Goal: Task Accomplishment & Management: Use online tool/utility

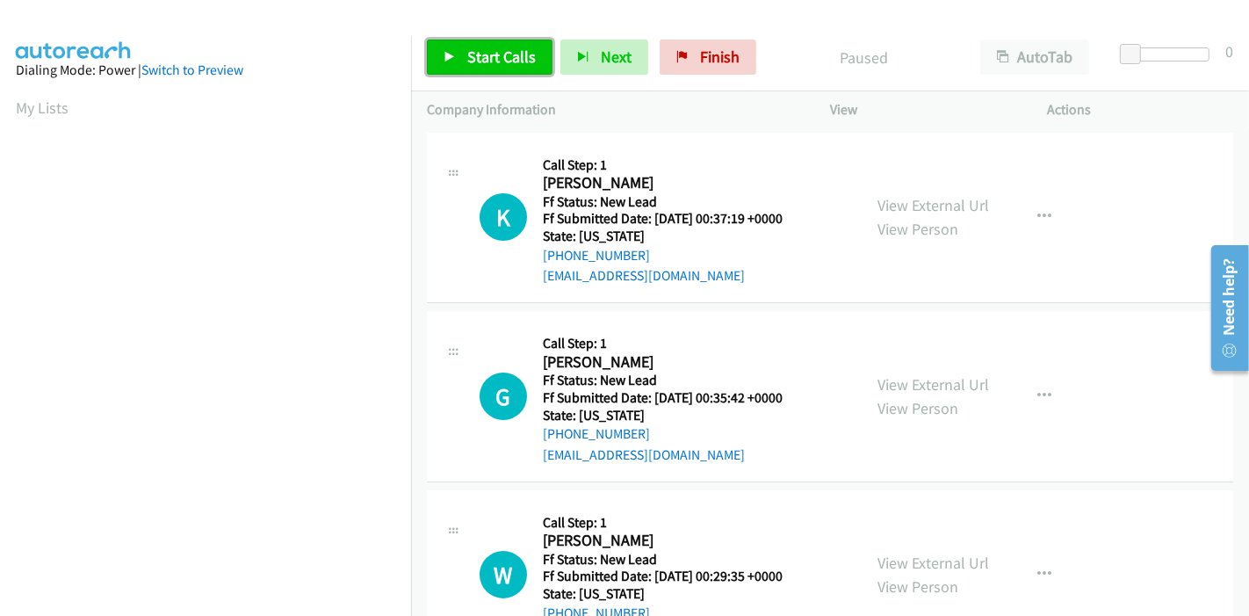
click at [495, 55] on span "Start Calls" at bounding box center [501, 57] width 68 height 20
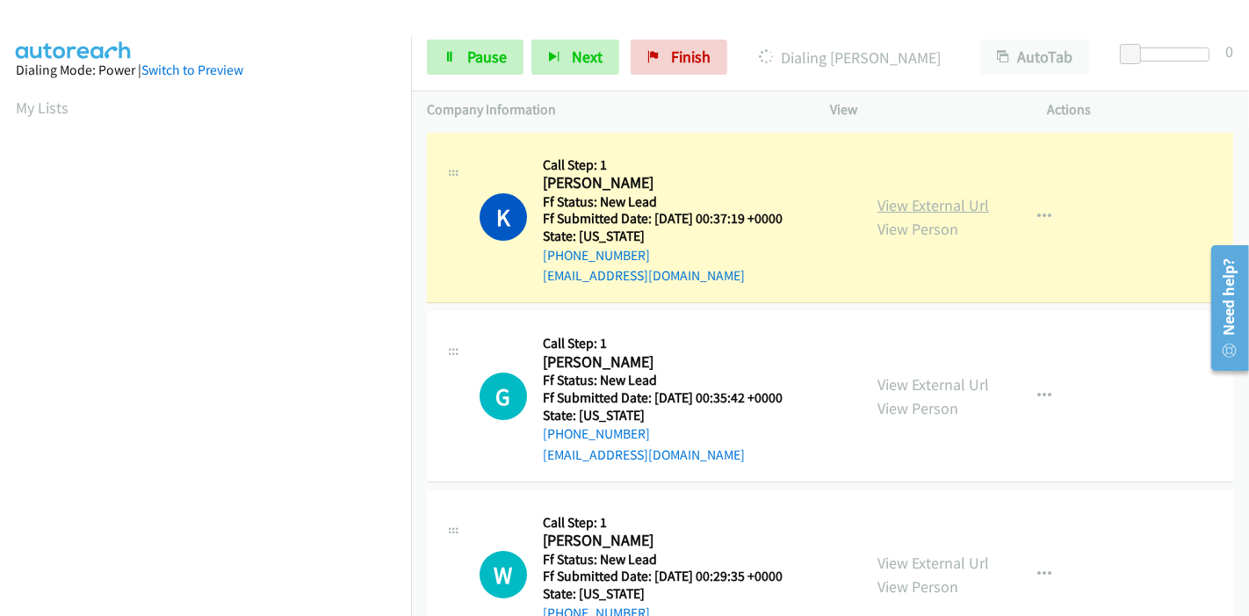
click at [937, 198] on link "View External Url" at bounding box center [933, 205] width 112 height 20
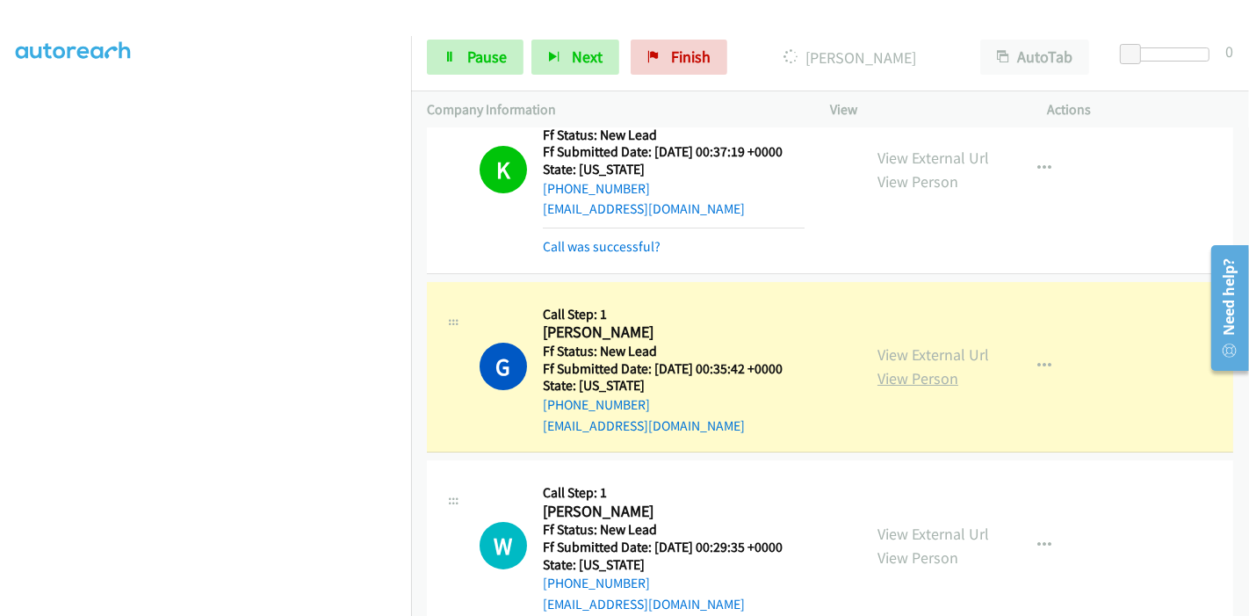
scroll to position [97, 0]
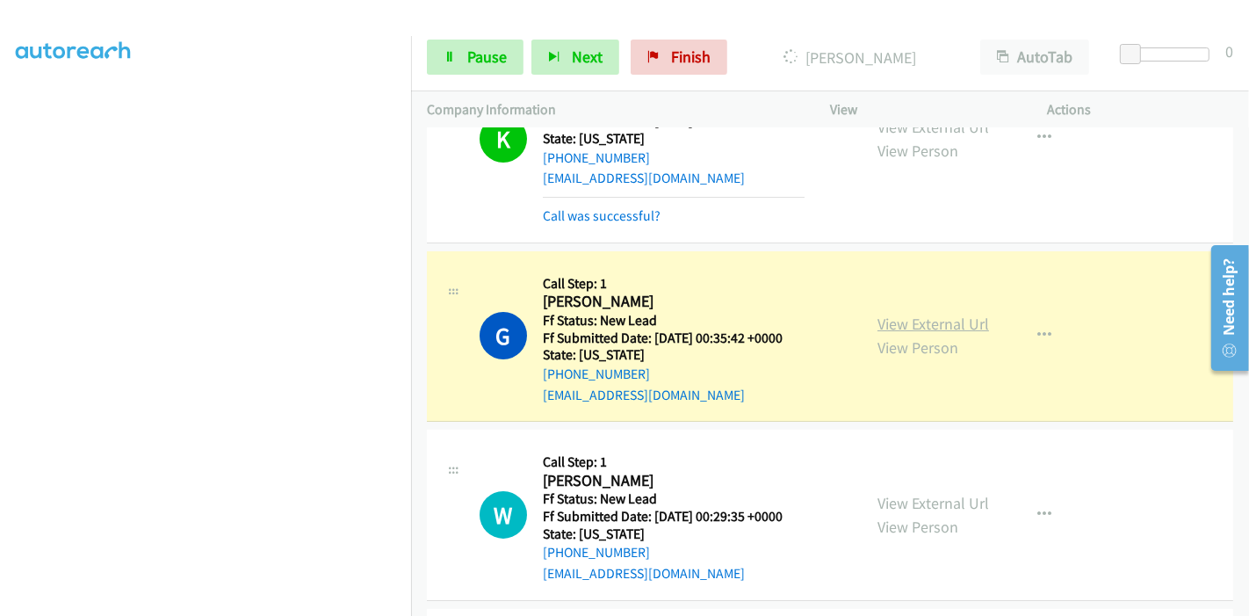
click at [920, 322] on link "View External Url" at bounding box center [933, 323] width 112 height 20
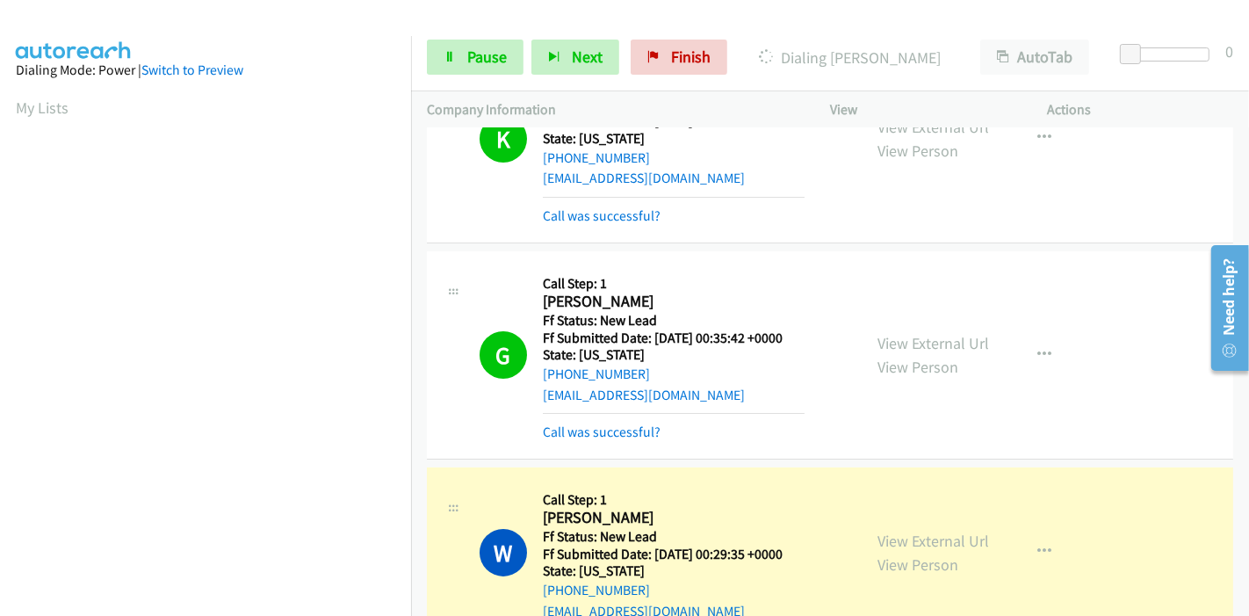
click at [865, 534] on div "View External Url View Person View External Url Email Schedule/Manage Callback …" at bounding box center [978, 552] width 234 height 139
click at [890, 536] on link "View External Url" at bounding box center [933, 540] width 112 height 20
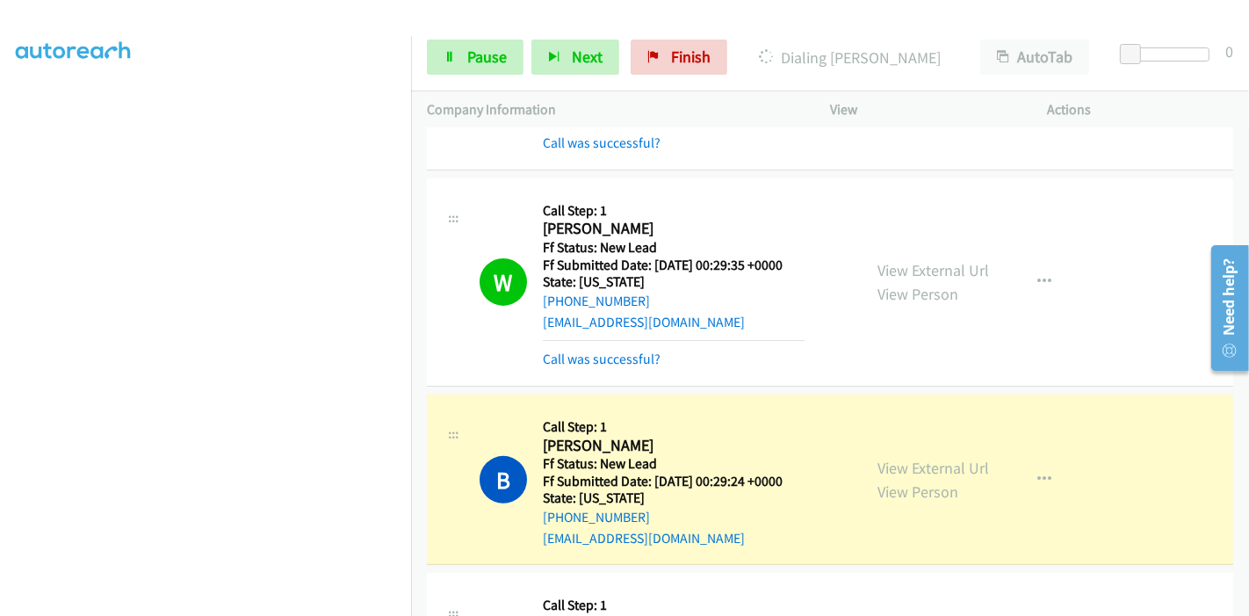
scroll to position [390, 0]
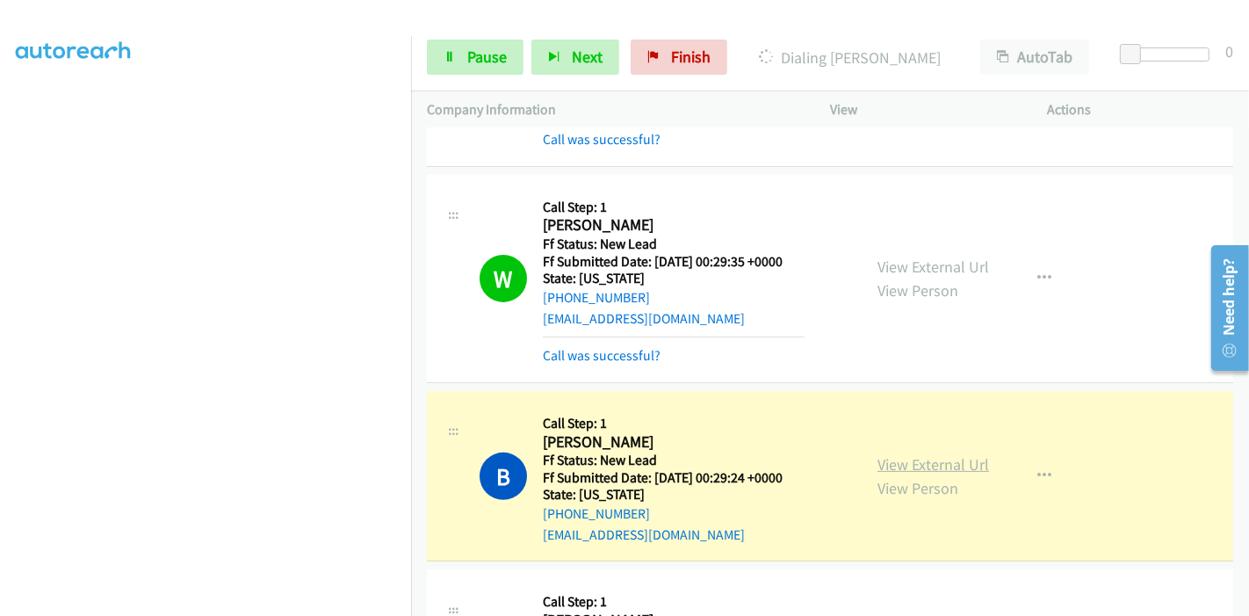
click at [957, 460] on link "View External Url" at bounding box center [933, 464] width 112 height 20
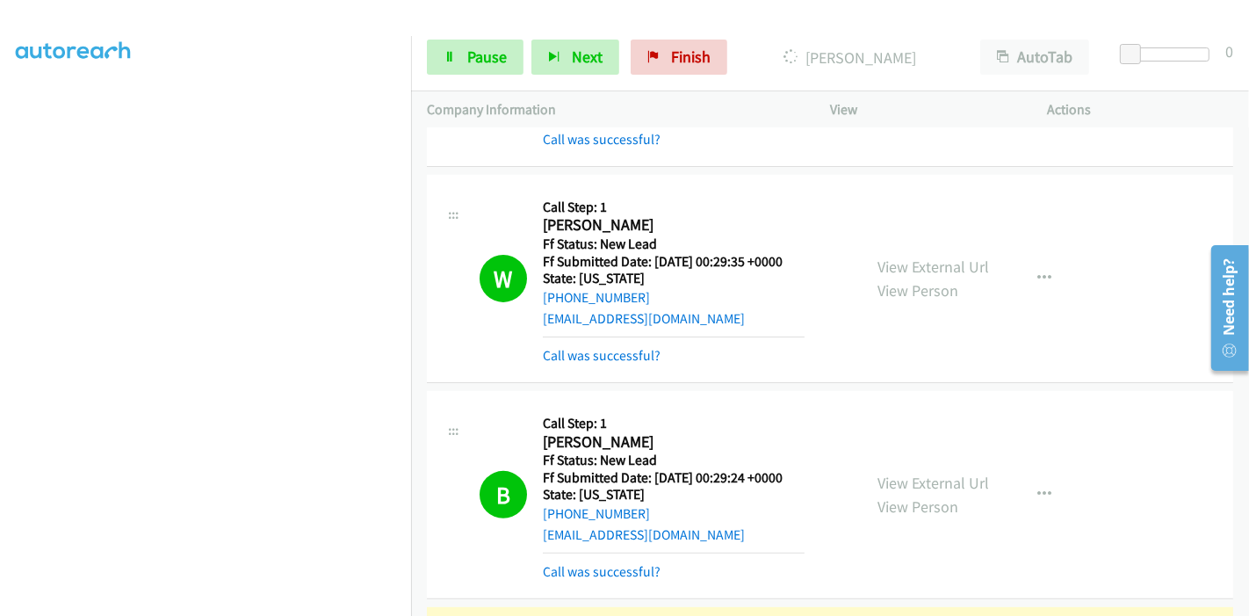
scroll to position [682, 0]
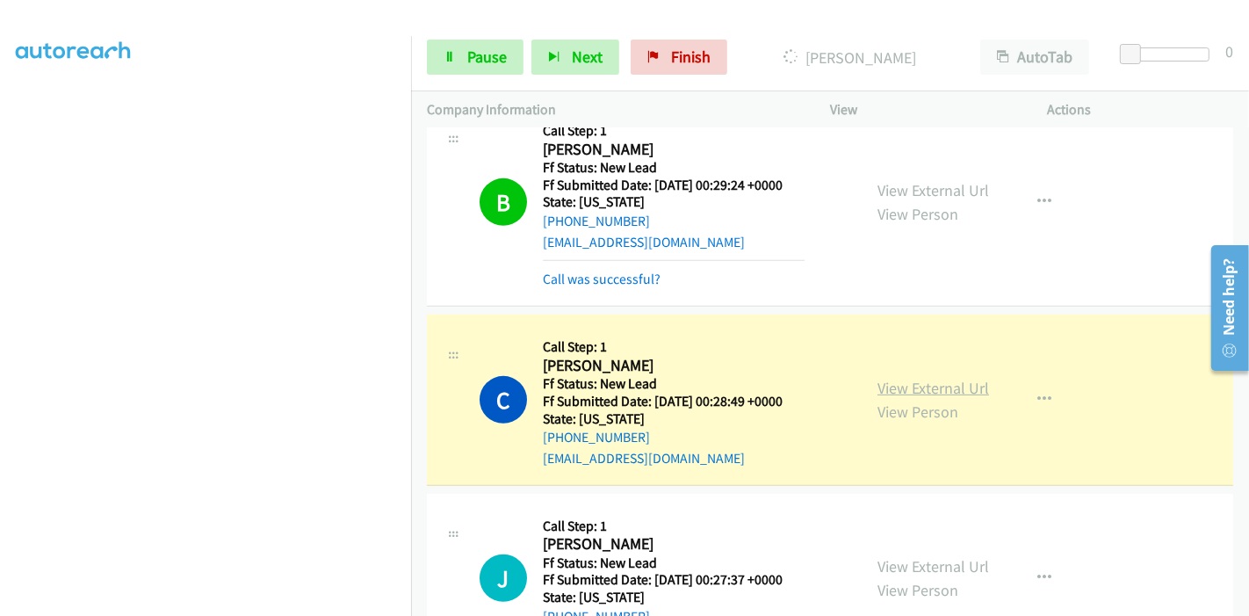
click at [894, 378] on link "View External Url" at bounding box center [933, 388] width 112 height 20
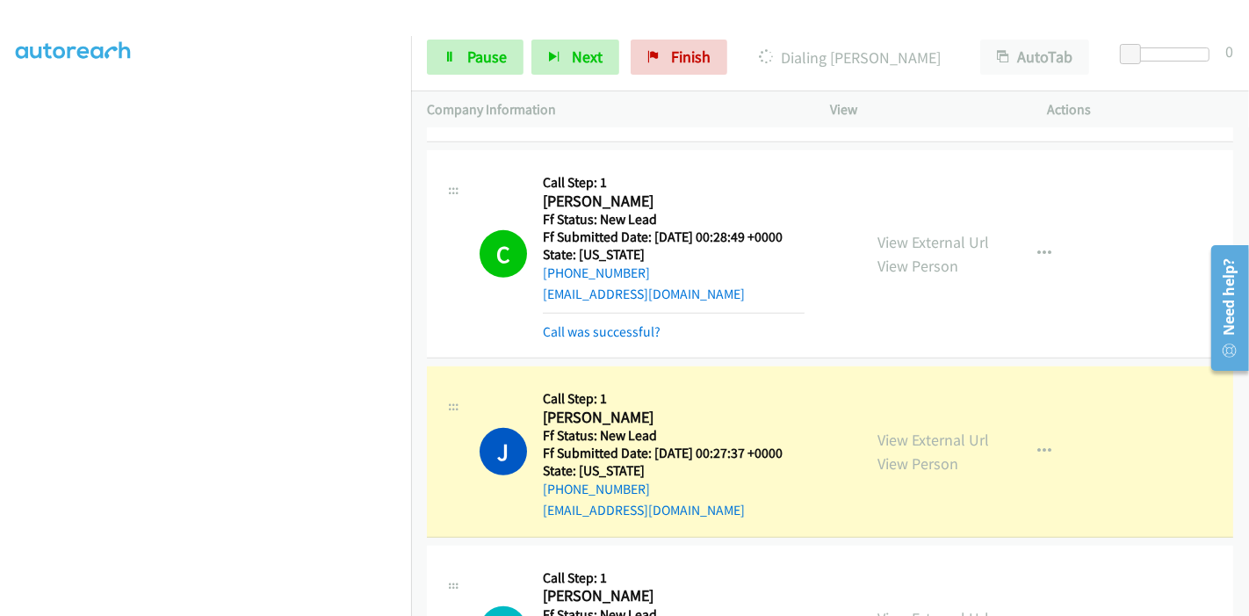
scroll to position [976, 0]
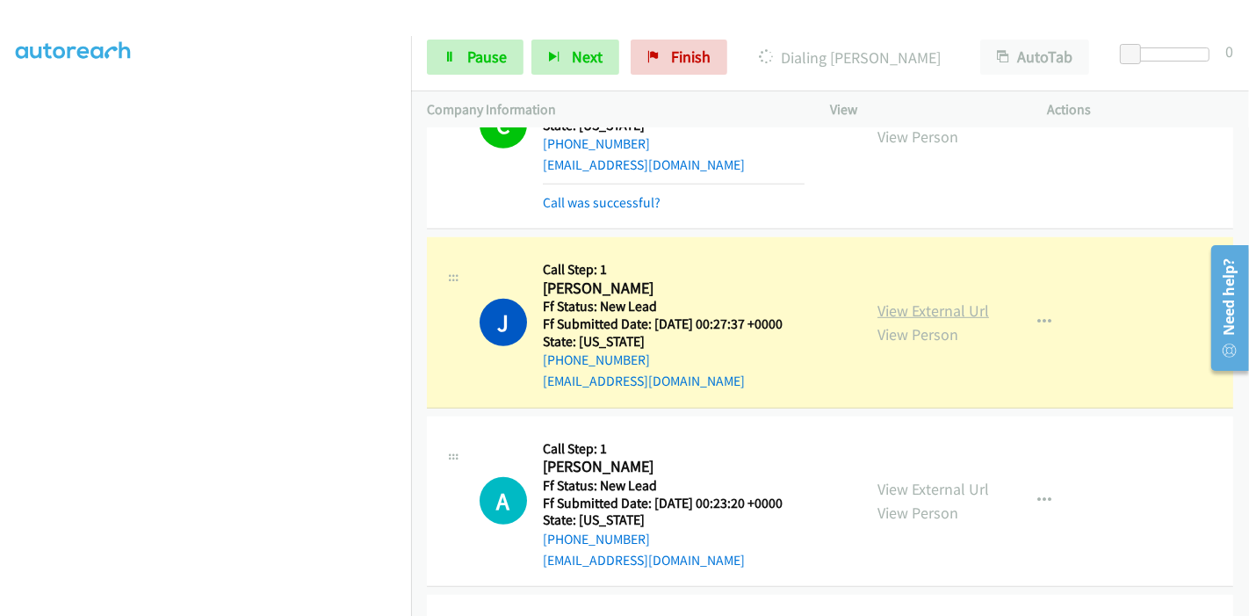
click at [953, 309] on link "View External Url" at bounding box center [933, 310] width 112 height 20
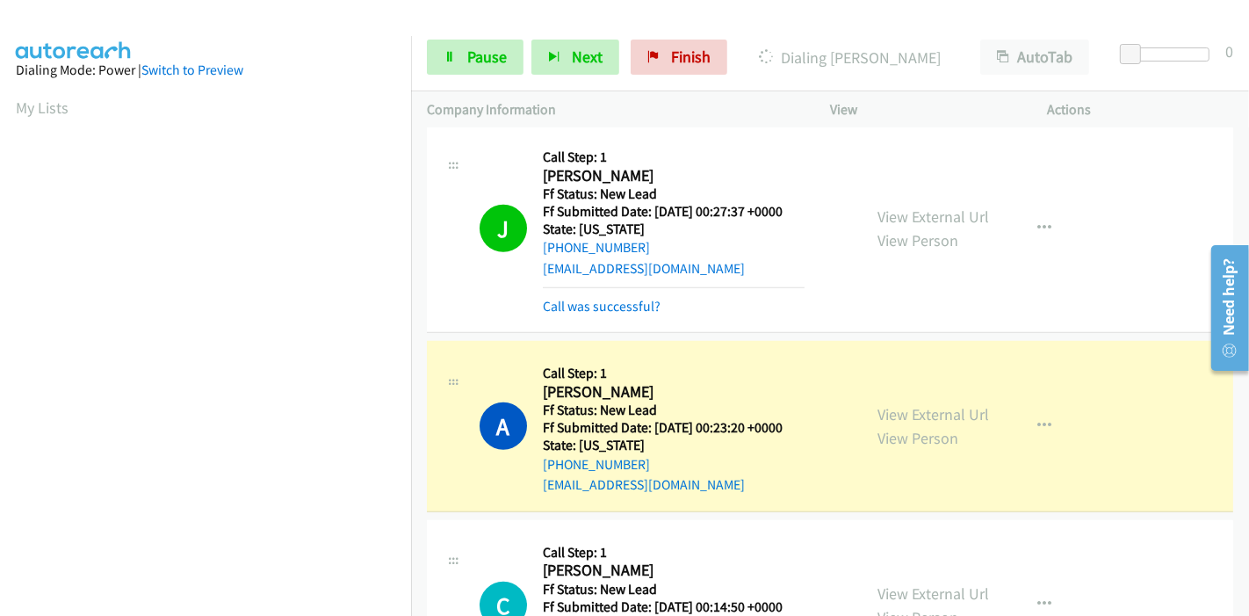
scroll to position [1171, 0]
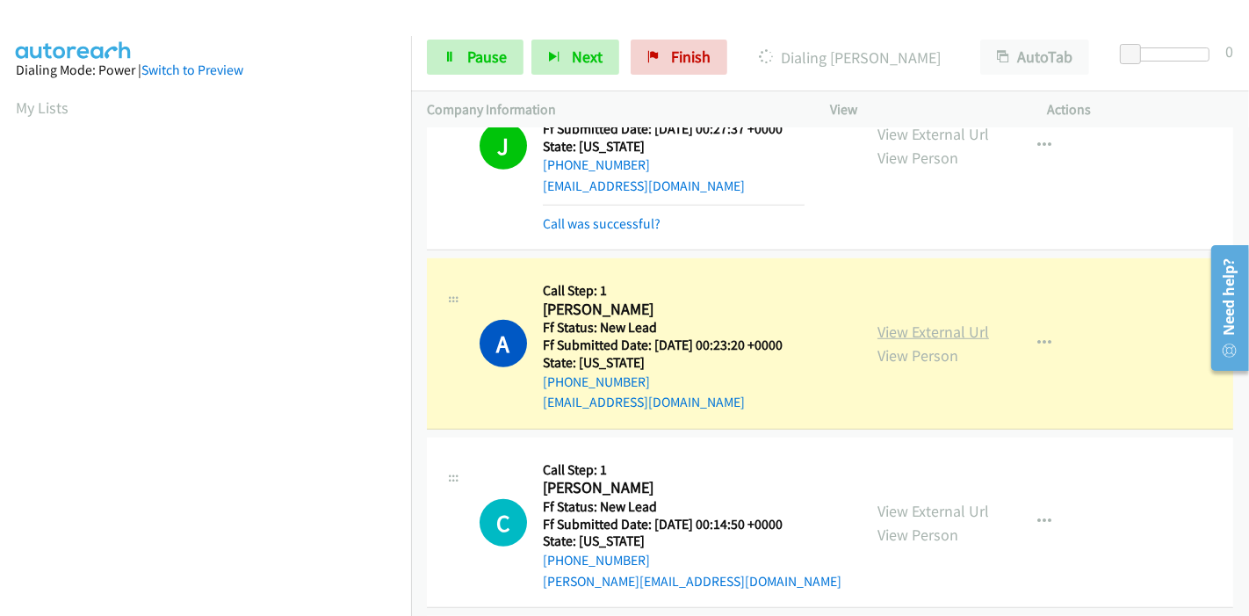
click at [948, 330] on link "View External Url" at bounding box center [933, 331] width 112 height 20
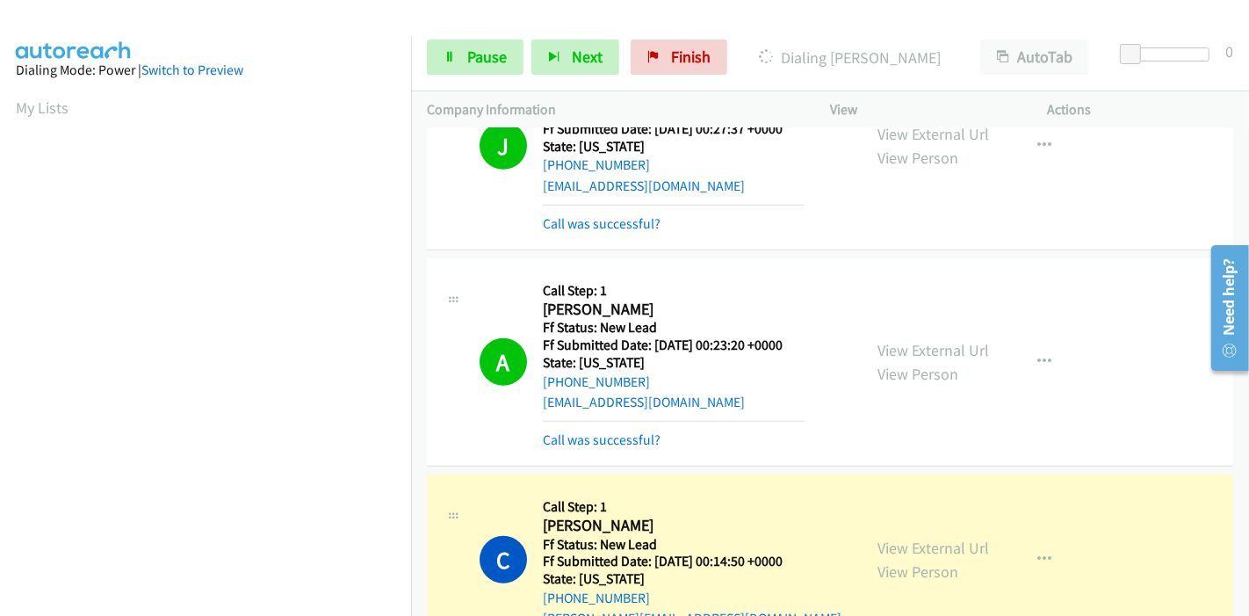
scroll to position [1463, 0]
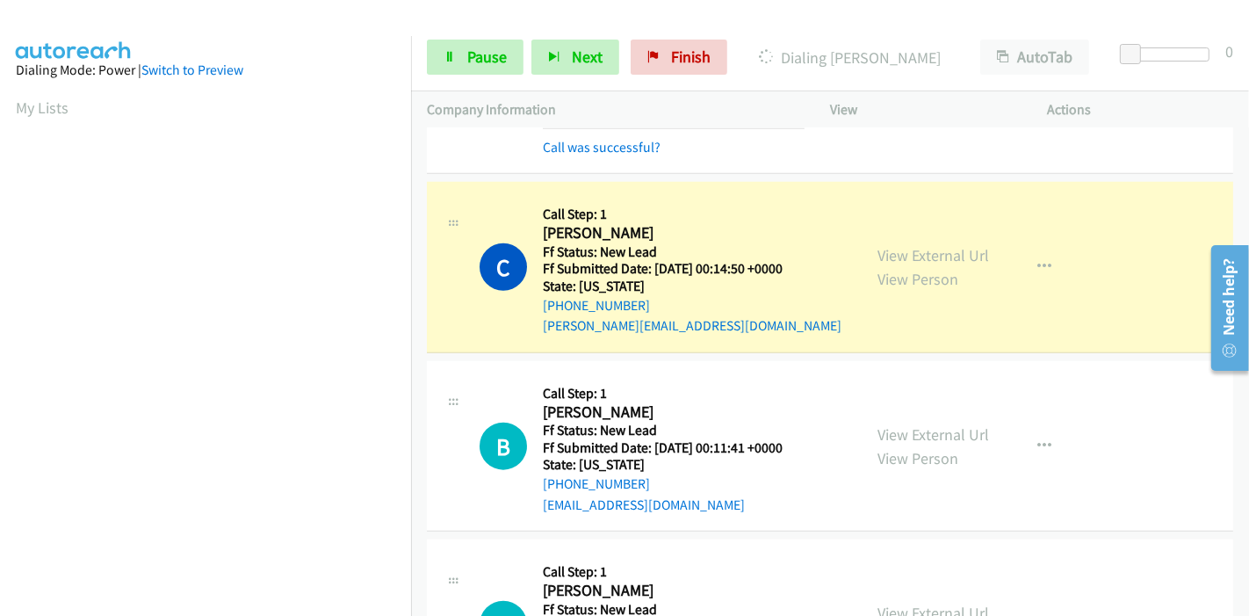
click at [951, 236] on div "View External Url View Person View External Url Email Schedule/Manage Callback …" at bounding box center [978, 267] width 234 height 139
click at [948, 249] on link "View External Url" at bounding box center [933, 255] width 112 height 20
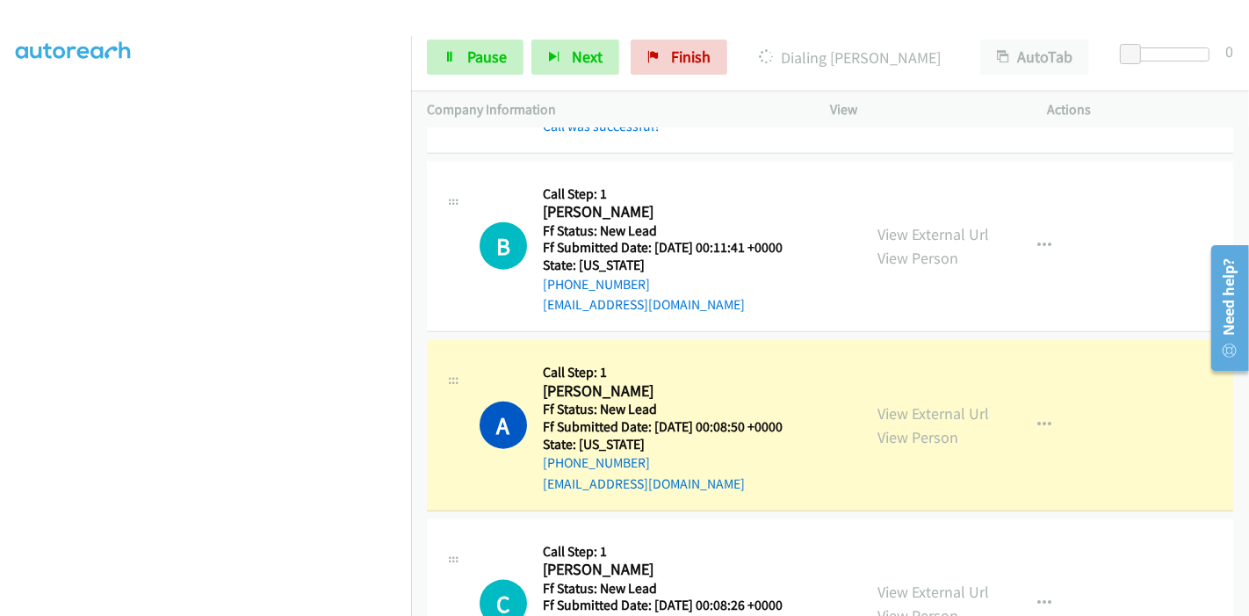
scroll to position [1756, 0]
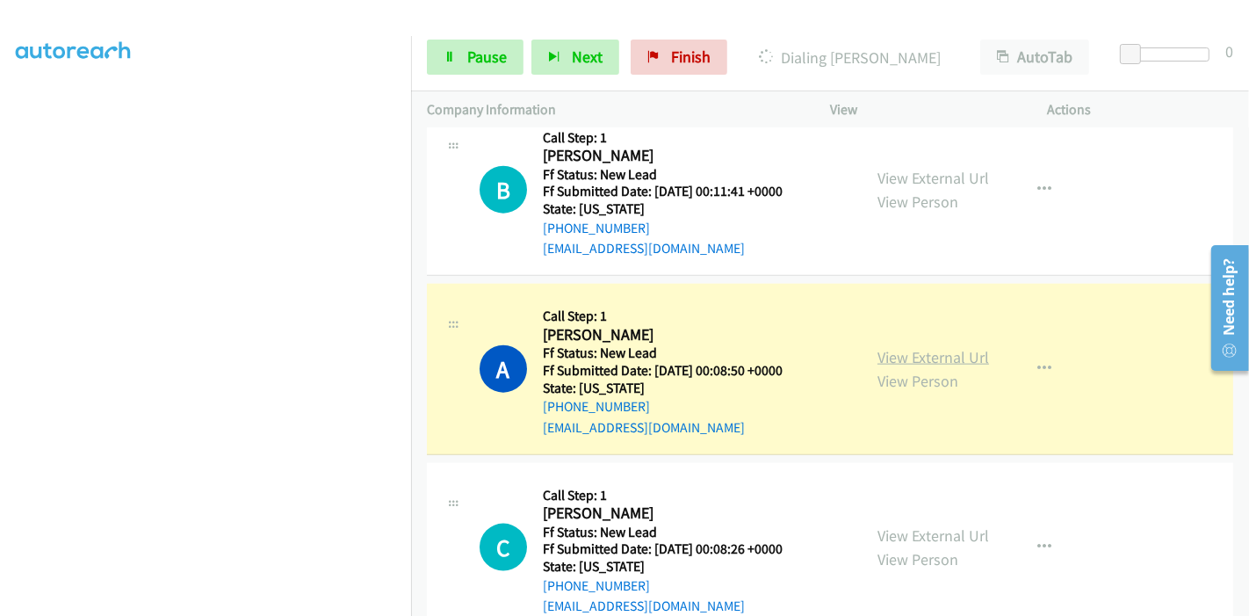
click at [947, 352] on link "View External Url" at bounding box center [933, 357] width 112 height 20
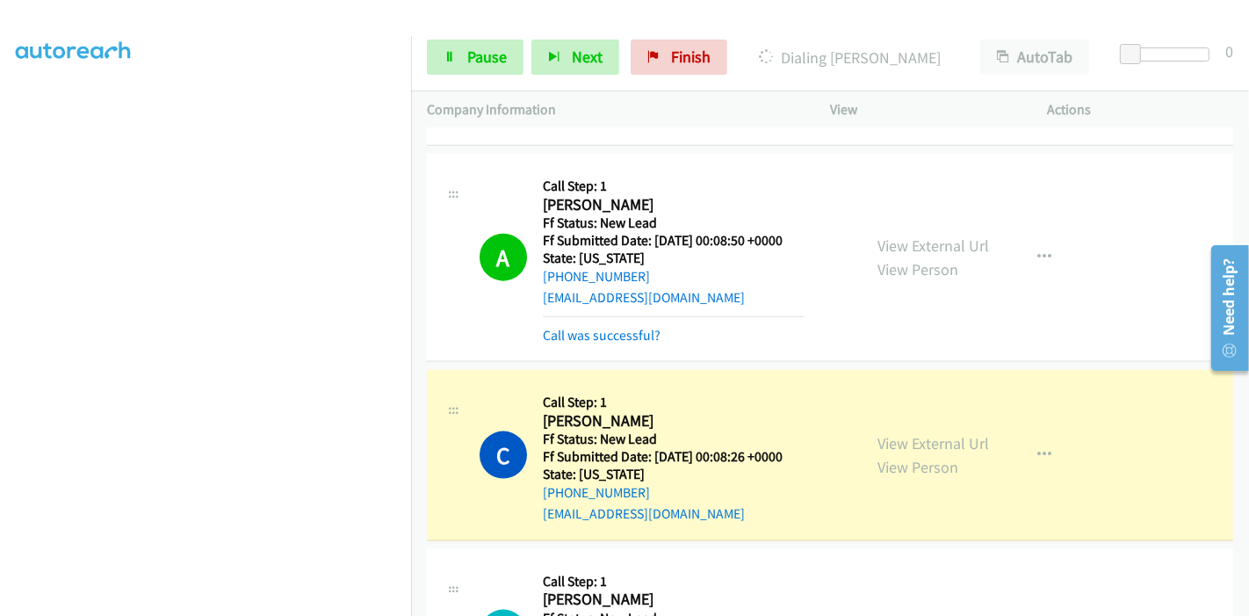
scroll to position [2049, 0]
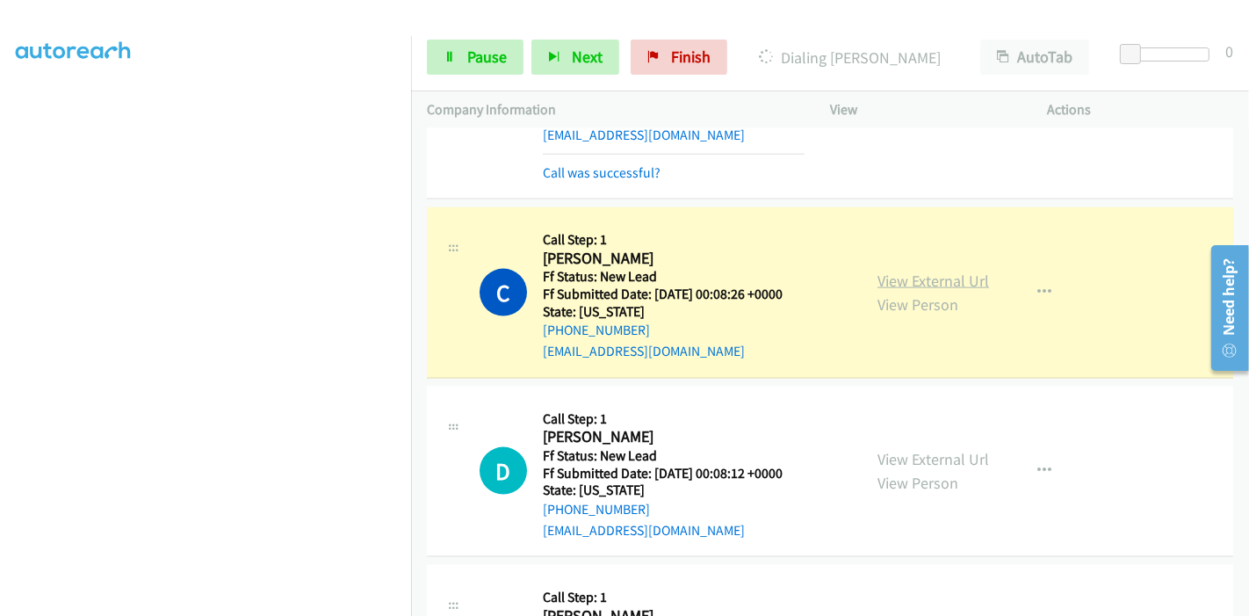
click at [948, 270] on link "View External Url" at bounding box center [933, 280] width 112 height 20
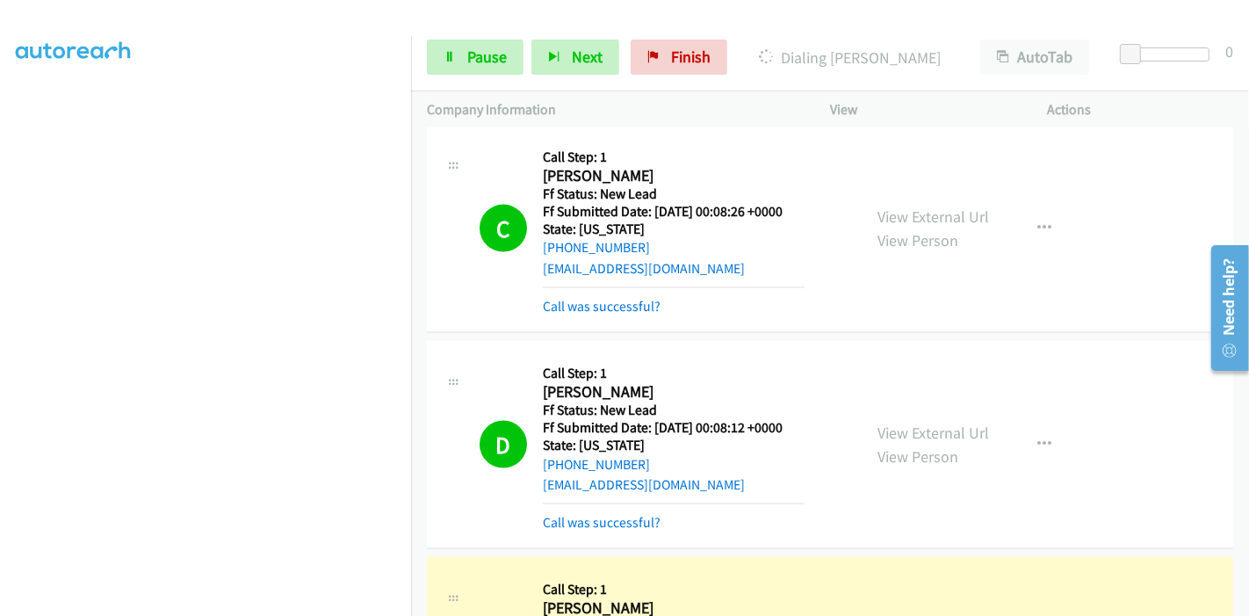
scroll to position [2341, 0]
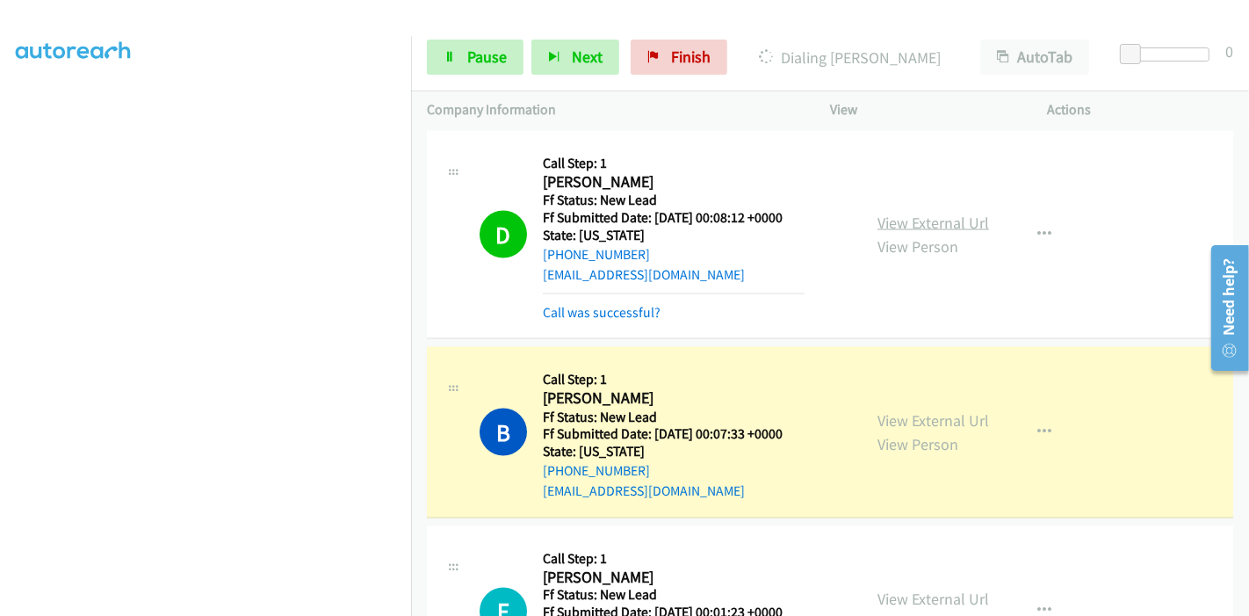
click at [895, 213] on link "View External Url" at bounding box center [933, 223] width 112 height 20
click at [896, 410] on link "View External Url" at bounding box center [933, 420] width 112 height 20
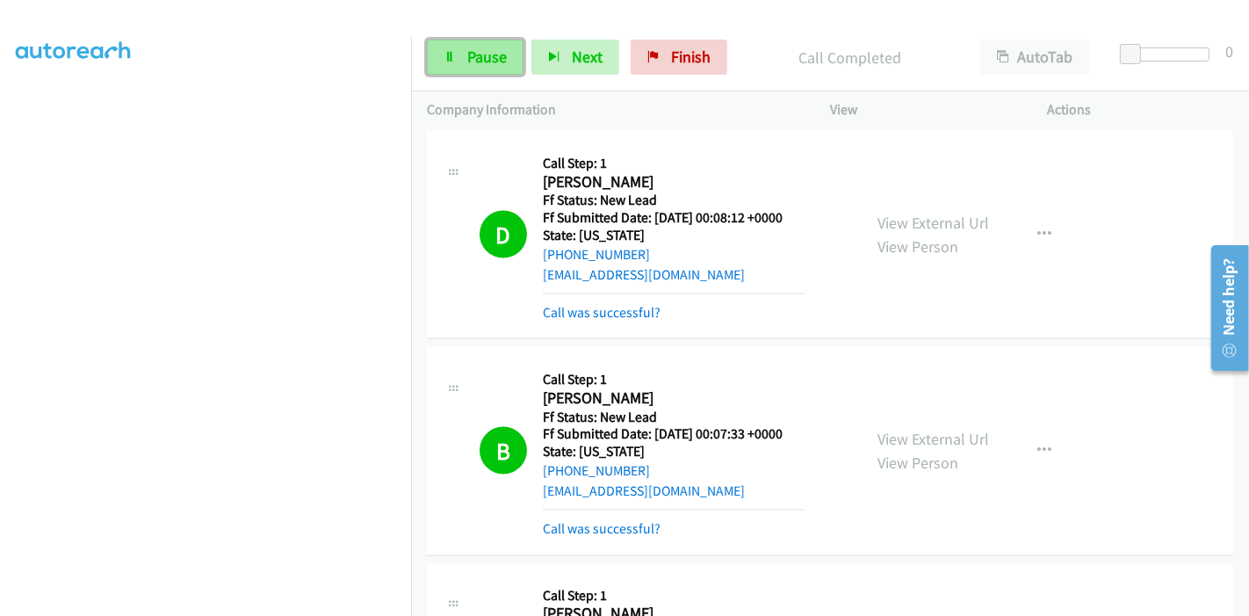
click at [493, 54] on span "Pause" at bounding box center [487, 57] width 40 height 20
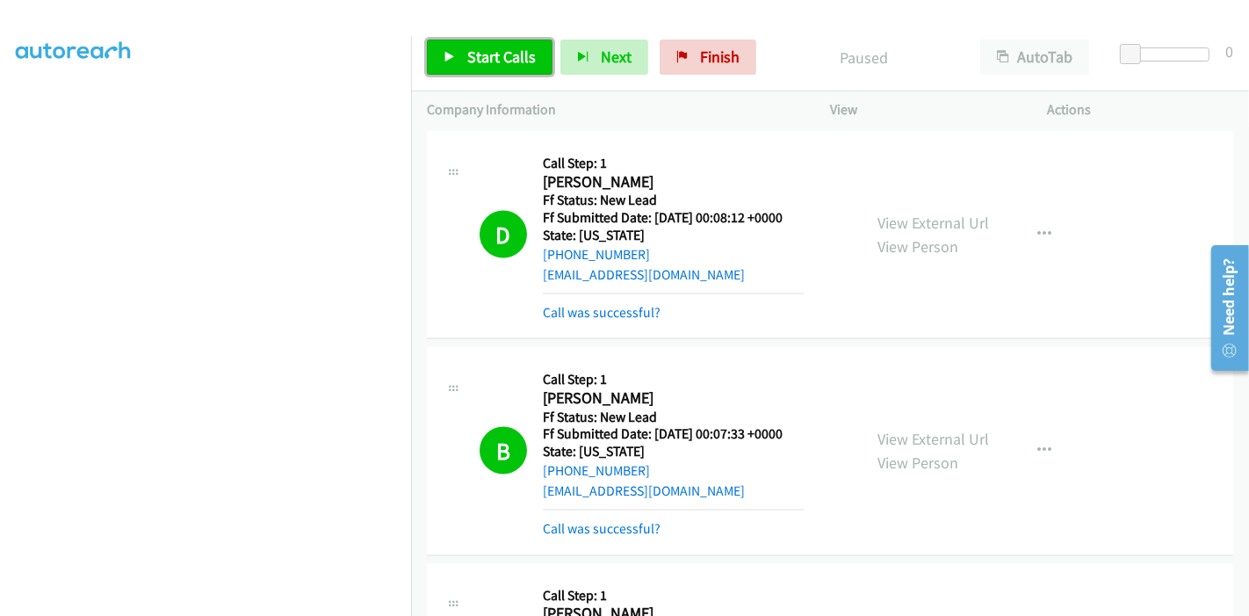
click at [495, 56] on span "Start Calls" at bounding box center [501, 57] width 68 height 20
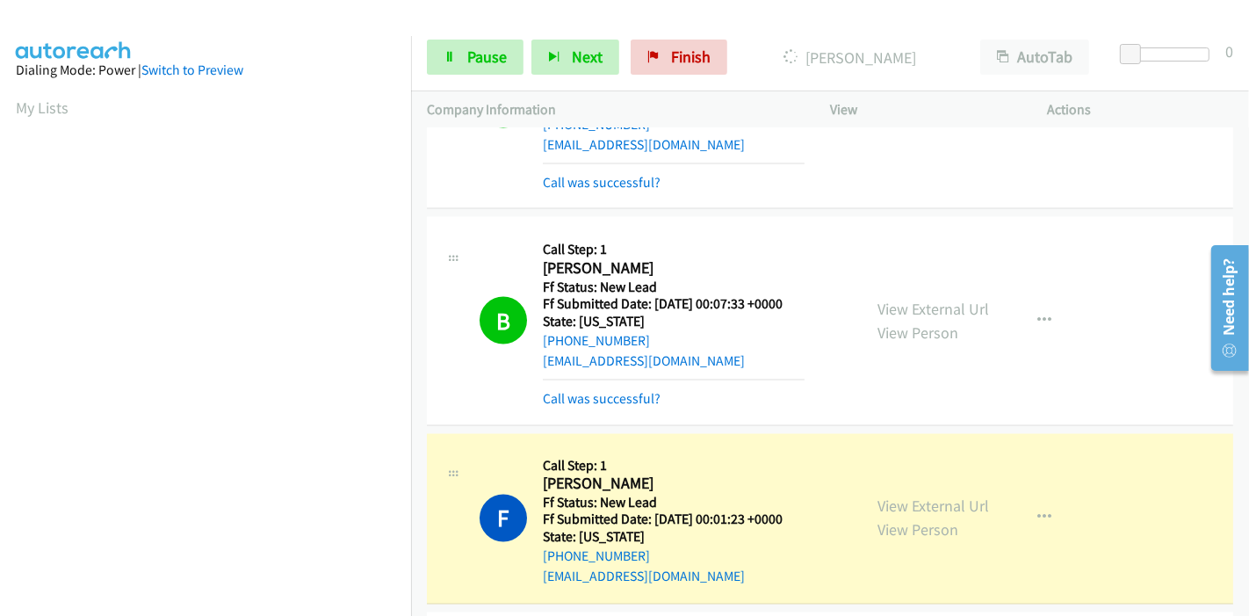
scroll to position [2536, 0]
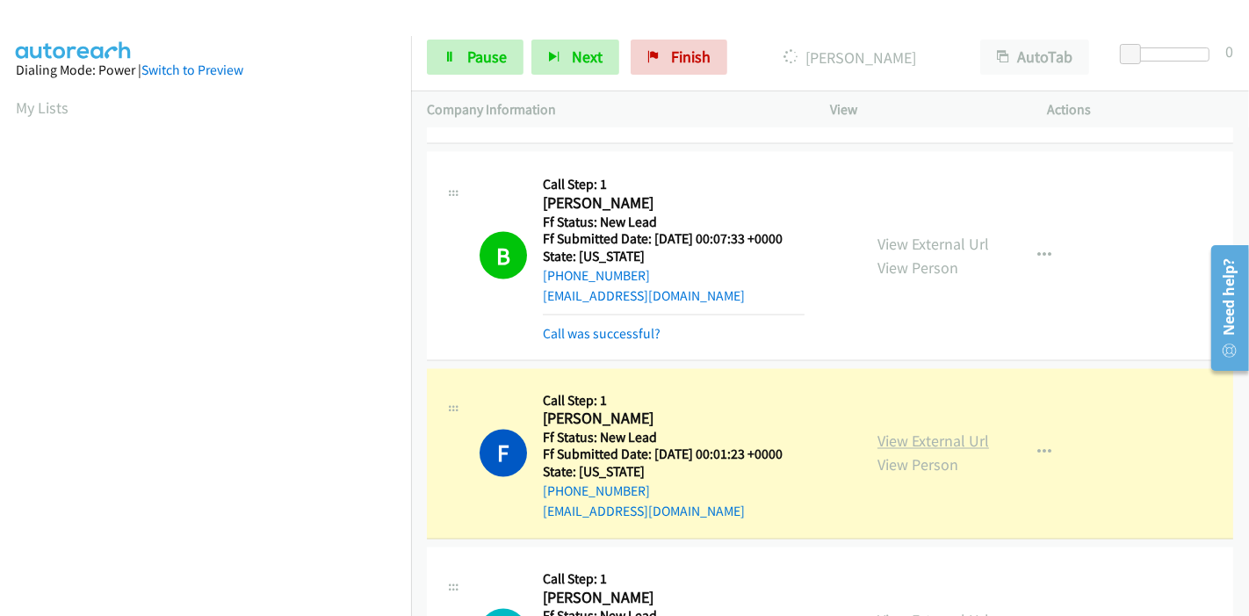
click at [907, 431] on link "View External Url" at bounding box center [933, 441] width 112 height 20
click at [458, 59] on link "Pause" at bounding box center [475, 57] width 97 height 35
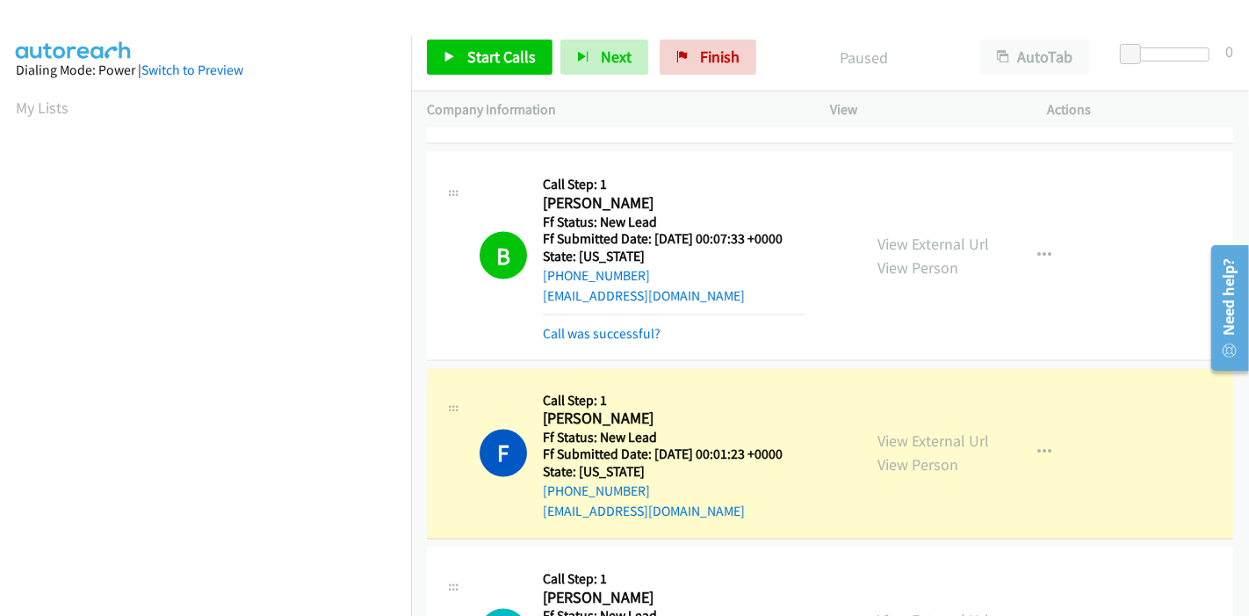
scroll to position [371, 0]
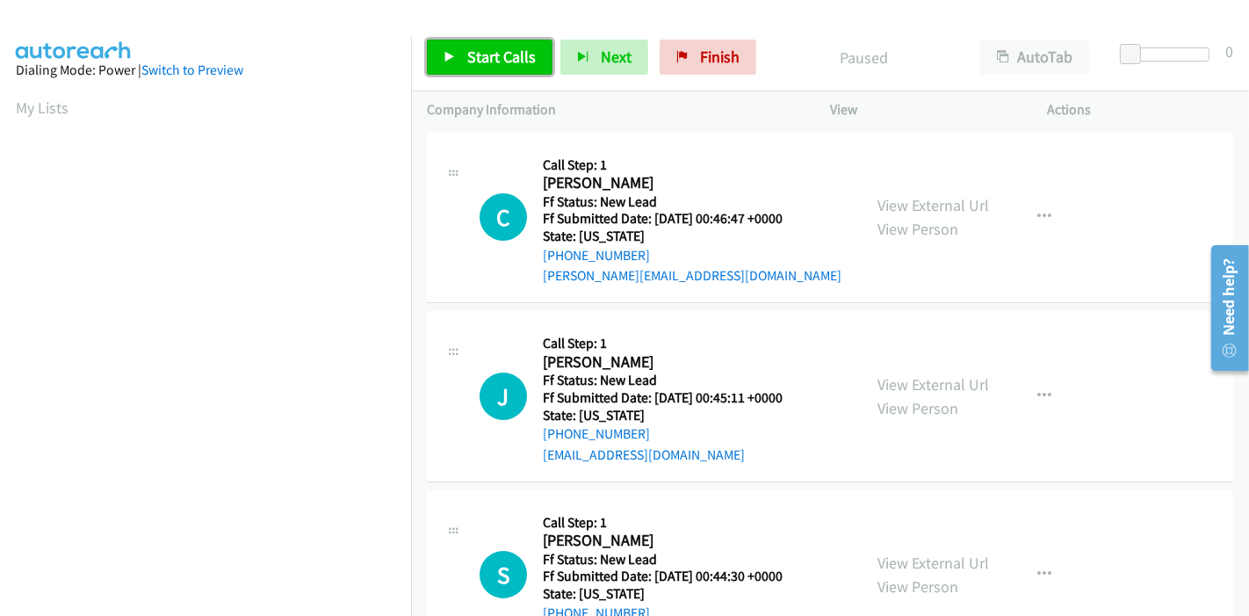
click at [508, 46] on link "Start Calls" at bounding box center [490, 57] width 126 height 35
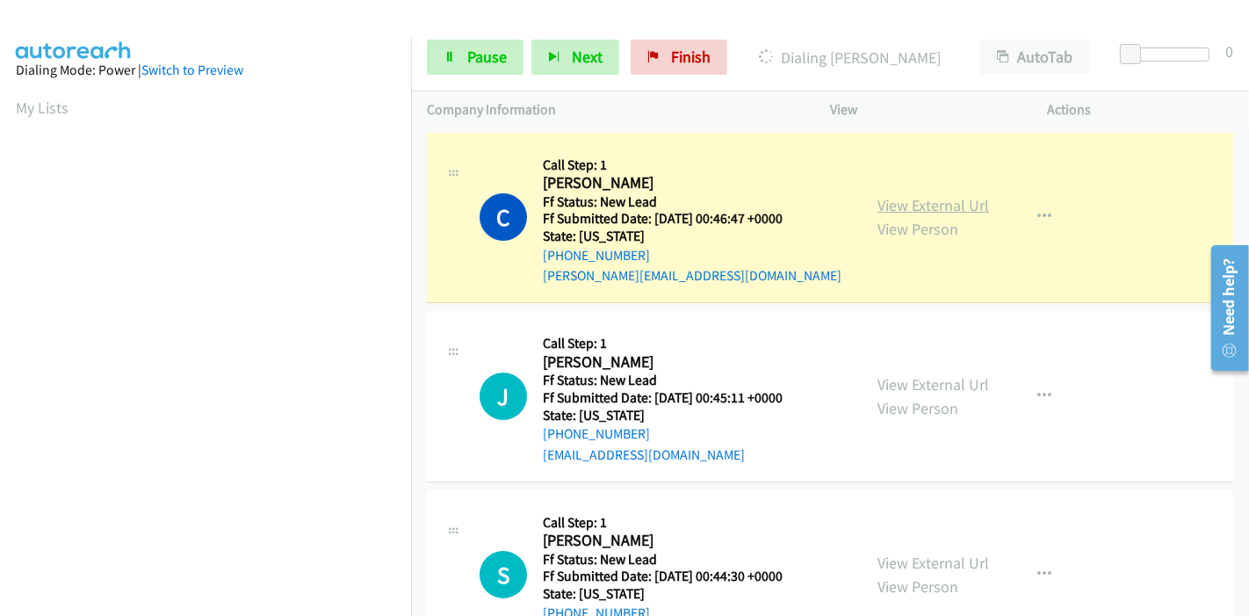
click at [965, 204] on link "View External Url" at bounding box center [933, 205] width 112 height 20
click at [467, 61] on span "Pause" at bounding box center [487, 57] width 40 height 20
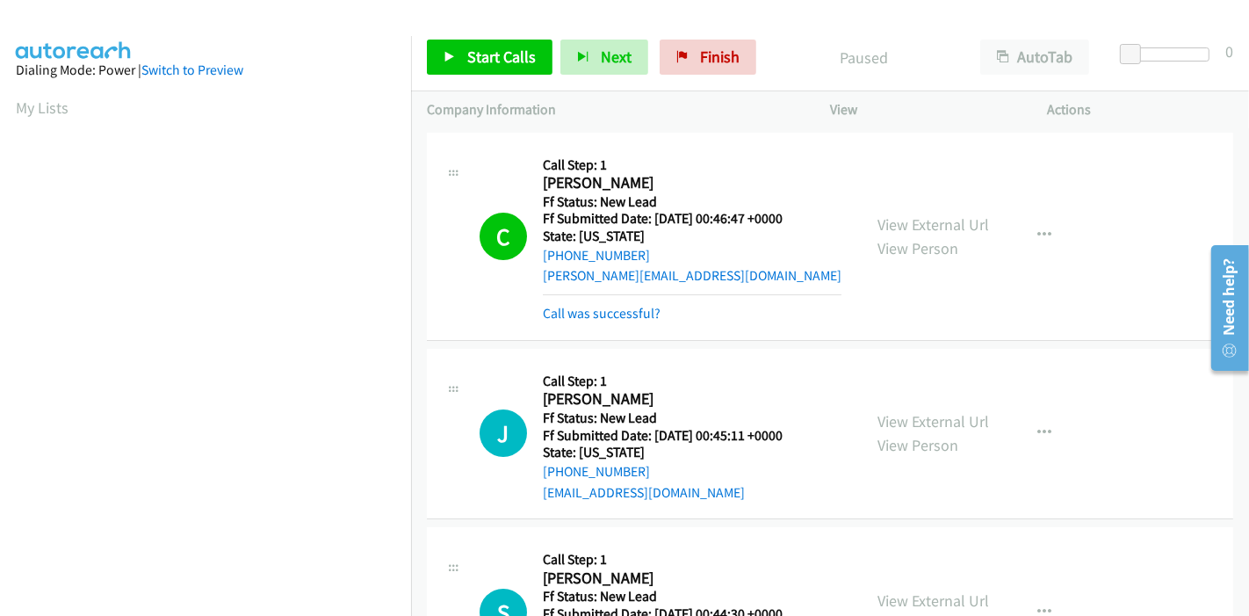
scroll to position [371, 0]
click at [493, 47] on span "Start Calls" at bounding box center [501, 57] width 68 height 20
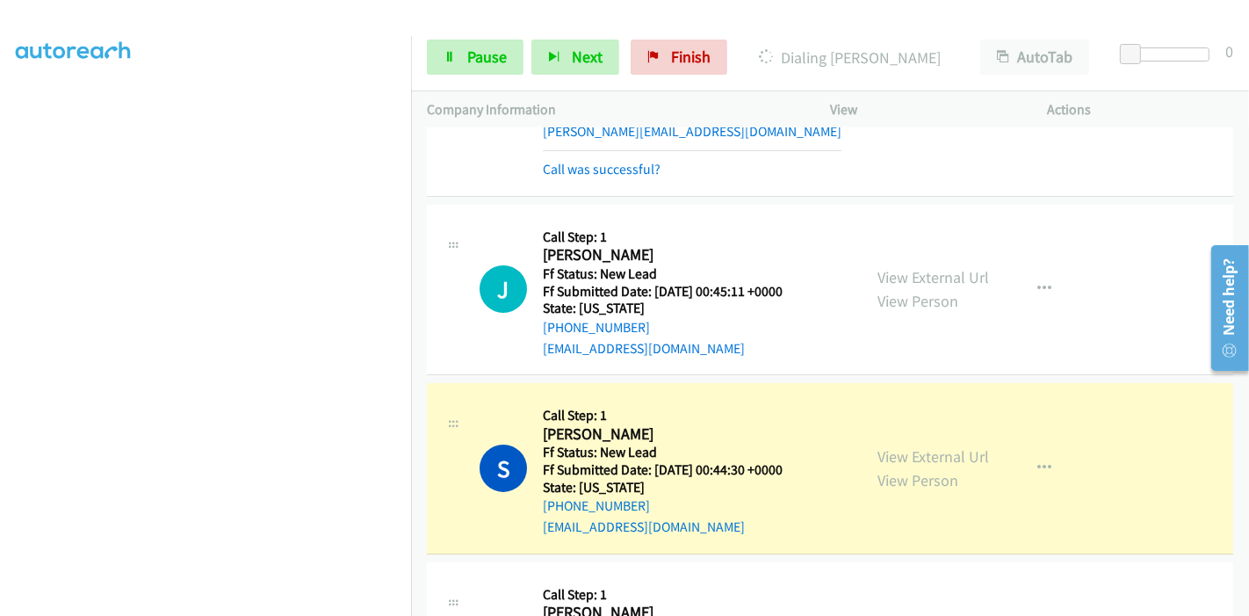
scroll to position [292, 0]
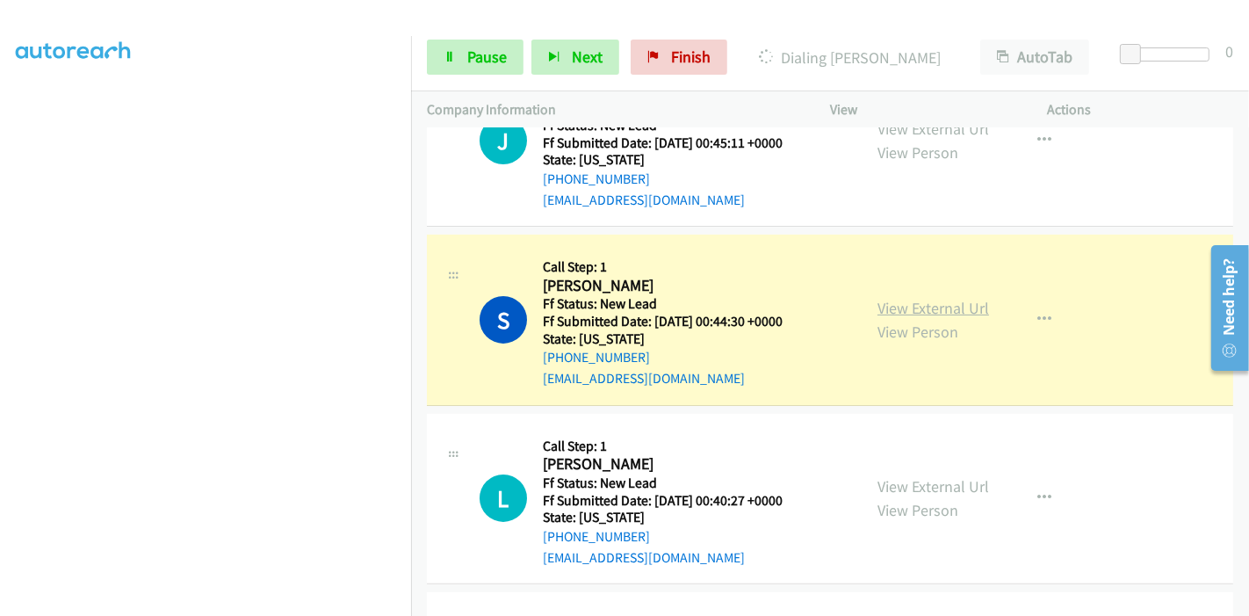
click at [927, 305] on link "View External Url" at bounding box center [933, 308] width 112 height 20
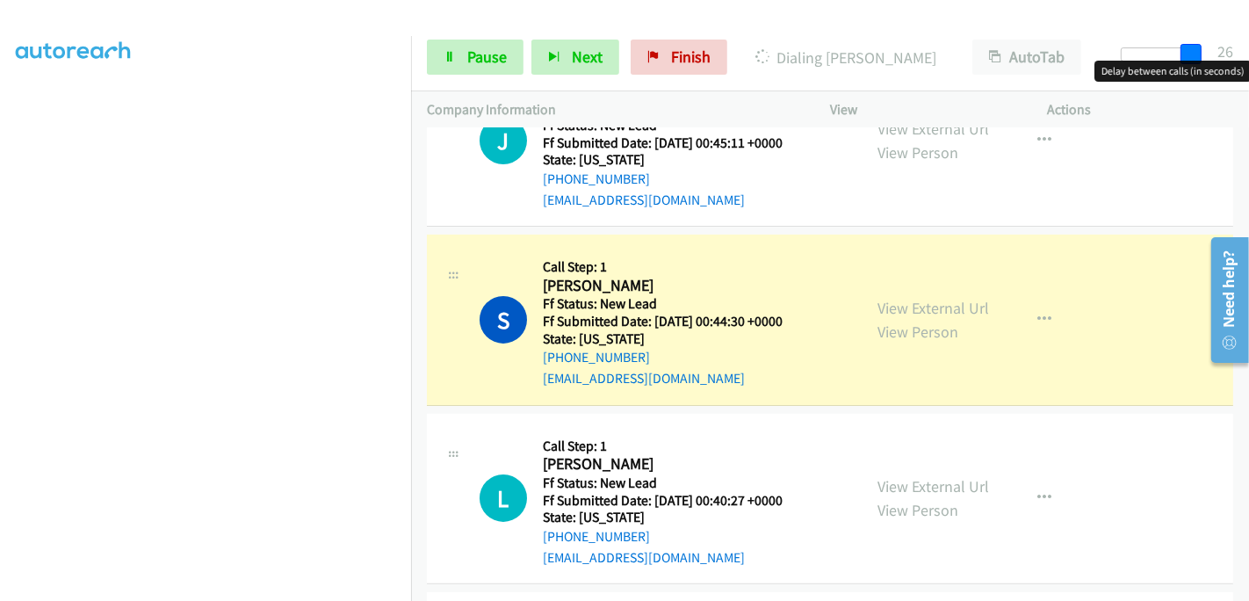
drag, startPoint x: 1177, startPoint y: 49, endPoint x: 1248, endPoint y: 49, distance: 71.1
click at [1248, 49] on div "Start Calls Pause Next Finish Dialing Susmita Biswas AutoTab AutoTab 26" at bounding box center [830, 58] width 838 height 68
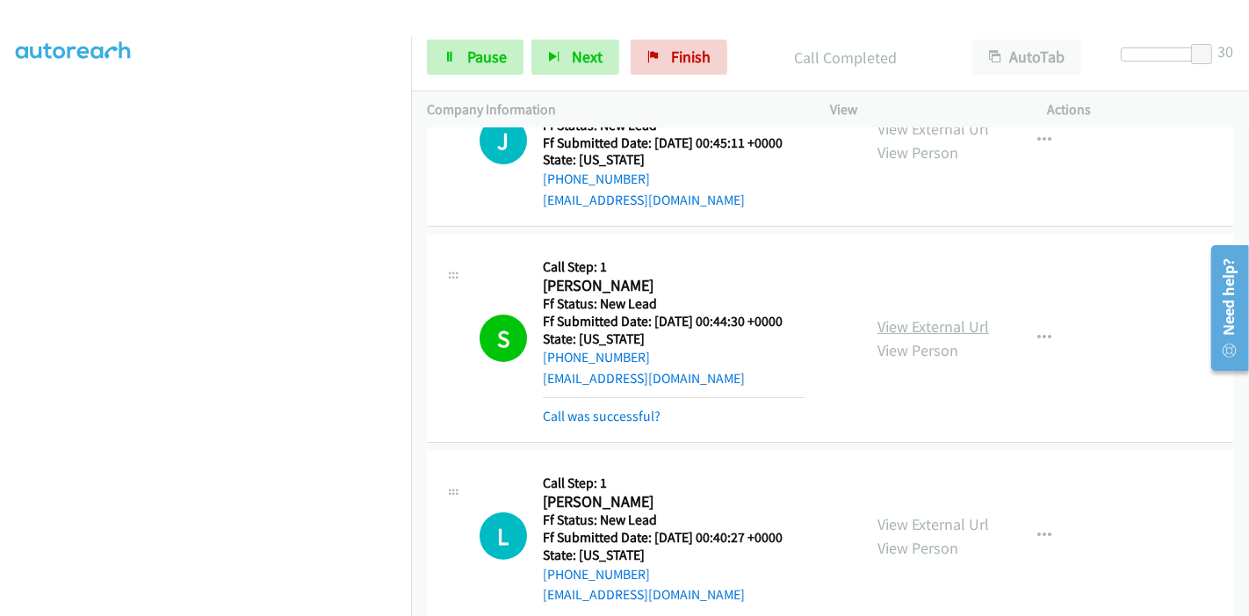
click at [908, 324] on link "View External Url" at bounding box center [933, 326] width 112 height 20
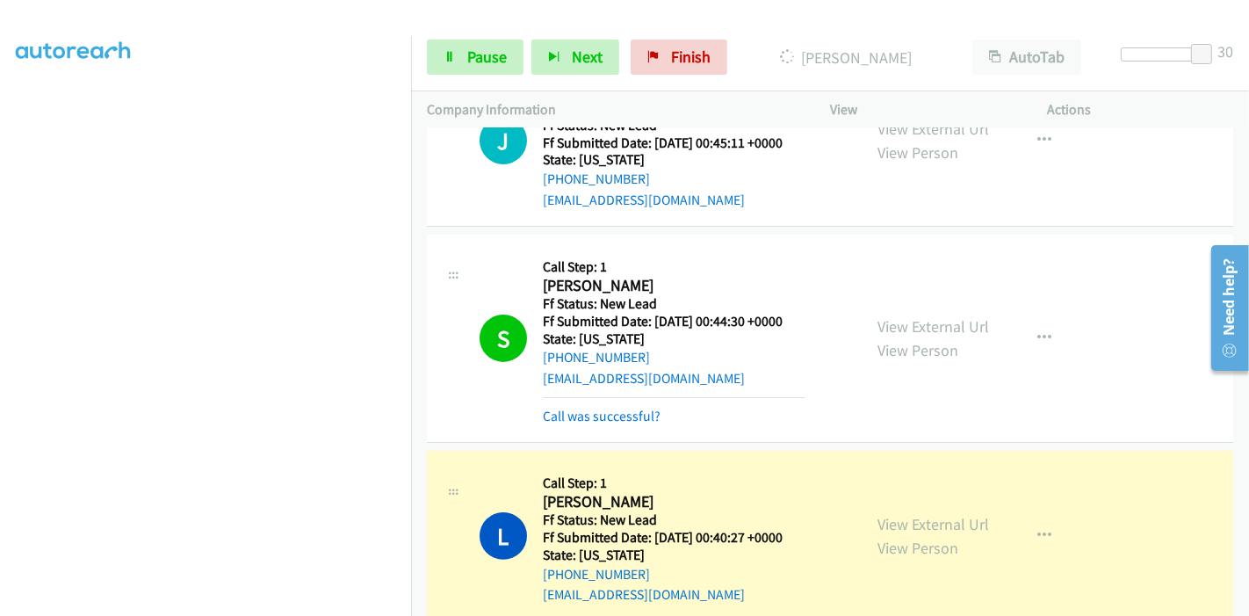
scroll to position [0, 0]
click at [894, 515] on link "View External Url" at bounding box center [933, 524] width 112 height 20
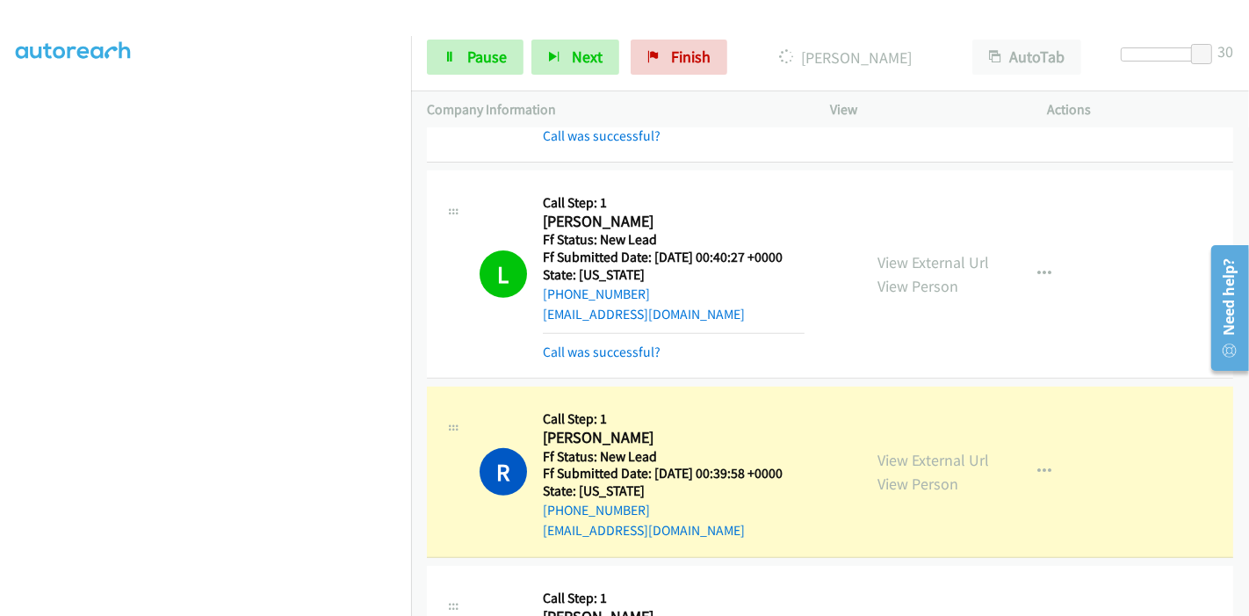
scroll to position [682, 0]
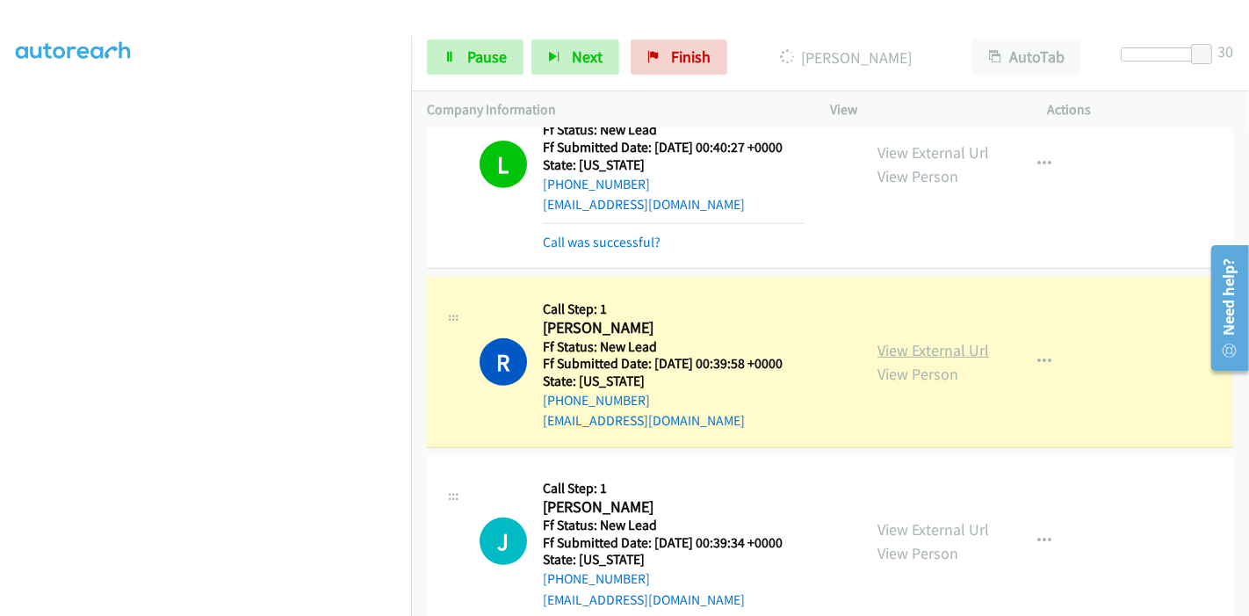
click at [968, 349] on link "View External Url" at bounding box center [933, 350] width 112 height 20
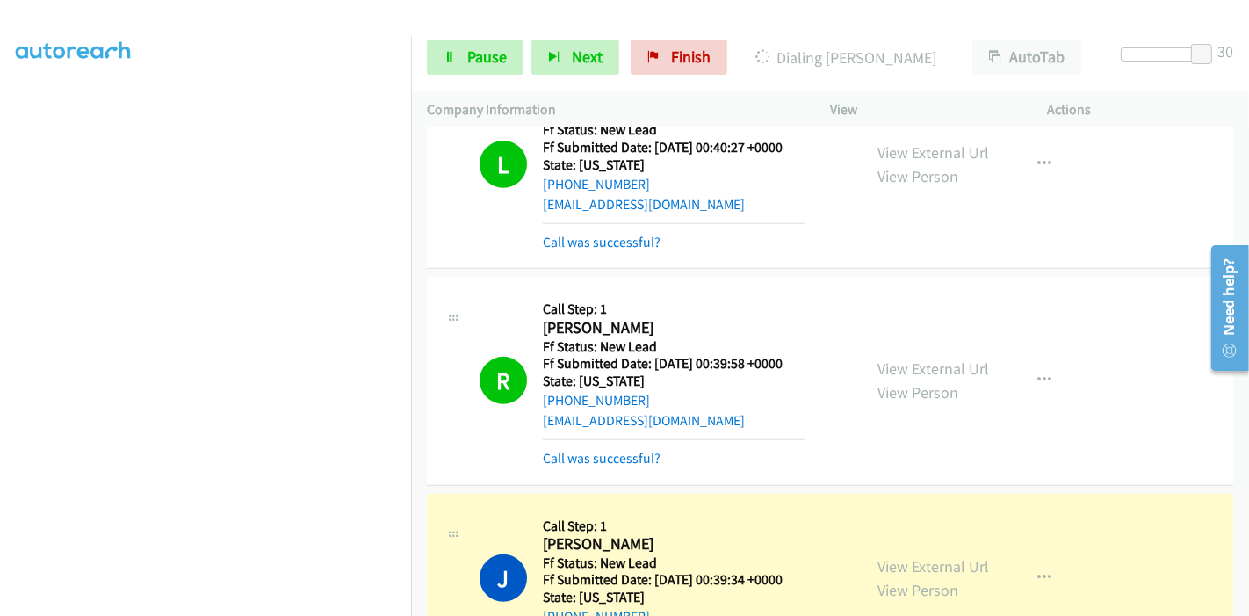
scroll to position [0, 0]
click at [888, 566] on link "View External Url" at bounding box center [933, 566] width 112 height 20
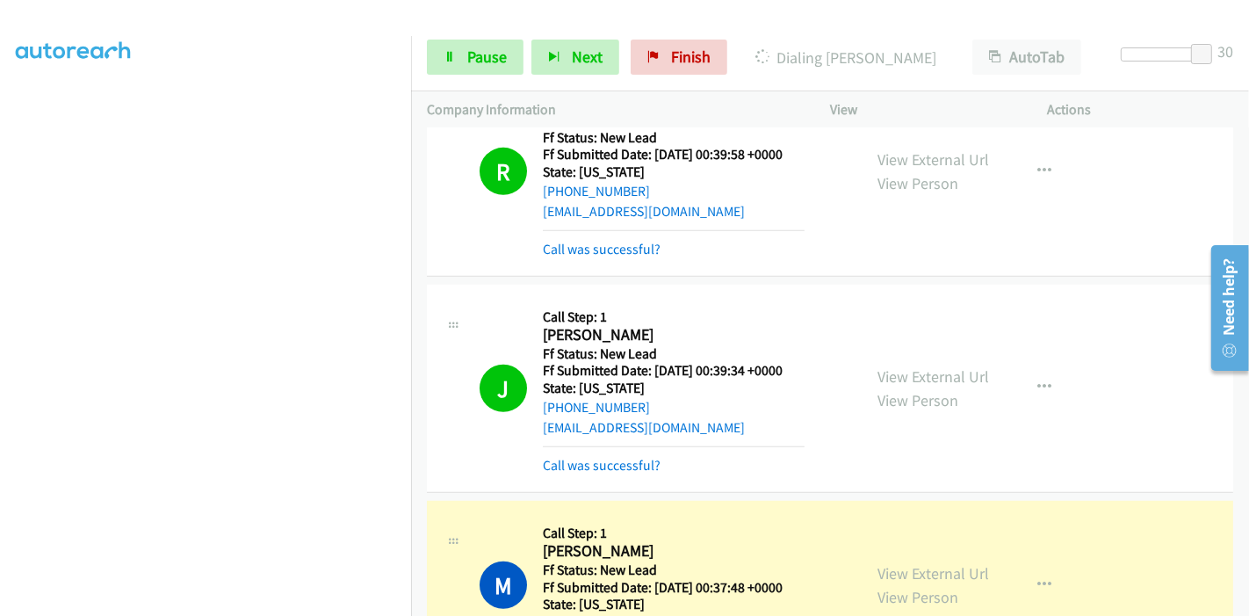
scroll to position [1073, 0]
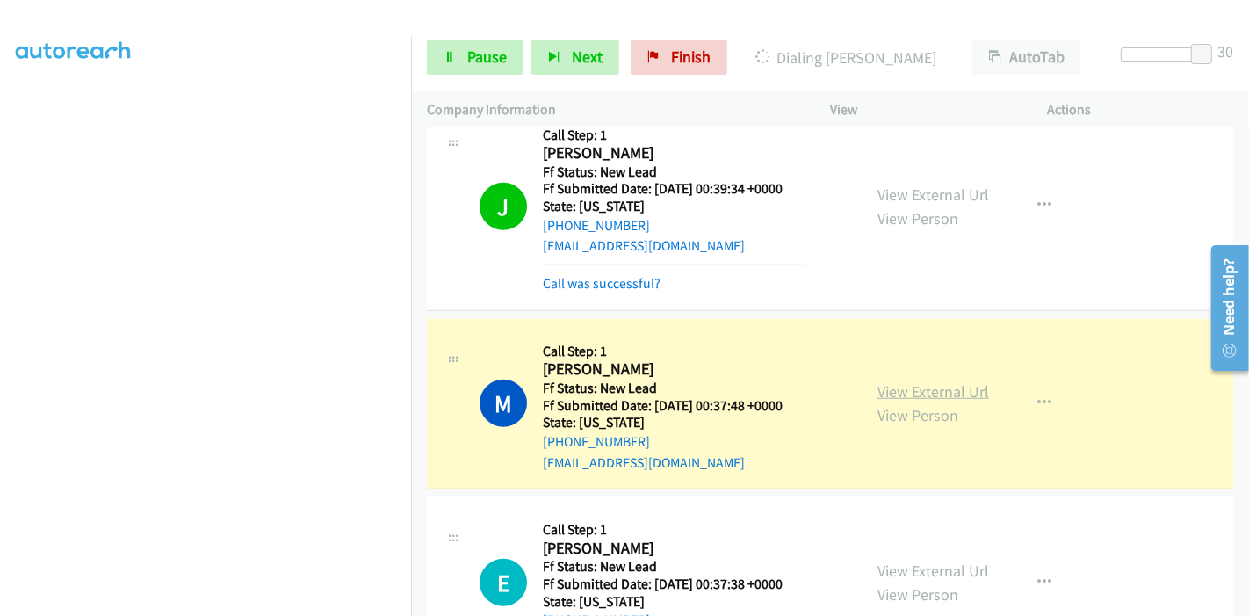
click at [918, 387] on link "View External Url" at bounding box center [933, 391] width 112 height 20
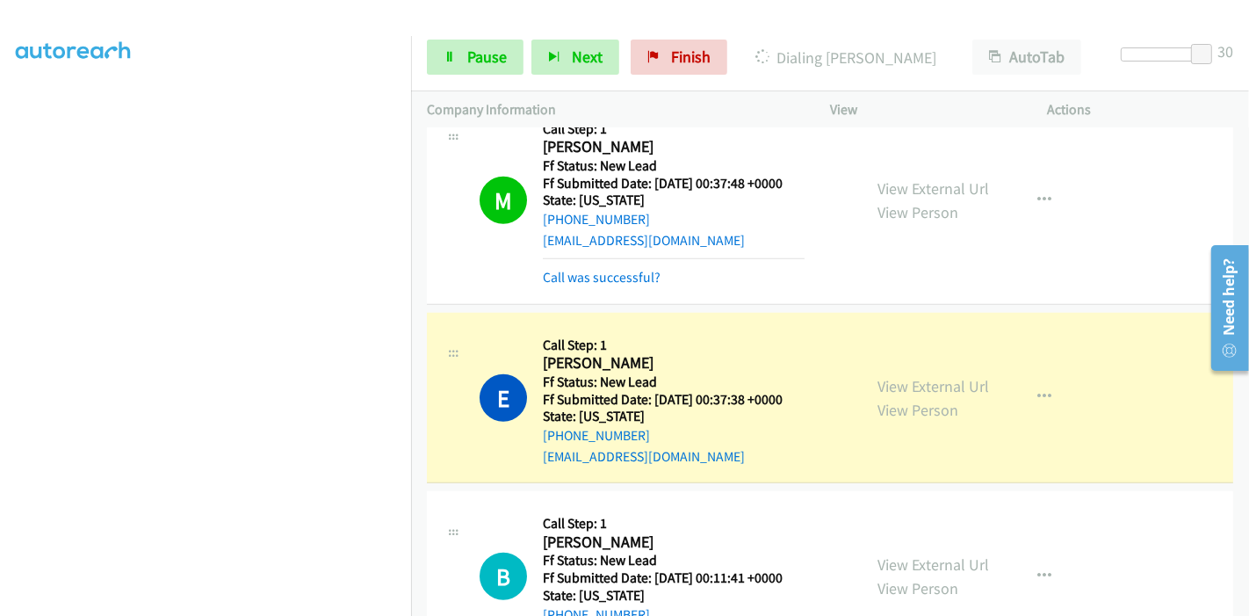
scroll to position [1365, 0]
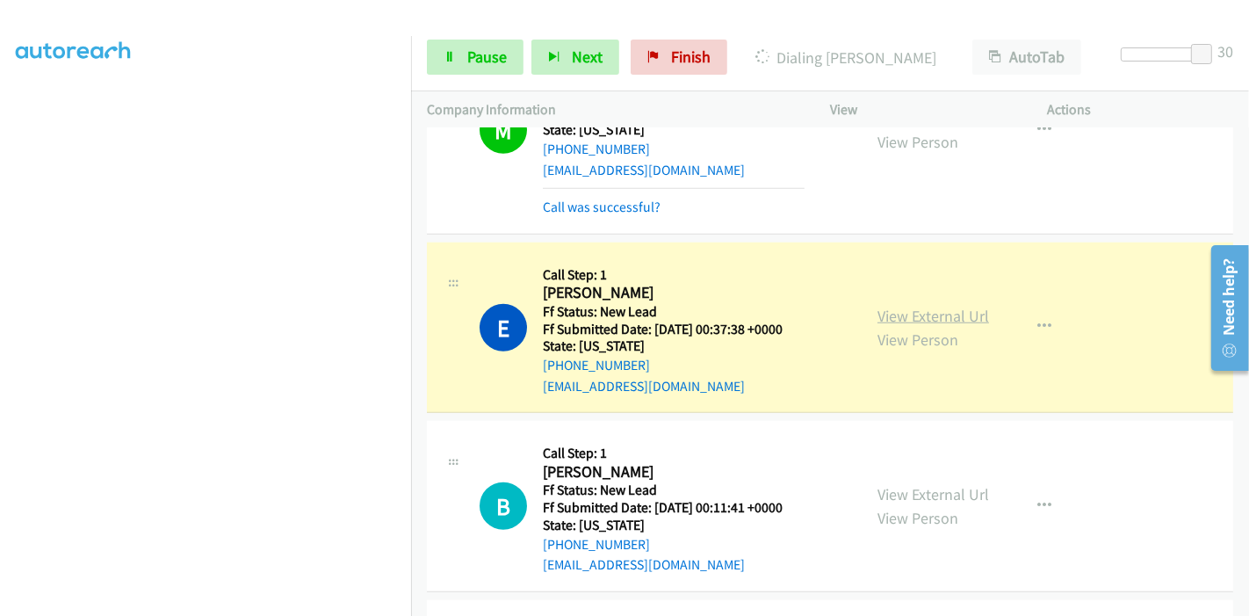
click at [960, 307] on link "View External Url" at bounding box center [933, 316] width 112 height 20
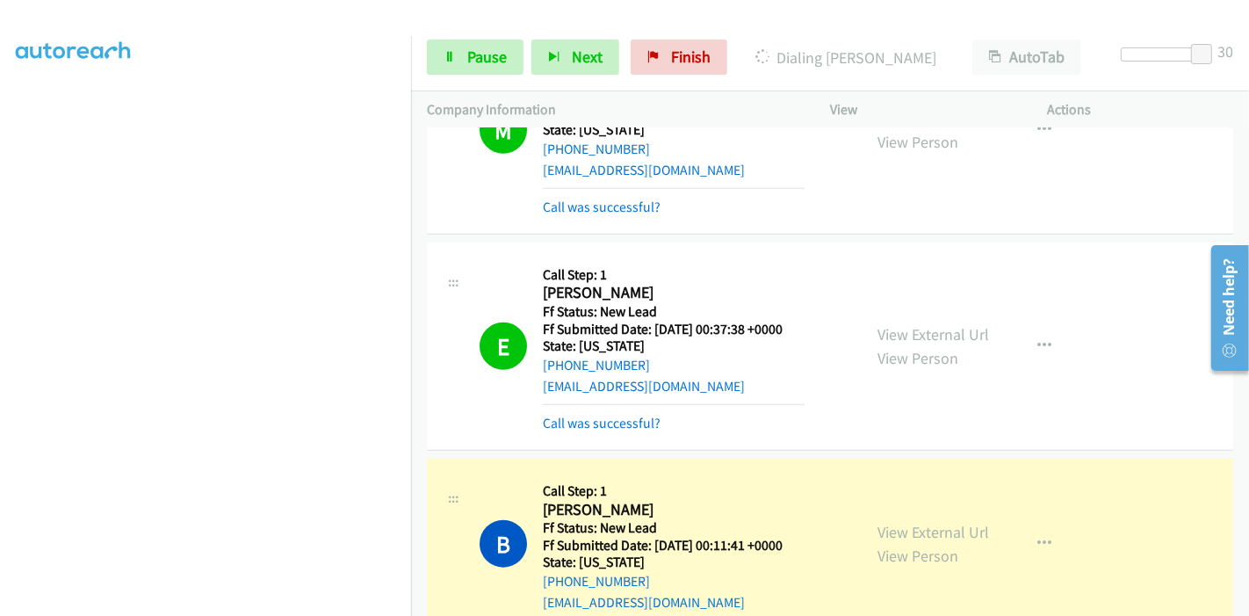
scroll to position [0, 0]
click at [905, 525] on link "View External Url" at bounding box center [933, 532] width 112 height 20
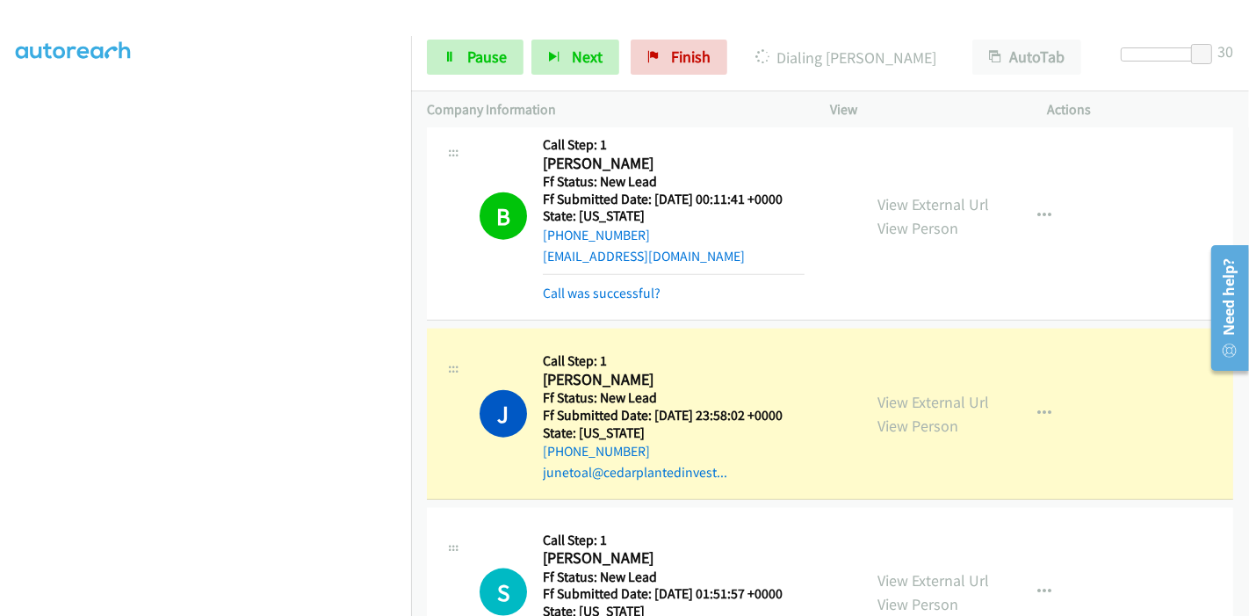
scroll to position [1756, 0]
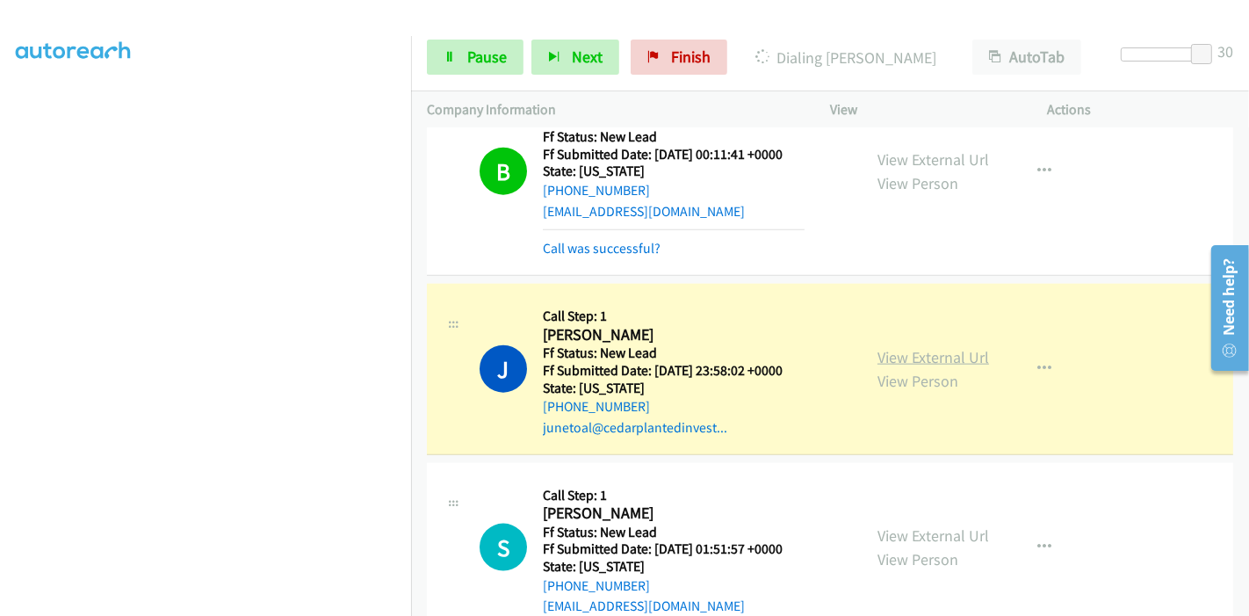
click at [877, 349] on link "View External Url" at bounding box center [933, 357] width 112 height 20
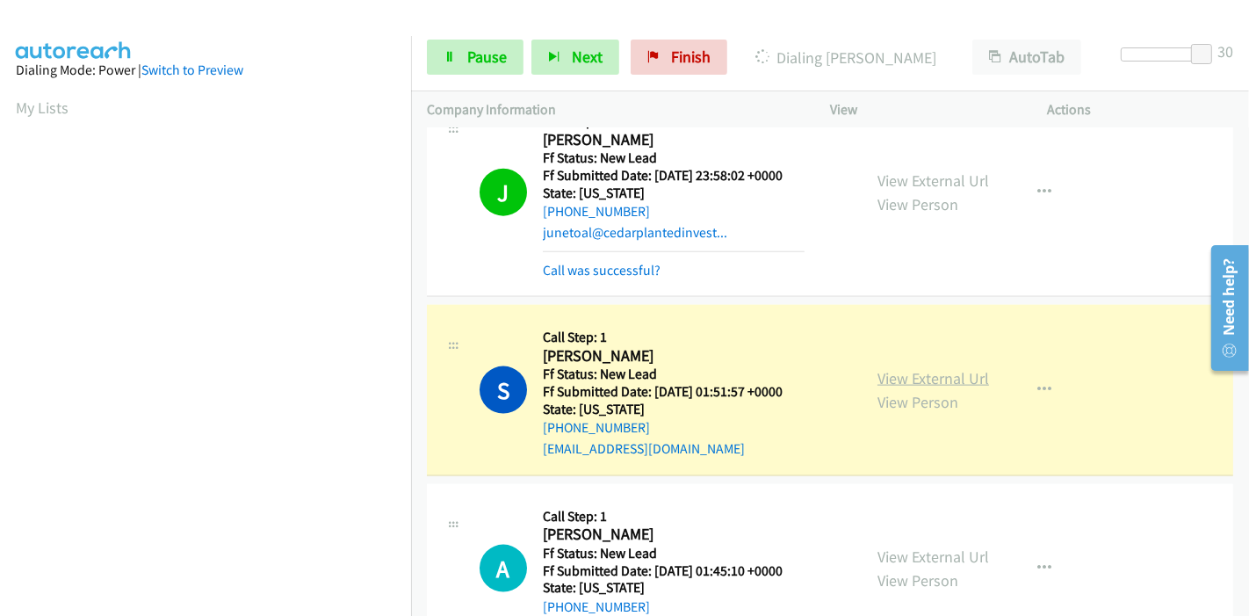
scroll to position [371, 0]
click at [885, 375] on link "View External Url" at bounding box center [933, 378] width 112 height 20
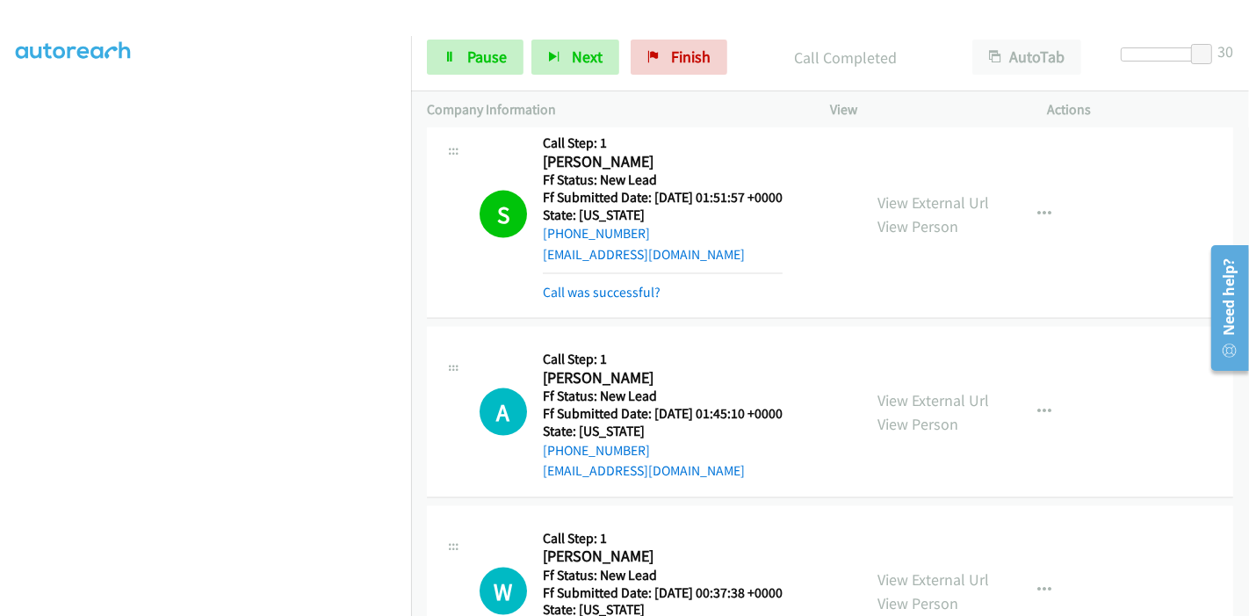
scroll to position [2146, 0]
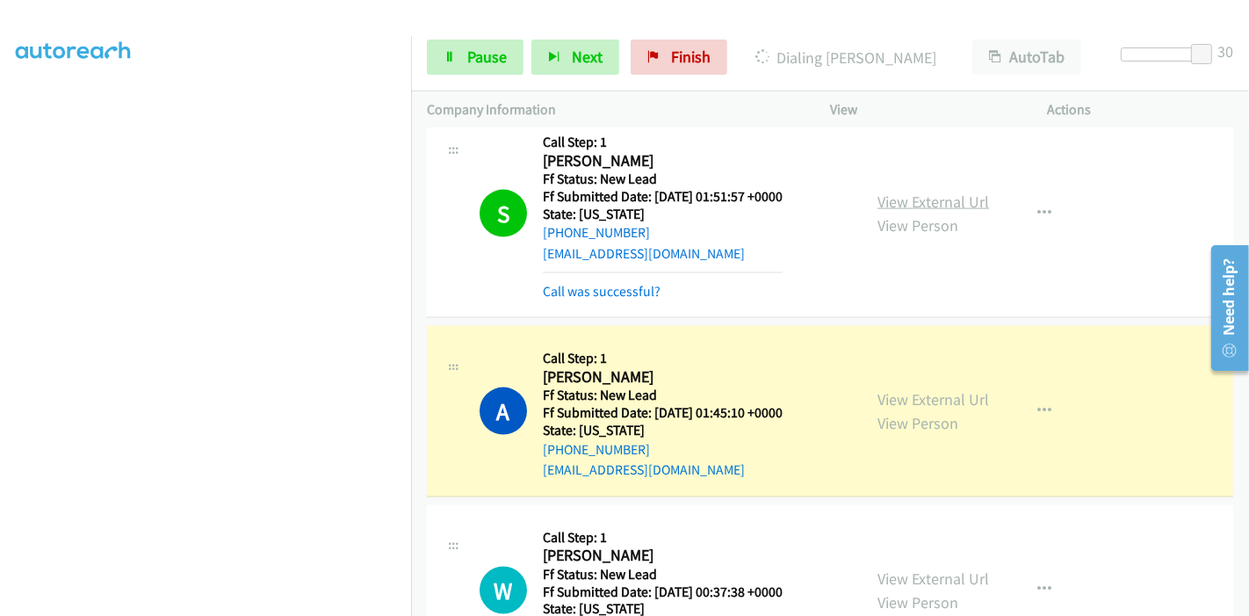
click at [915, 201] on link "View External Url" at bounding box center [933, 201] width 112 height 20
click at [942, 396] on link "View External Url" at bounding box center [933, 399] width 112 height 20
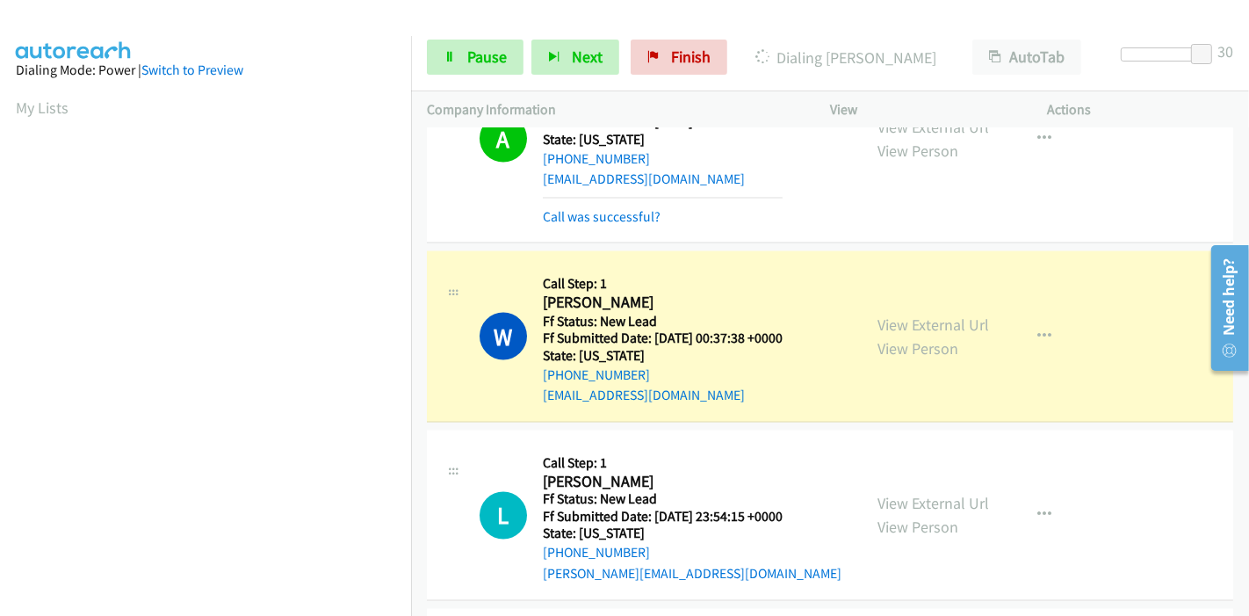
scroll to position [2439, 0]
click at [969, 320] on link "View External Url" at bounding box center [933, 323] width 112 height 20
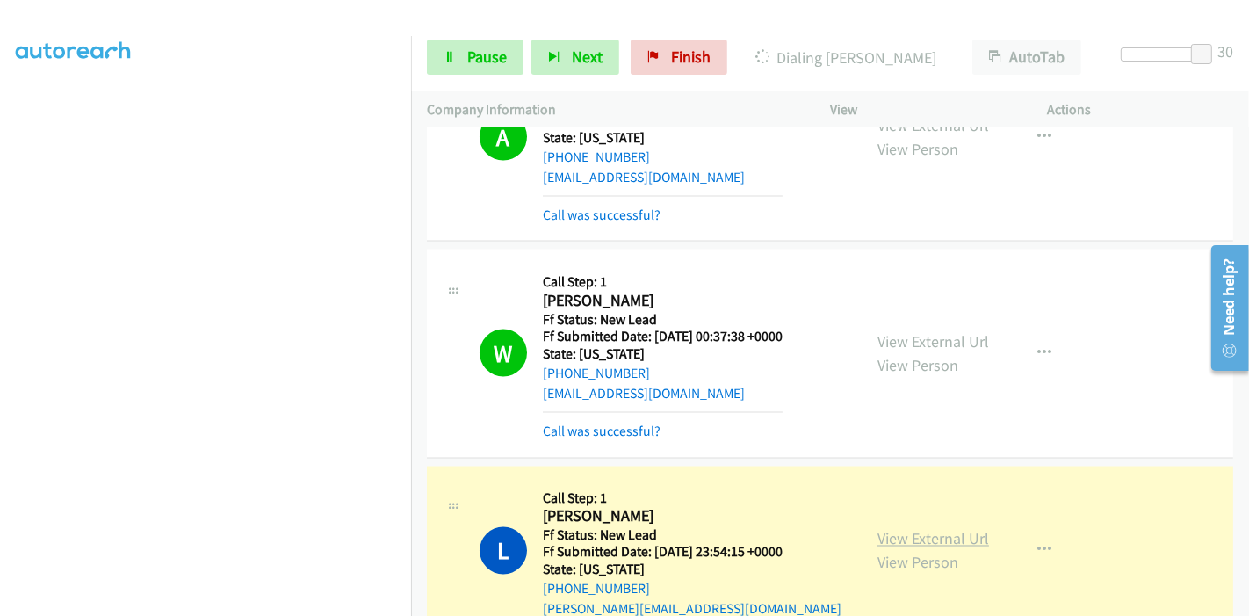
click at [883, 529] on link "View External Url" at bounding box center [933, 539] width 112 height 20
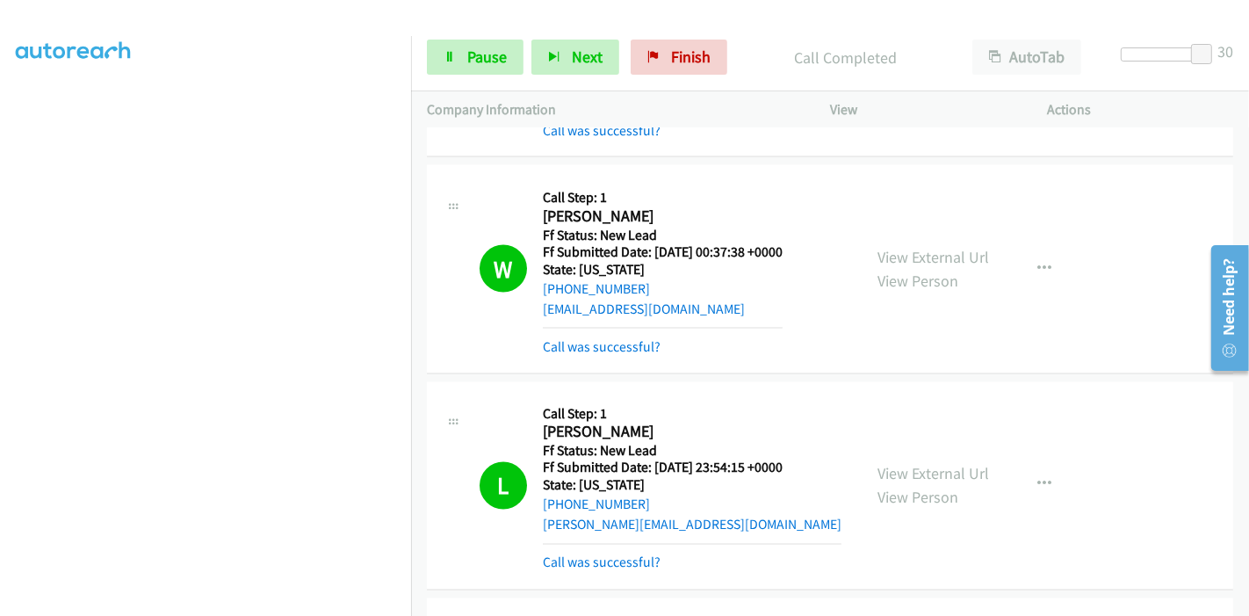
scroll to position [2634, 0]
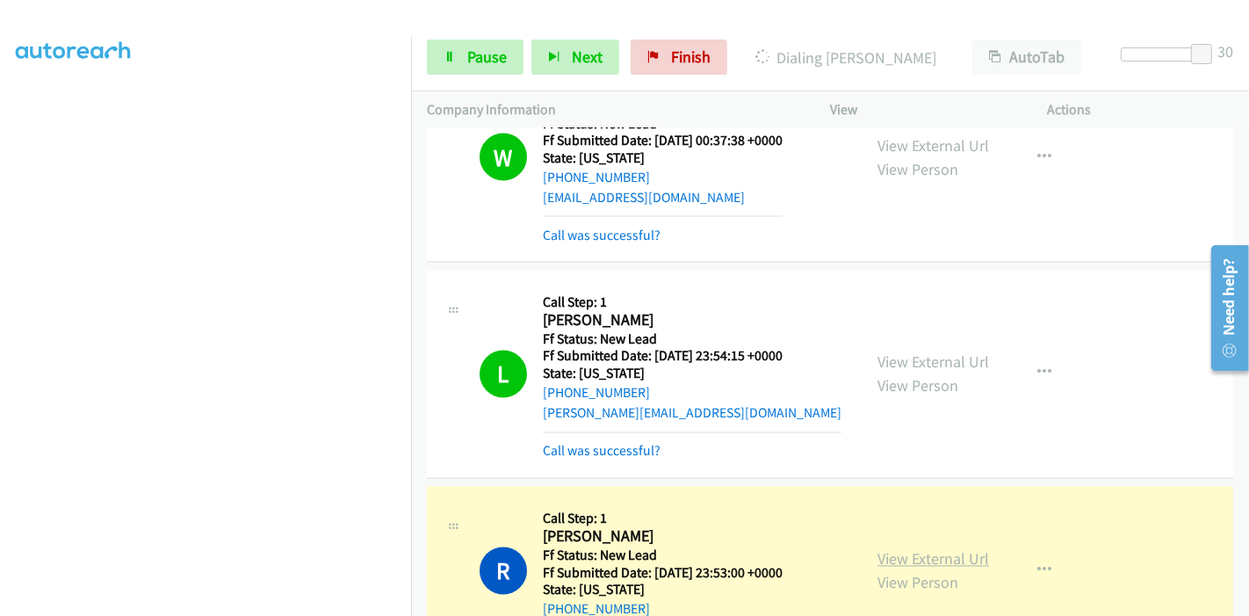
click at [943, 553] on link "View External Url" at bounding box center [933, 559] width 112 height 20
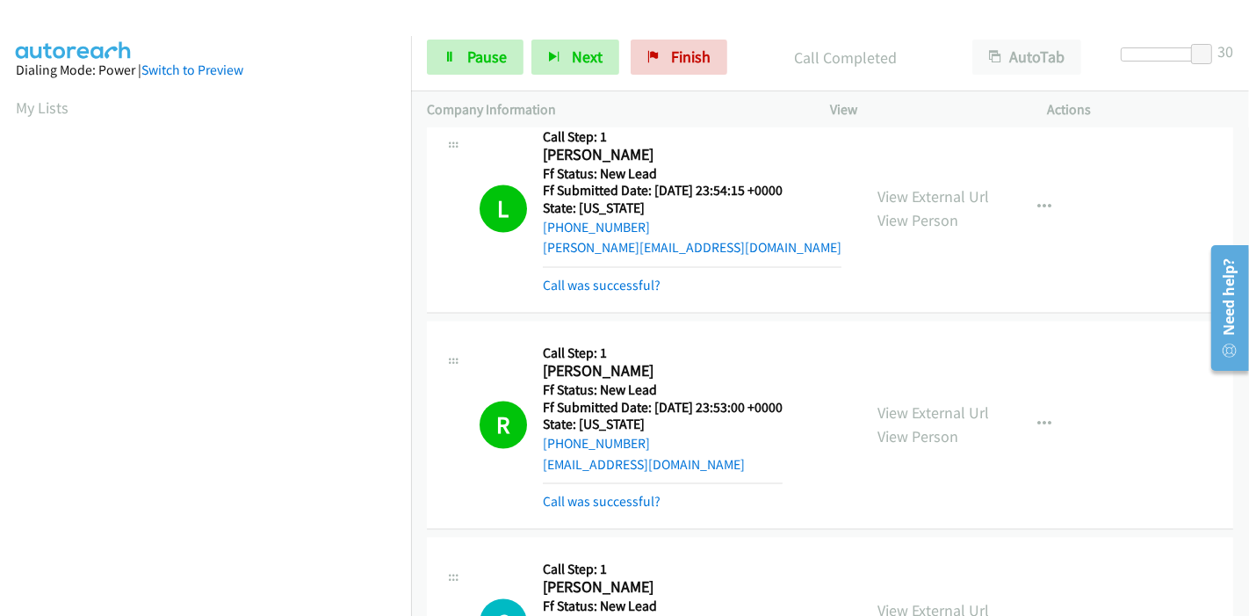
scroll to position [2829, 0]
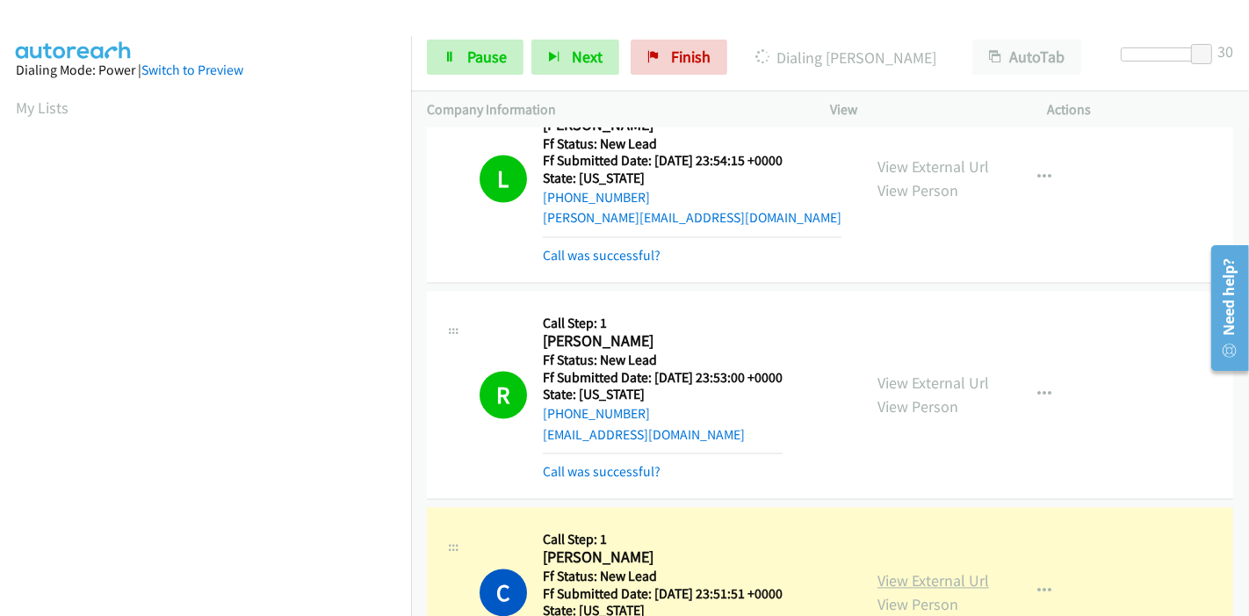
click at [963, 571] on link "View External Url" at bounding box center [933, 581] width 112 height 20
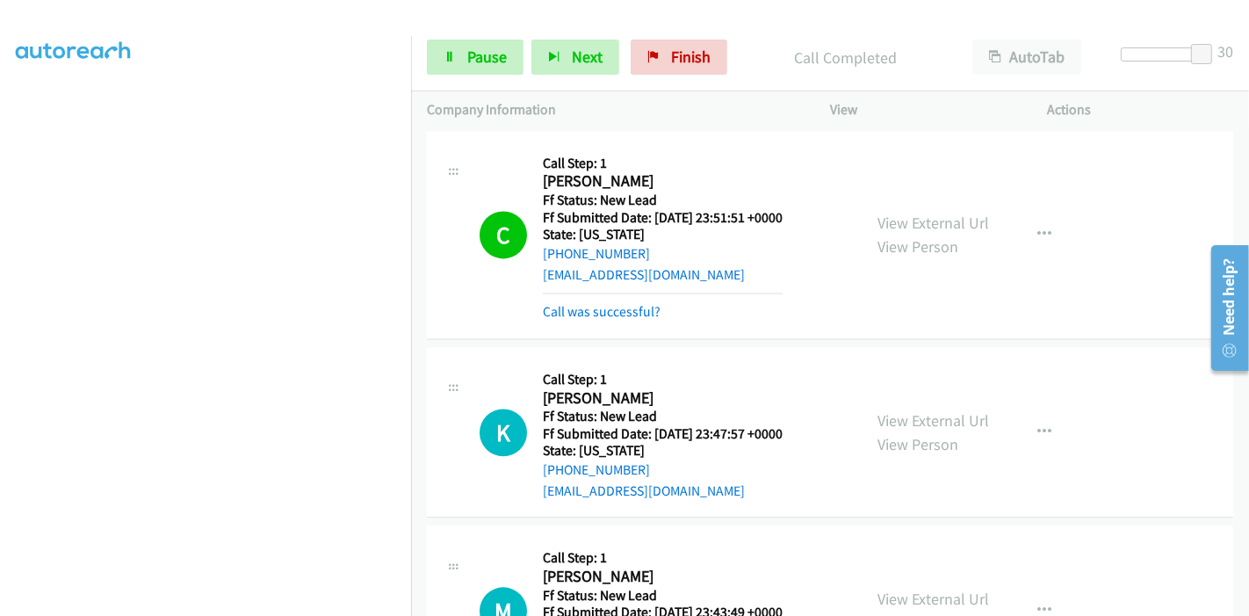
scroll to position [3317, 0]
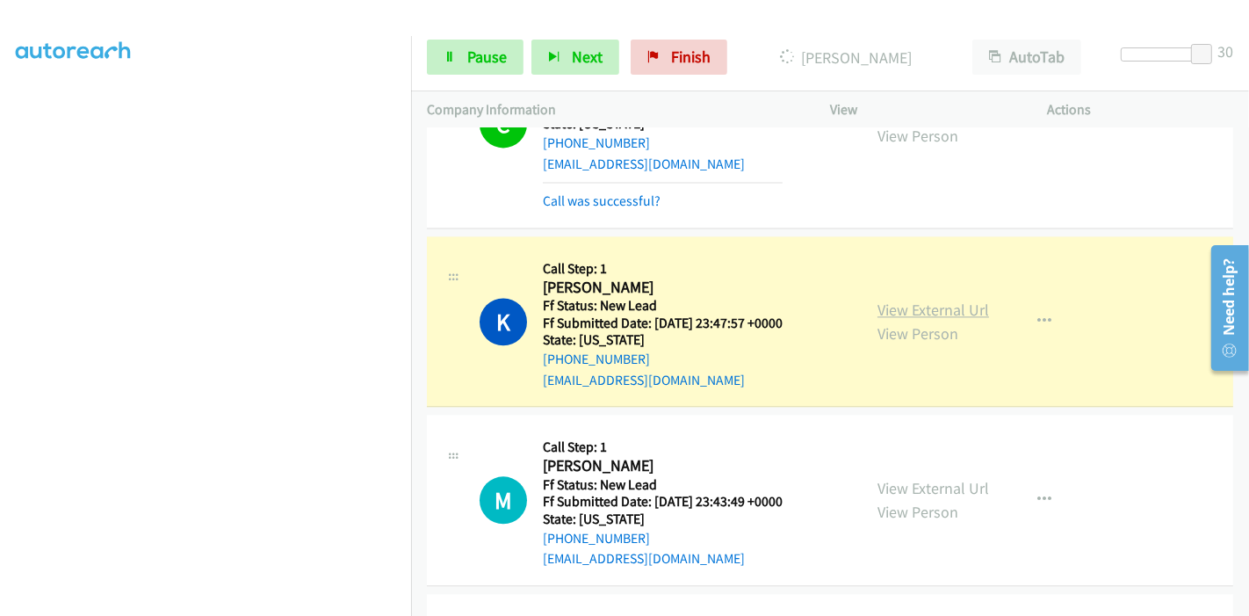
click at [932, 302] on link "View External Url" at bounding box center [933, 309] width 112 height 20
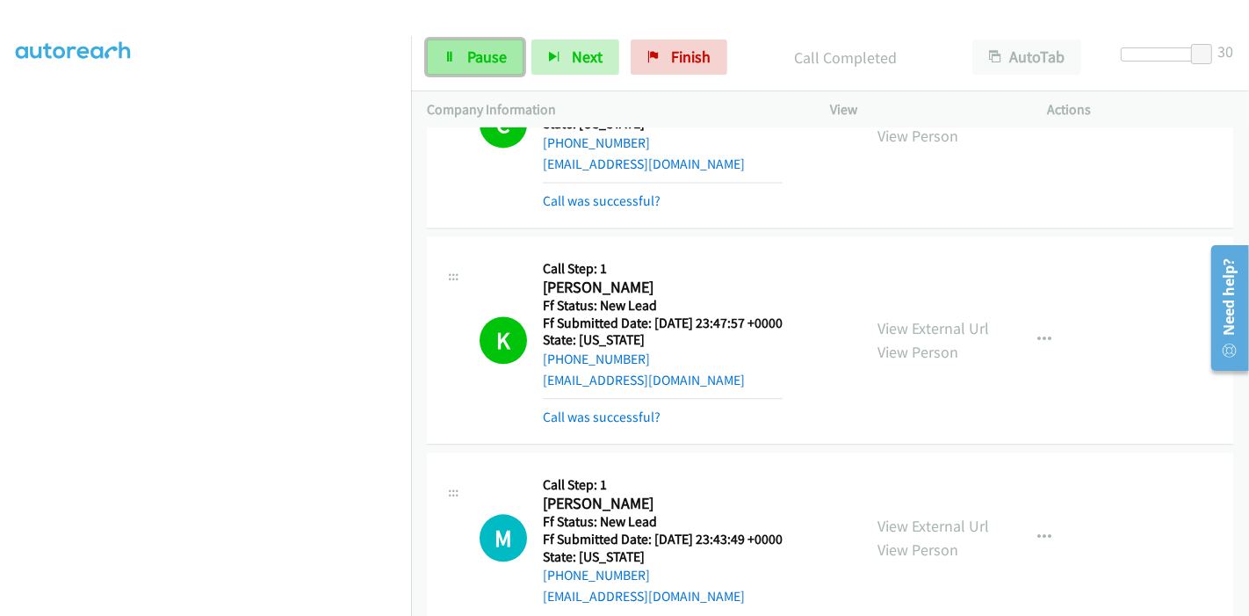
click at [488, 61] on span "Pause" at bounding box center [487, 57] width 40 height 20
click at [467, 63] on span "Pause" at bounding box center [487, 57] width 40 height 20
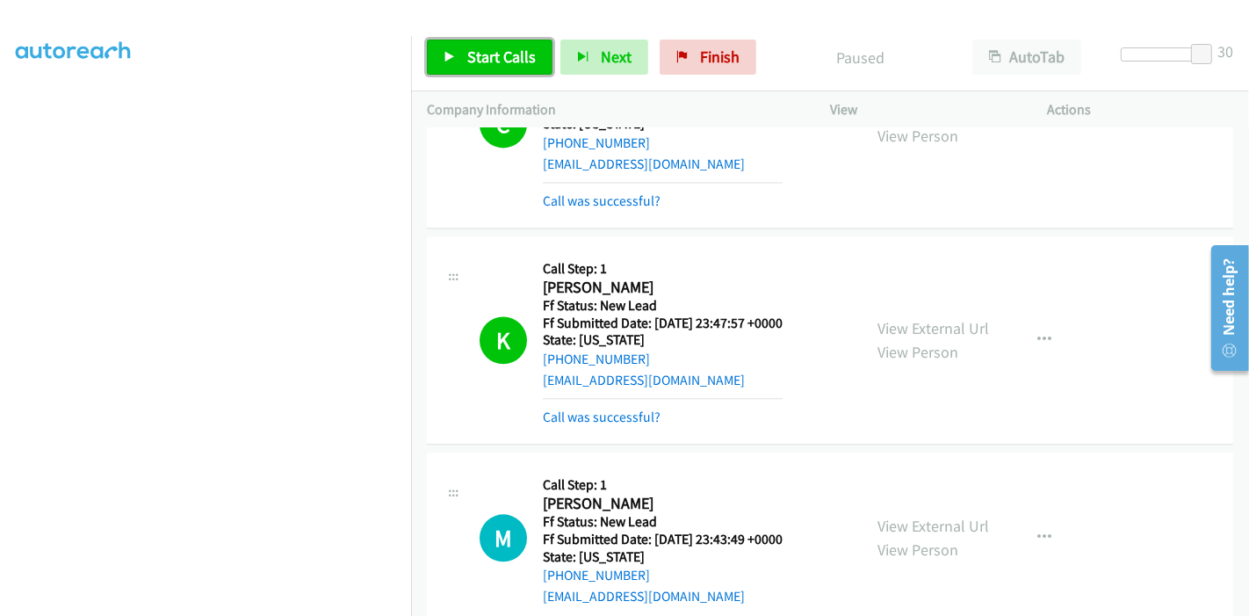
click at [469, 47] on span "Start Calls" at bounding box center [501, 57] width 68 height 20
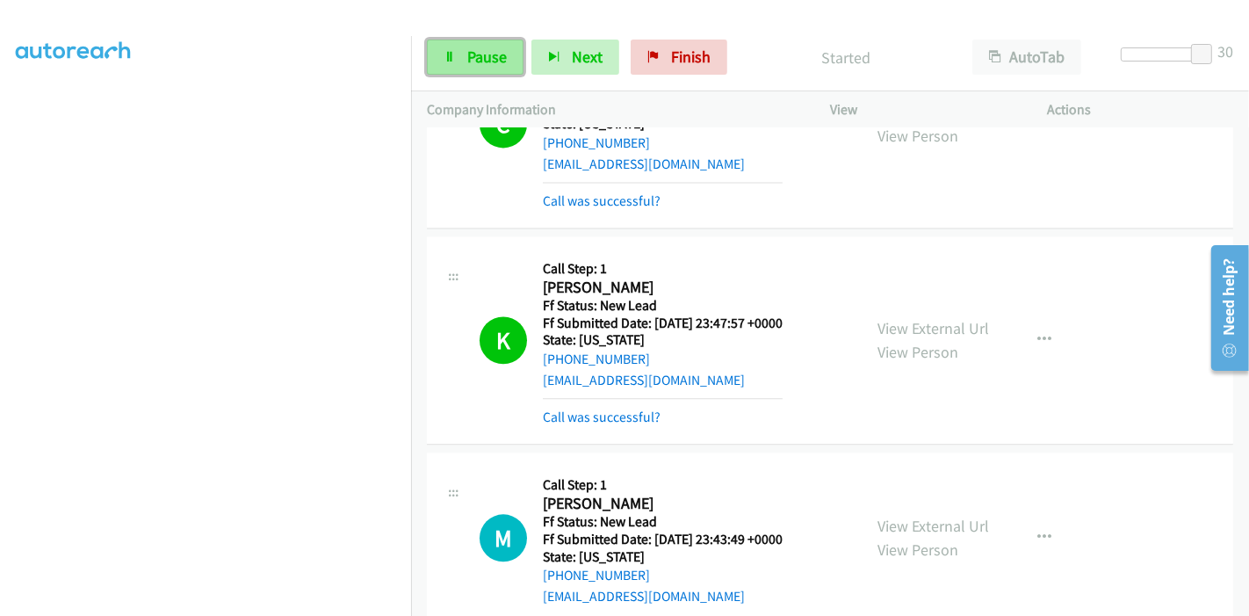
click at [496, 53] on span "Pause" at bounding box center [487, 57] width 40 height 20
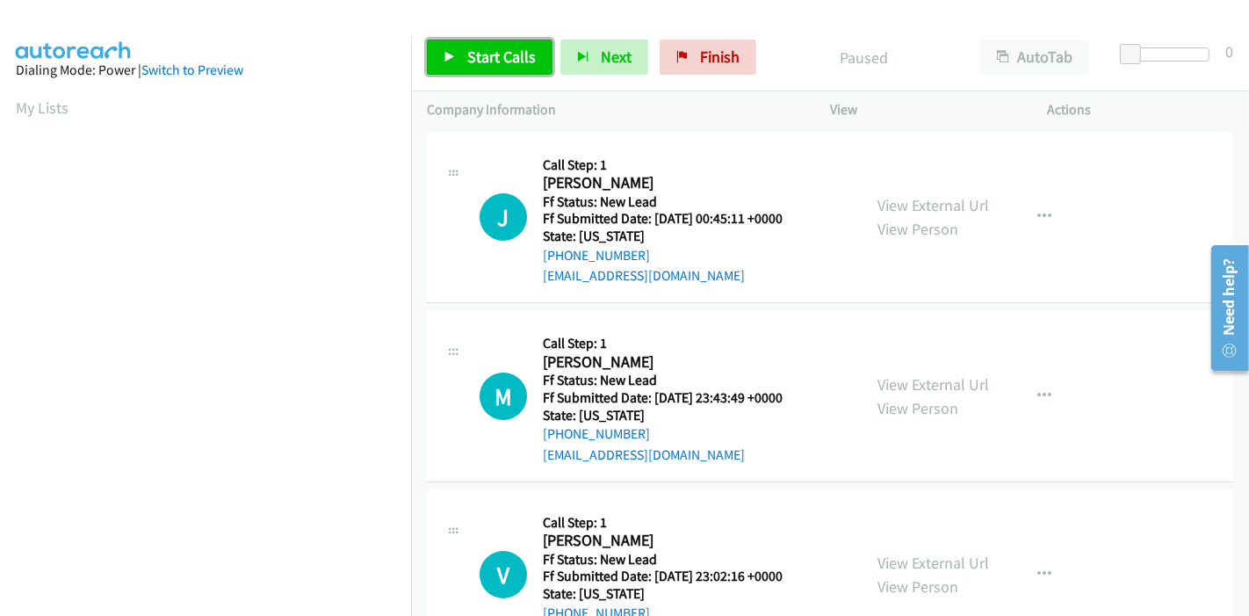
click at [467, 59] on span "Start Calls" at bounding box center [501, 57] width 68 height 20
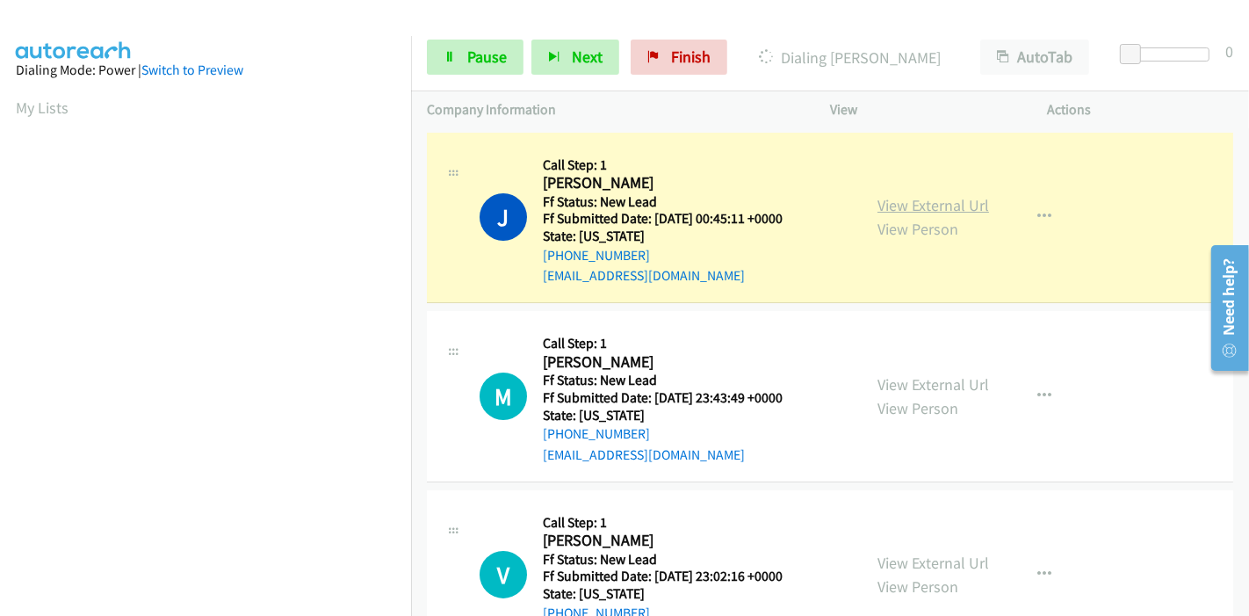
scroll to position [371, 0]
click at [893, 207] on link "View External Url" at bounding box center [933, 205] width 112 height 20
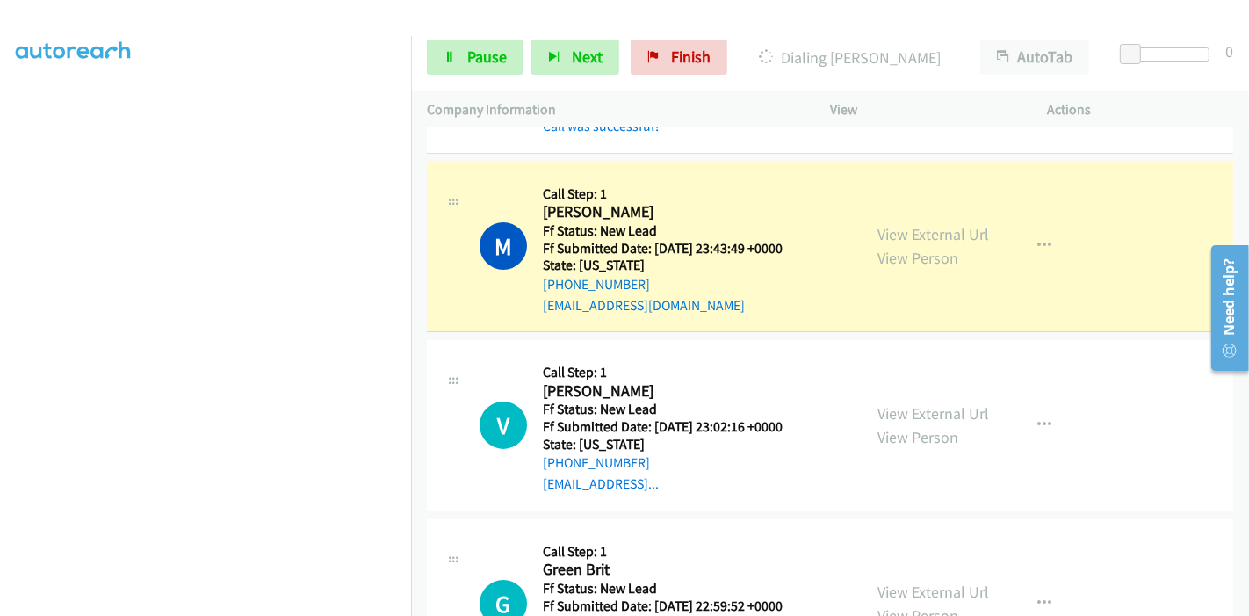
scroll to position [195, 0]
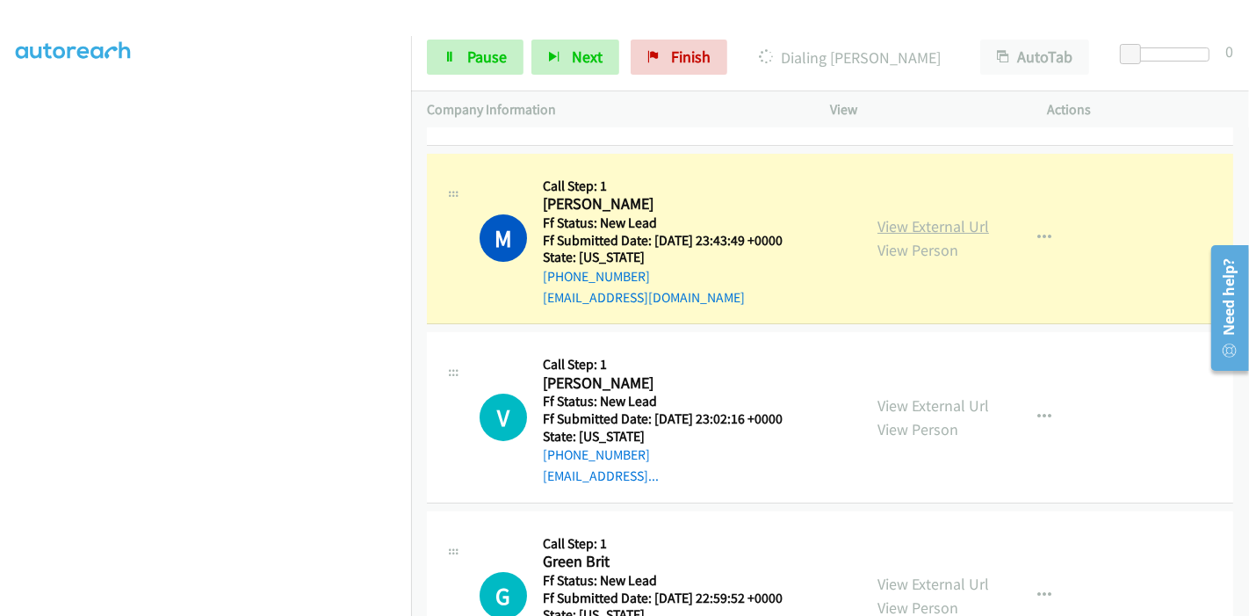
click at [969, 226] on link "View External Url" at bounding box center [933, 226] width 112 height 20
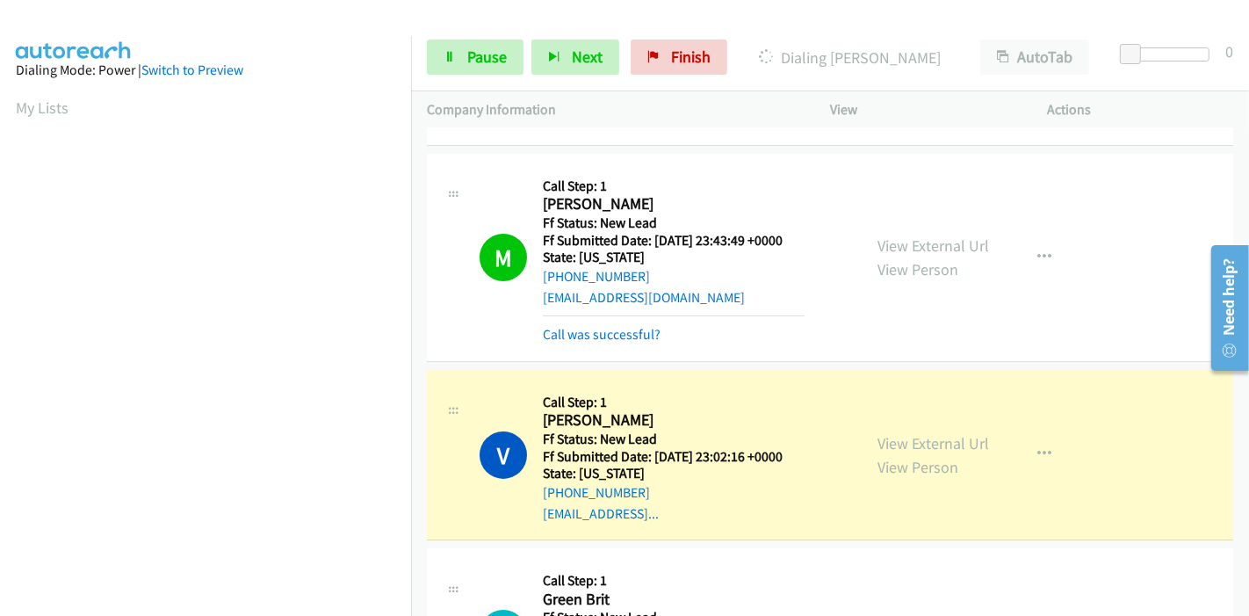
scroll to position [487, 0]
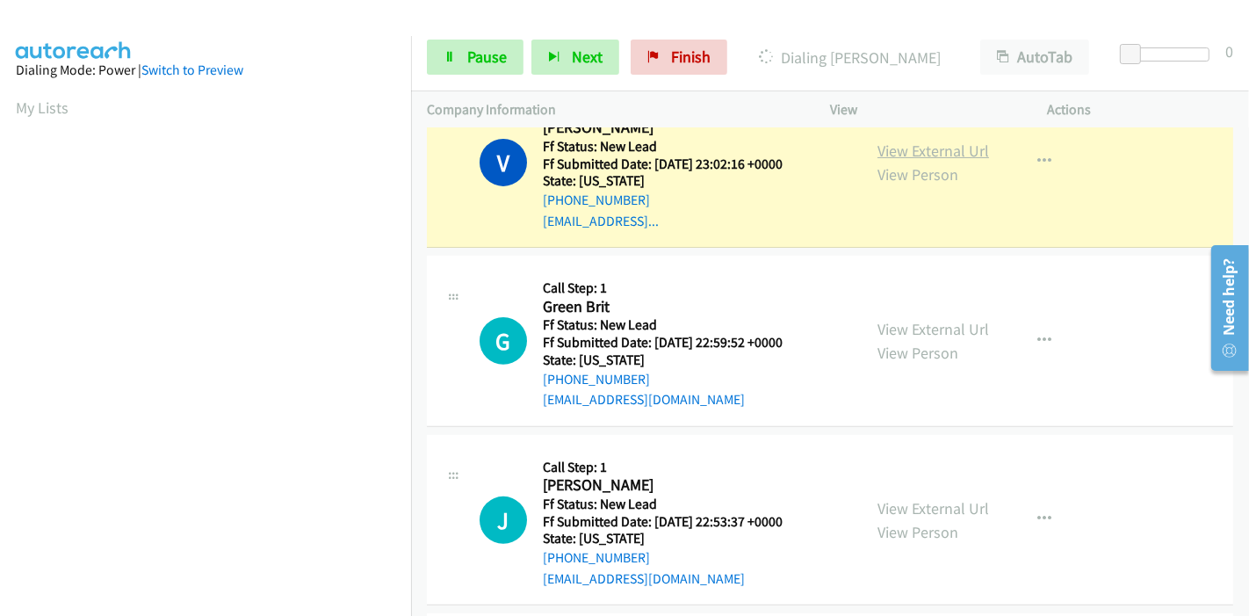
click at [972, 148] on link "View External Url" at bounding box center [933, 150] width 112 height 20
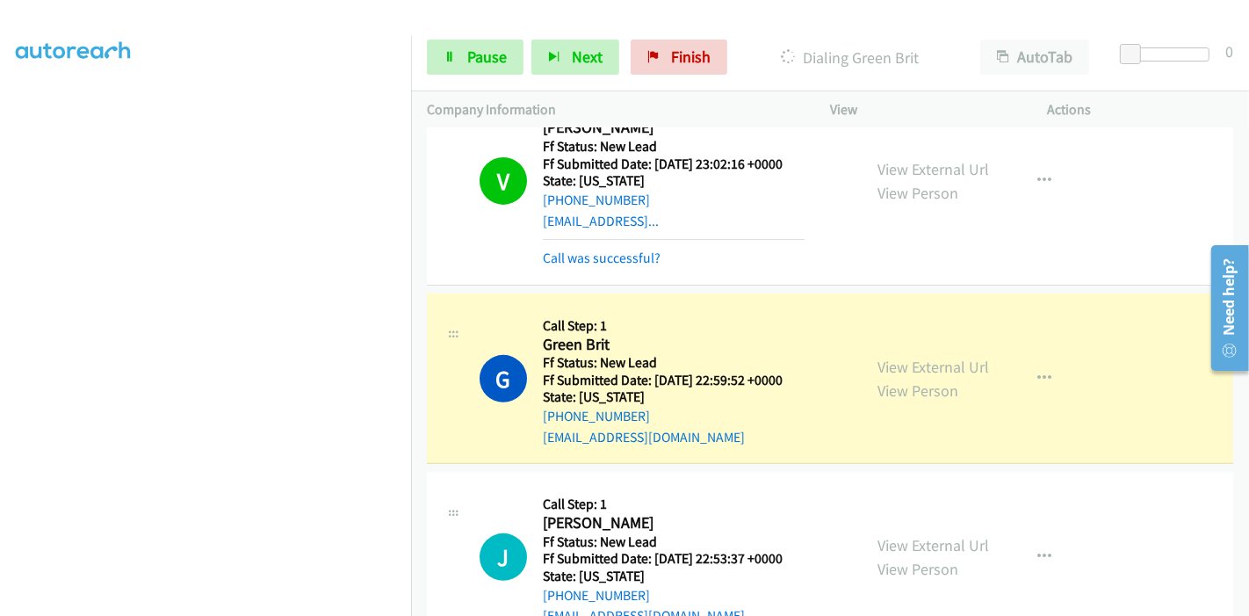
scroll to position [0, 0]
click at [926, 361] on link "View External Url" at bounding box center [933, 367] width 112 height 20
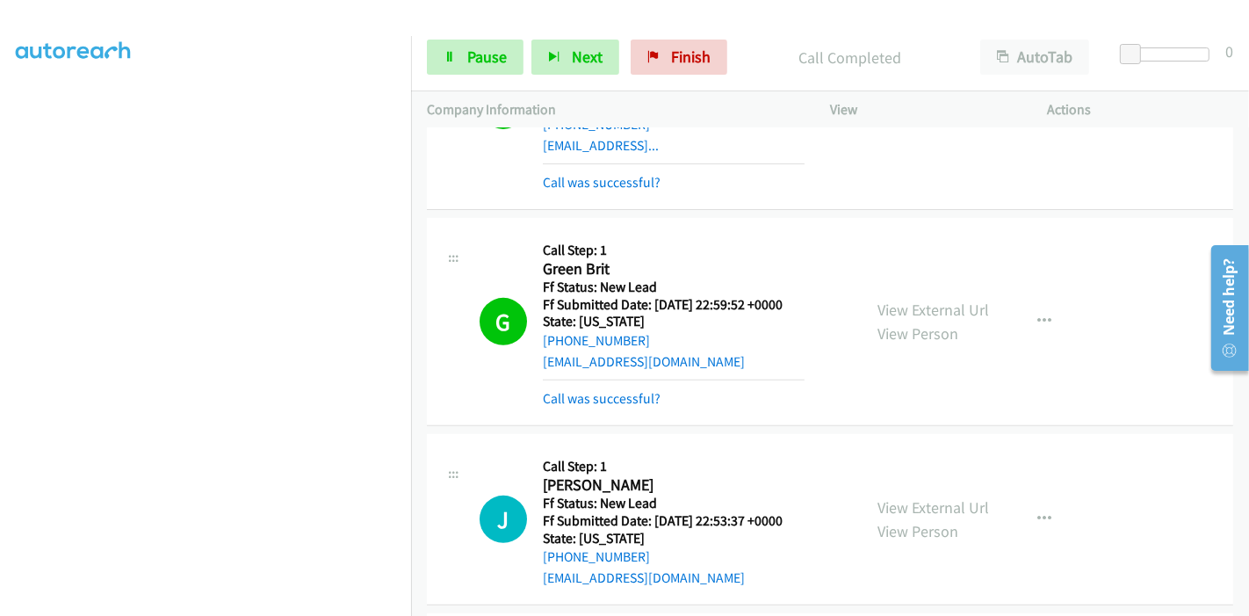
scroll to position [682, 0]
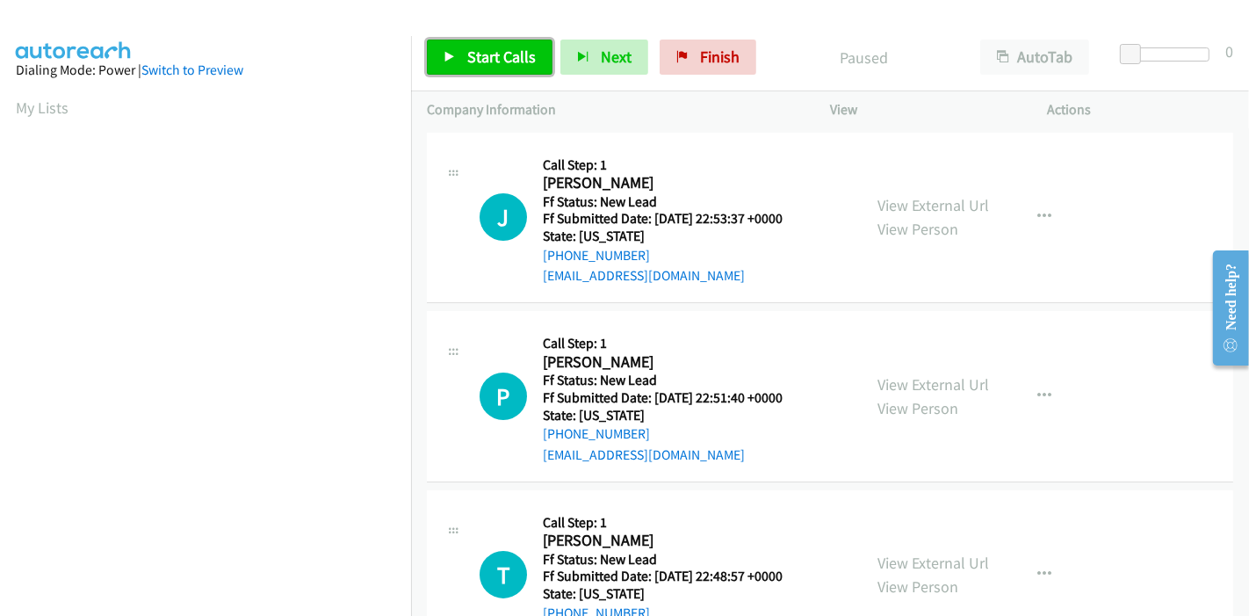
click at [487, 61] on span "Start Calls" at bounding box center [501, 57] width 68 height 20
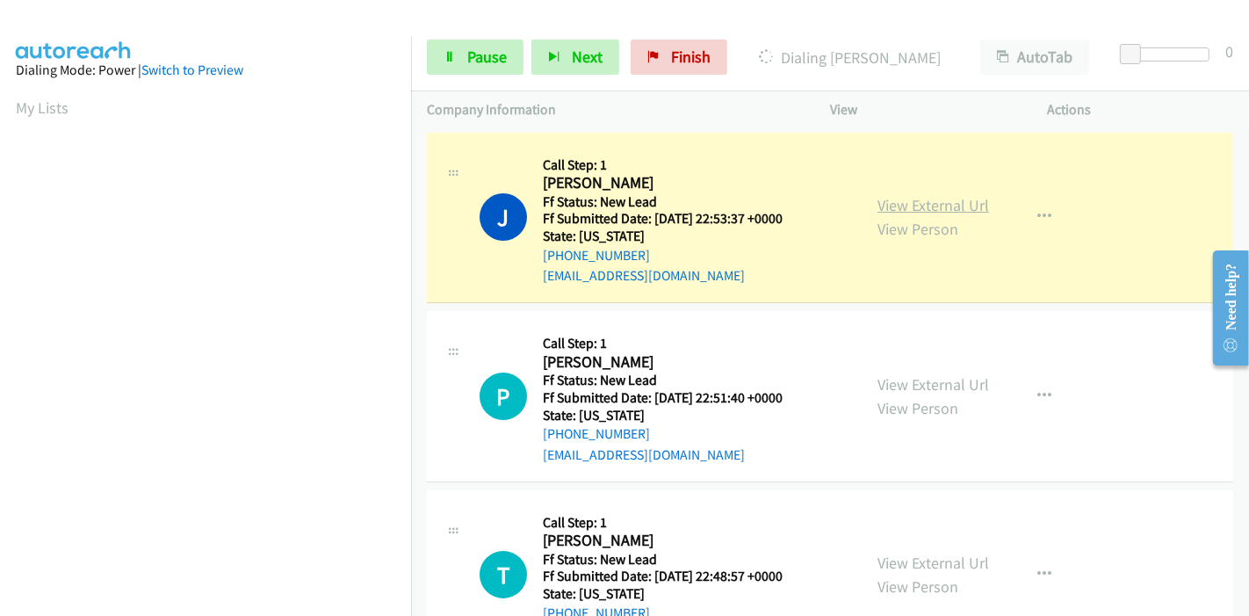
click at [938, 204] on link "View External Url" at bounding box center [933, 205] width 112 height 20
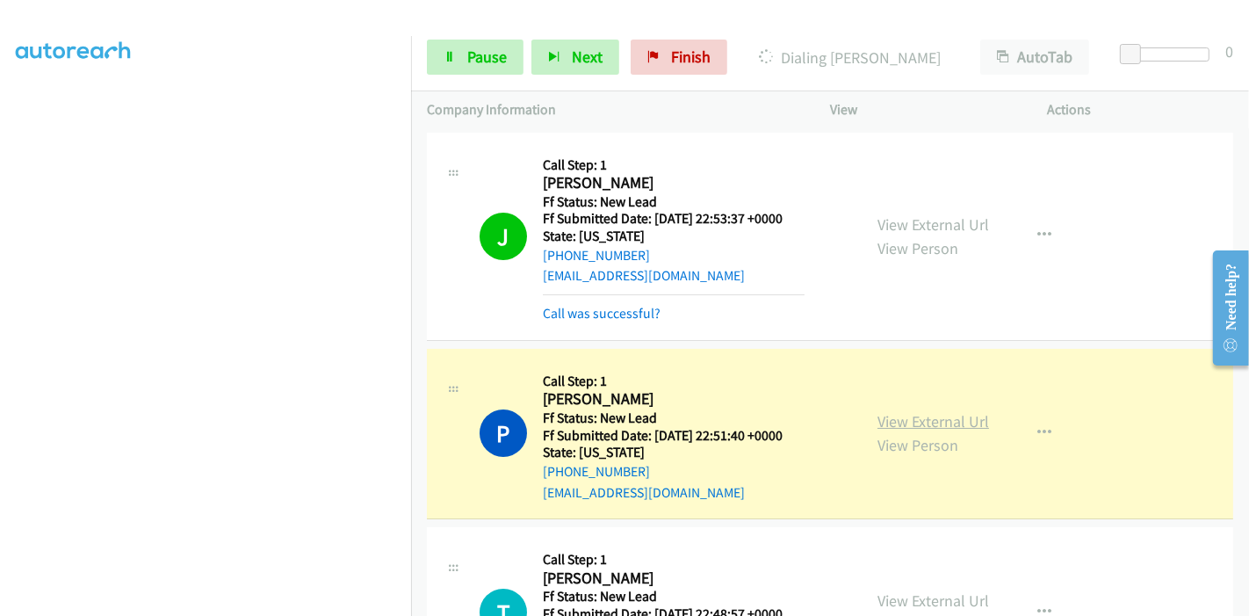
click at [970, 421] on link "View External Url" at bounding box center [933, 421] width 112 height 20
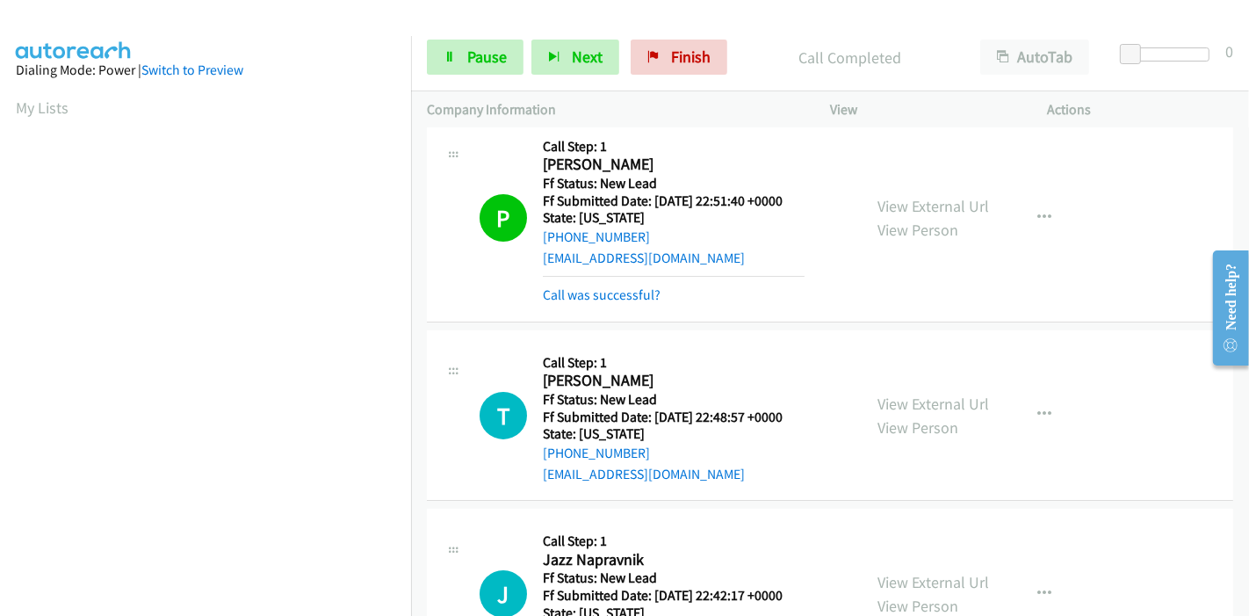
scroll to position [292, 0]
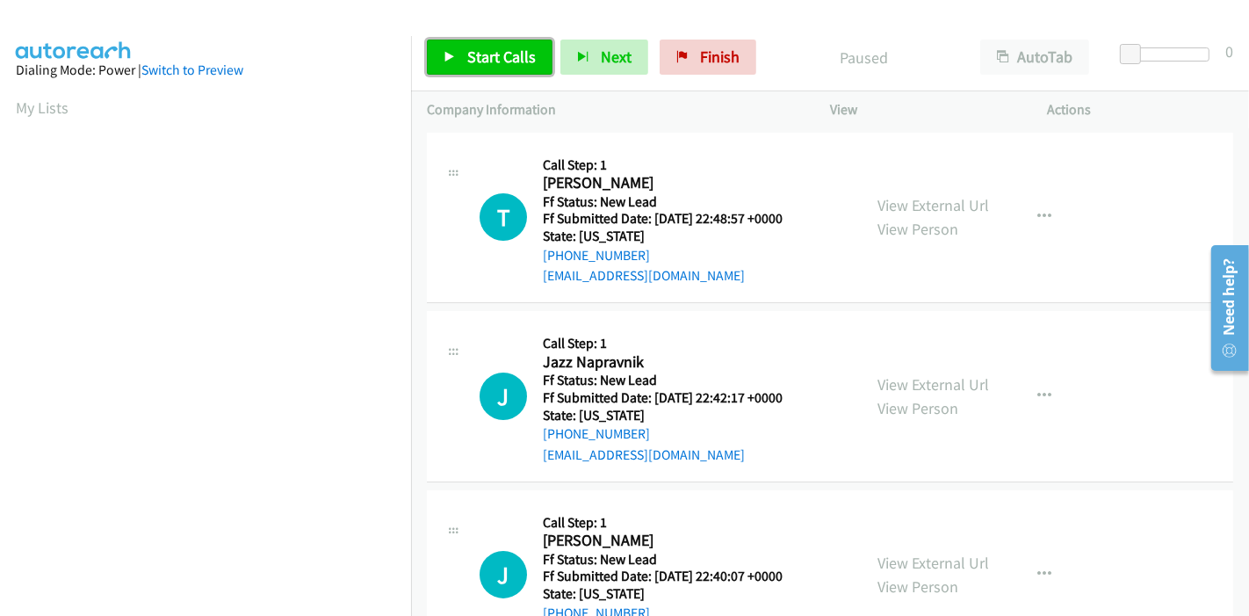
click at [476, 60] on span "Start Calls" at bounding box center [501, 57] width 68 height 20
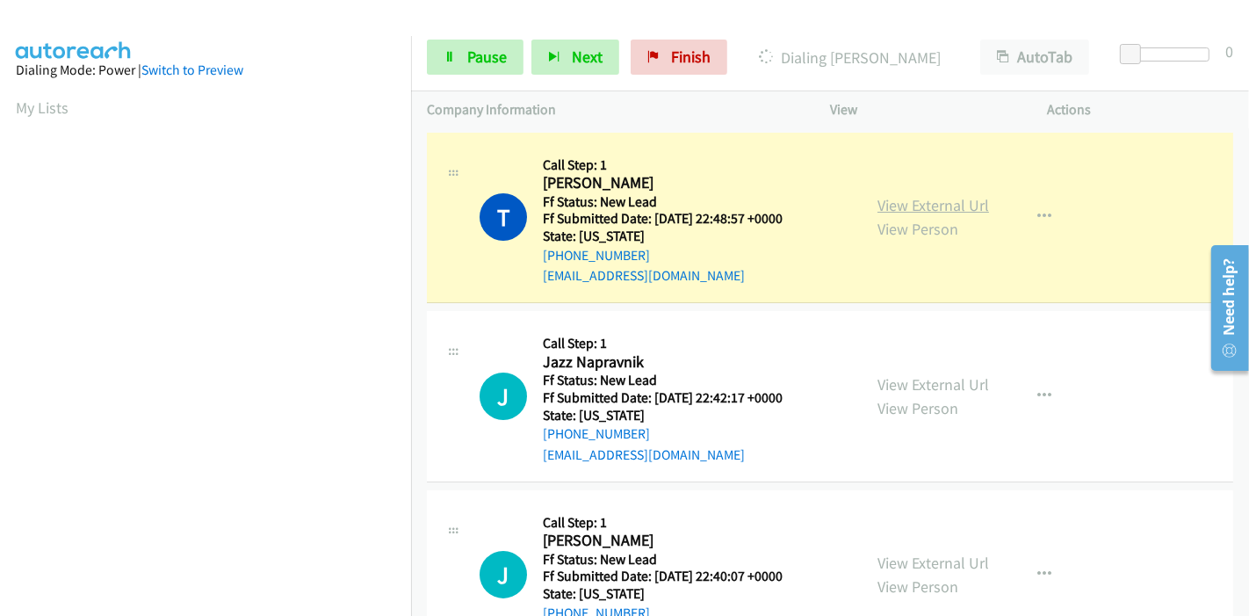
scroll to position [371, 0]
click at [931, 207] on link "View External Url" at bounding box center [933, 205] width 112 height 20
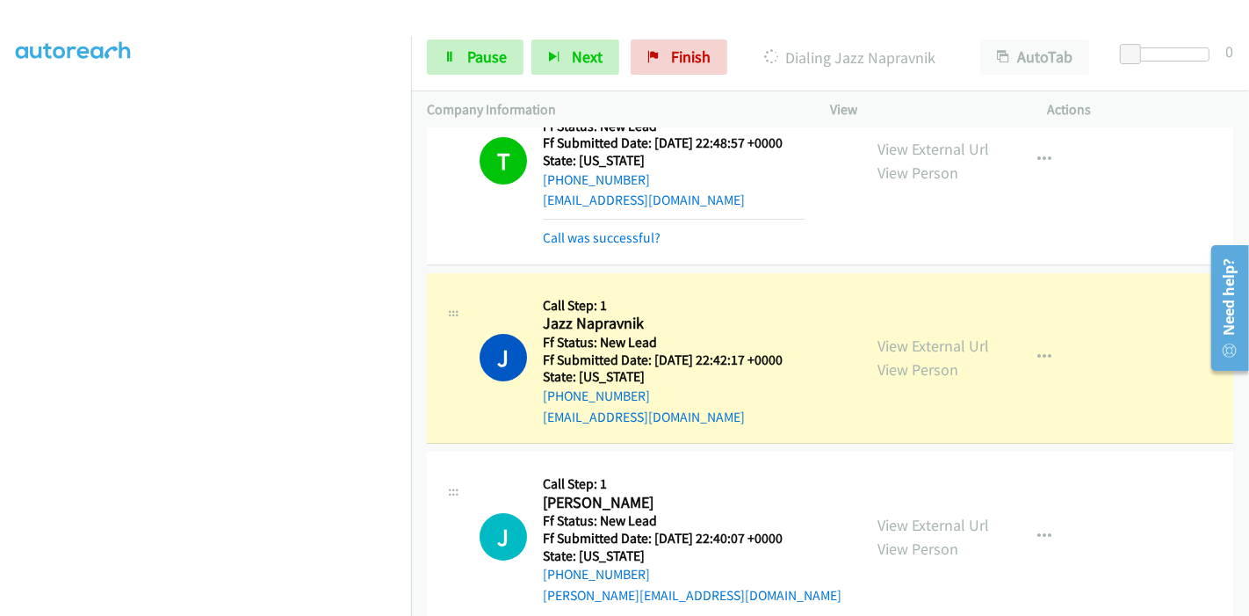
scroll to position [195, 0]
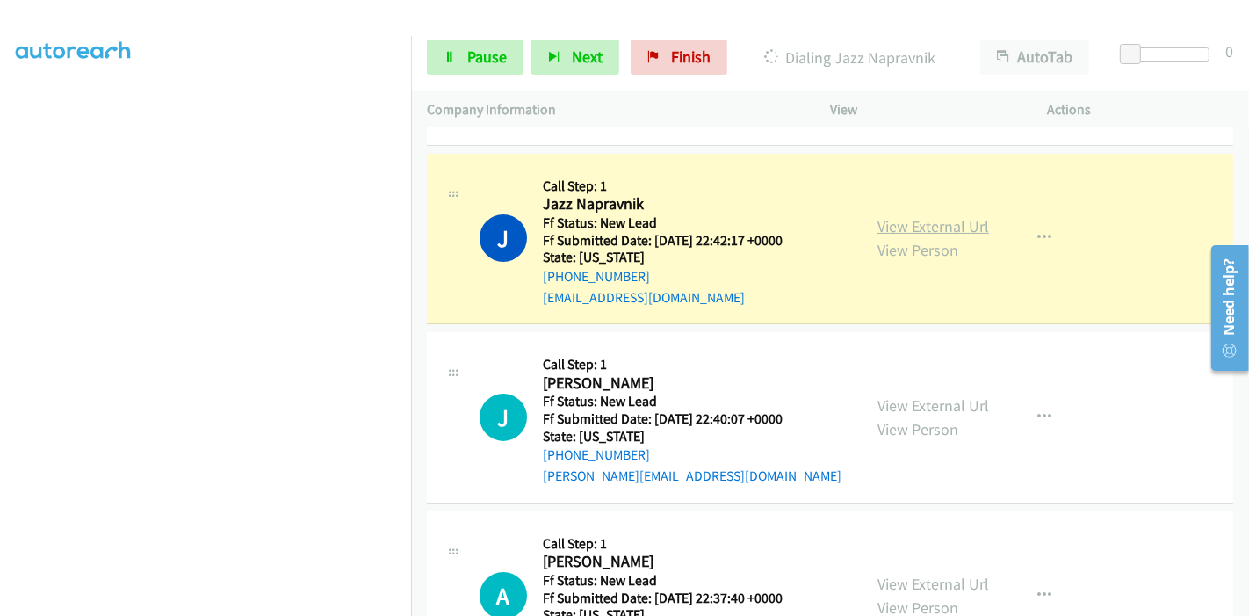
click at [968, 233] on link "View External Url" at bounding box center [933, 226] width 112 height 20
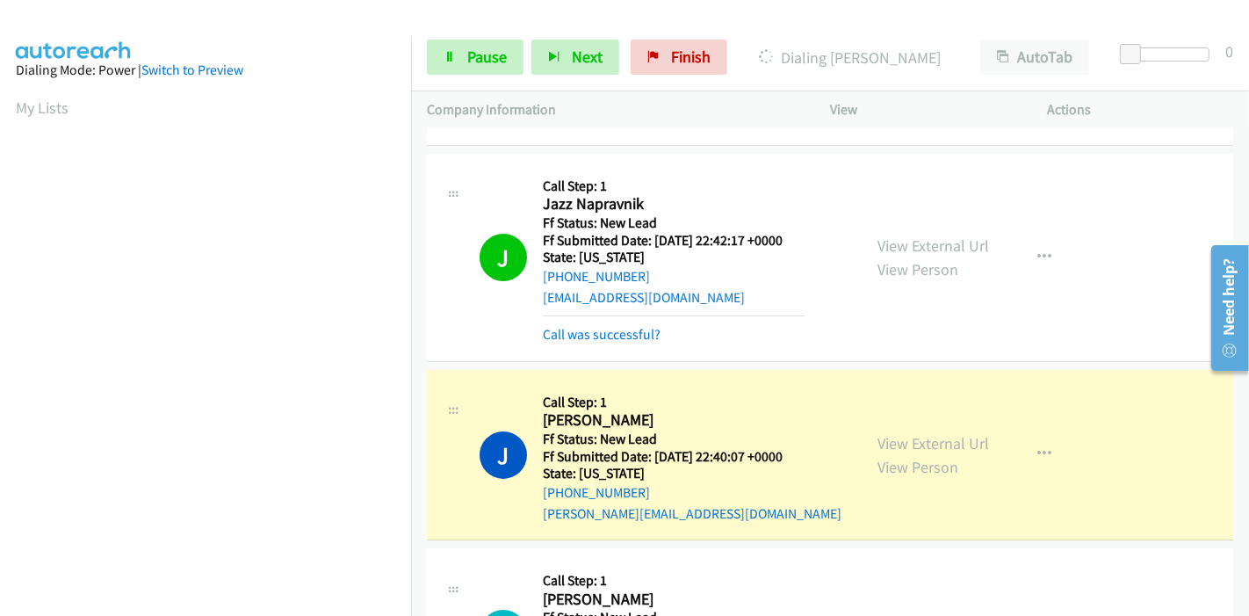
scroll to position [390, 0]
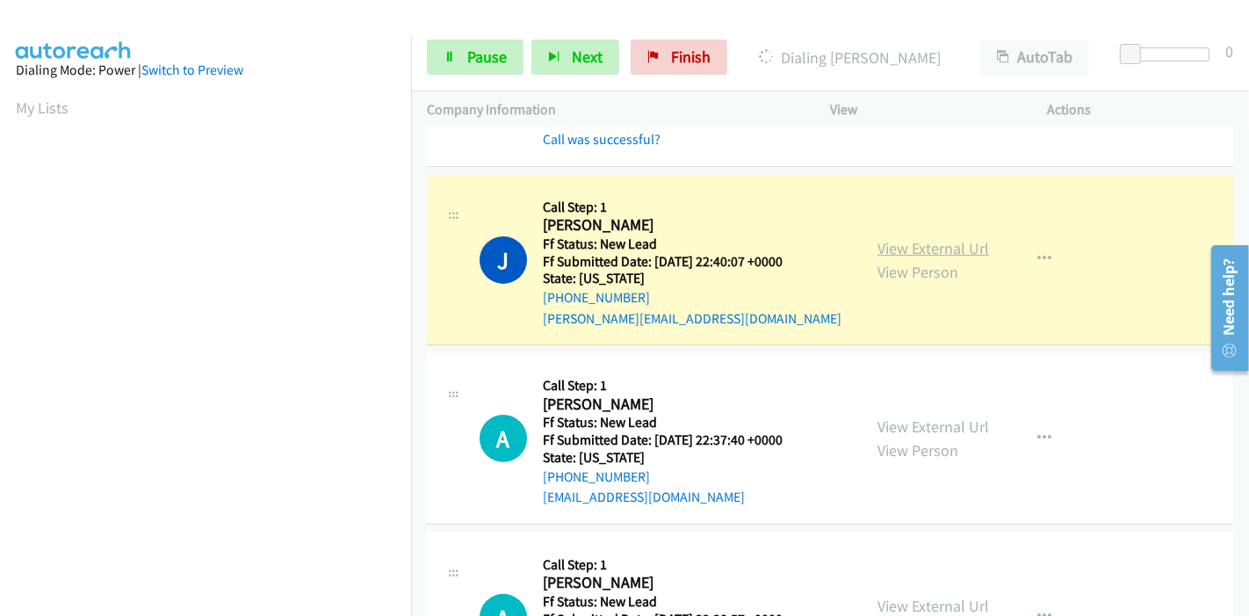
click at [924, 243] on link "View External Url" at bounding box center [933, 248] width 112 height 20
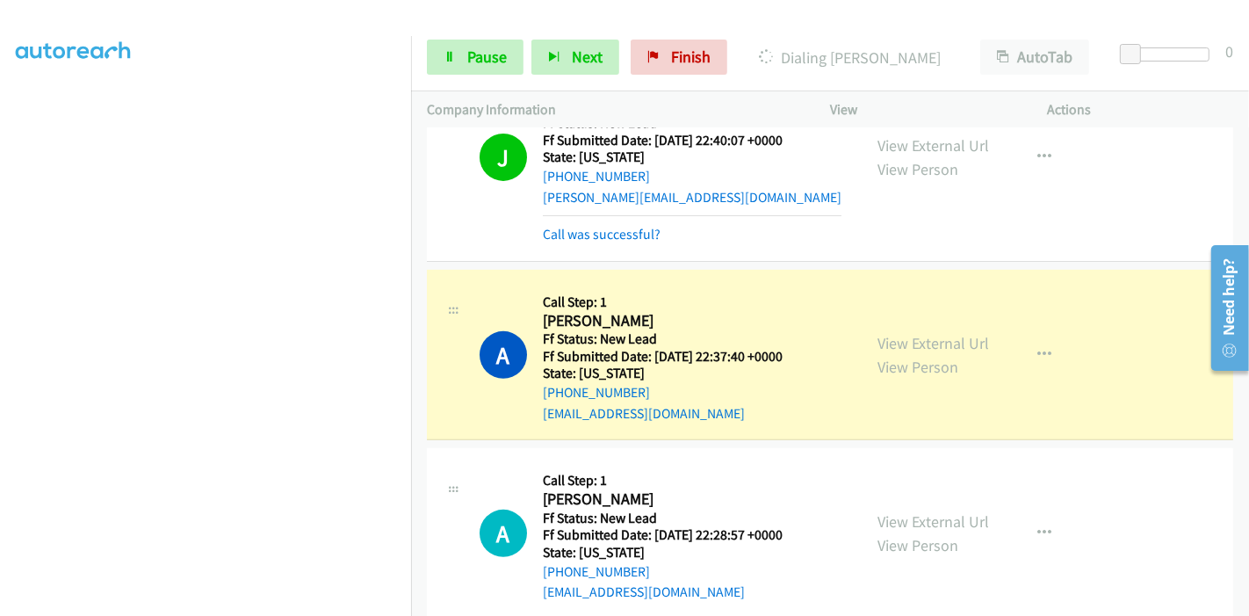
scroll to position [682, 0]
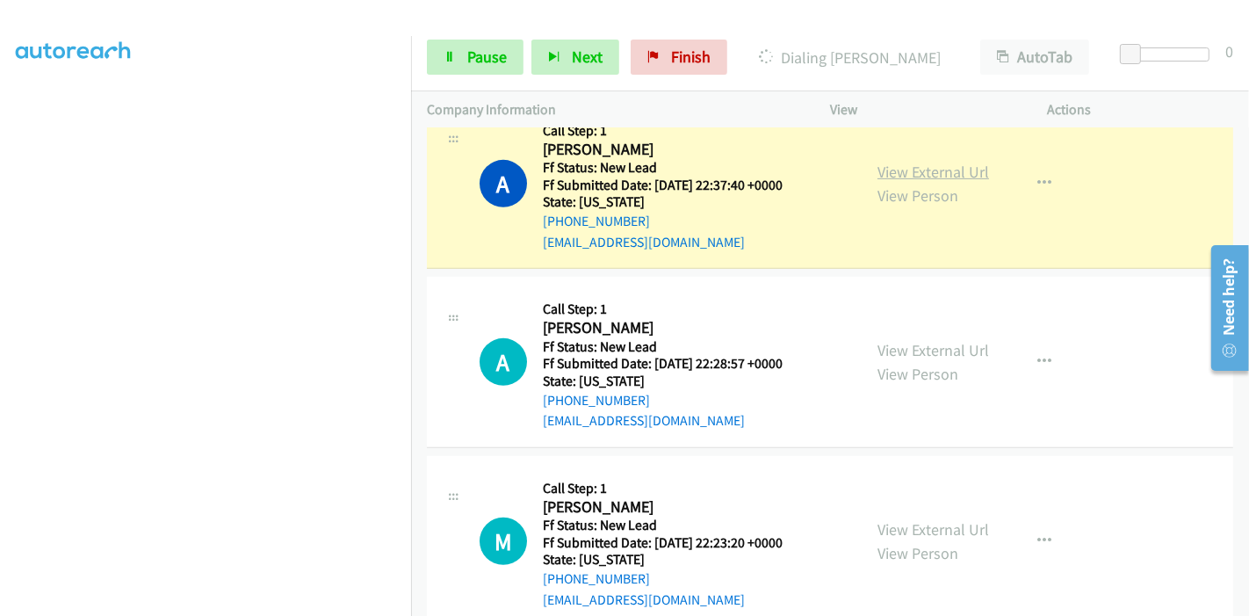
click at [965, 167] on link "View External Url" at bounding box center [933, 172] width 112 height 20
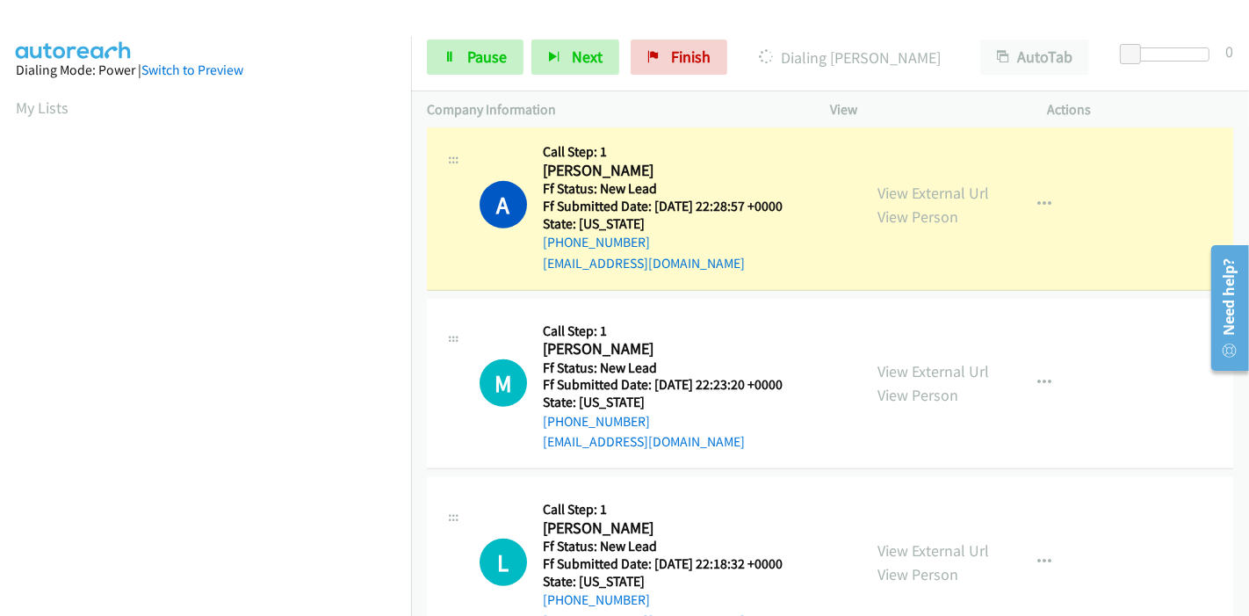
scroll to position [878, 0]
click at [959, 188] on link "View External Url" at bounding box center [933, 192] width 112 height 20
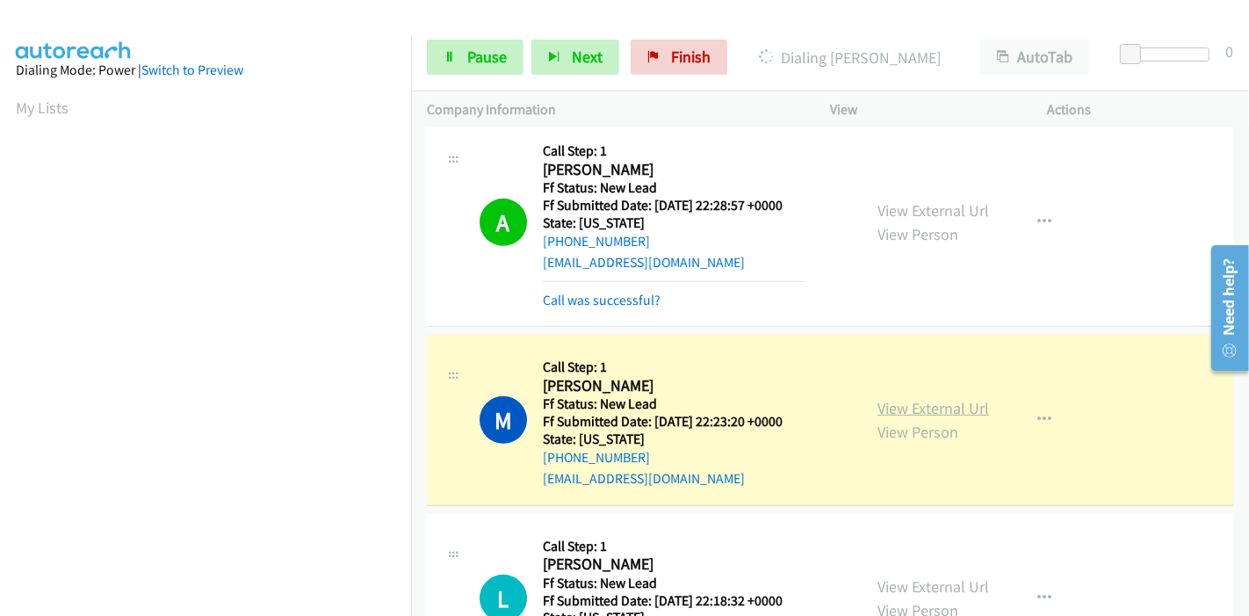
click at [934, 403] on link "View External Url" at bounding box center [933, 408] width 112 height 20
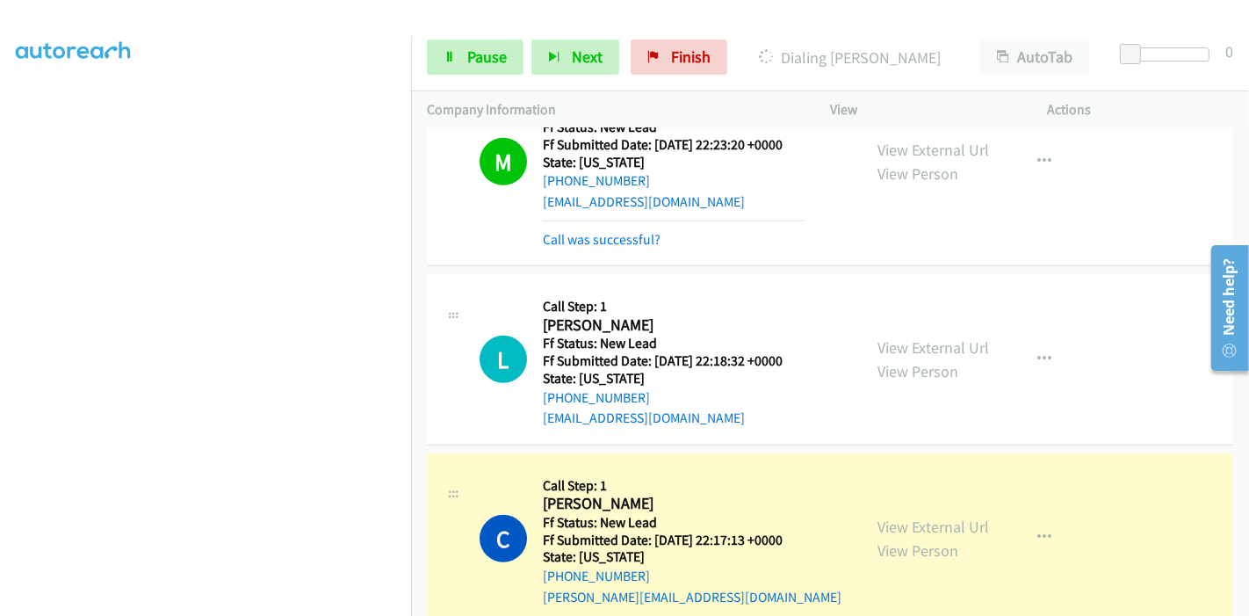
scroll to position [1268, 0]
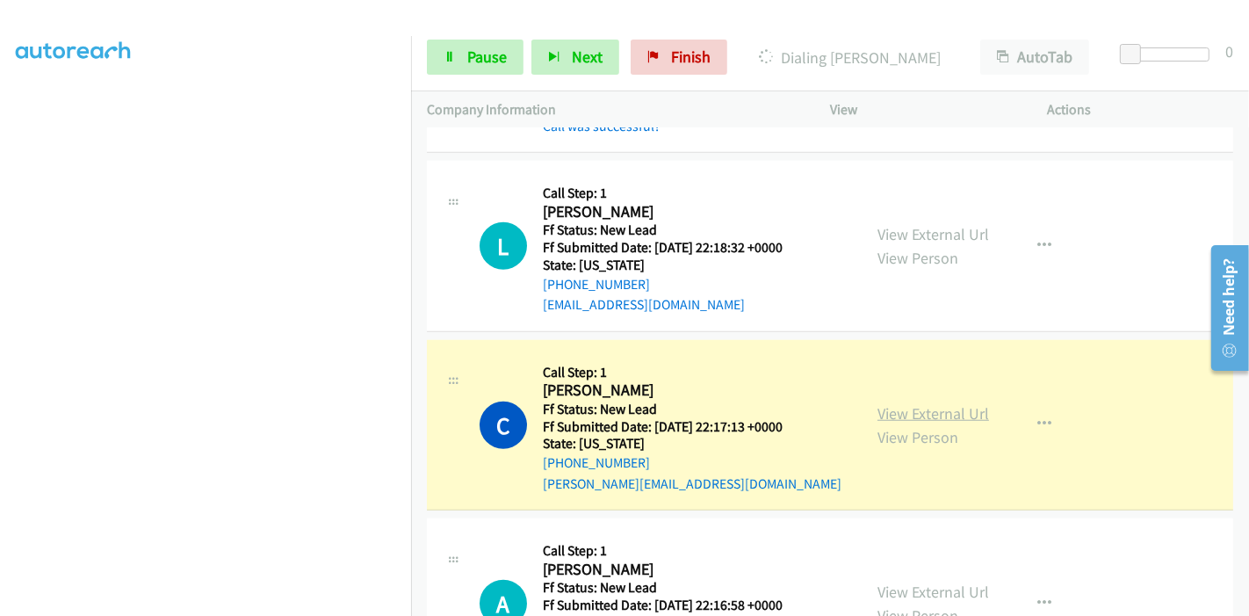
click at [882, 411] on link "View External Url" at bounding box center [933, 413] width 112 height 20
click at [475, 53] on span "Pause" at bounding box center [487, 57] width 40 height 20
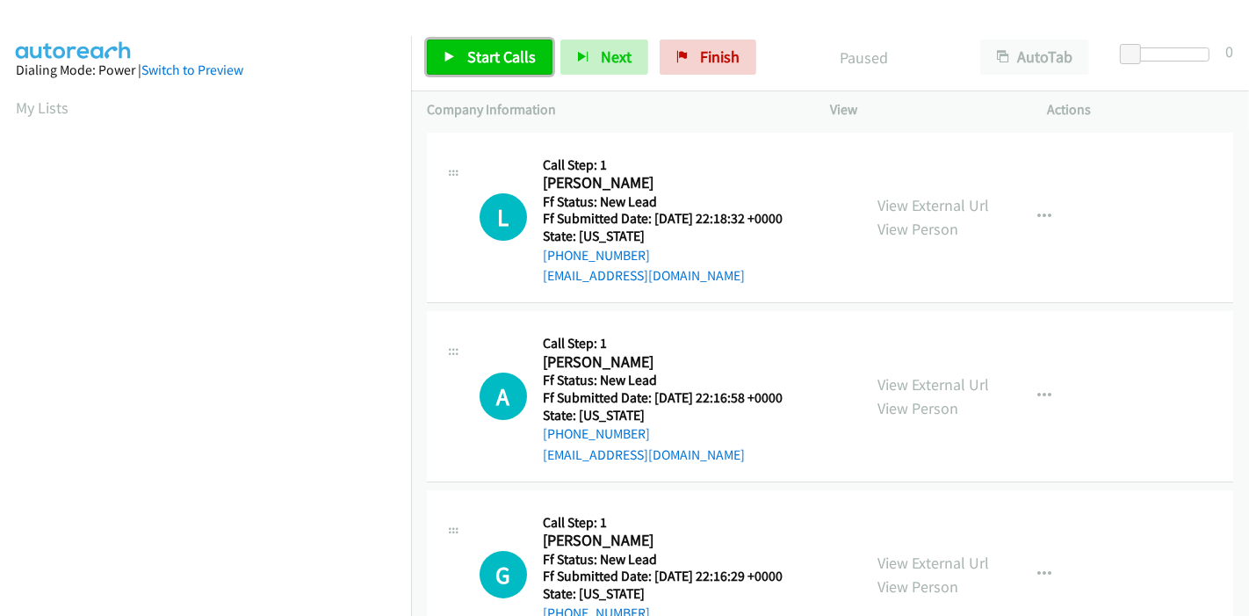
click at [462, 61] on link "Start Calls" at bounding box center [490, 57] width 126 height 35
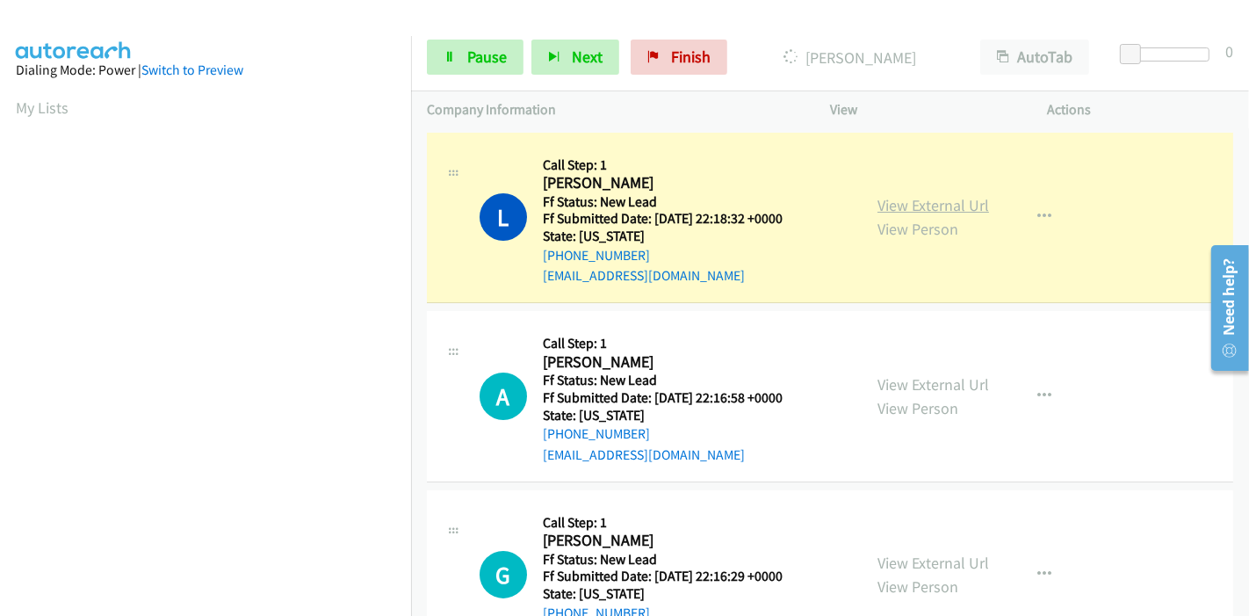
click at [953, 205] on link "View External Url" at bounding box center [933, 205] width 112 height 20
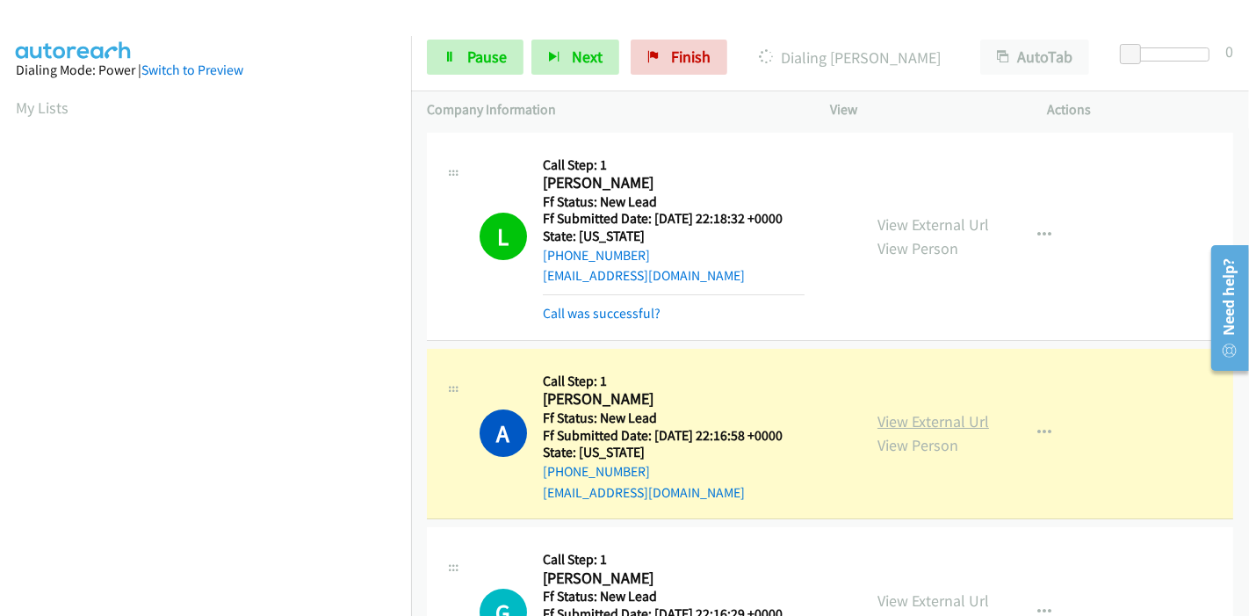
click at [928, 420] on link "View External Url" at bounding box center [933, 421] width 112 height 20
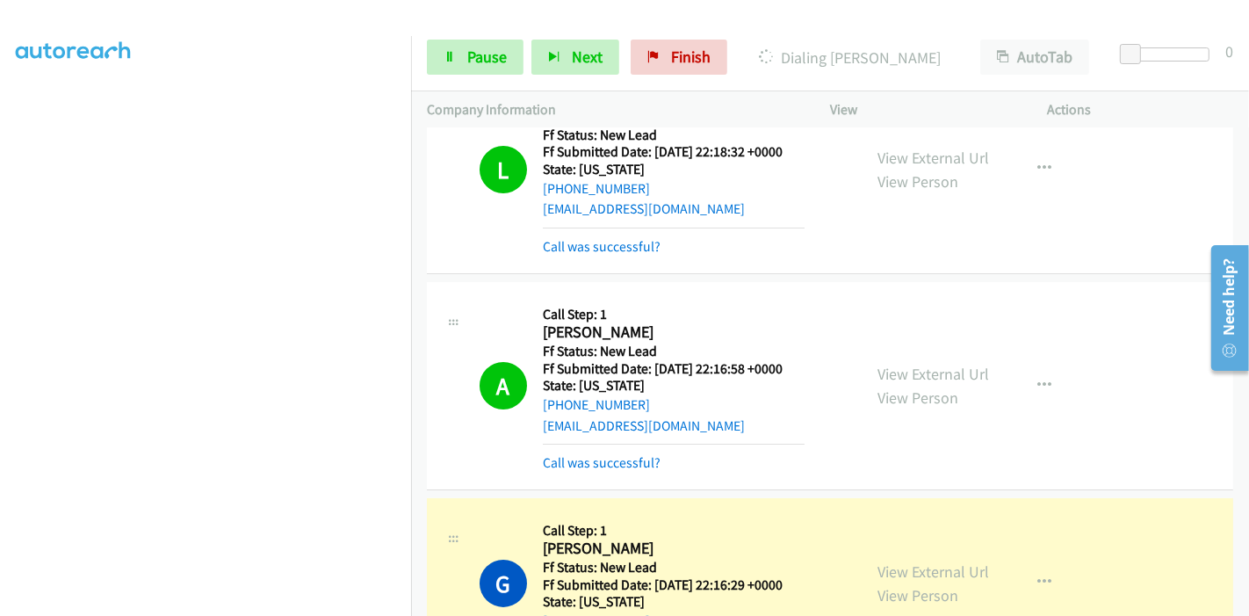
scroll to position [97, 0]
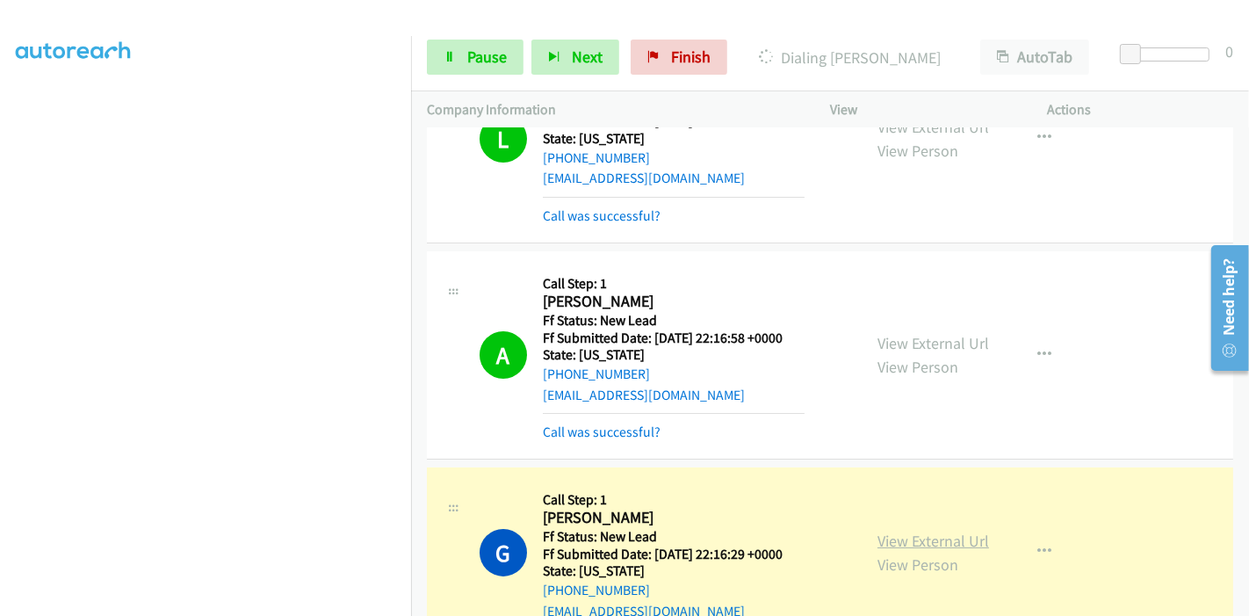
click at [933, 540] on link "View External Url" at bounding box center [933, 540] width 112 height 20
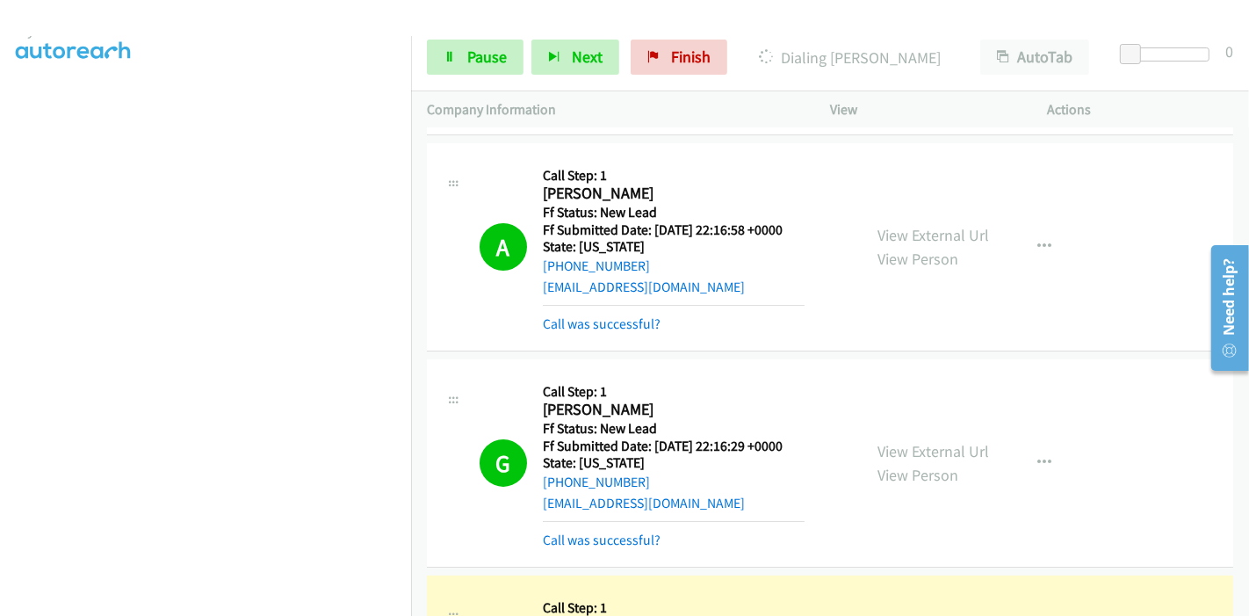
scroll to position [390, 0]
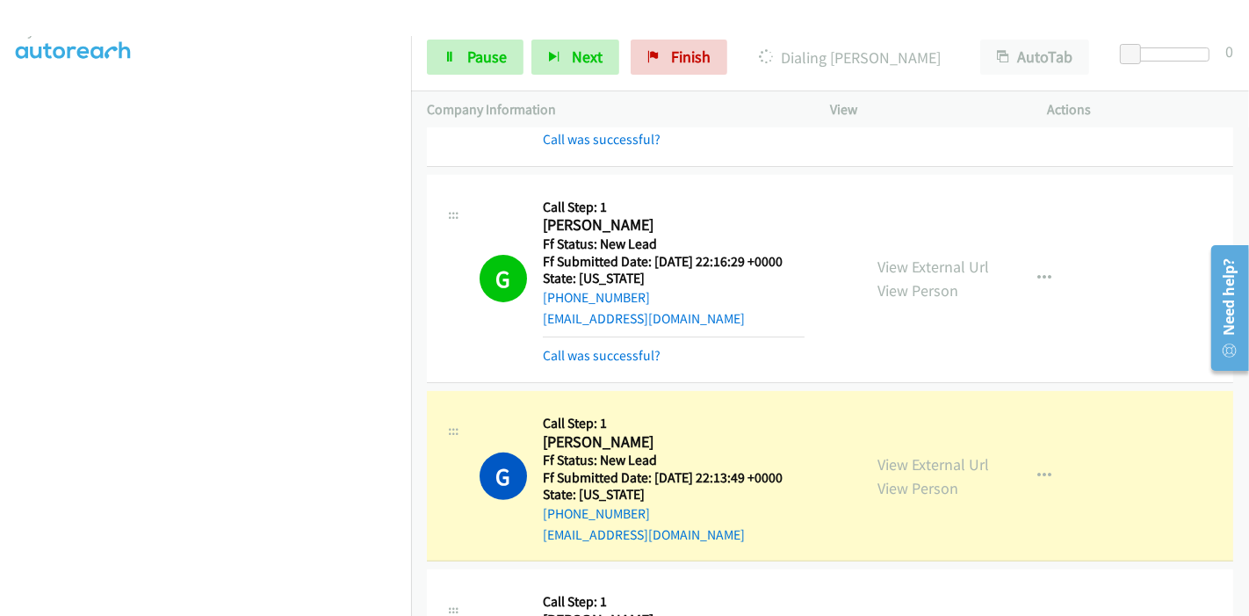
click at [917, 452] on div "View External Url View Person" at bounding box center [933, 475] width 112 height 47
click at [915, 458] on link "View External Url" at bounding box center [933, 464] width 112 height 20
click at [504, 50] on span "Pause" at bounding box center [487, 57] width 40 height 20
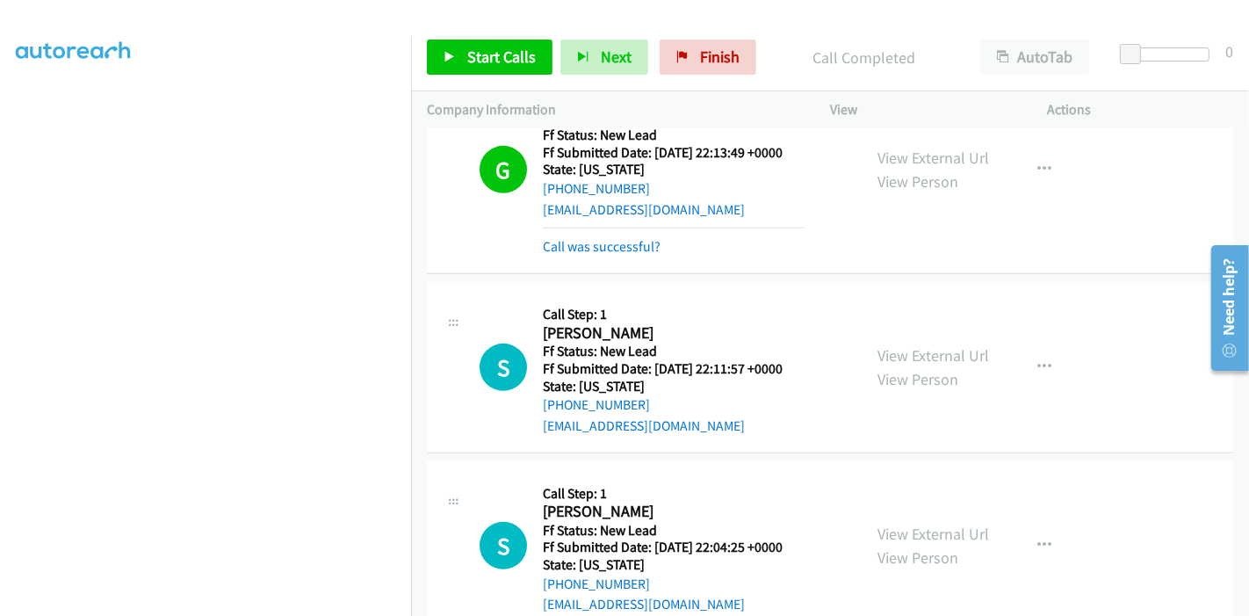
scroll to position [780, 0]
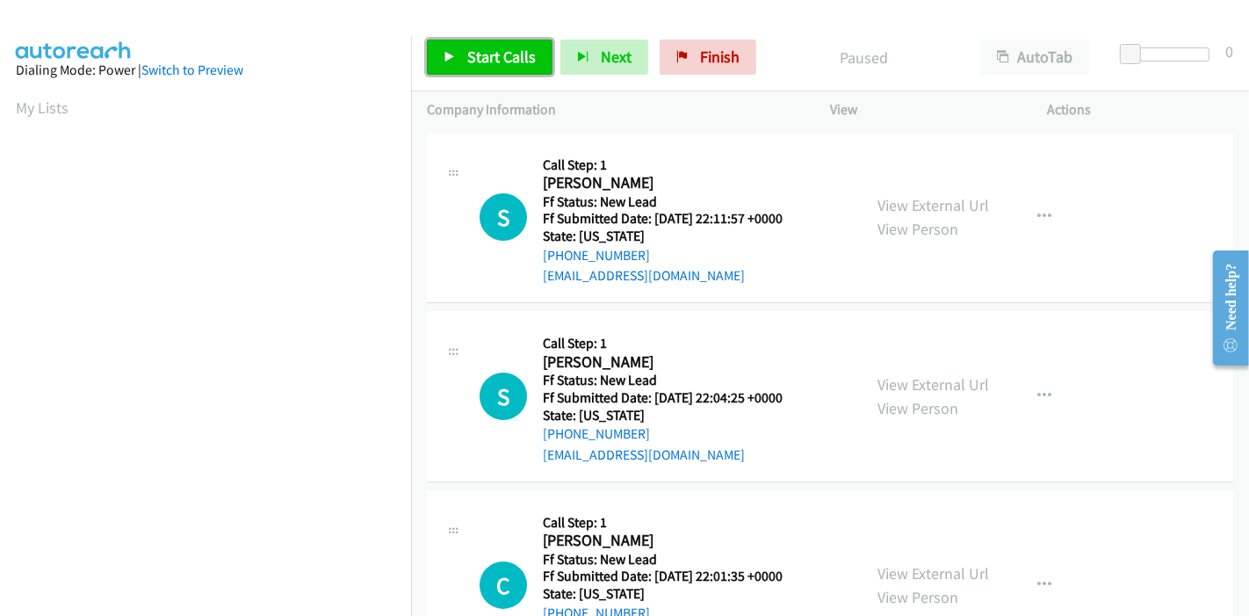
click at [502, 49] on span "Start Calls" at bounding box center [501, 57] width 68 height 20
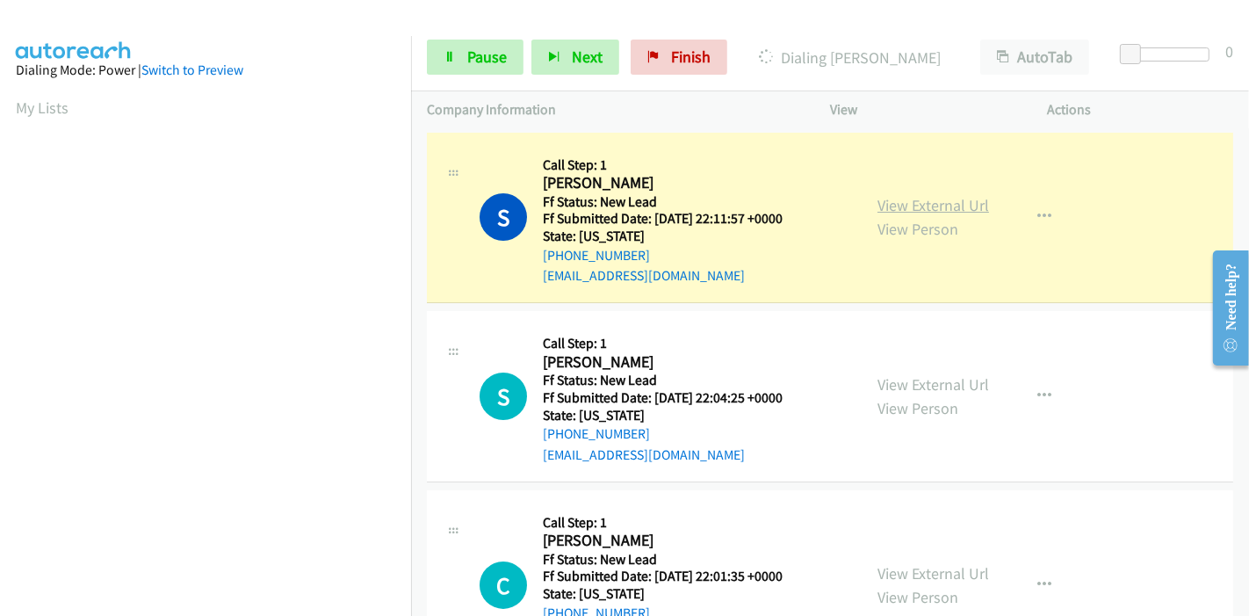
click at [946, 203] on link "View External Url" at bounding box center [933, 205] width 112 height 20
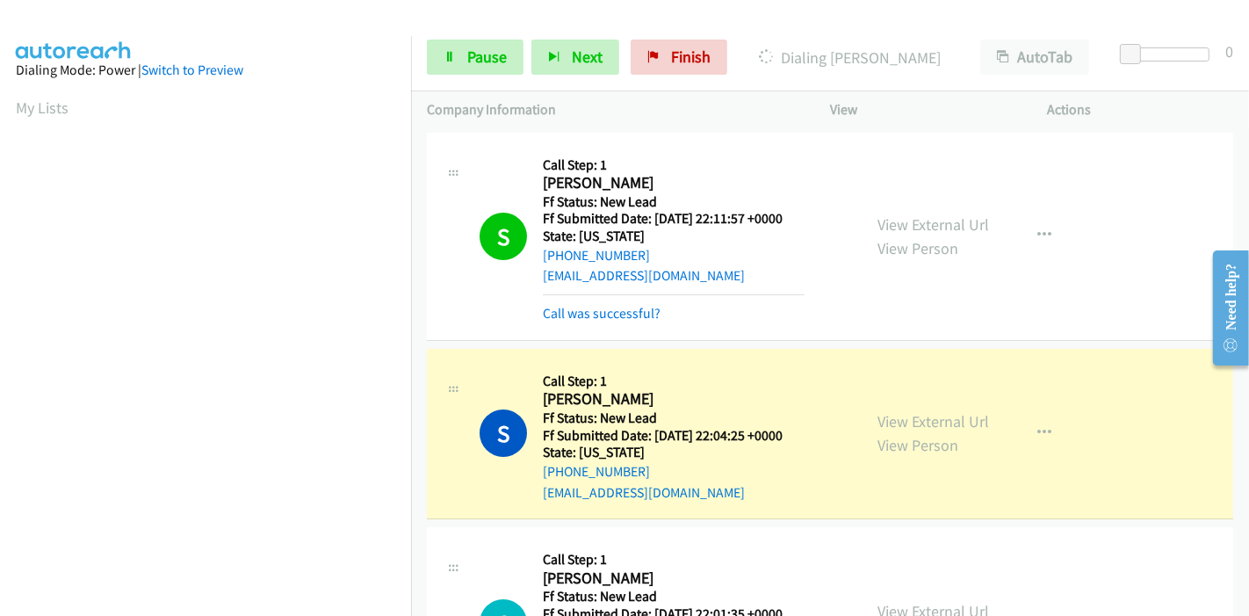
scroll to position [371, 0]
click at [892, 411] on link "View External Url" at bounding box center [933, 421] width 112 height 20
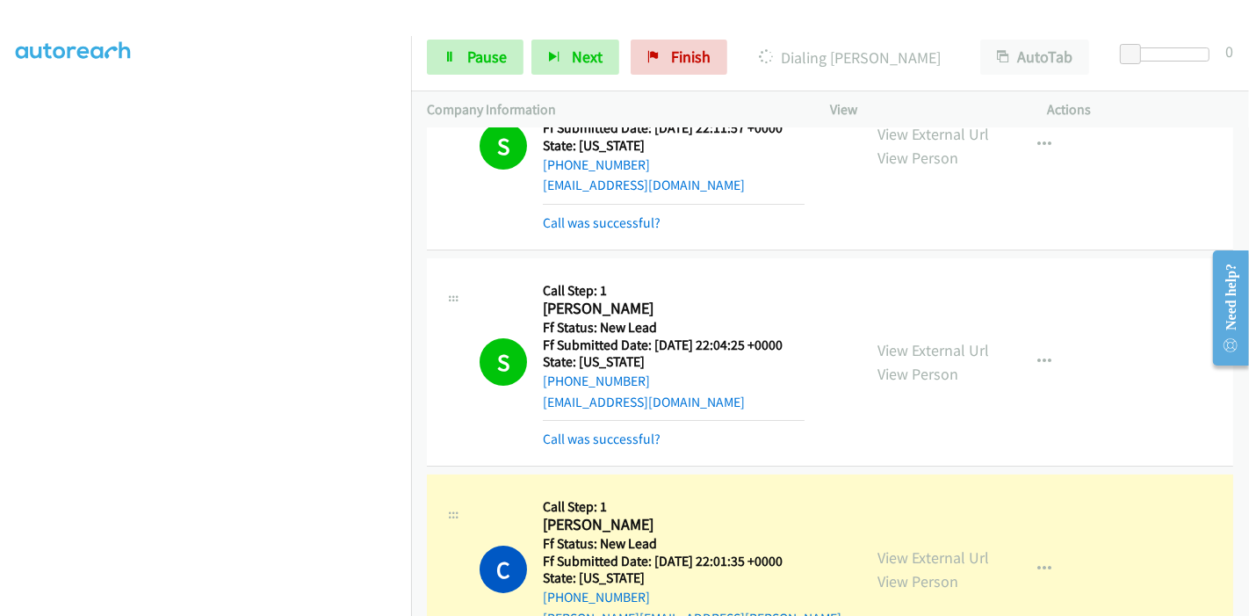
scroll to position [195, 0]
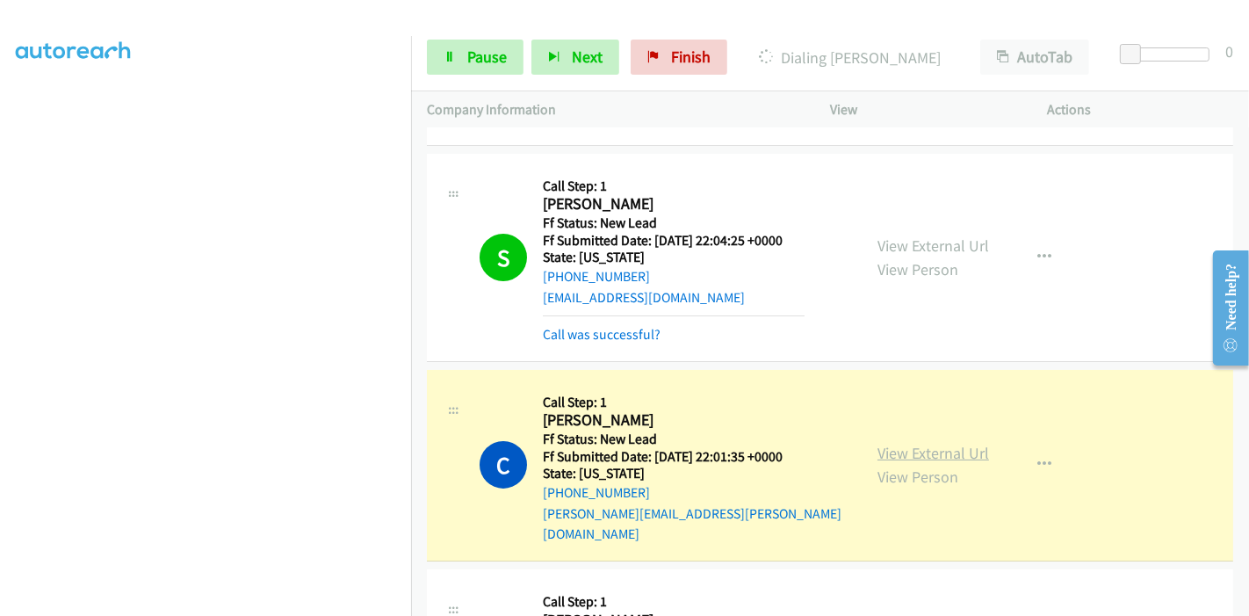
click at [968, 448] on link "View External Url" at bounding box center [933, 453] width 112 height 20
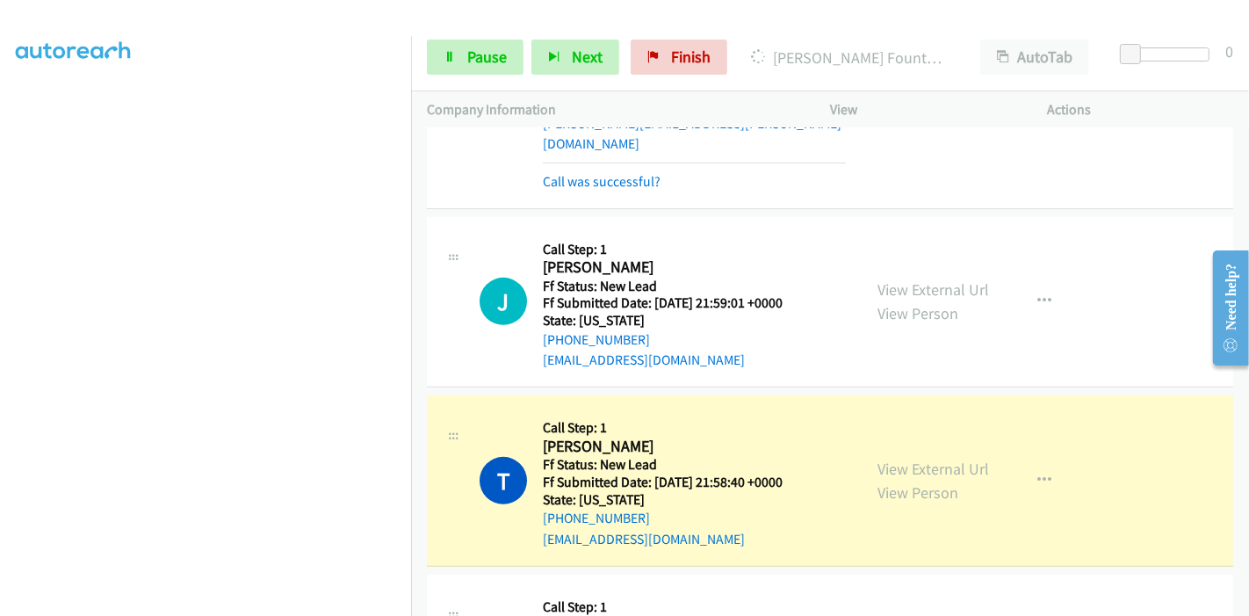
scroll to position [780, 0]
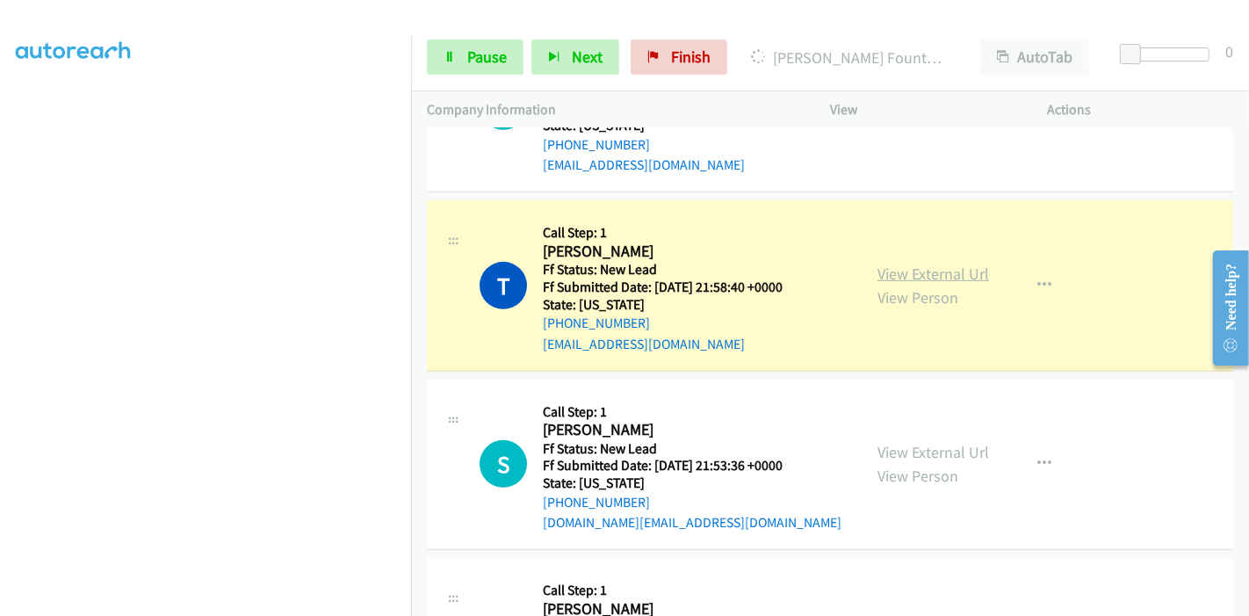
click at [885, 263] on link "View External Url" at bounding box center [933, 273] width 112 height 20
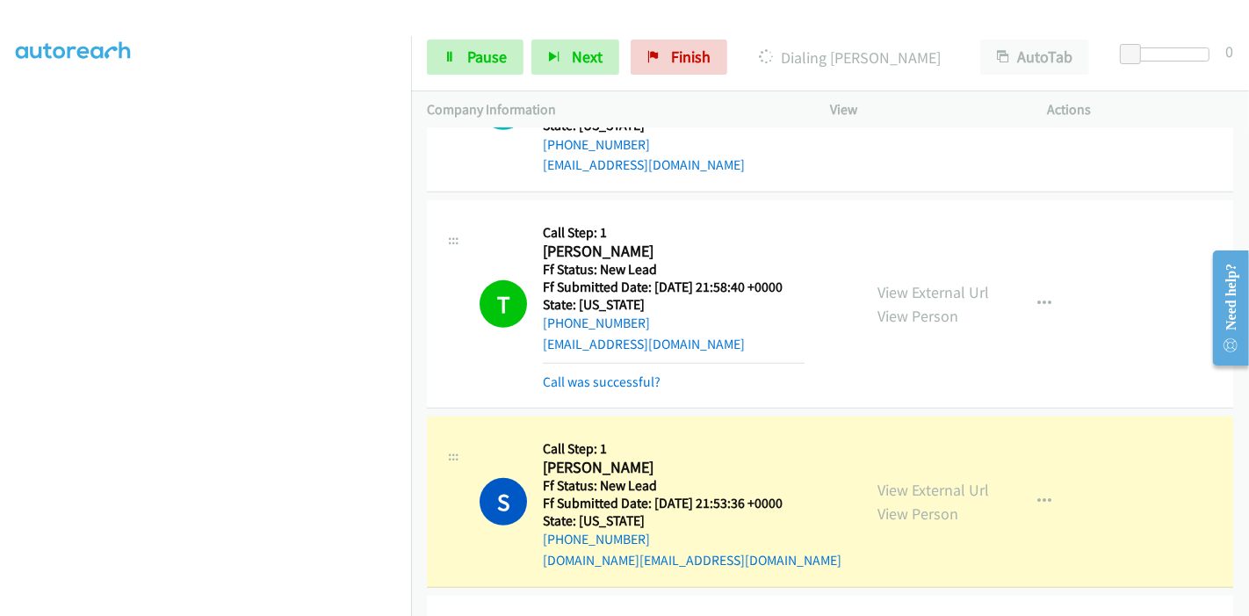
scroll to position [1073, 0]
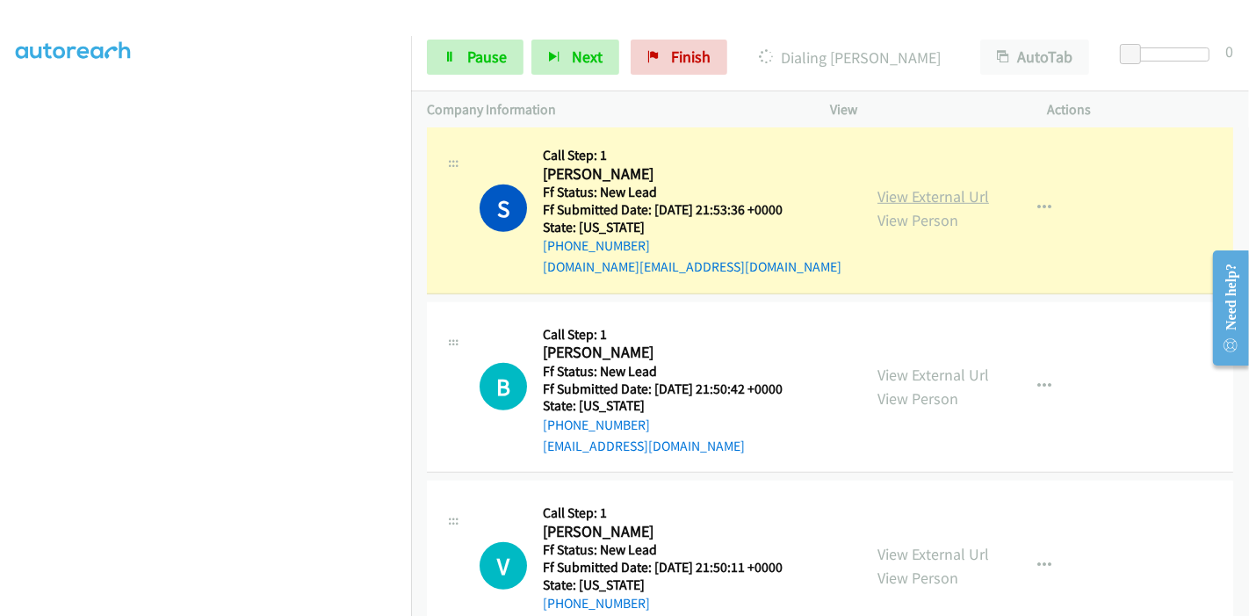
click at [948, 186] on link "View External Url" at bounding box center [933, 196] width 112 height 20
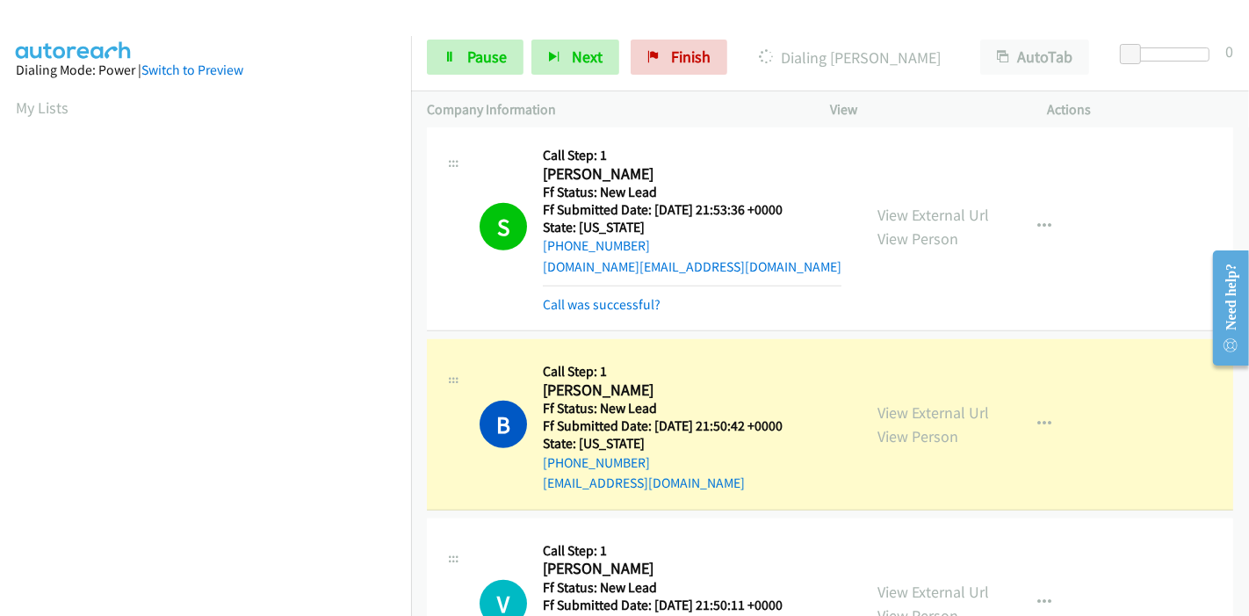
click at [928, 372] on div "View External Url View Person View External Url Email Schedule/Manage Callback …" at bounding box center [978, 424] width 234 height 139
click at [926, 402] on link "View External Url" at bounding box center [933, 412] width 112 height 20
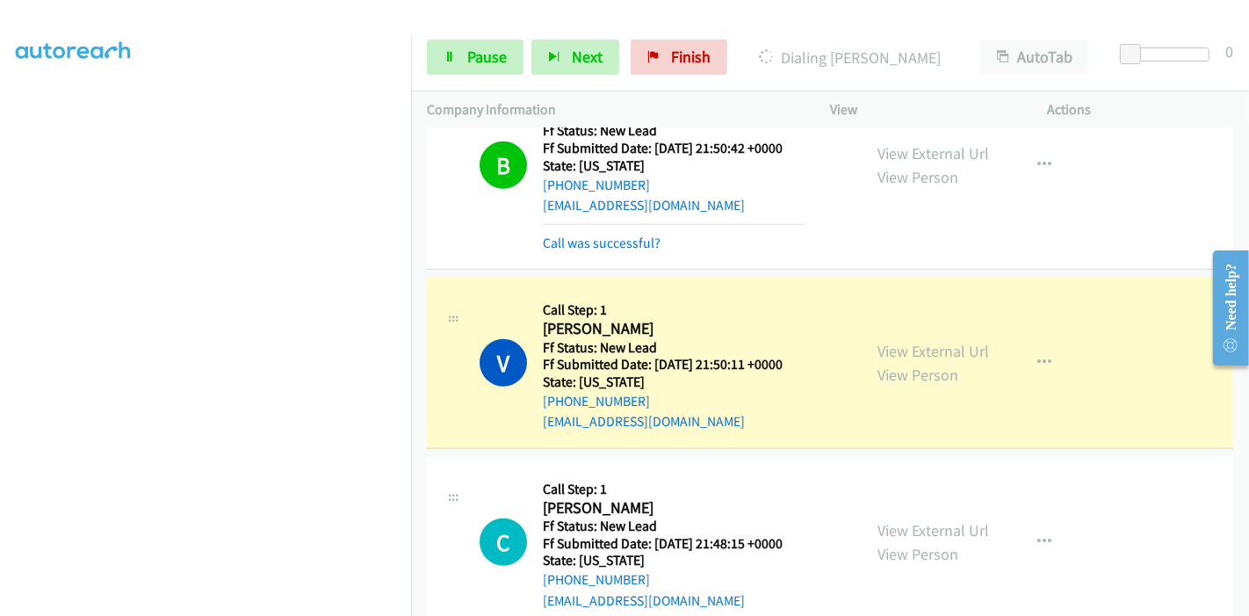
scroll to position [1365, 0]
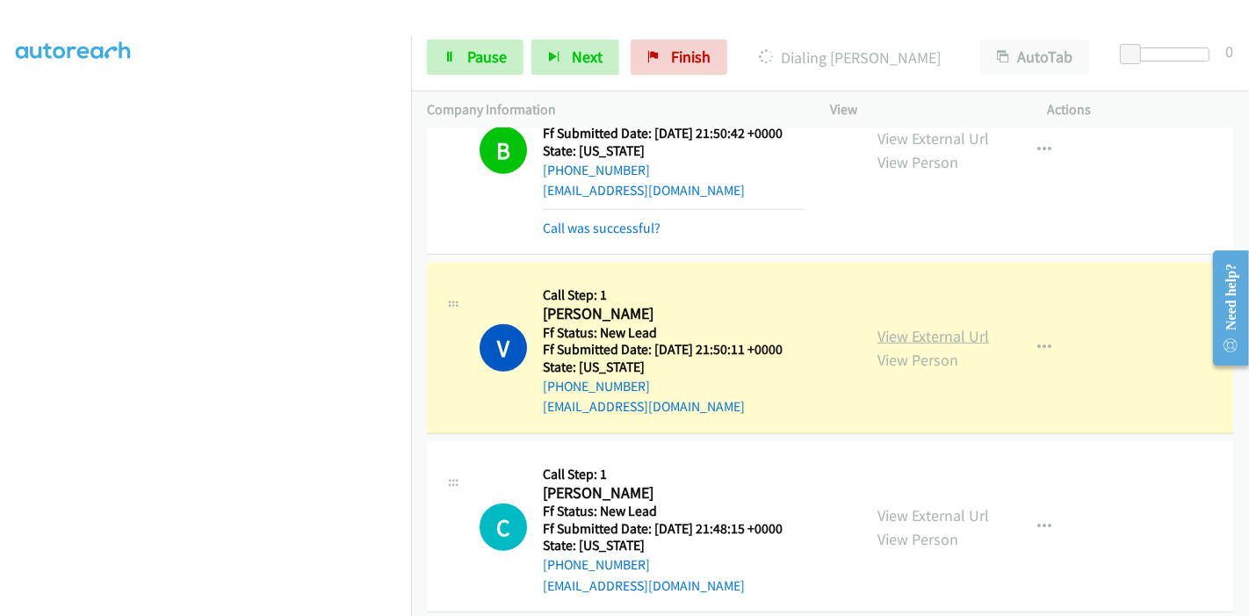
click at [908, 326] on link "View External Url" at bounding box center [933, 336] width 112 height 20
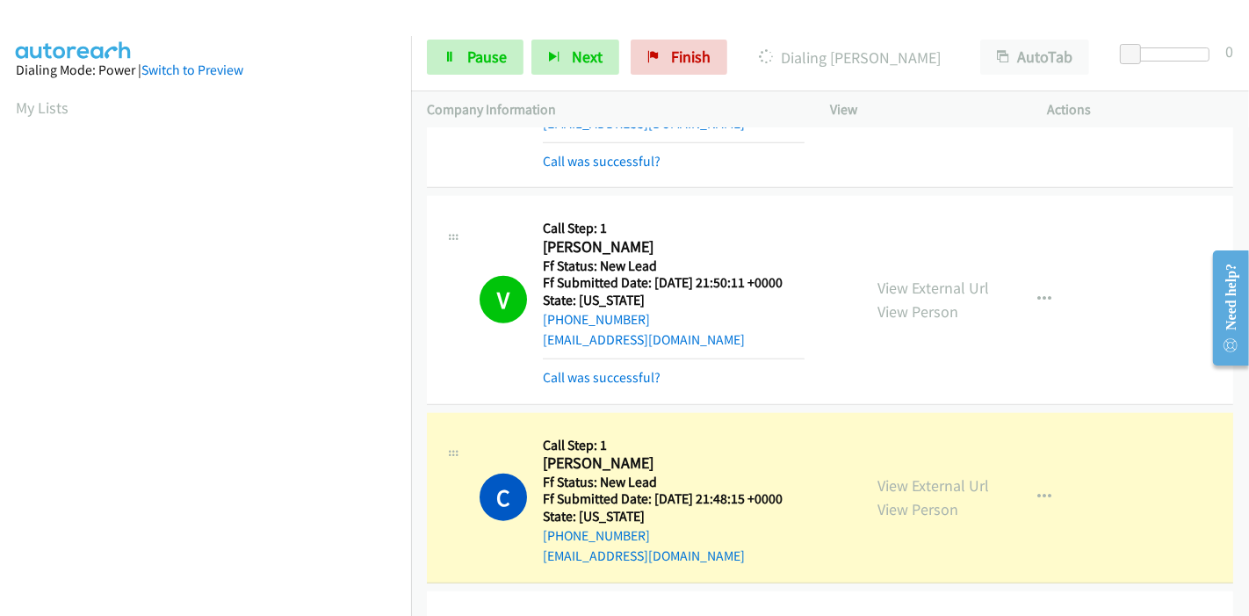
scroll to position [1463, 0]
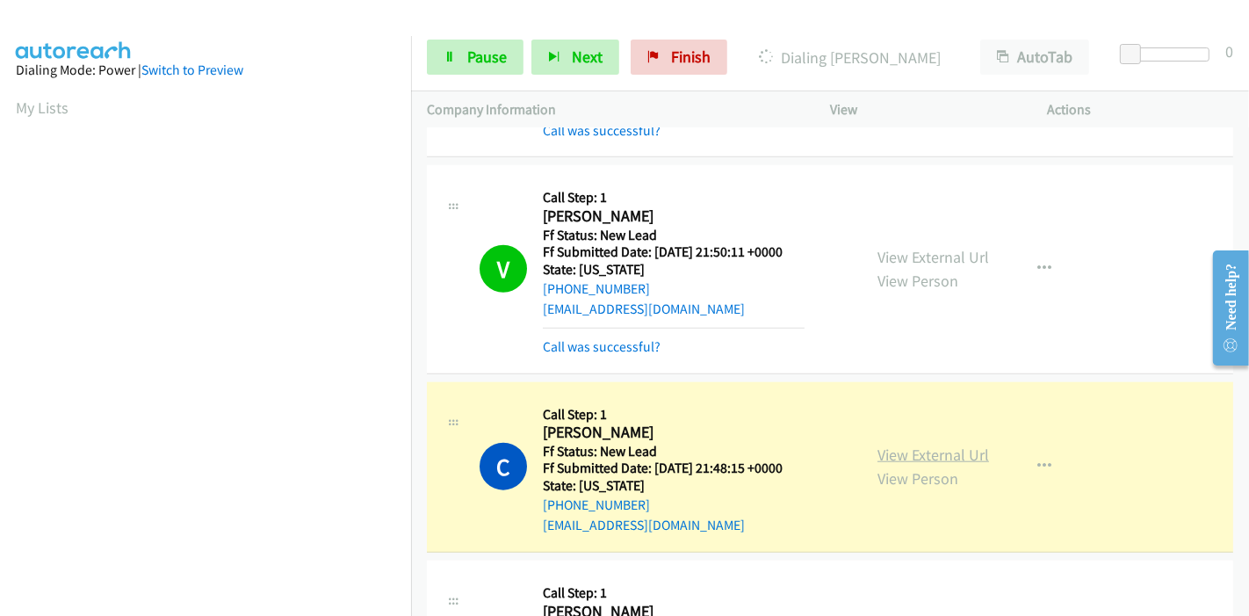
click at [889, 444] on link "View External Url" at bounding box center [933, 454] width 112 height 20
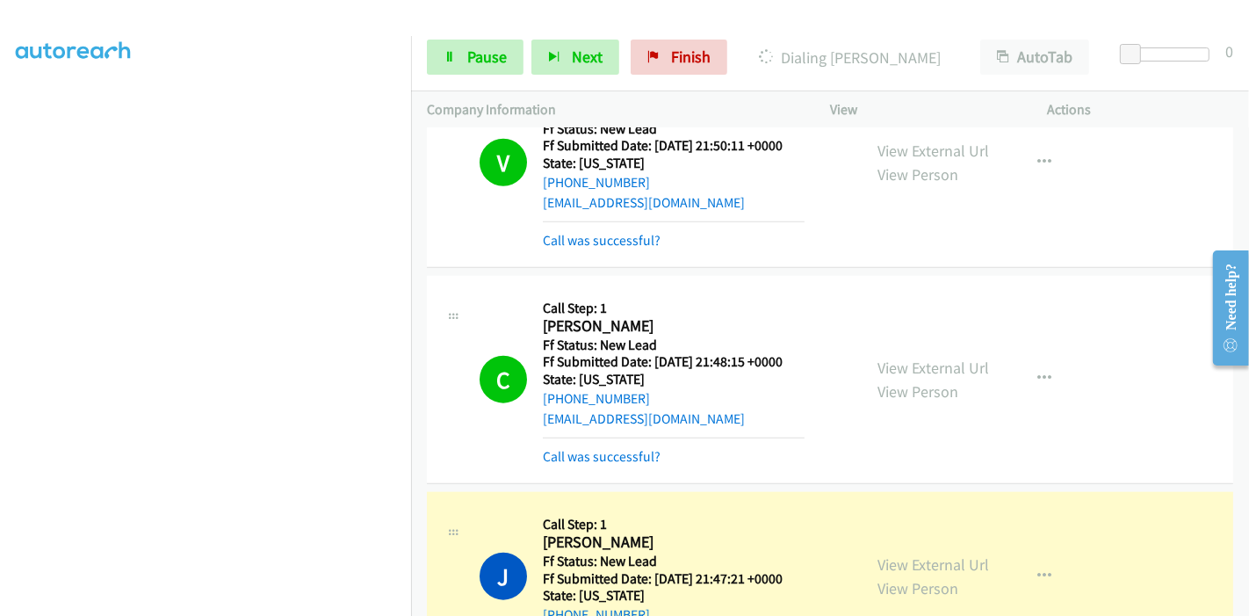
scroll to position [1756, 0]
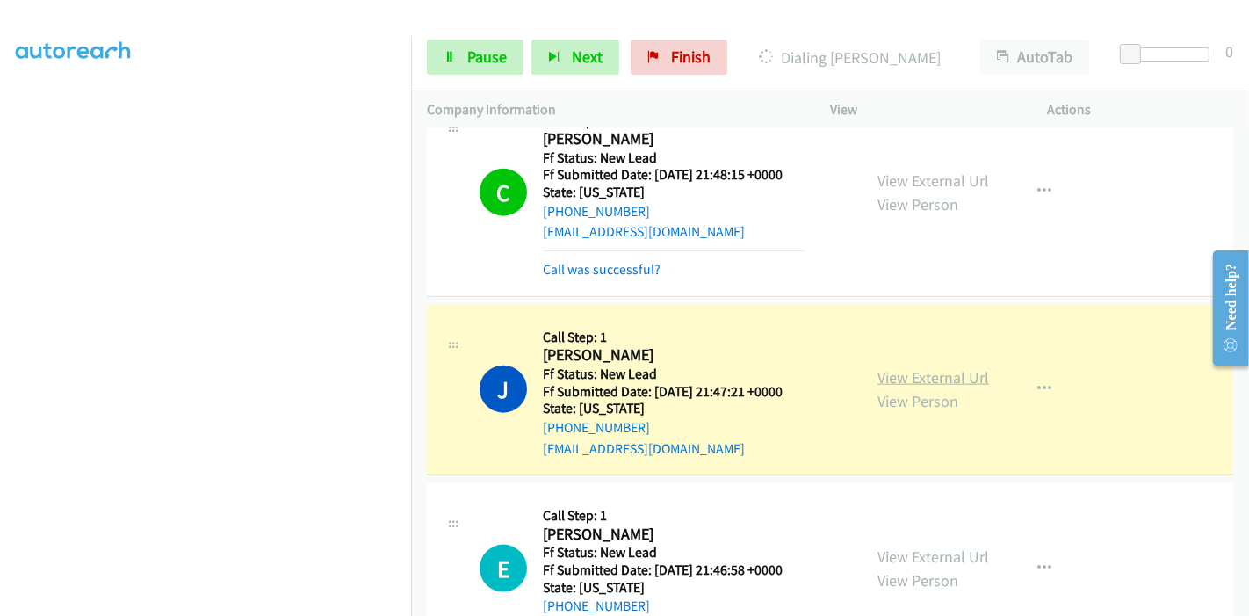
click at [968, 367] on link "View External Url" at bounding box center [933, 377] width 112 height 20
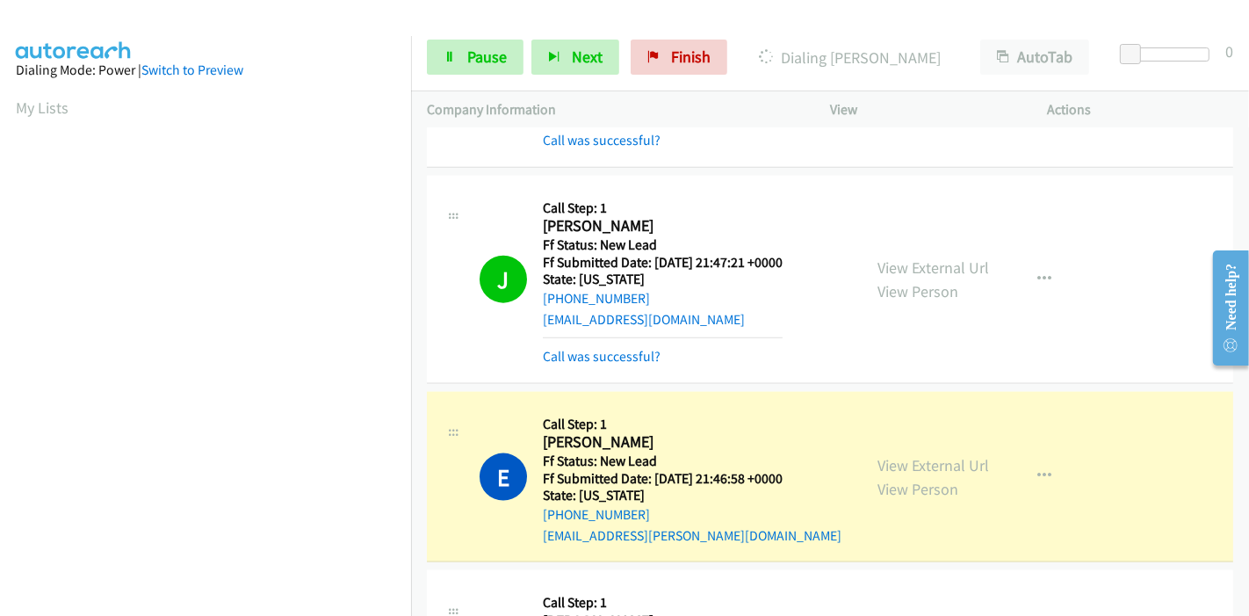
scroll to position [2049, 0]
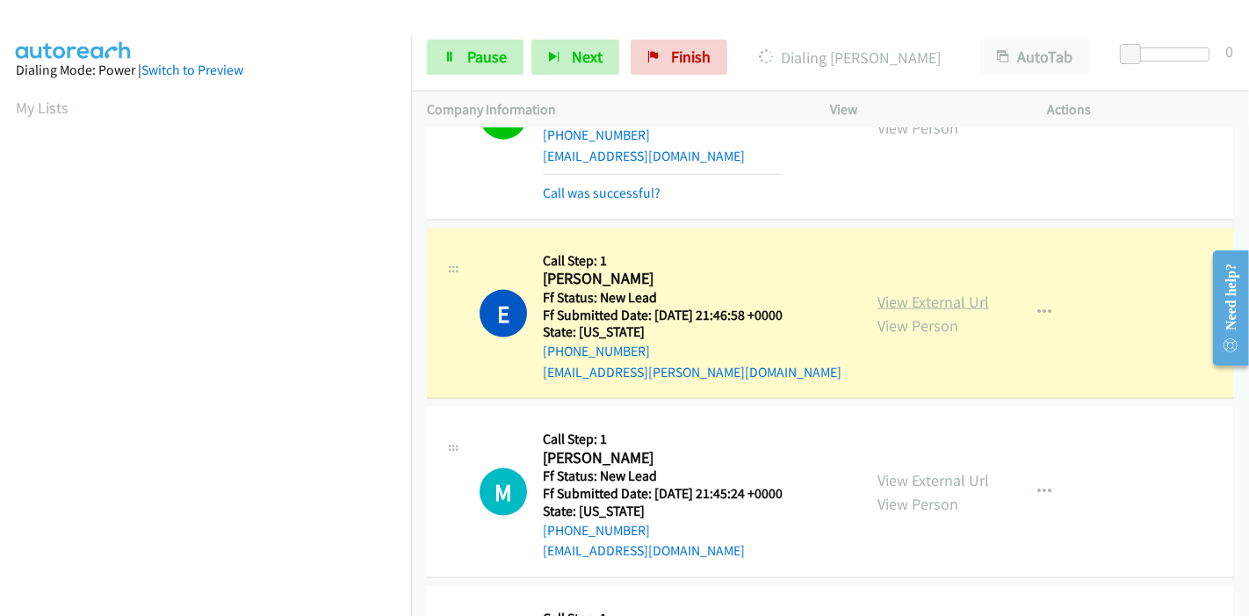
click at [890, 292] on link "View External Url" at bounding box center [933, 302] width 112 height 20
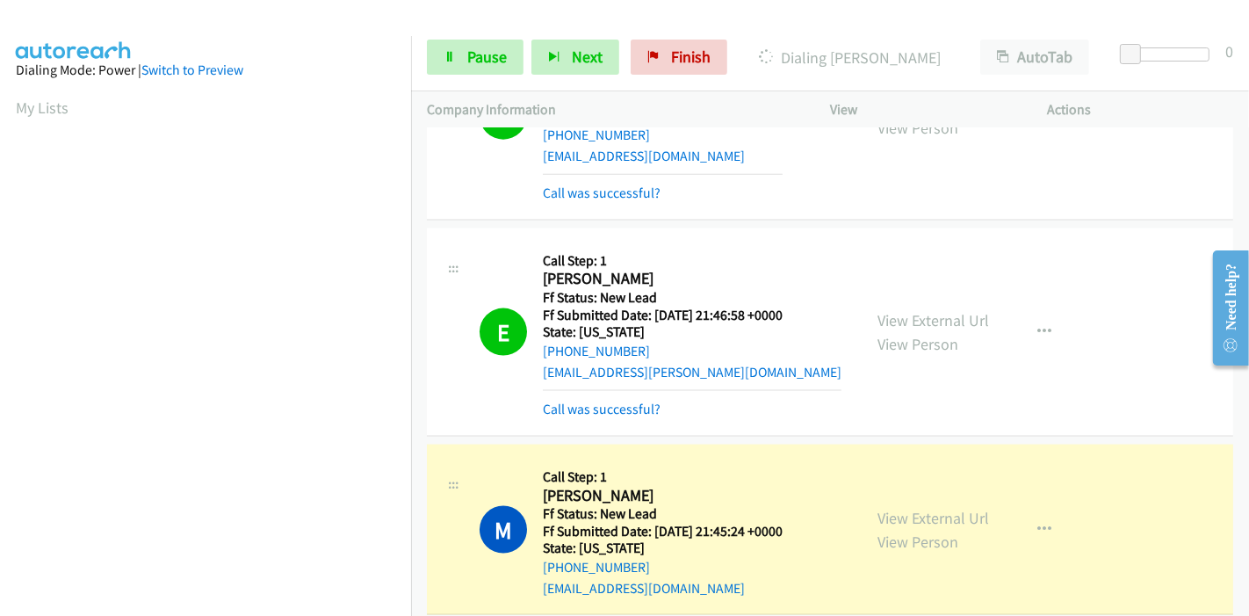
scroll to position [333, 0]
click at [481, 62] on span "Pause" at bounding box center [487, 57] width 40 height 20
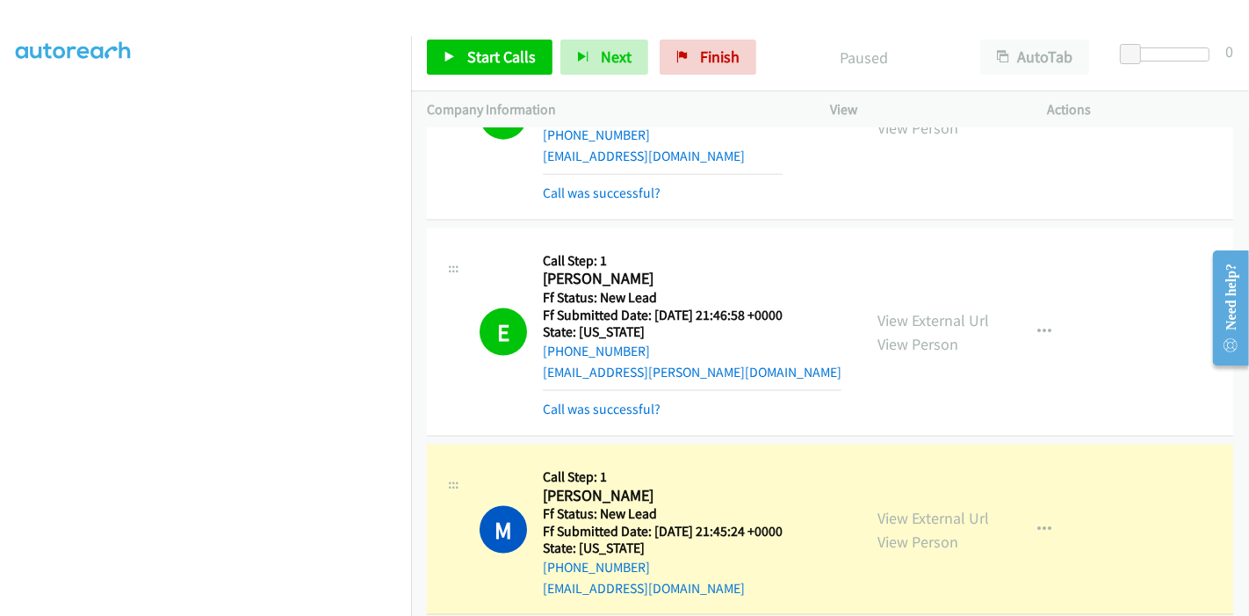
scroll to position [0, 0]
click at [878, 508] on link "View External Url" at bounding box center [933, 518] width 112 height 20
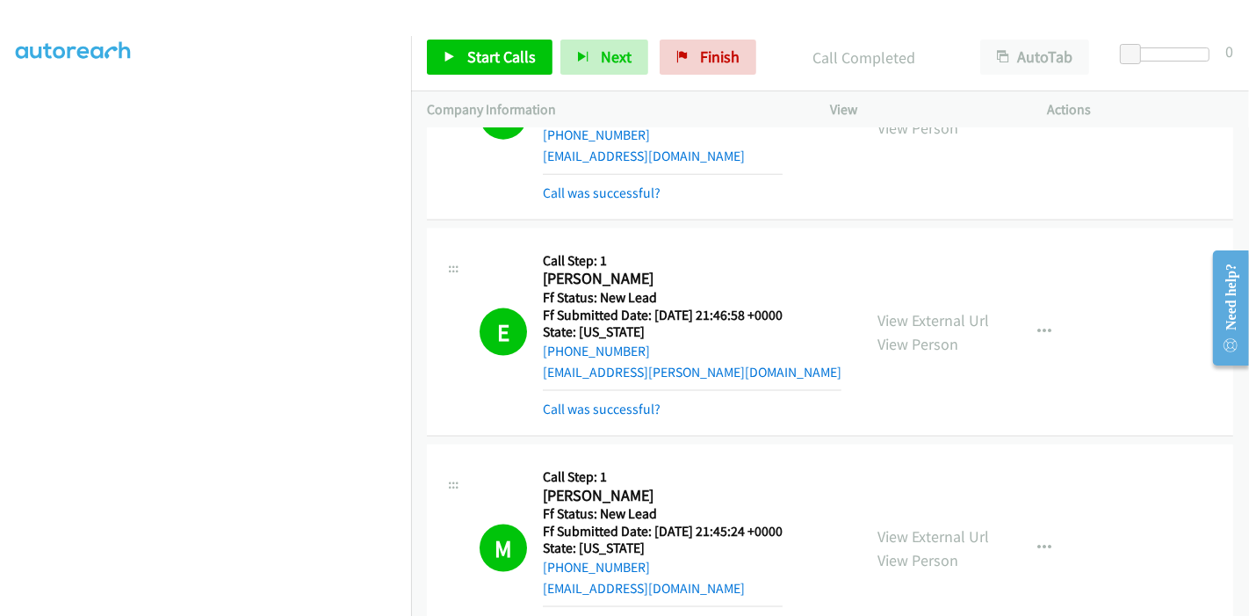
scroll to position [2244, 0]
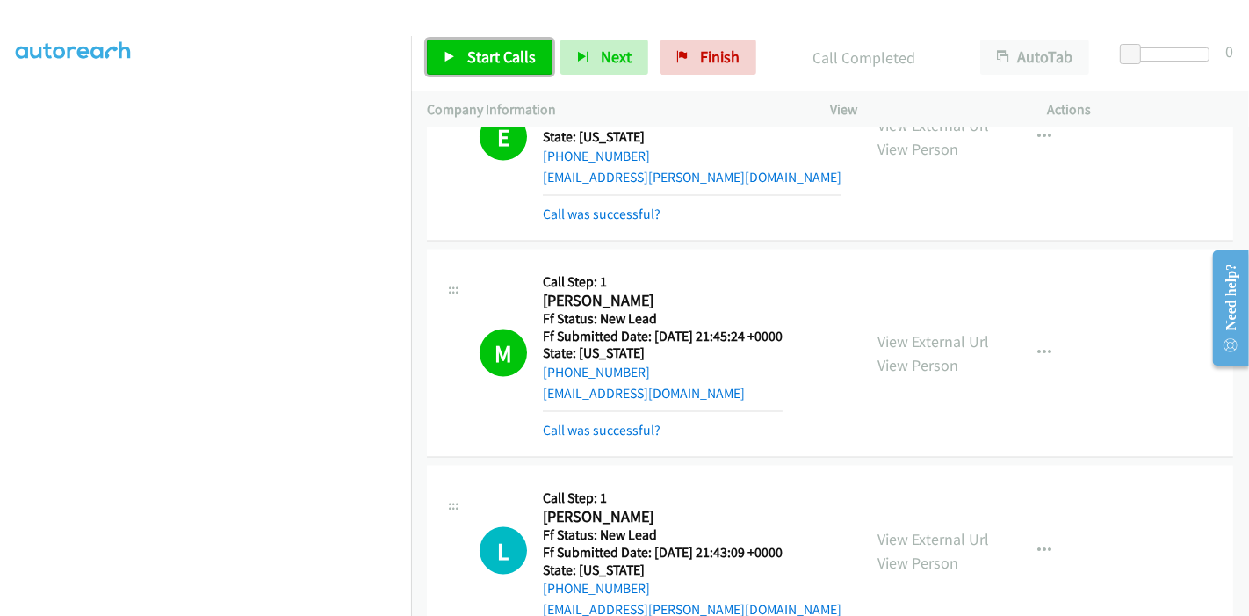
click at [464, 52] on link "Start Calls" at bounding box center [490, 57] width 126 height 35
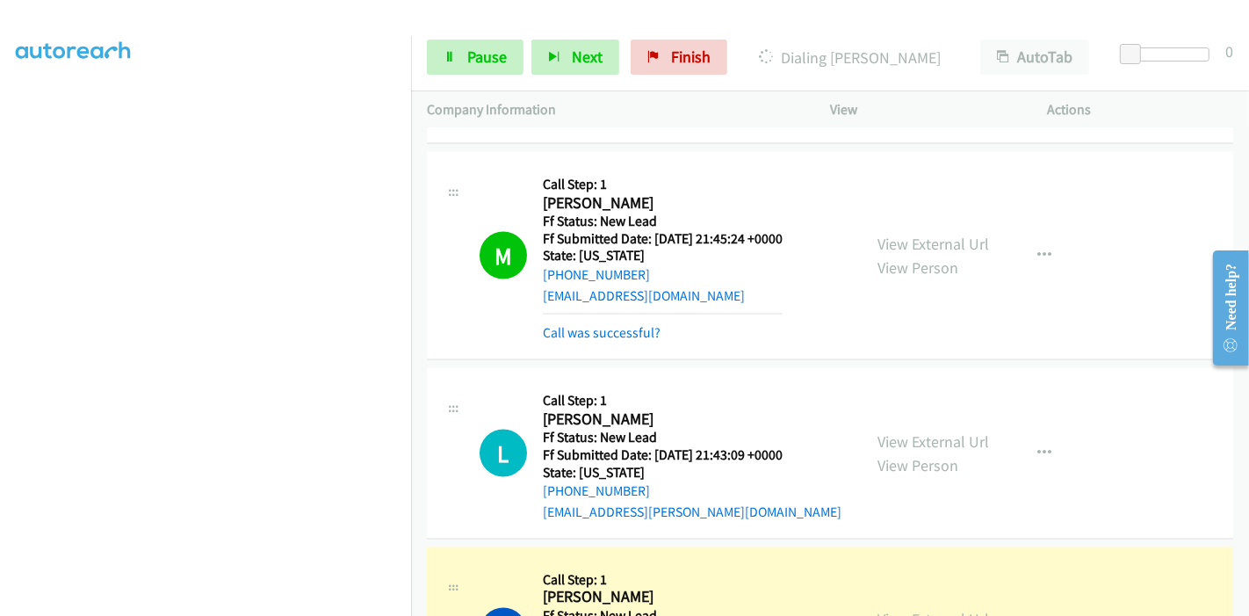
scroll to position [2536, 0]
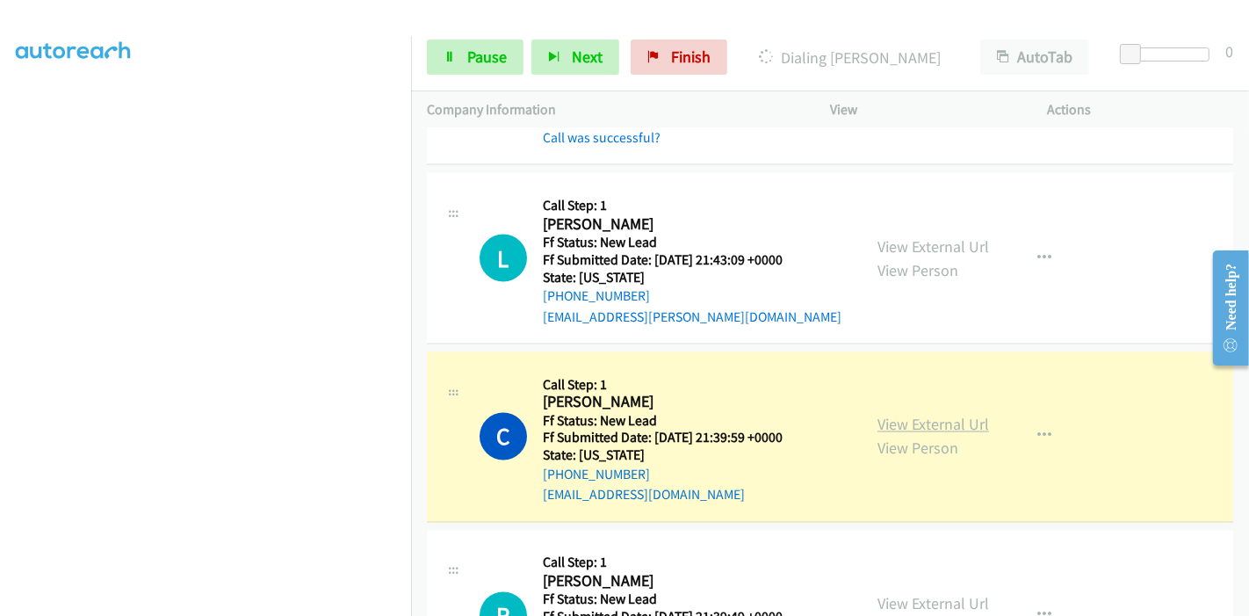
click at [883, 414] on link "View External Url" at bounding box center [933, 424] width 112 height 20
click at [489, 54] on span "Pause" at bounding box center [487, 57] width 40 height 20
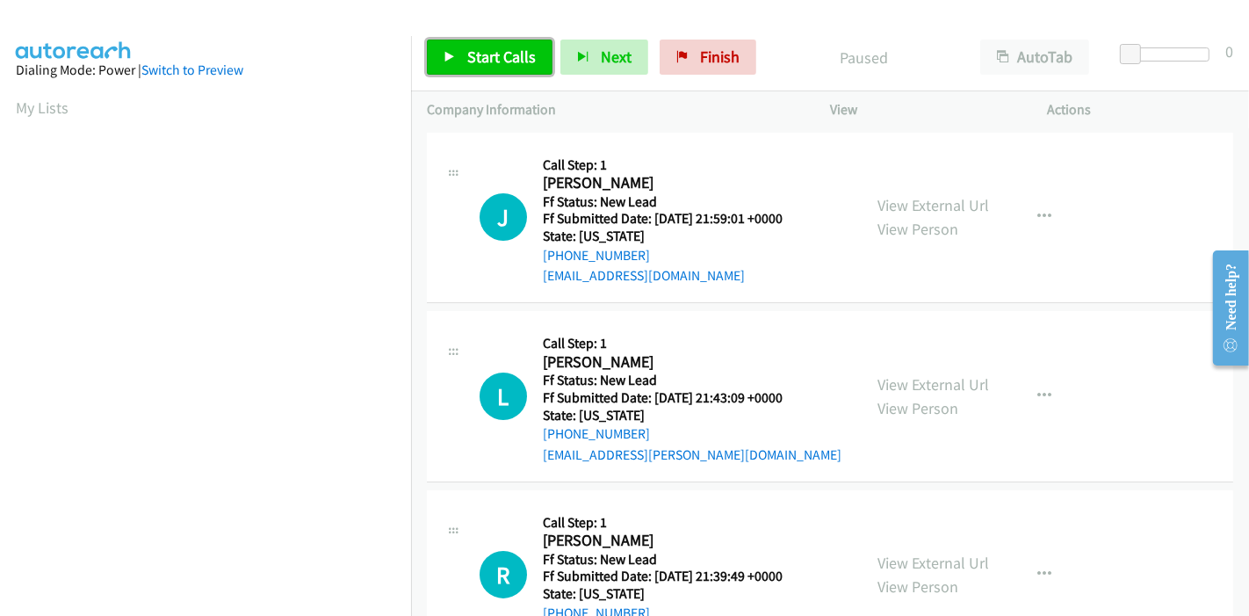
click at [477, 53] on span "Start Calls" at bounding box center [501, 57] width 68 height 20
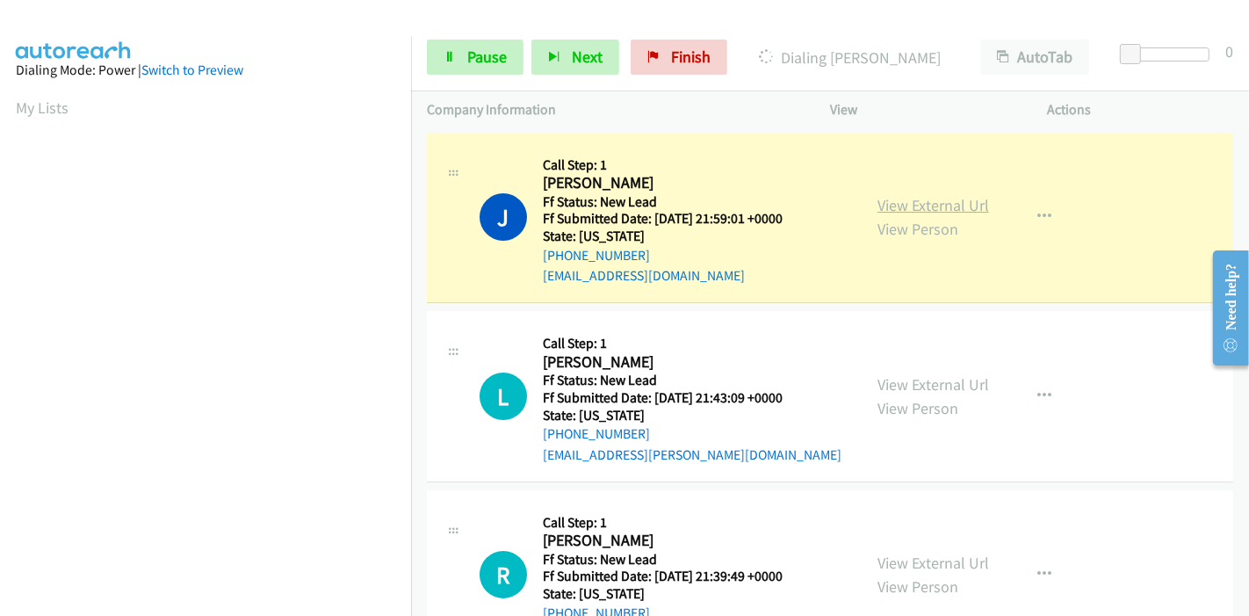
click at [949, 210] on link "View External Url" at bounding box center [933, 205] width 112 height 20
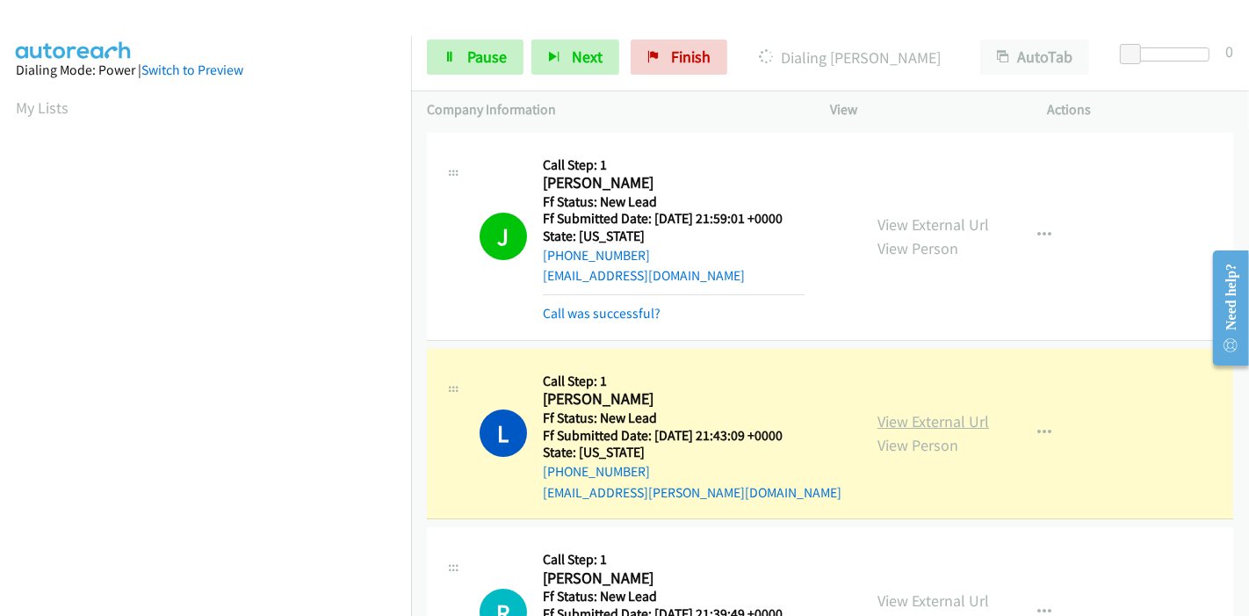
scroll to position [371, 0]
click at [896, 414] on link "View External Url" at bounding box center [933, 421] width 112 height 20
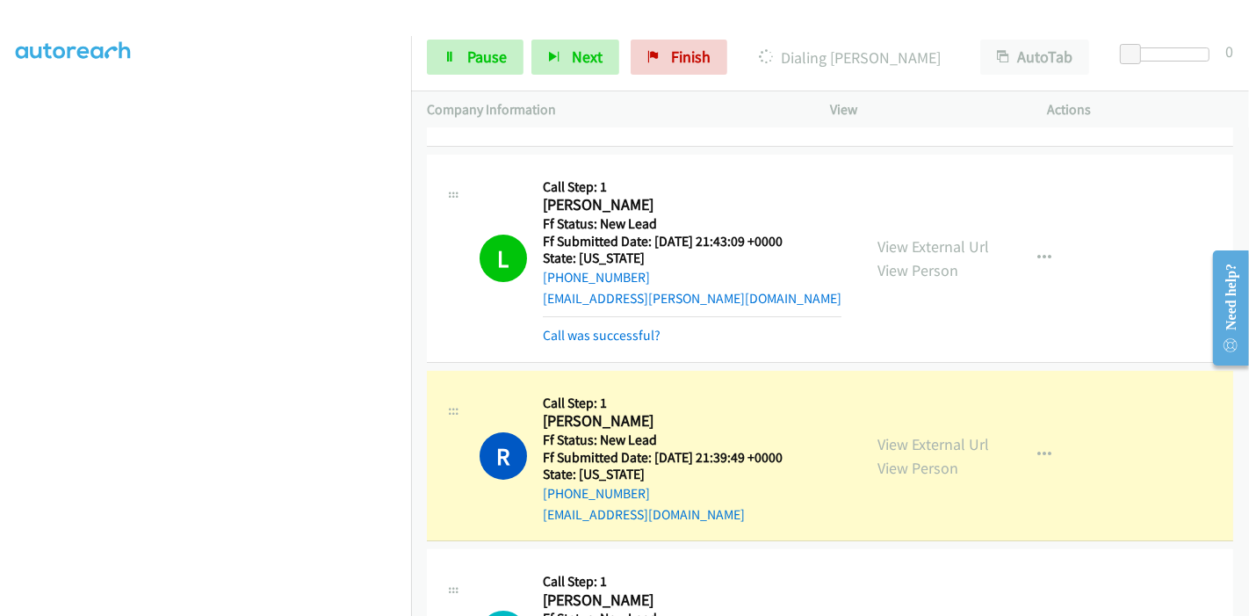
scroll to position [195, 0]
click at [877, 442] on link "View External Url" at bounding box center [933, 443] width 112 height 20
click at [893, 244] on link "View External Url" at bounding box center [933, 245] width 112 height 20
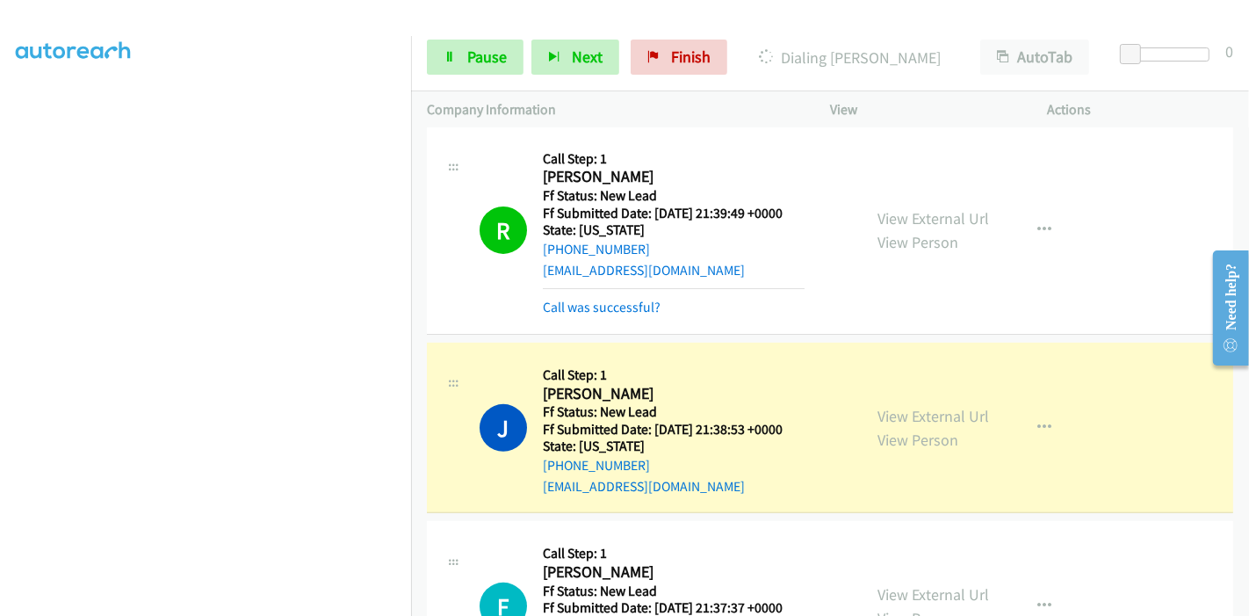
scroll to position [585, 0]
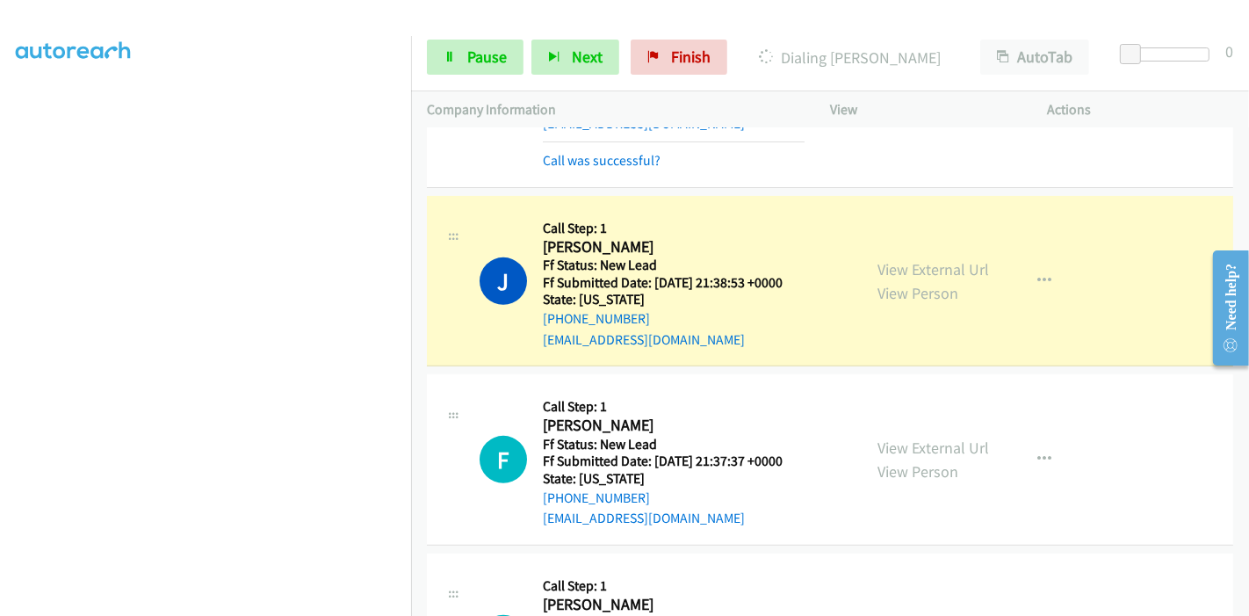
click at [956, 254] on div "View External Url View Person View External Url Email Schedule/Manage Callback …" at bounding box center [978, 281] width 234 height 139
click at [956, 259] on link "View External Url" at bounding box center [933, 269] width 112 height 20
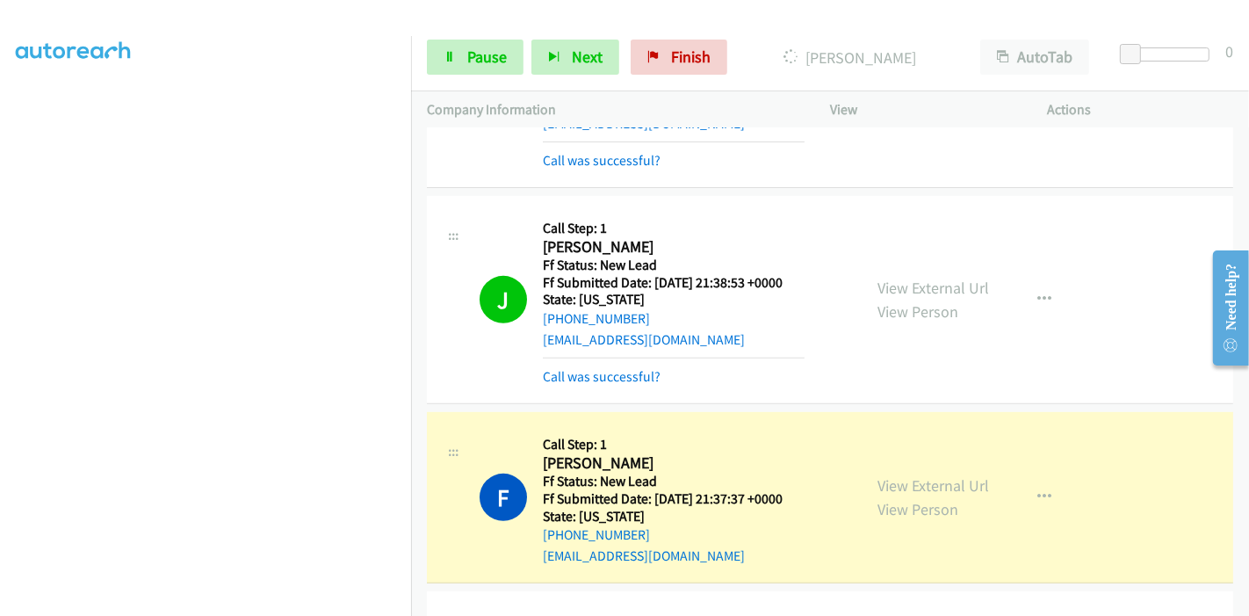
scroll to position [0, 0]
click at [939, 484] on link "View External Url" at bounding box center [933, 485] width 112 height 20
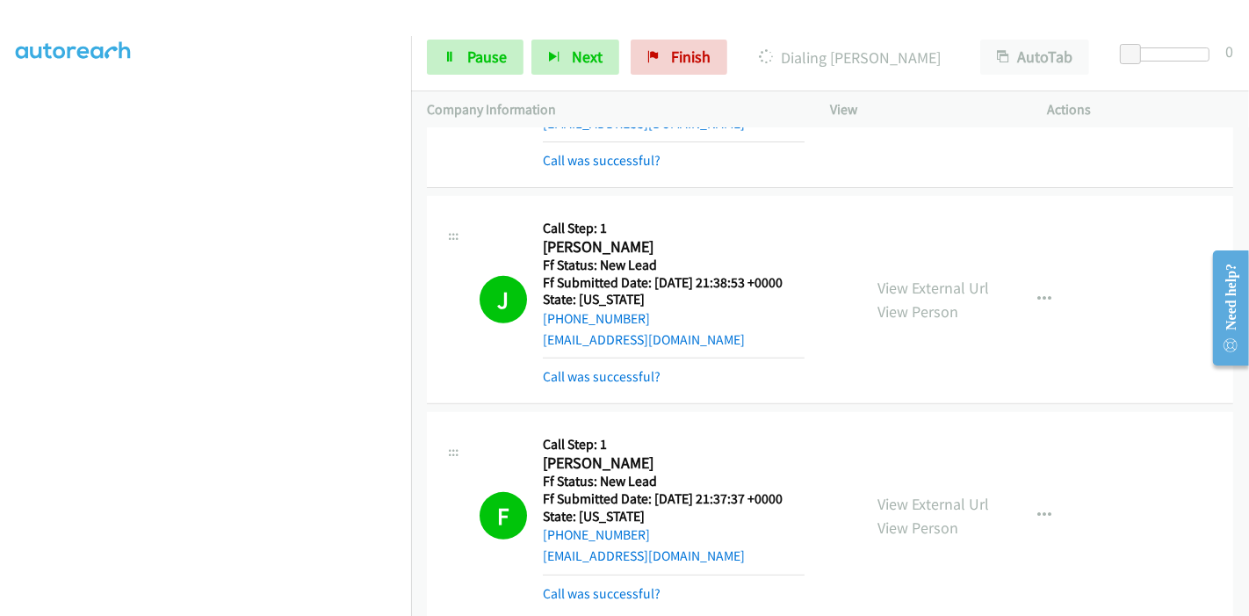
scroll to position [878, 0]
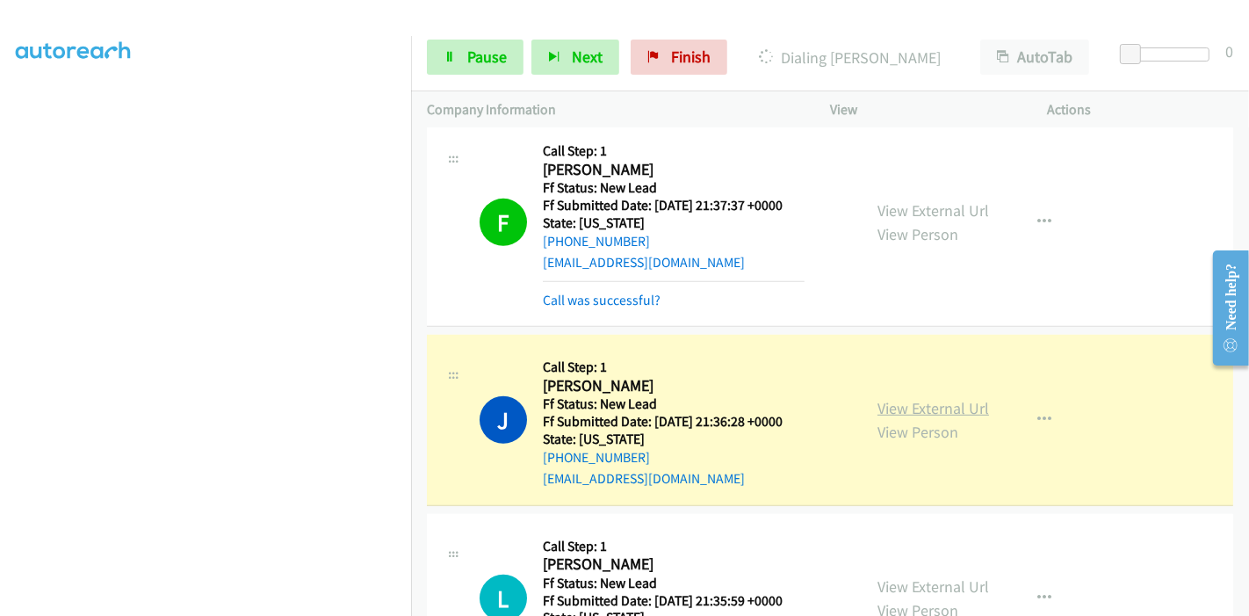
click at [892, 407] on link "View External Url" at bounding box center [933, 408] width 112 height 20
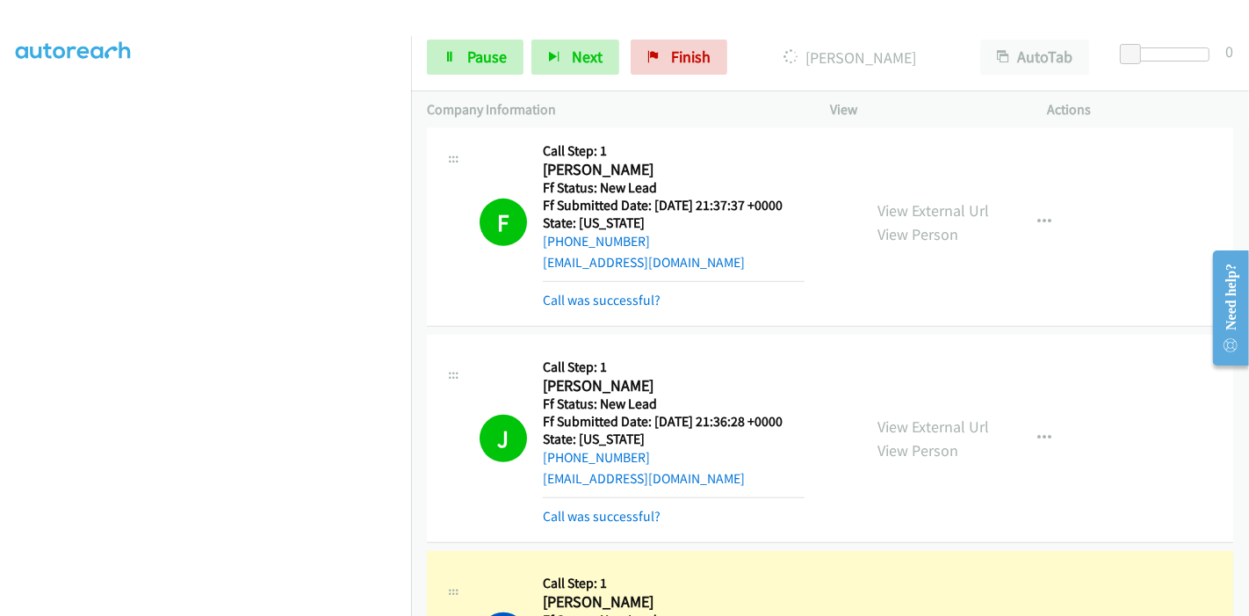
scroll to position [1171, 0]
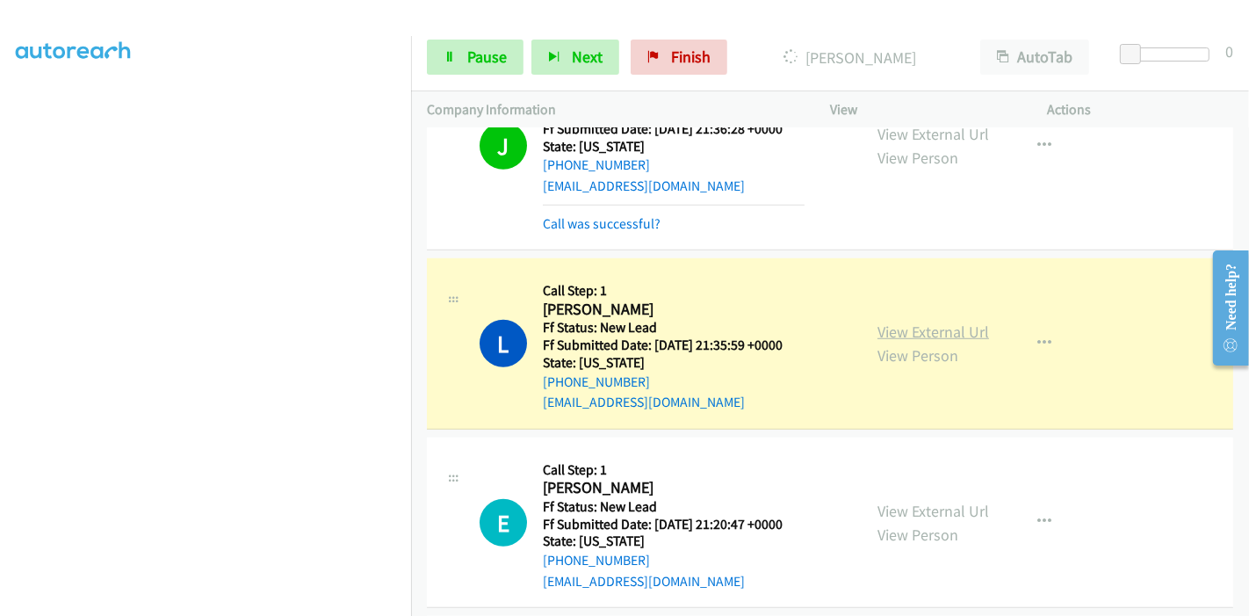
click at [912, 326] on link "View External Url" at bounding box center [933, 331] width 112 height 20
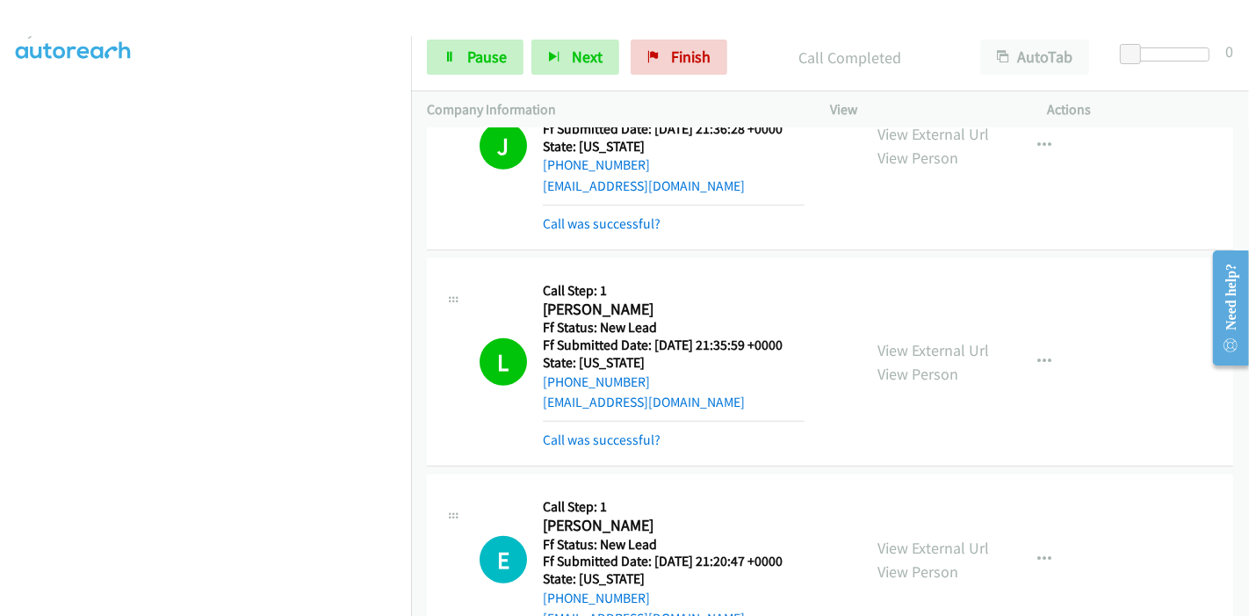
scroll to position [0, 0]
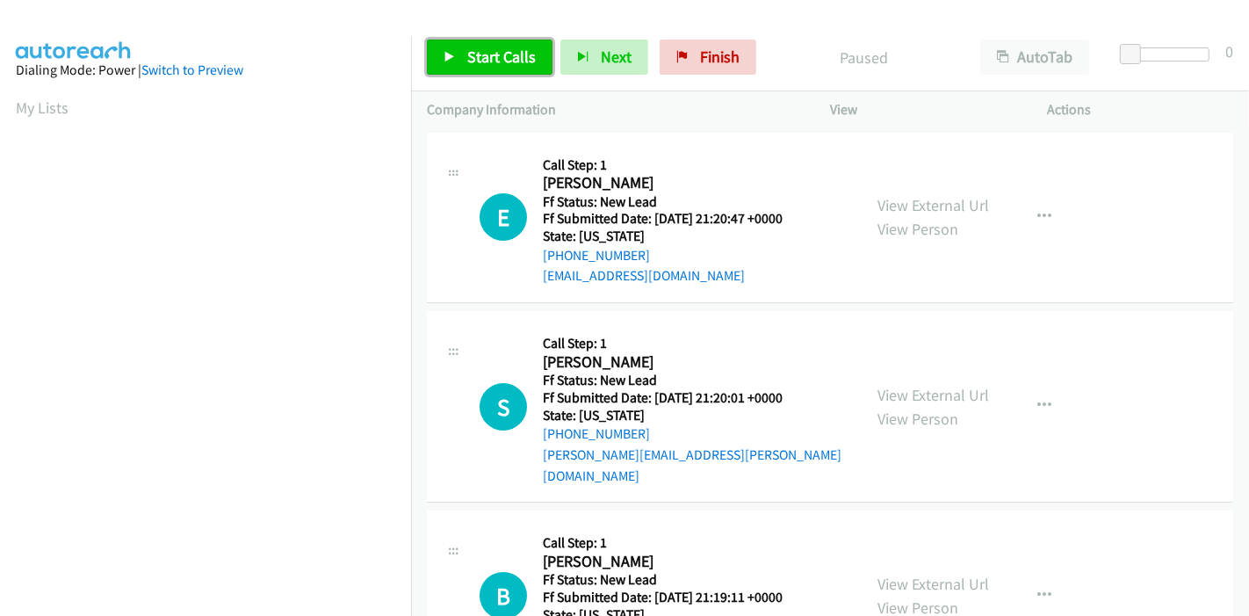
click at [488, 63] on span "Start Calls" at bounding box center [501, 57] width 68 height 20
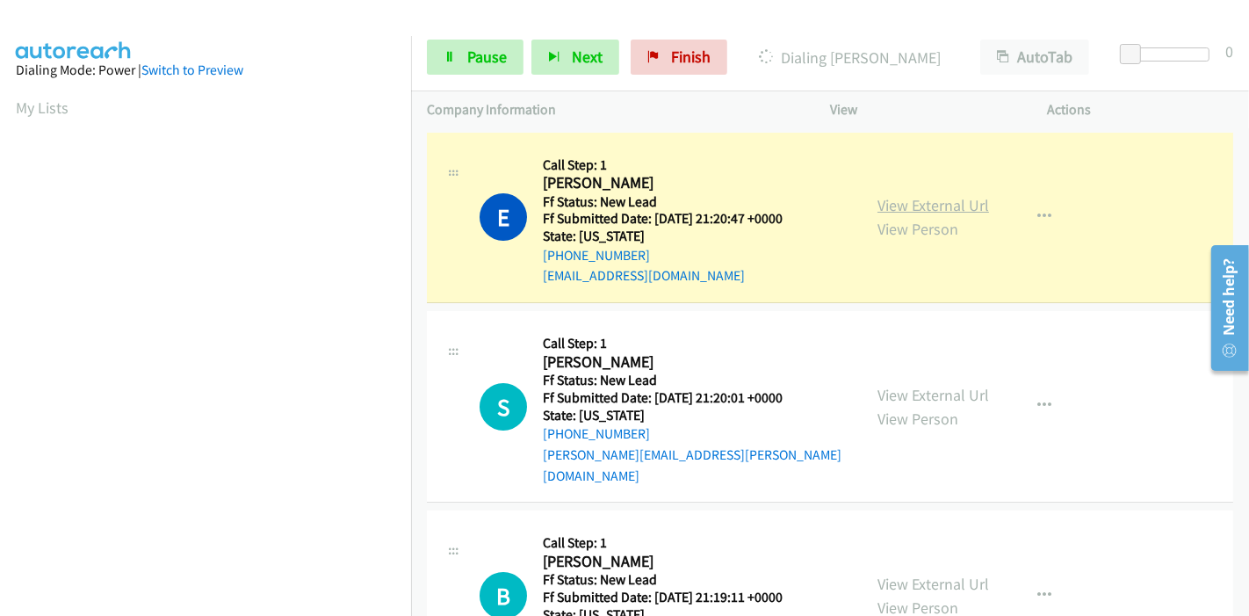
scroll to position [371, 0]
click at [888, 204] on link "View External Url" at bounding box center [933, 205] width 112 height 20
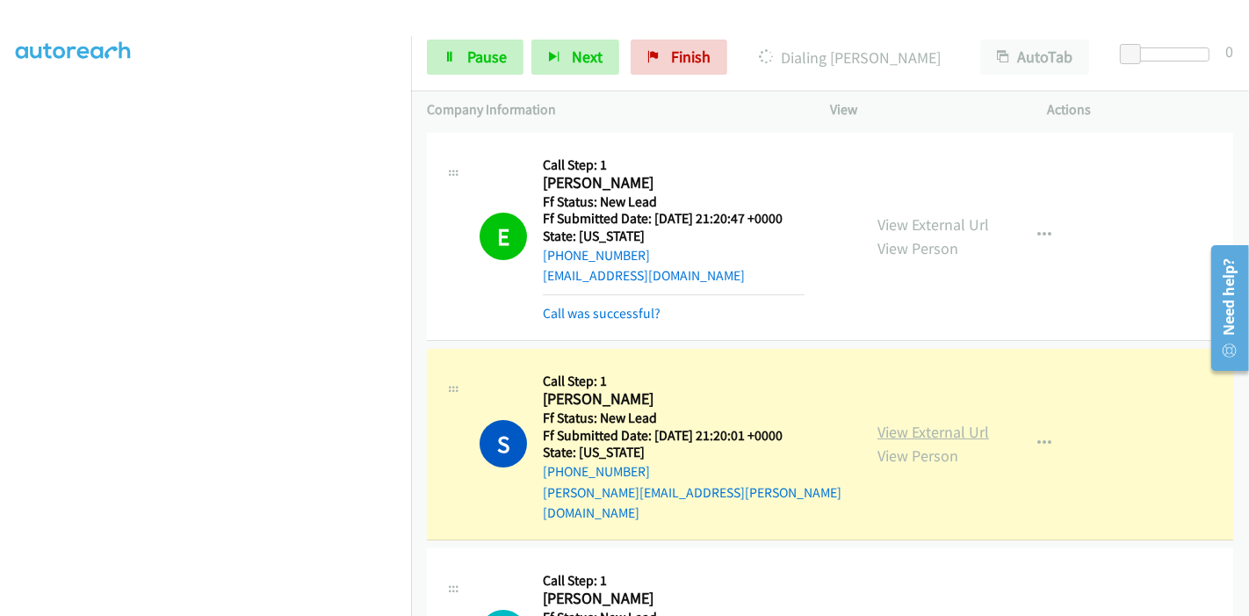
click at [900, 421] on link "View External Url" at bounding box center [933, 431] width 112 height 20
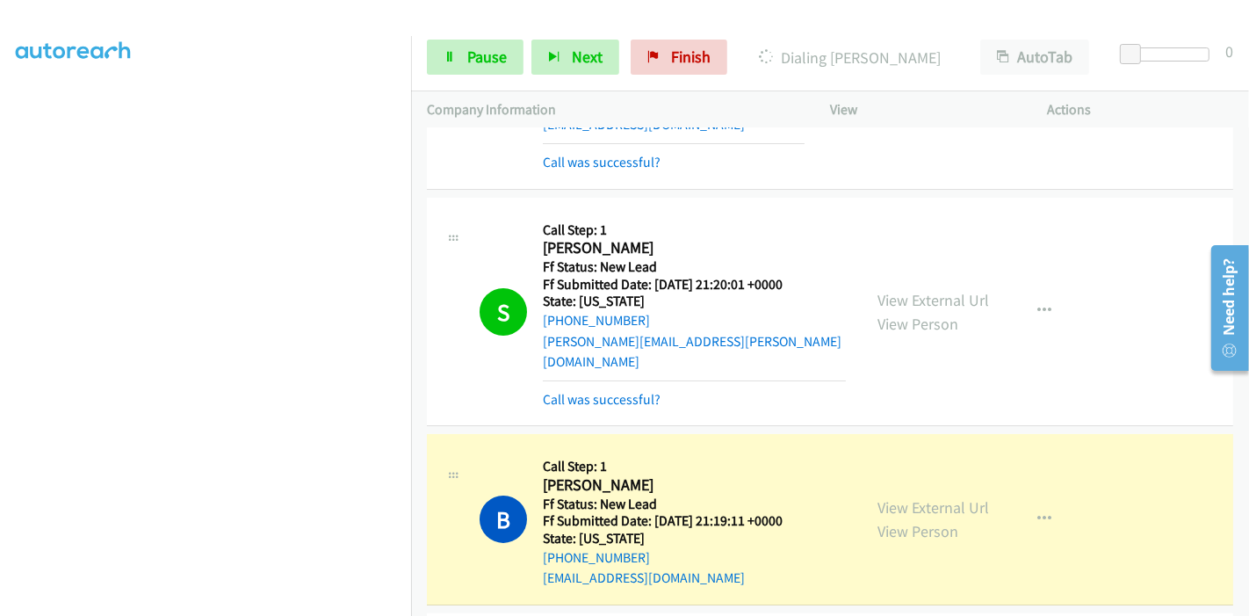
scroll to position [292, 0]
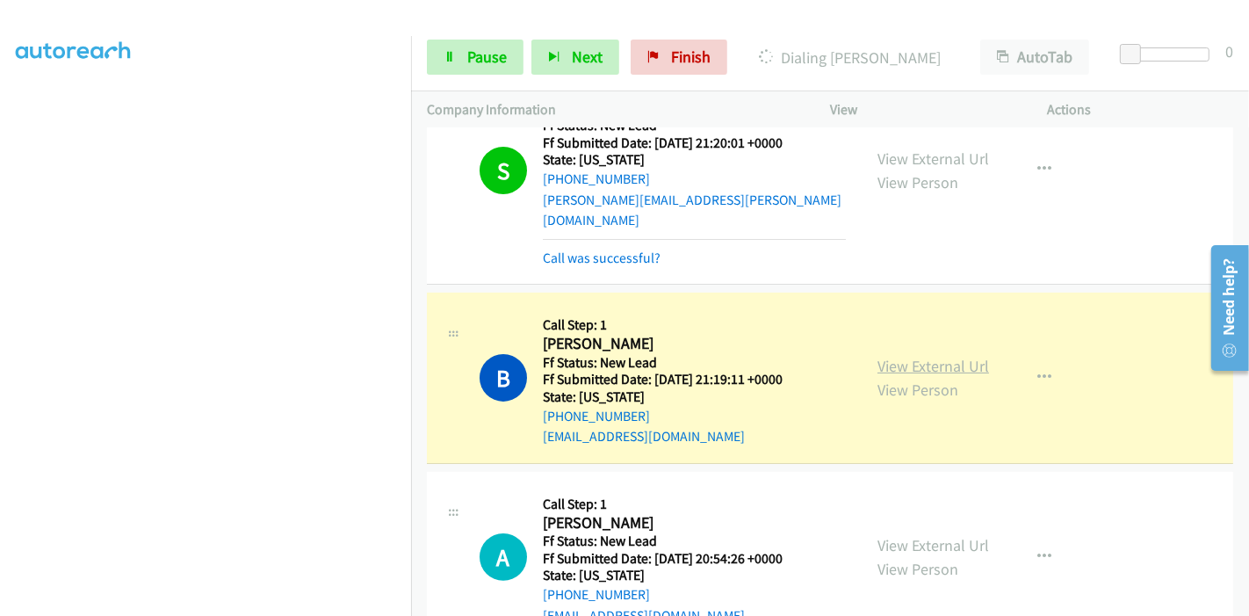
click at [919, 356] on link "View External Url" at bounding box center [933, 366] width 112 height 20
click at [453, 56] on icon at bounding box center [449, 58] width 12 height 12
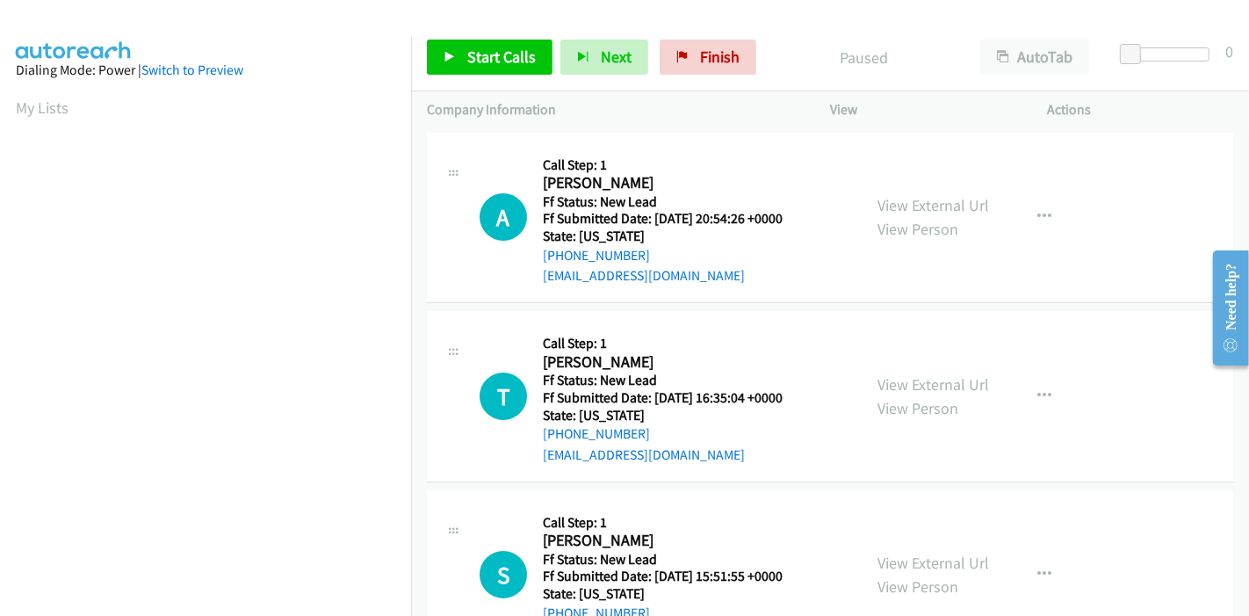
click at [478, 74] on div "Start Calls Pause Next Finish Paused AutoTab AutoTab 0" at bounding box center [830, 58] width 838 height 68
click at [507, 52] on span "Start Calls" at bounding box center [501, 57] width 68 height 20
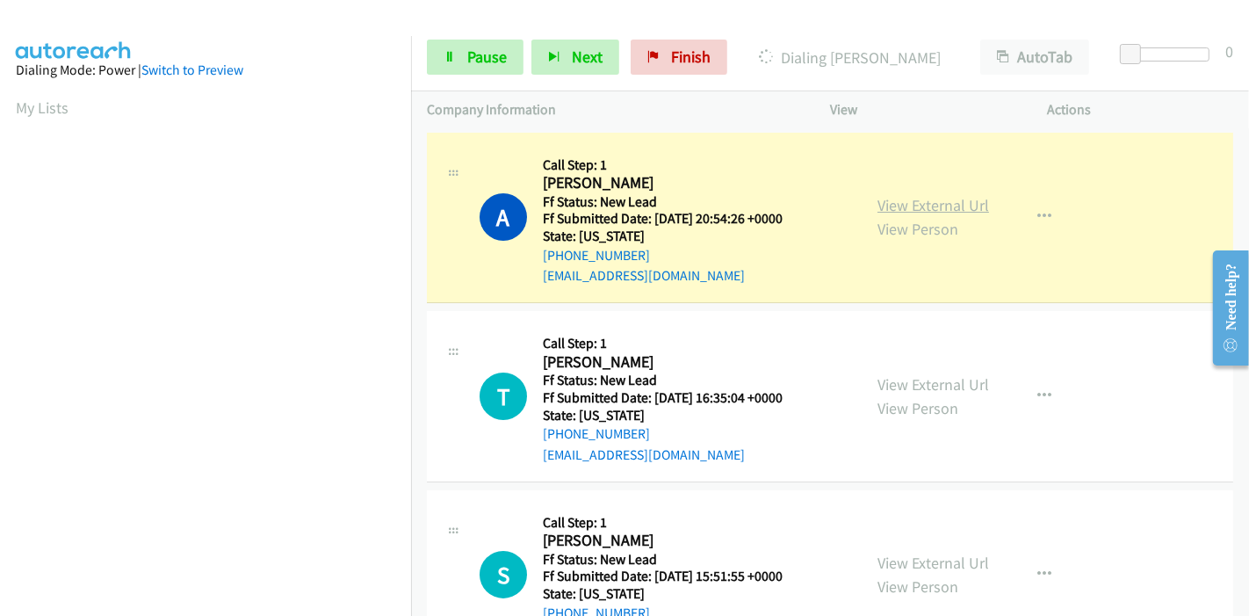
click at [916, 205] on link "View External Url" at bounding box center [933, 205] width 112 height 20
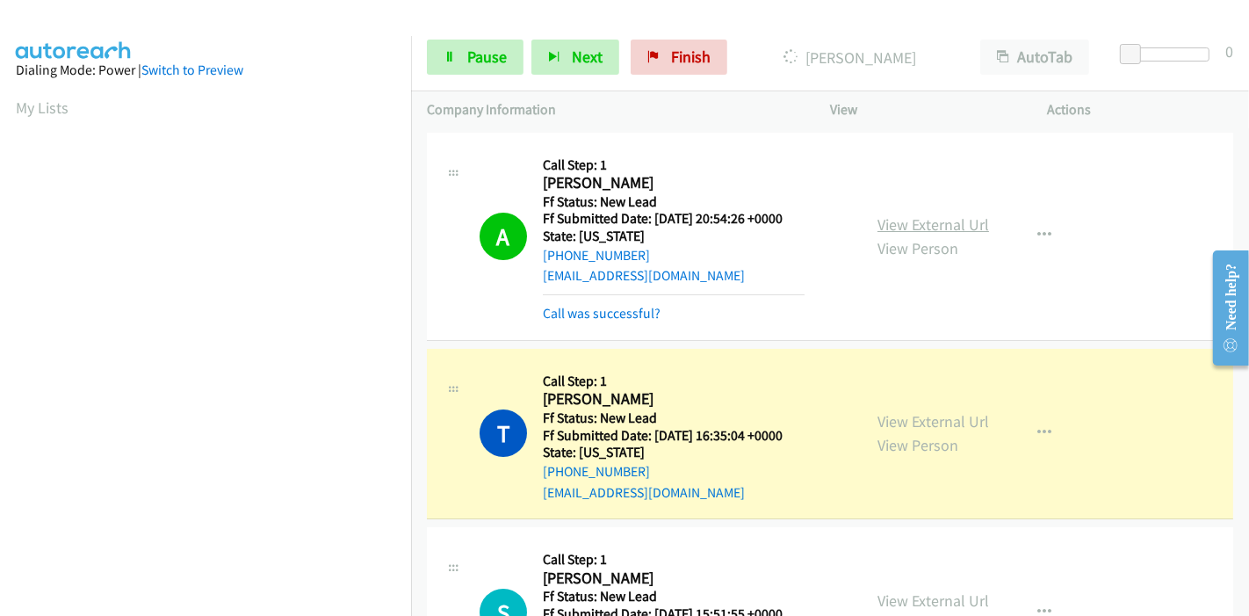
scroll to position [371, 0]
click at [880, 411] on link "View External Url" at bounding box center [933, 421] width 112 height 20
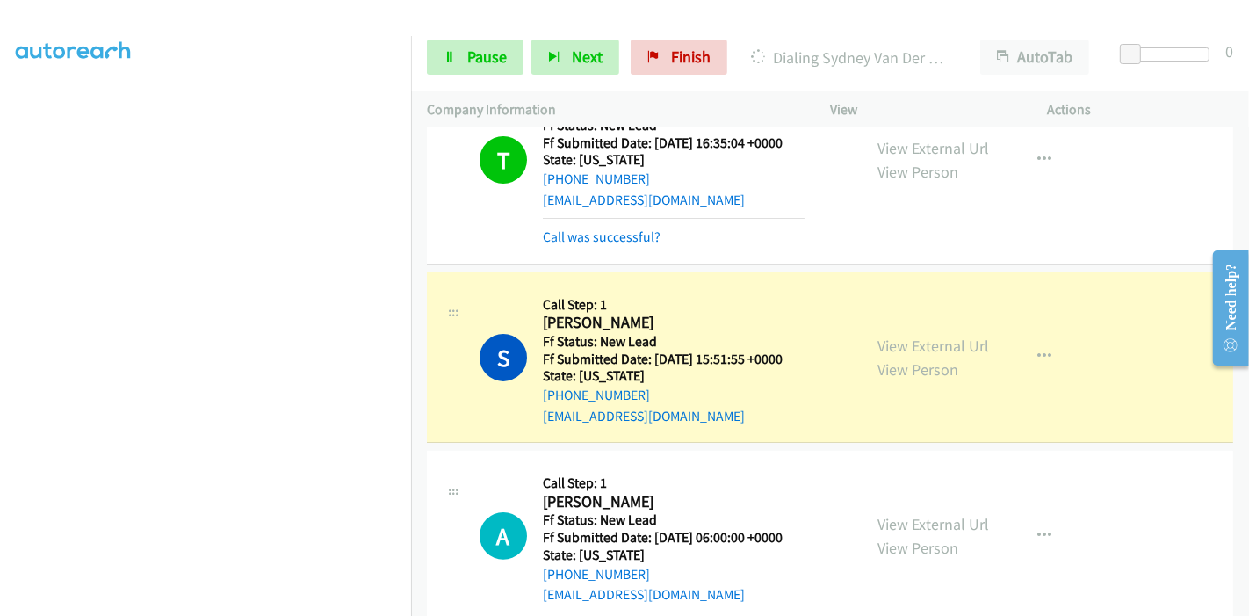
scroll to position [0, 0]
click at [885, 344] on link "View External Url" at bounding box center [933, 345] width 112 height 20
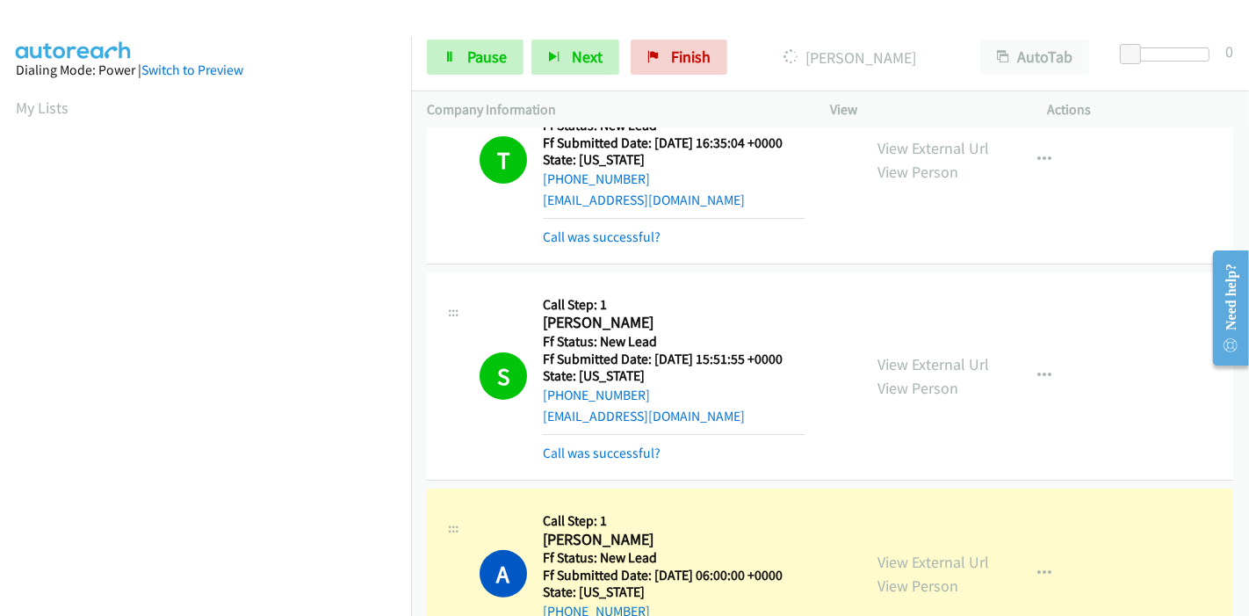
scroll to position [371, 0]
click at [486, 45] on link "Pause" at bounding box center [475, 57] width 97 height 35
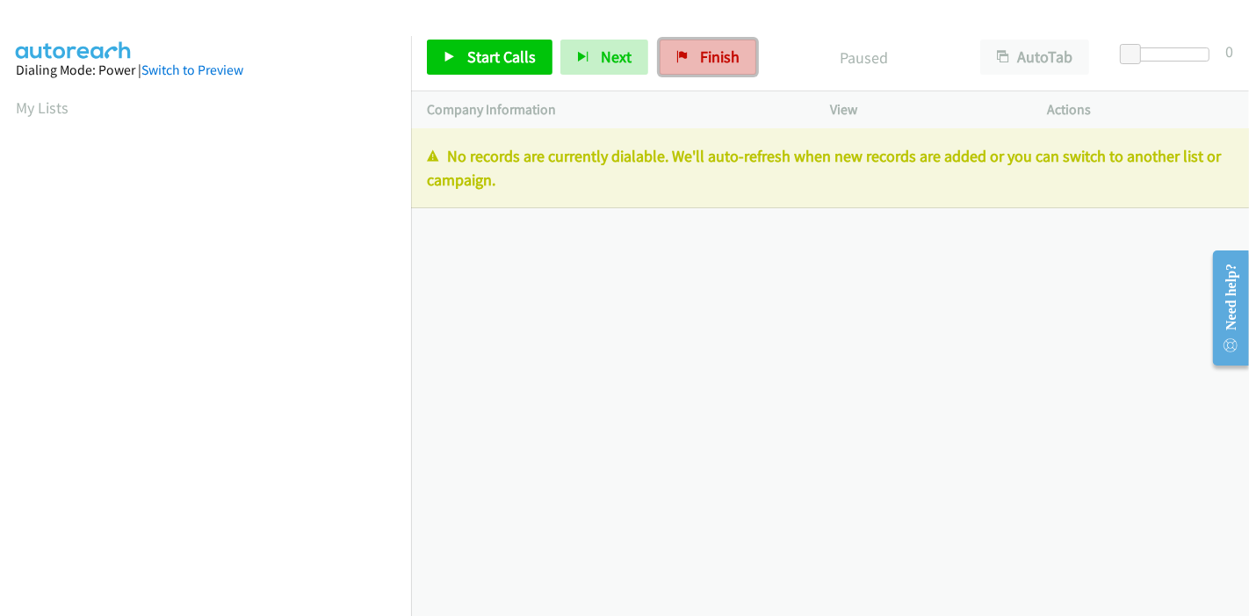
drag, startPoint x: 705, startPoint y: 58, endPoint x: 682, endPoint y: 67, distance: 24.5
click at [705, 57] on span "Finish" at bounding box center [720, 57] width 40 height 20
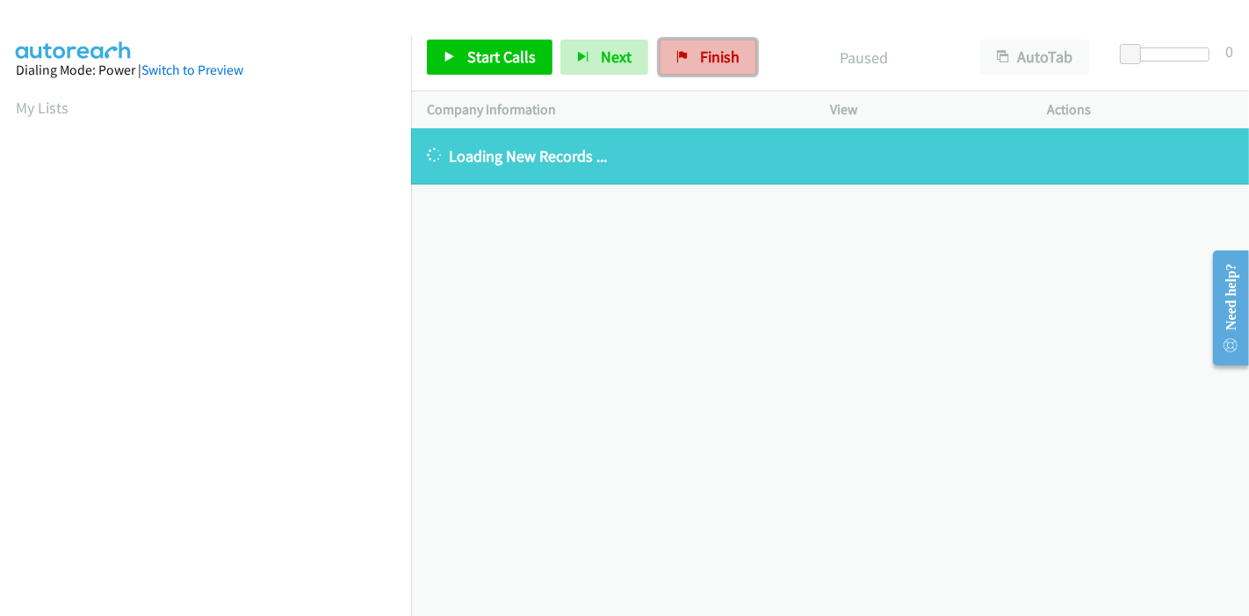
drag, startPoint x: 683, startPoint y: 54, endPoint x: 669, endPoint y: 71, distance: 22.5
click at [683, 54] on link "Finish" at bounding box center [707, 57] width 97 height 35
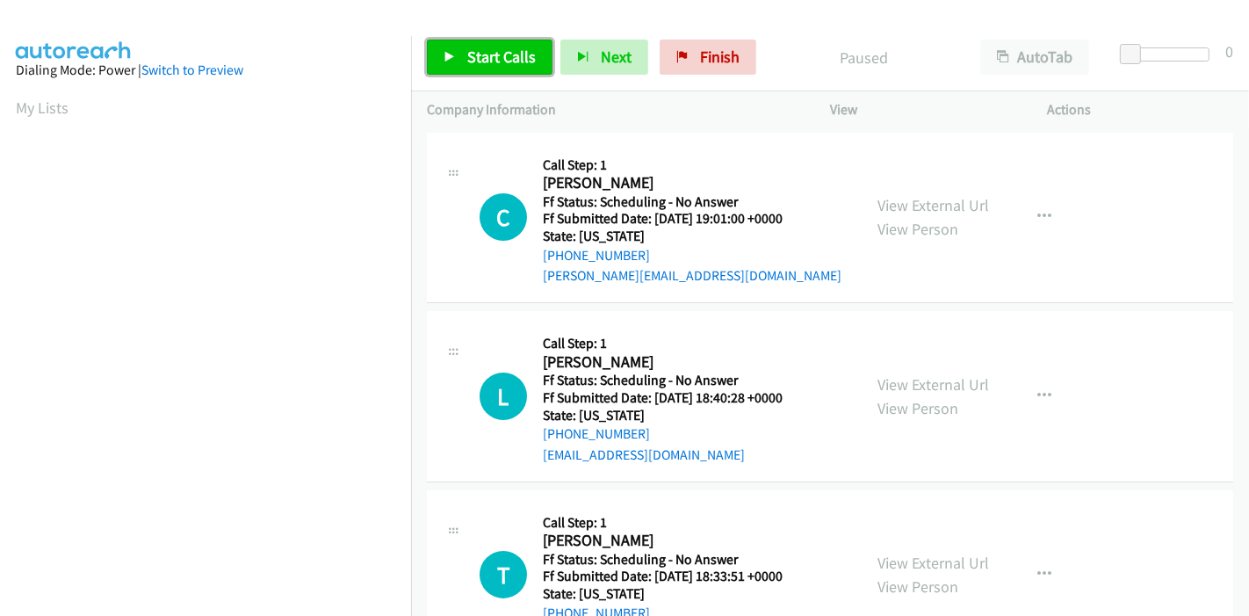
click at [479, 62] on span "Start Calls" at bounding box center [501, 57] width 68 height 20
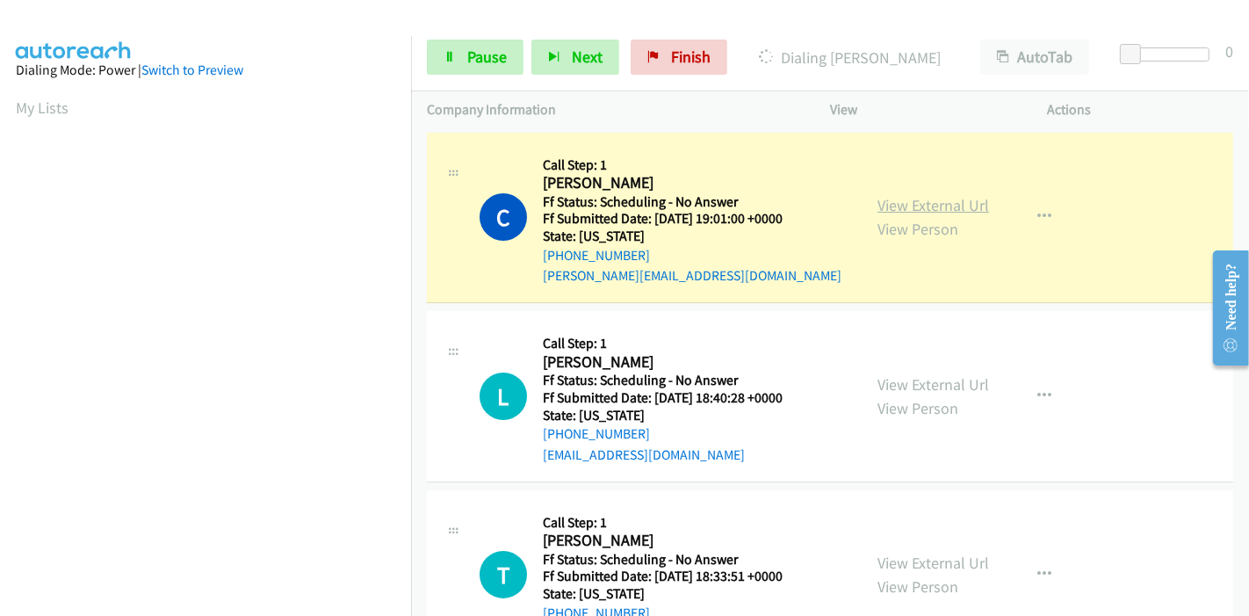
click at [884, 206] on link "View External Url" at bounding box center [933, 205] width 112 height 20
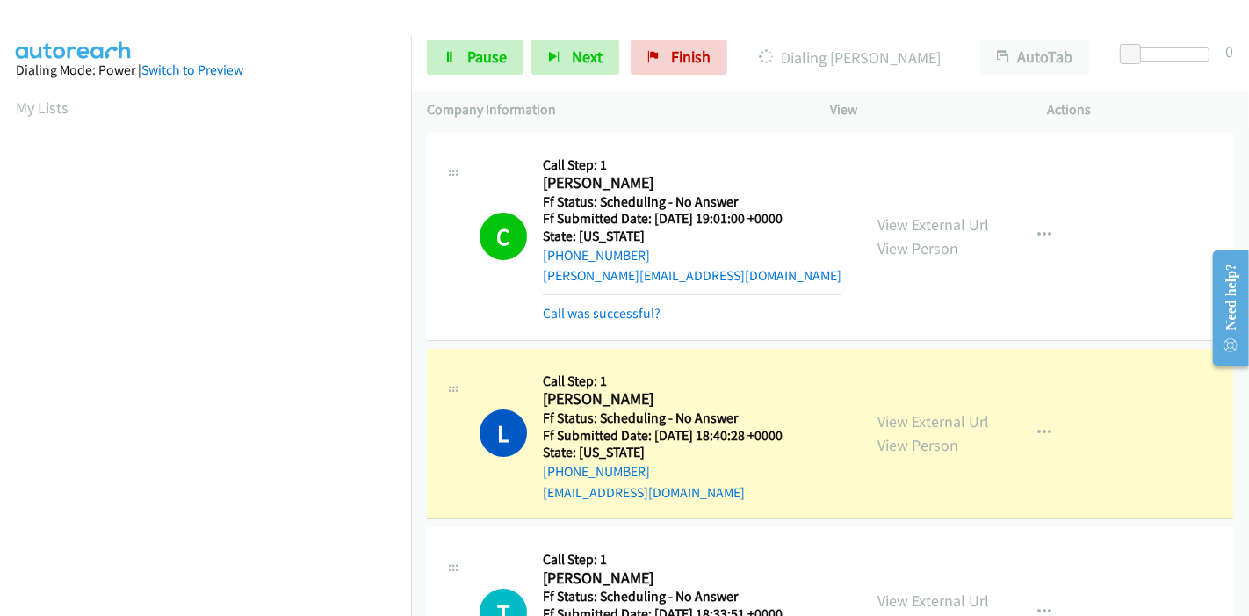
scroll to position [371, 0]
click at [893, 421] on link "View External Url" at bounding box center [933, 421] width 112 height 20
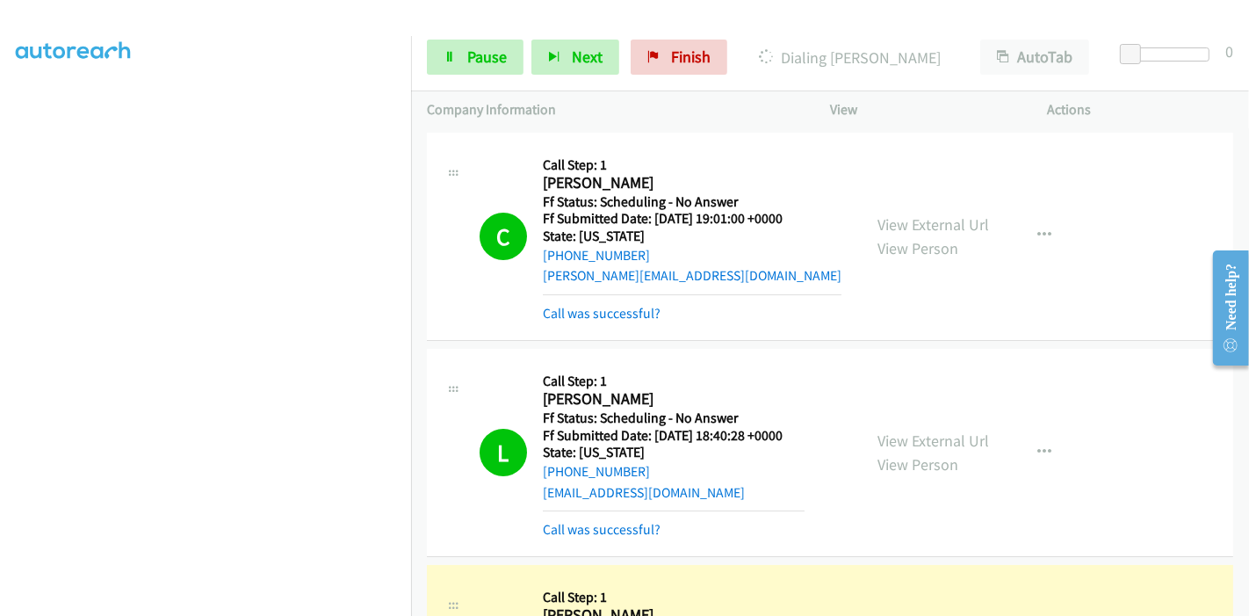
scroll to position [487, 0]
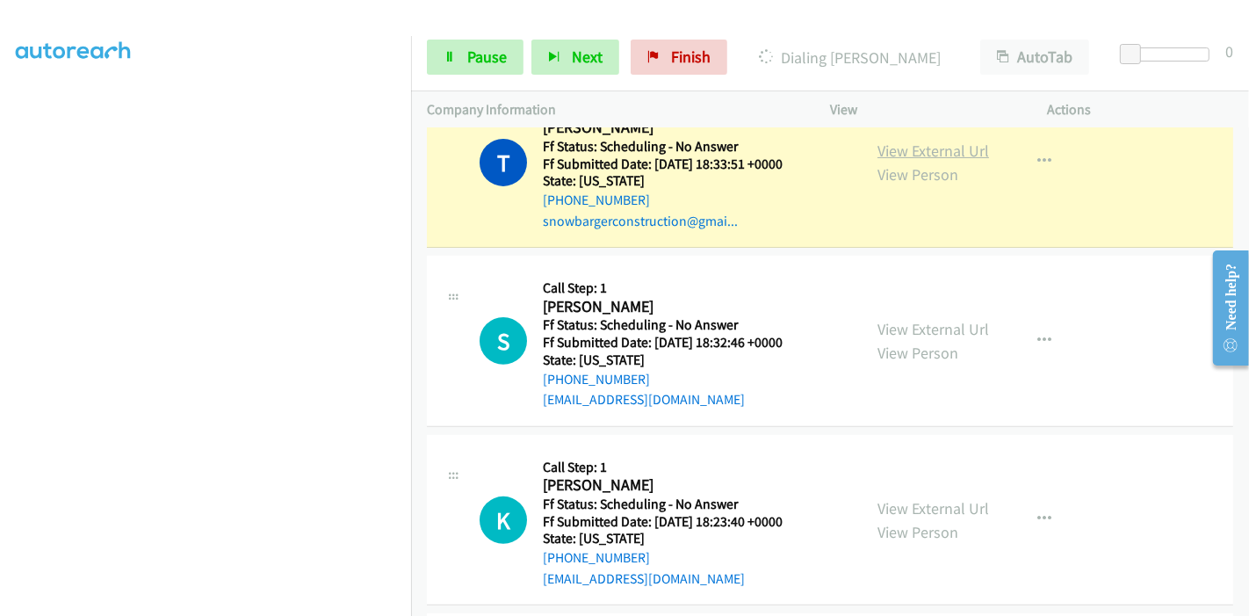
click at [910, 145] on link "View External Url" at bounding box center [933, 150] width 112 height 20
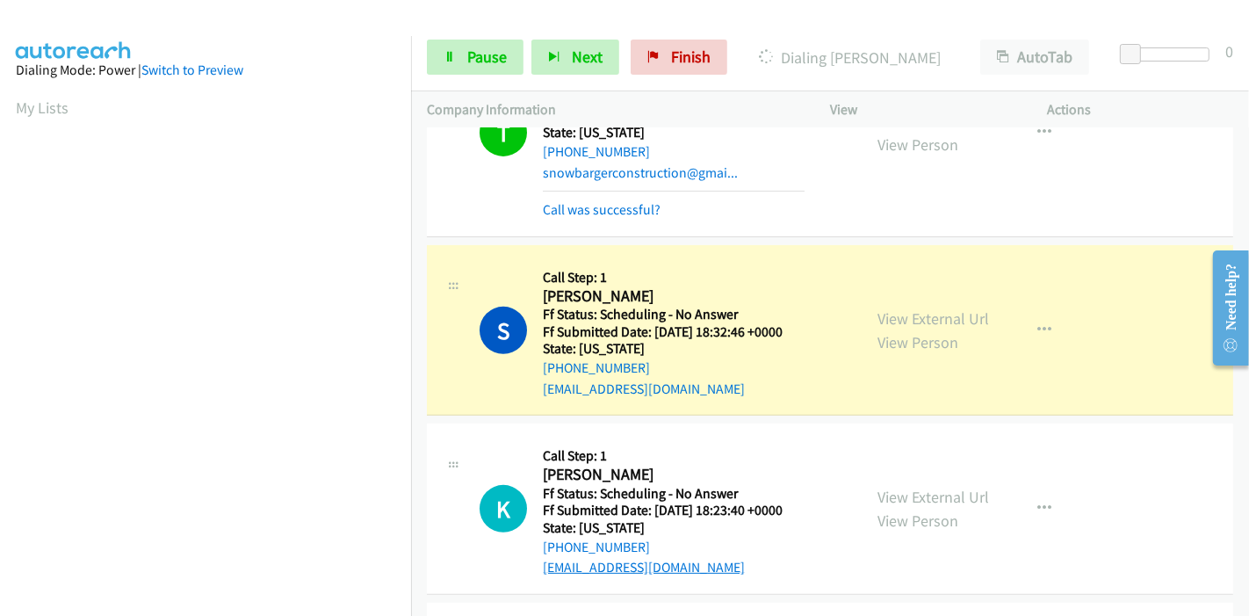
scroll to position [682, 0]
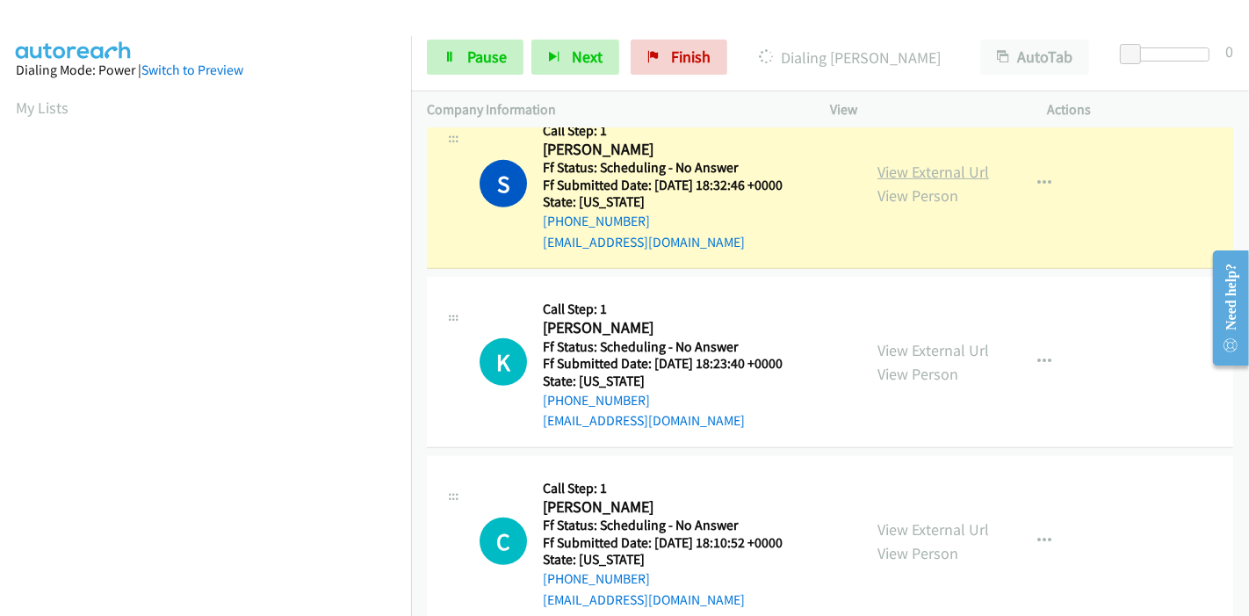
click at [913, 169] on link "View External Url" at bounding box center [933, 172] width 112 height 20
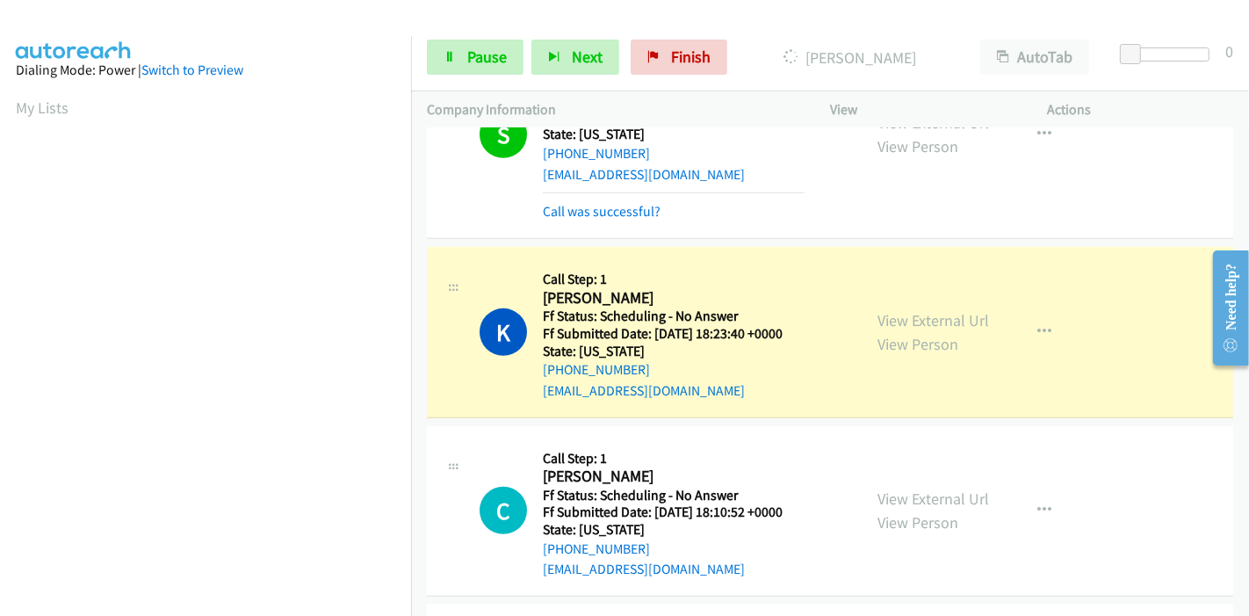
scroll to position [780, 0]
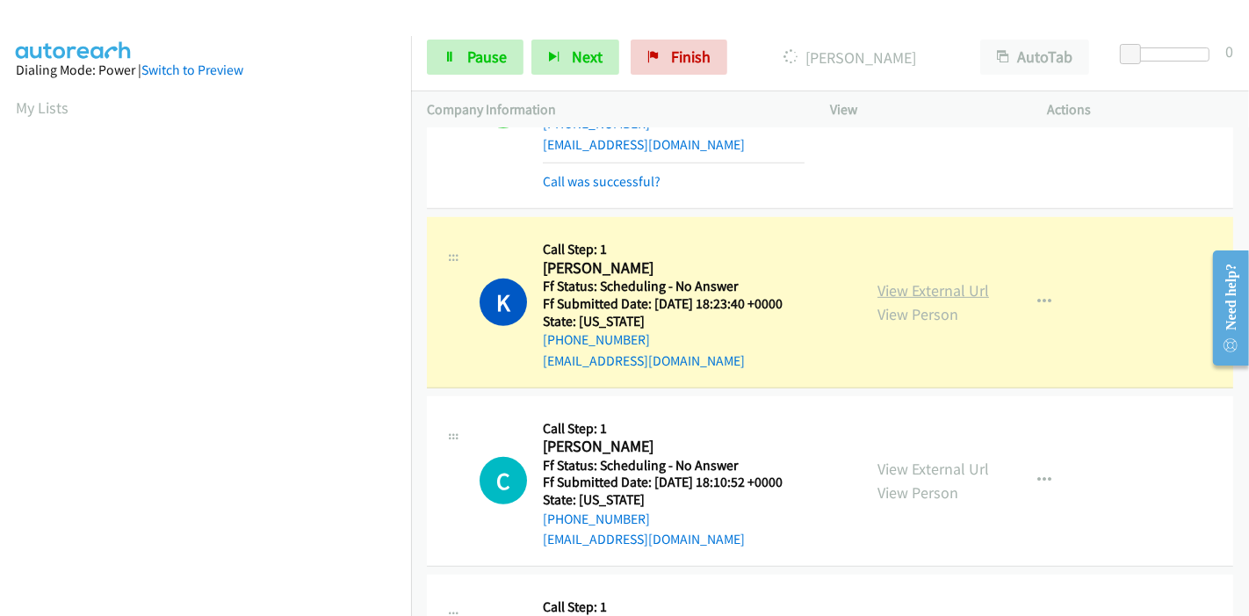
click at [928, 280] on link "View External Url" at bounding box center [933, 290] width 112 height 20
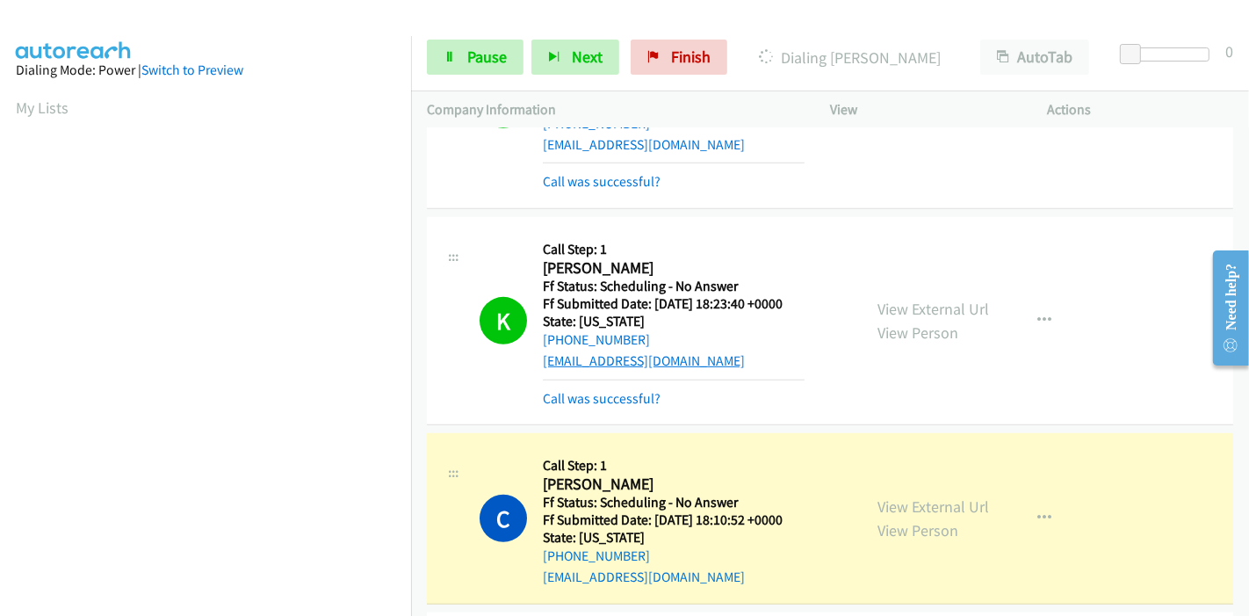
scroll to position [976, 0]
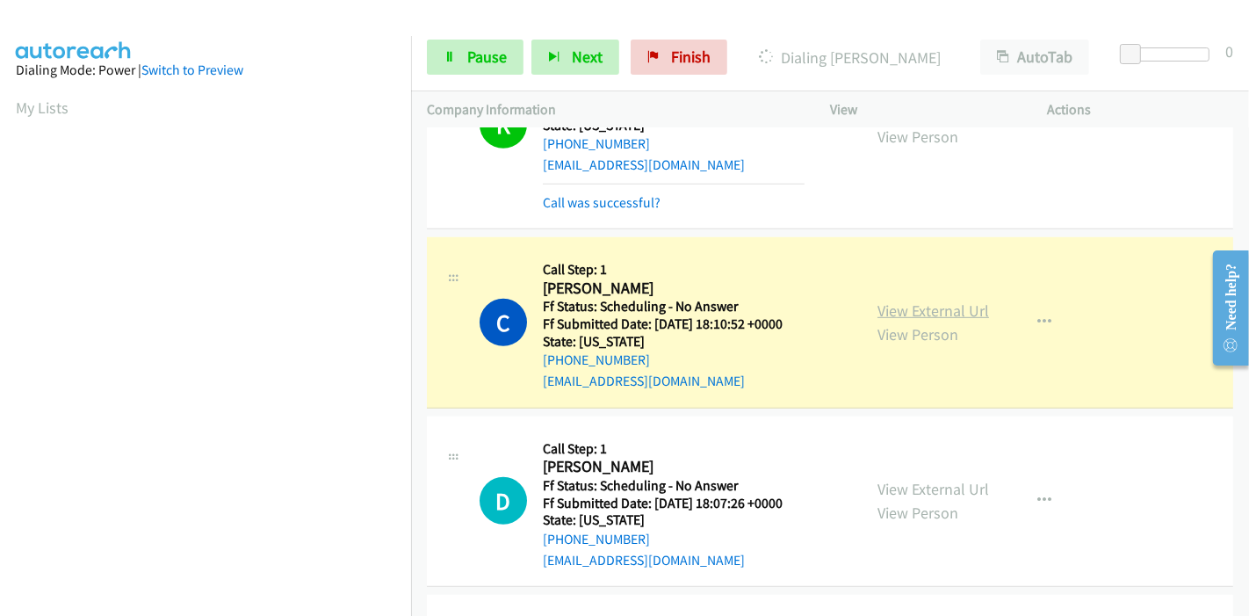
click at [903, 303] on link "View External Url" at bounding box center [933, 310] width 112 height 20
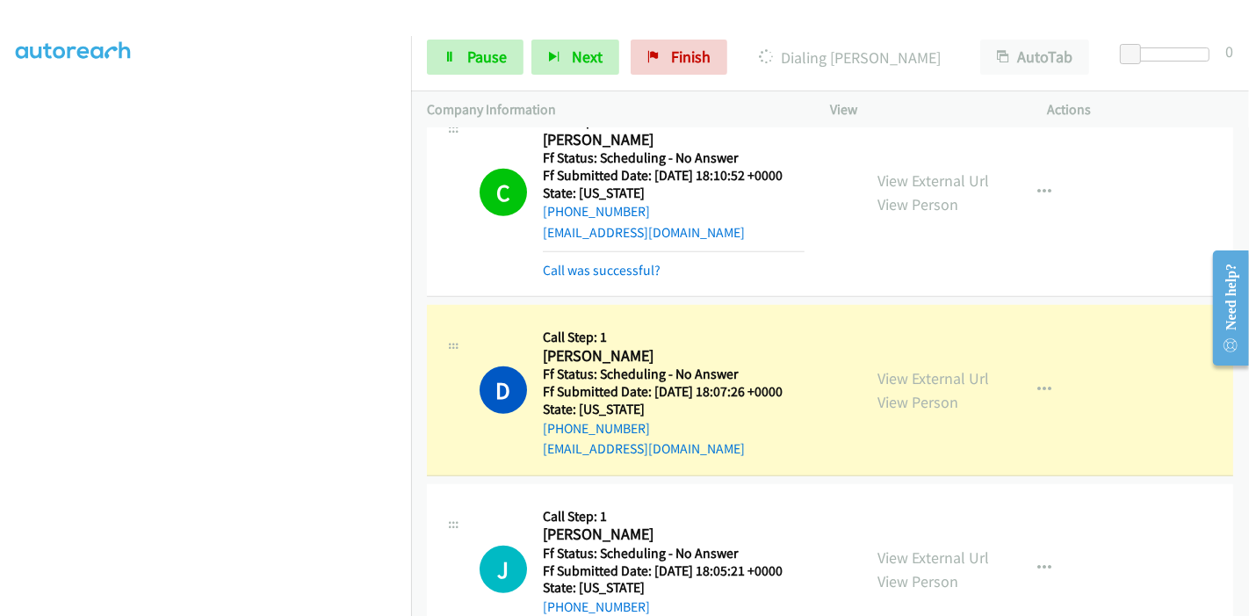
scroll to position [1268, 0]
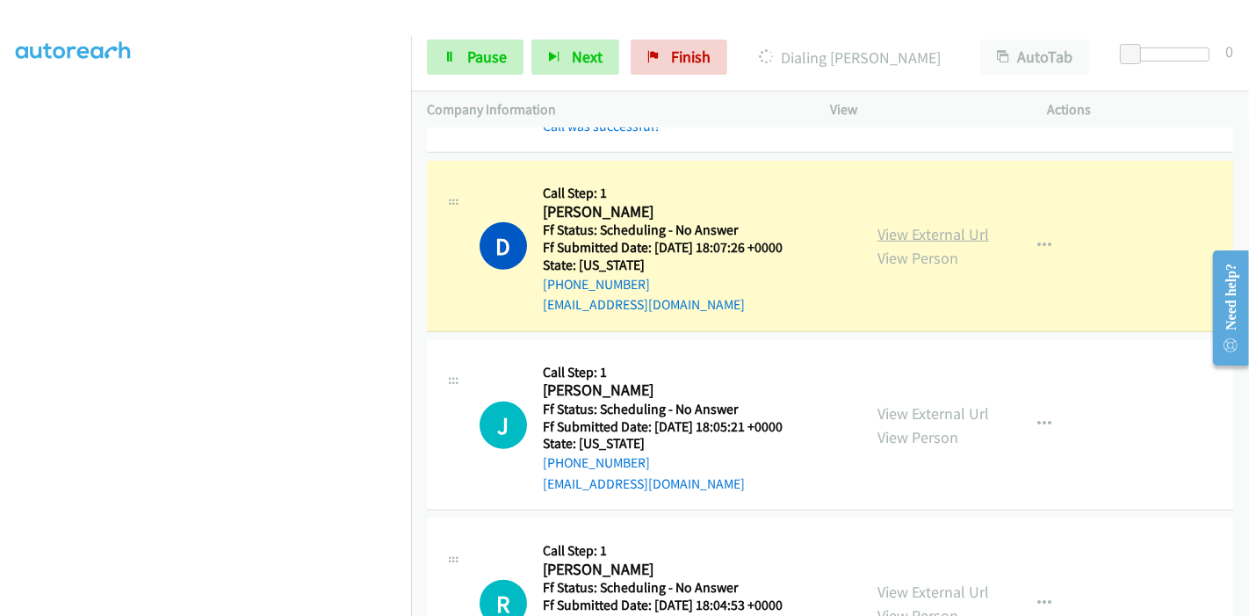
click at [889, 232] on link "View External Url" at bounding box center [933, 234] width 112 height 20
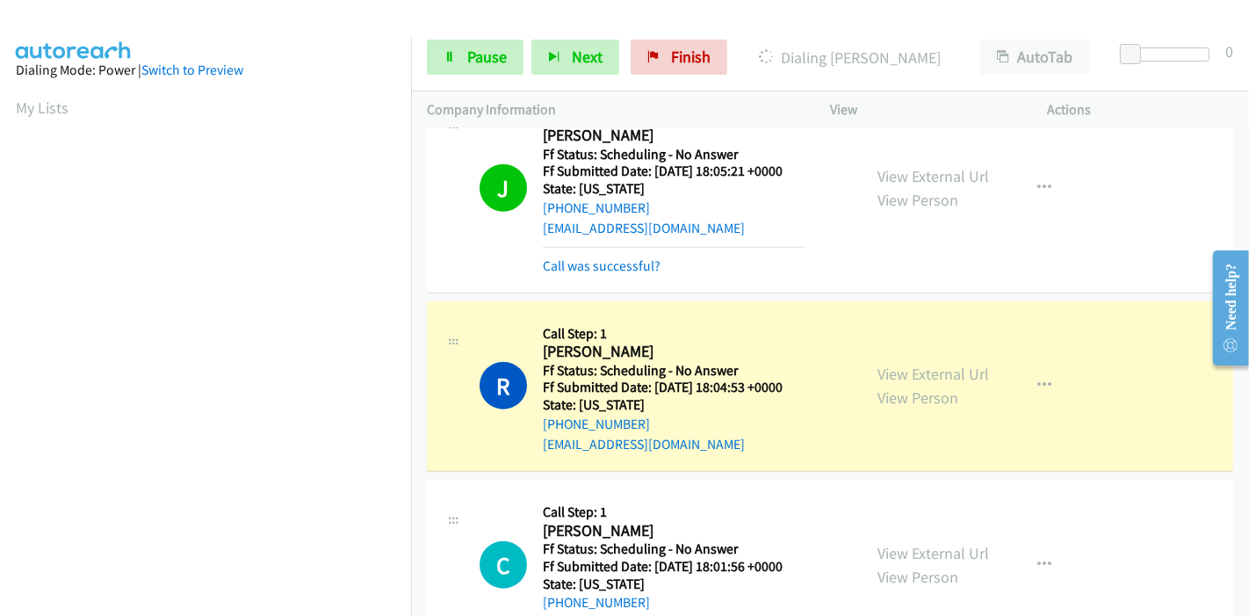
scroll to position [371, 0]
click at [955, 356] on div "View External Url View Person View External Url Email Schedule/Manage Callback …" at bounding box center [978, 386] width 234 height 139
click at [948, 370] on link "View External Url" at bounding box center [933, 374] width 112 height 20
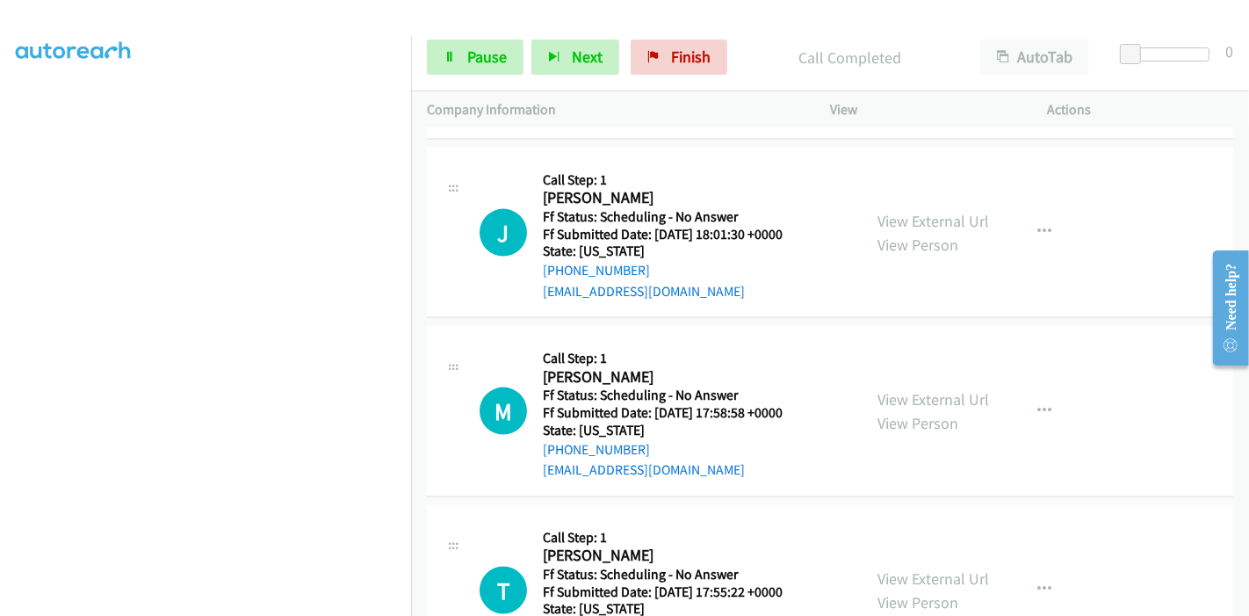
scroll to position [176, 0]
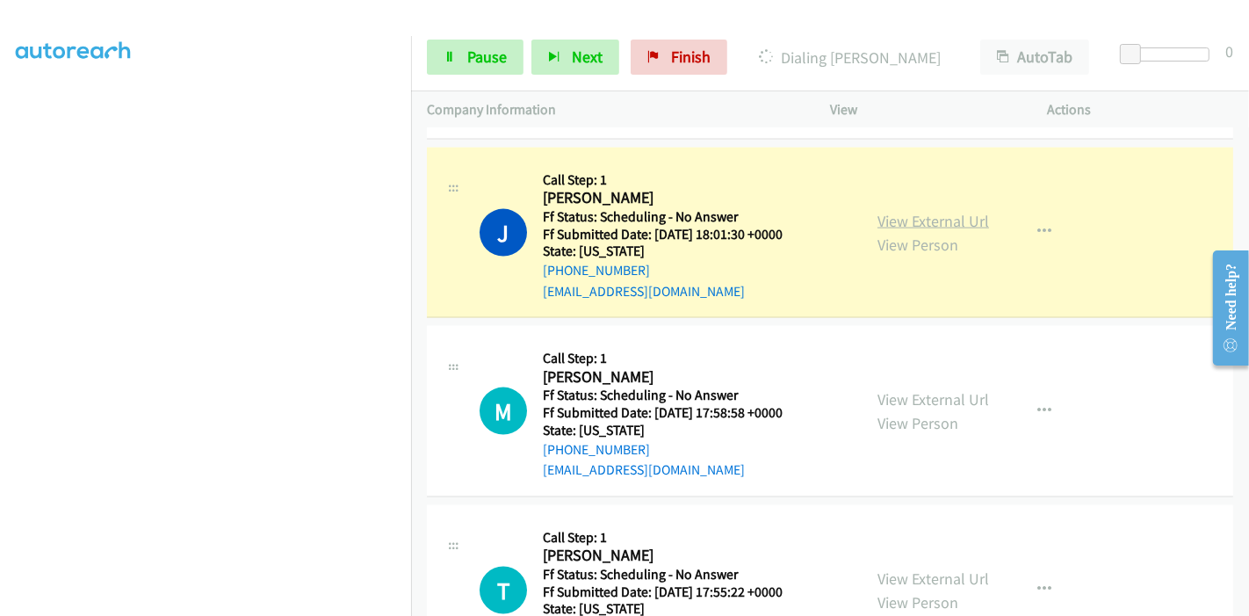
click at [940, 211] on link "View External Url" at bounding box center [933, 221] width 112 height 20
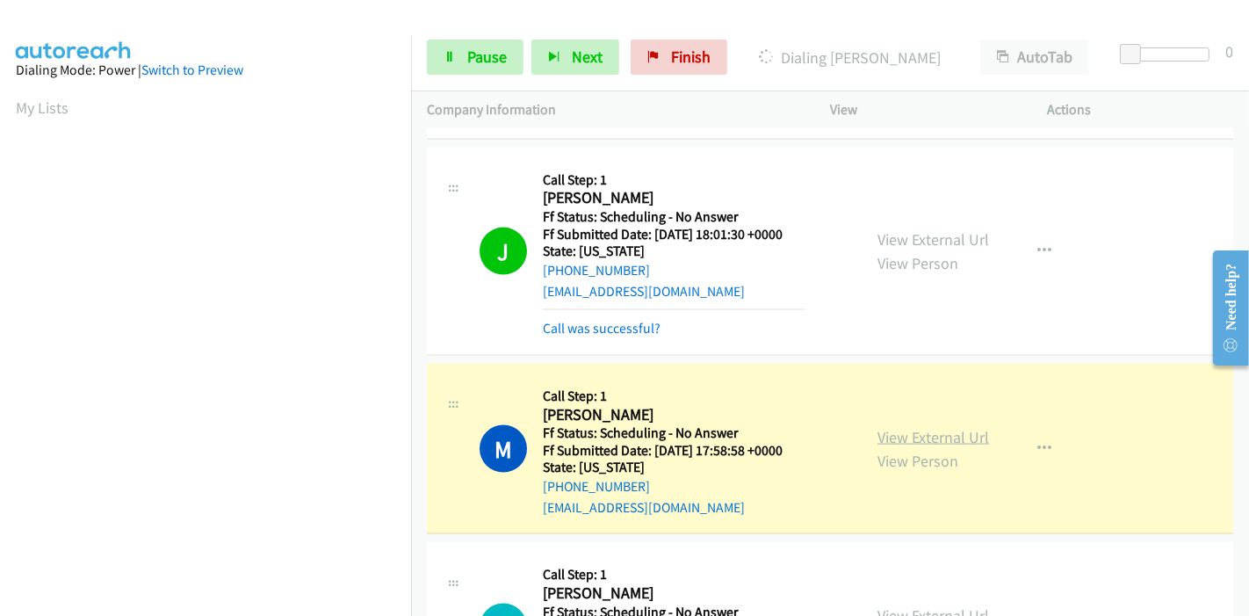
click at [920, 433] on link "View External Url" at bounding box center [933, 437] width 112 height 20
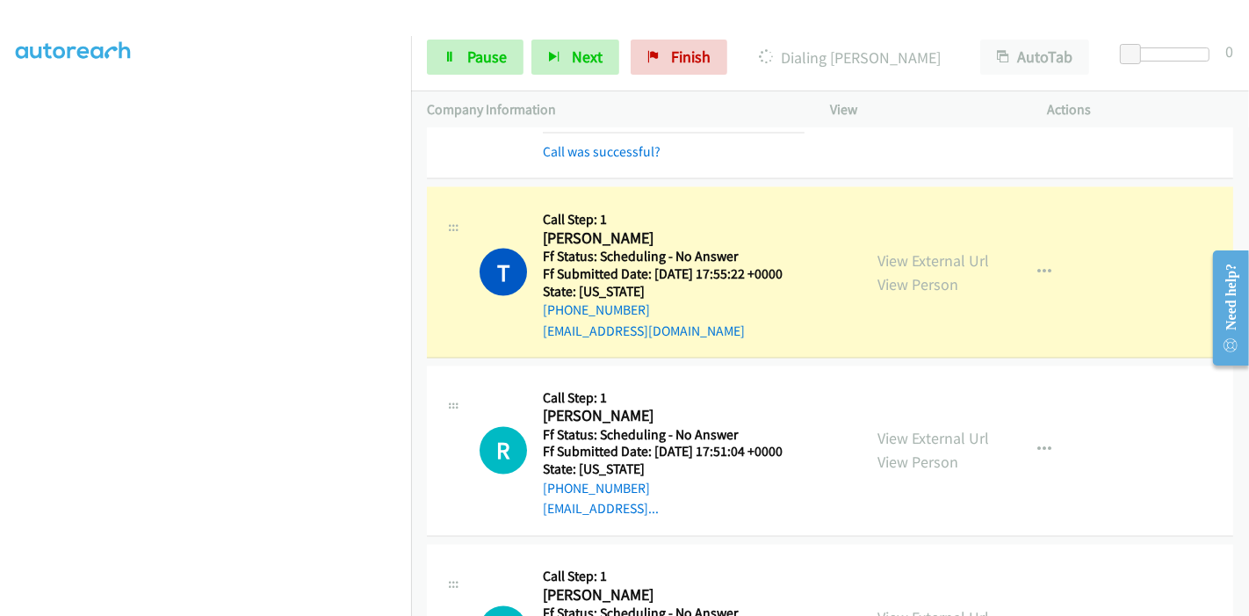
scroll to position [2634, 0]
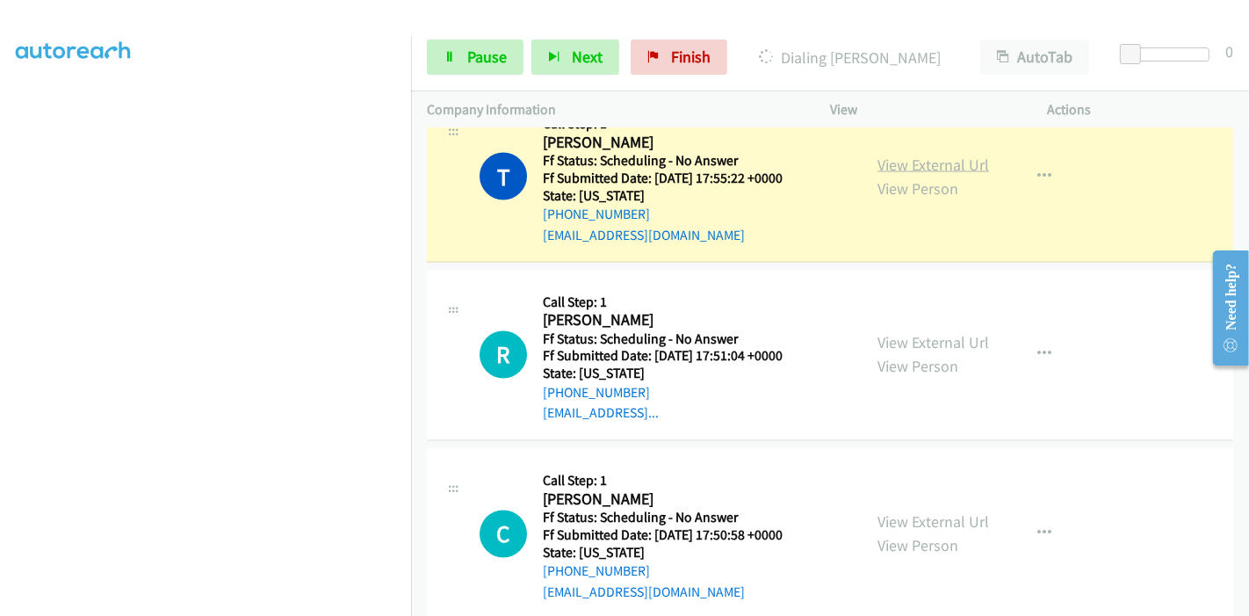
click at [901, 162] on link "View External Url" at bounding box center [933, 165] width 112 height 20
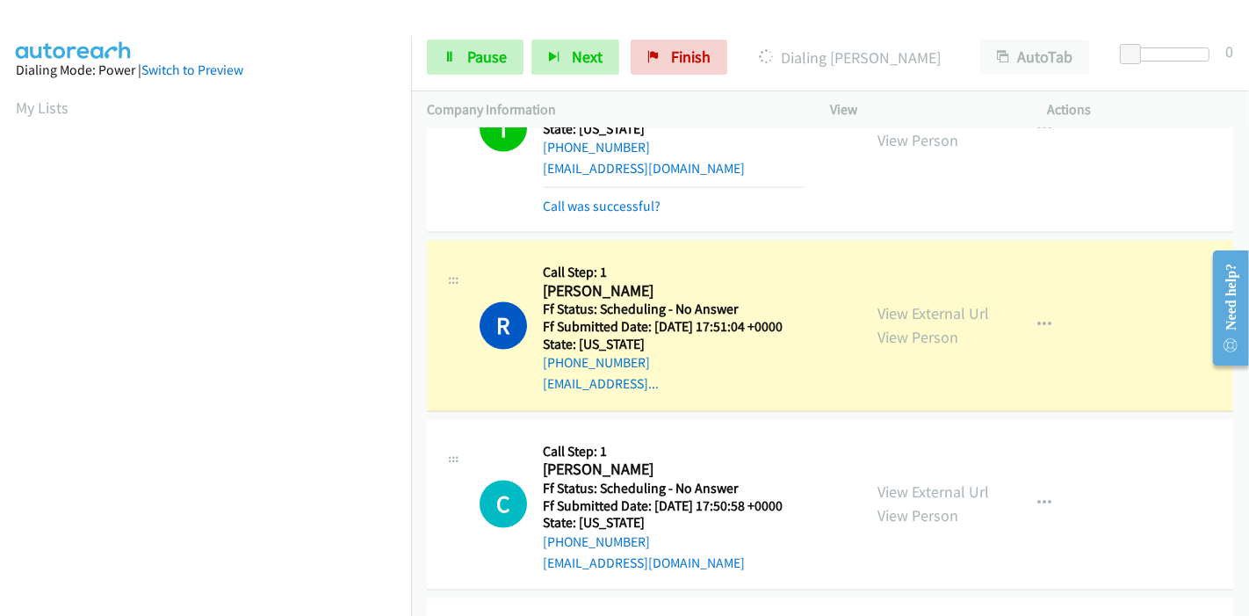
scroll to position [2732, 0]
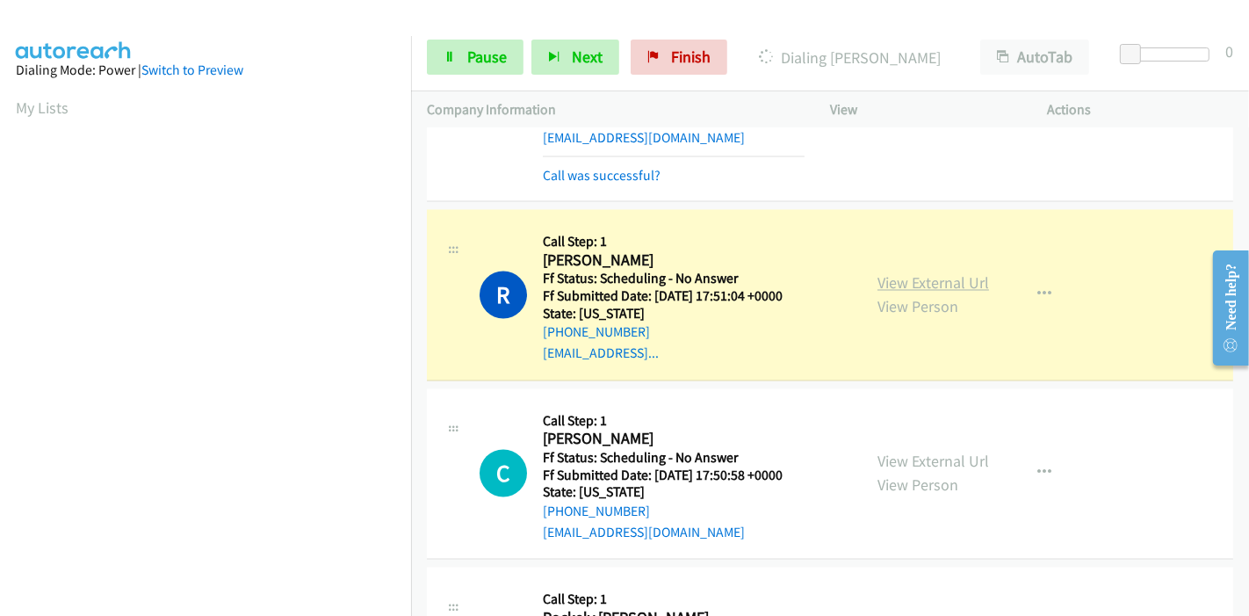
click at [903, 275] on link "View External Url" at bounding box center [933, 283] width 112 height 20
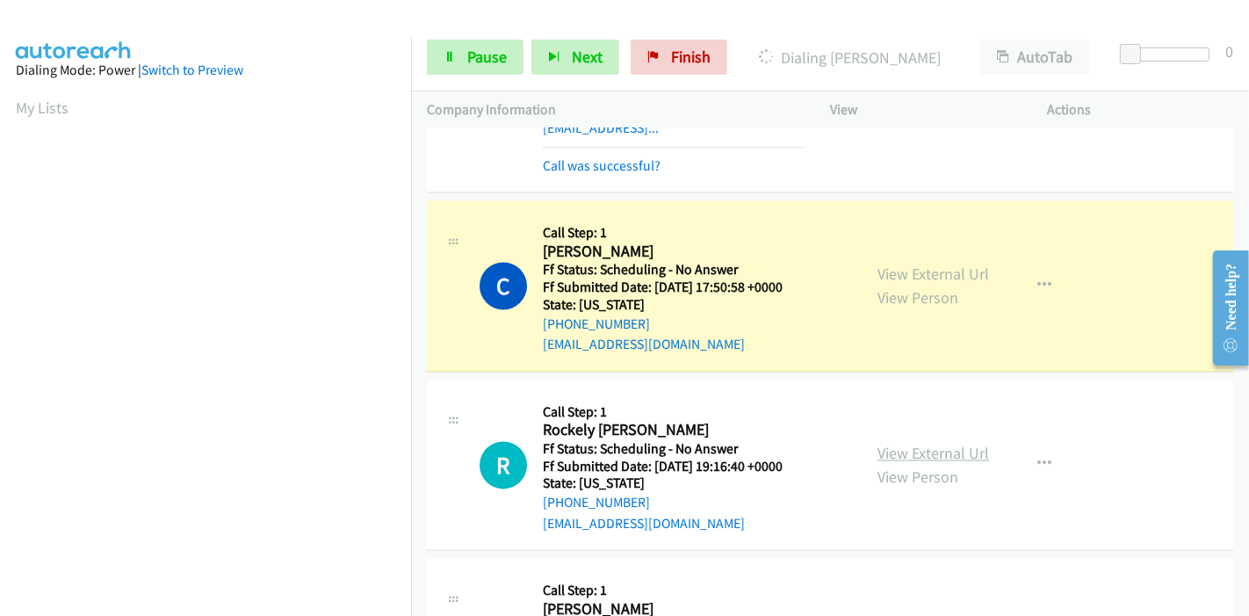
scroll to position [2927, 0]
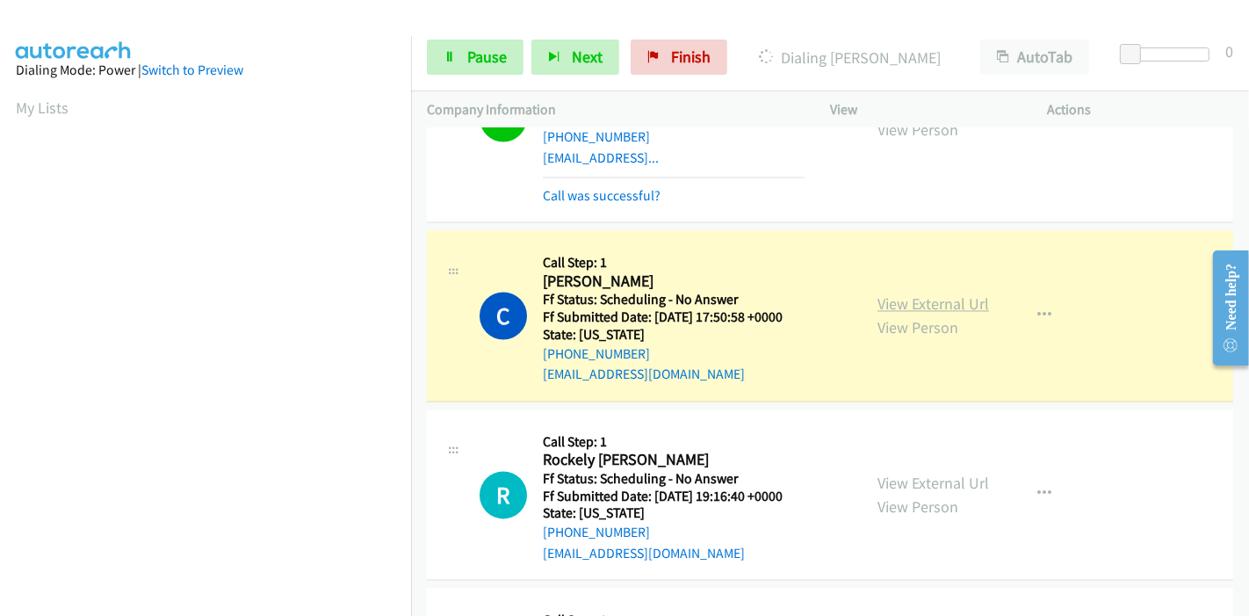
click at [947, 294] on link "View External Url" at bounding box center [933, 304] width 112 height 20
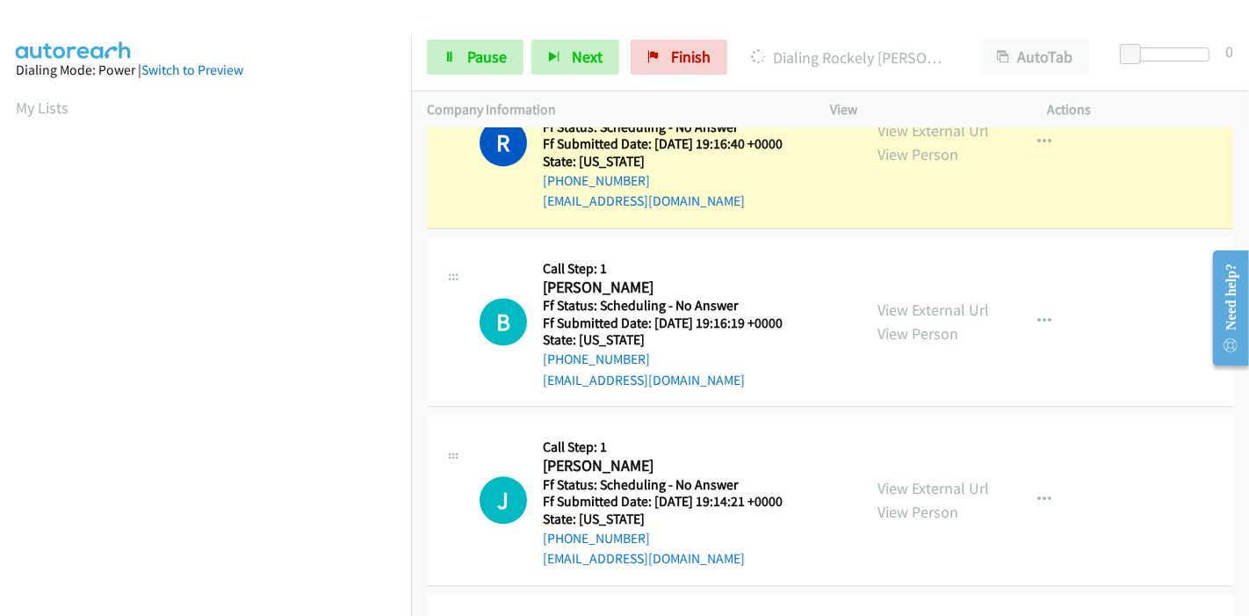
scroll to position [3122, 0]
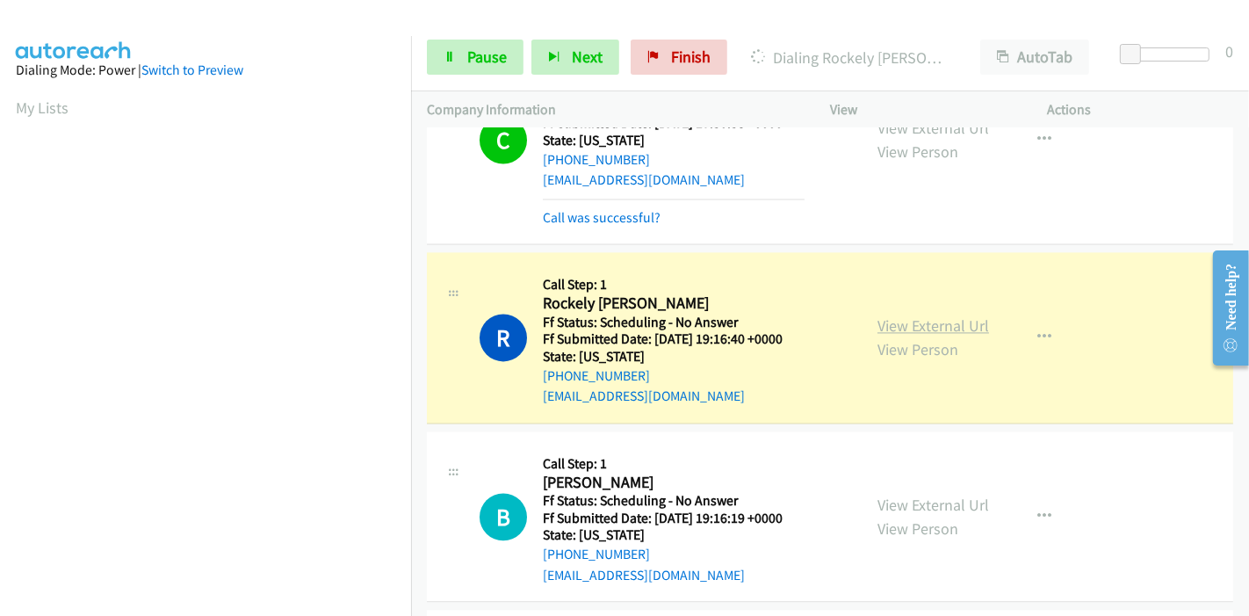
click at [930, 315] on link "View External Url" at bounding box center [933, 325] width 112 height 20
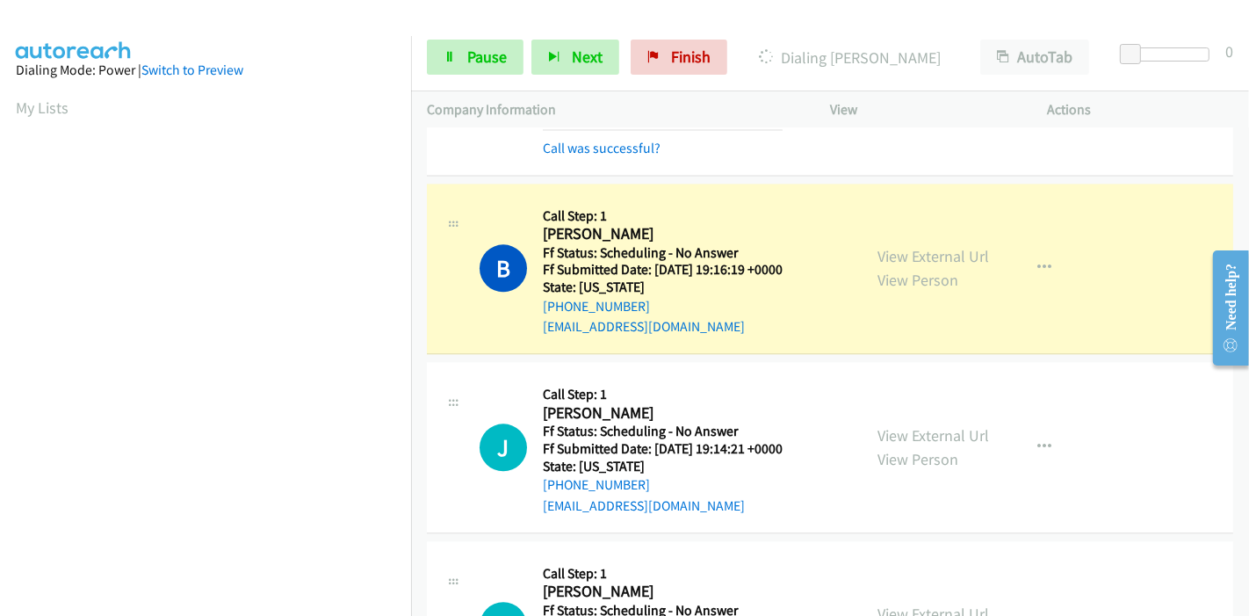
scroll to position [3414, 0]
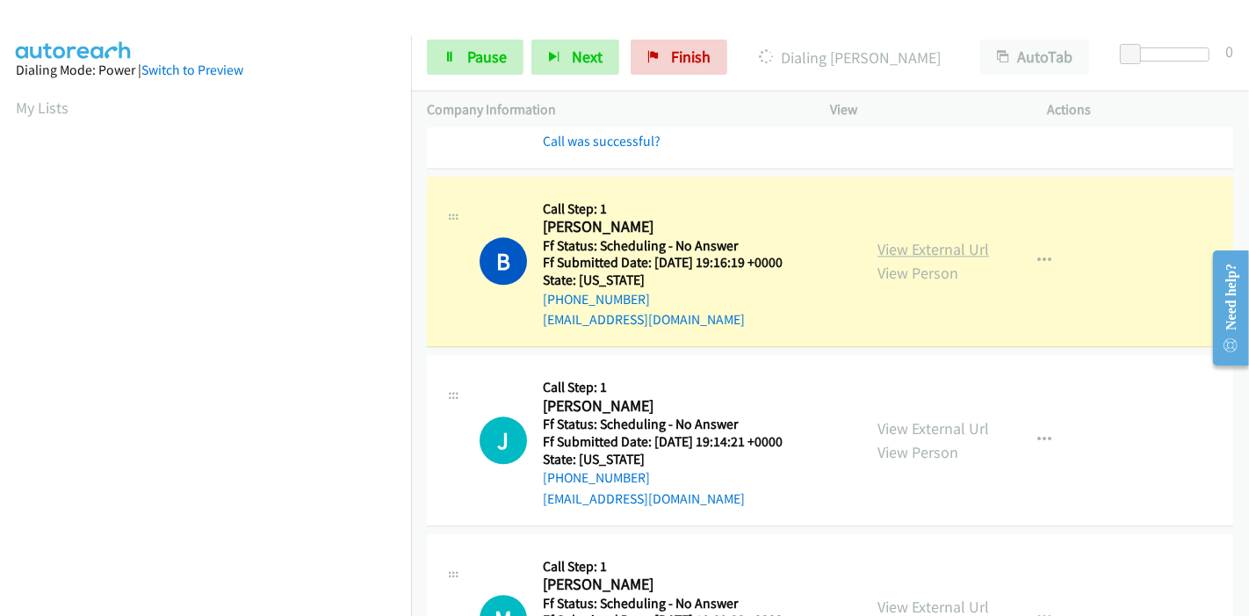
click at [909, 239] on link "View External Url" at bounding box center [933, 249] width 112 height 20
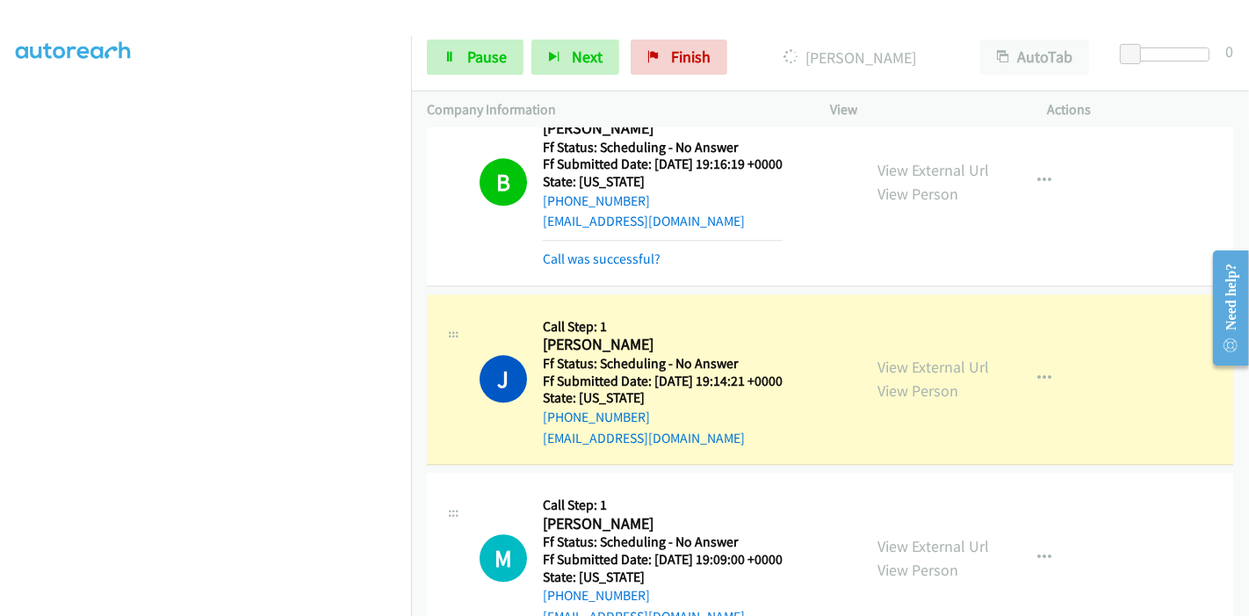
scroll to position [3610, 0]
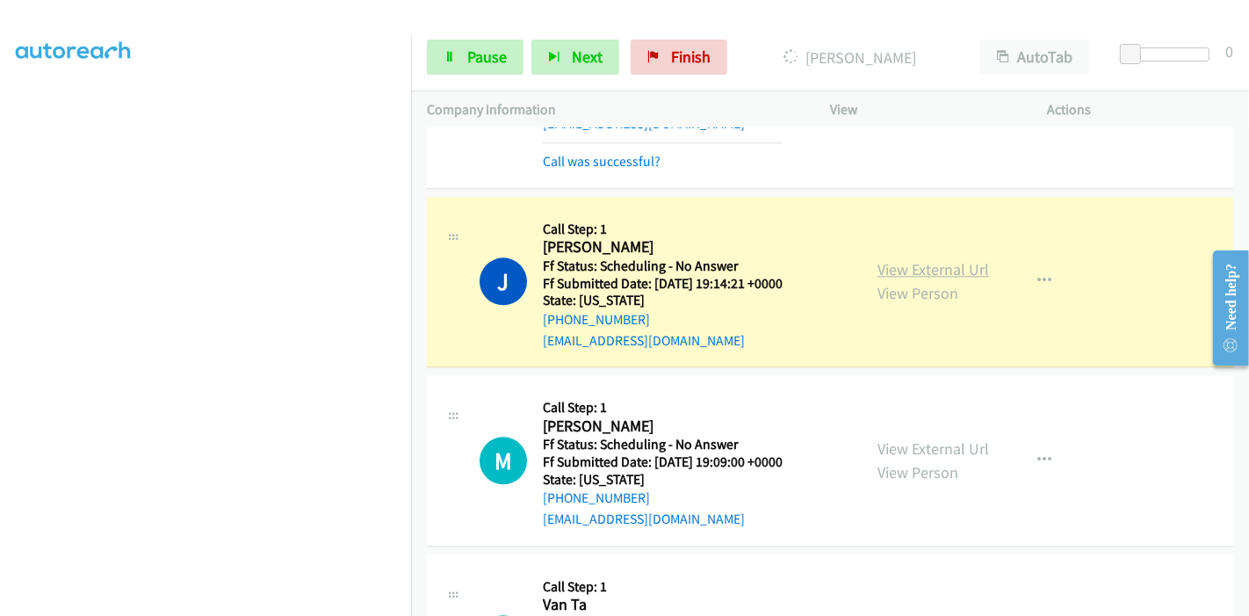
click at [902, 263] on link "View External Url" at bounding box center [933, 269] width 112 height 20
click at [474, 61] on span "Pause" at bounding box center [487, 57] width 40 height 20
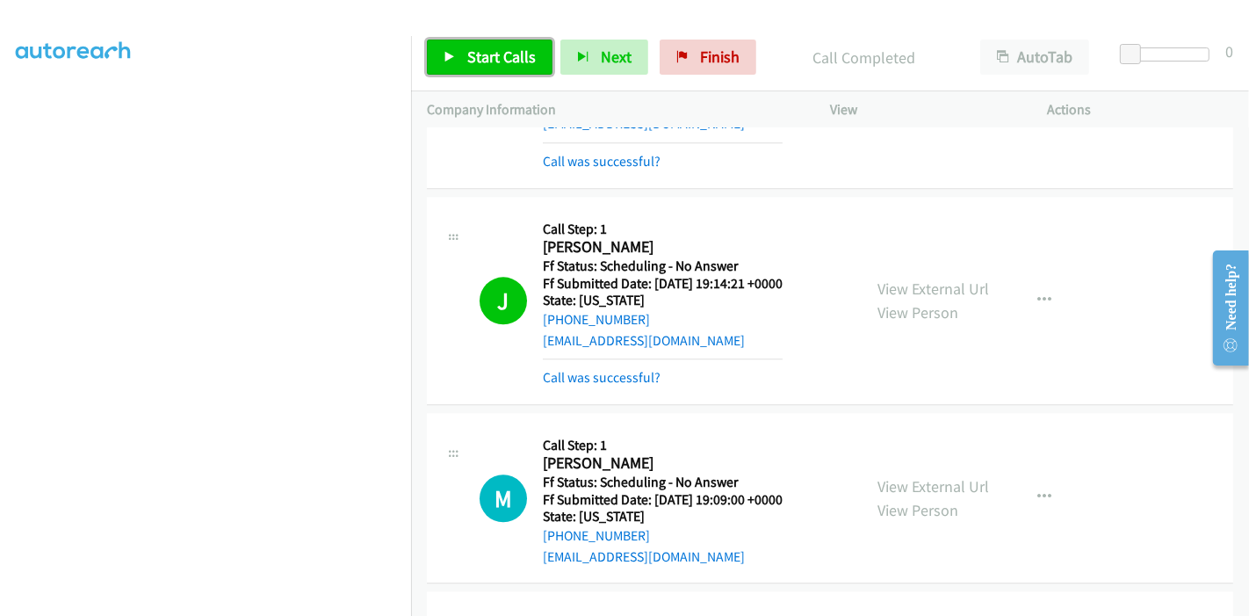
click at [474, 48] on span "Start Calls" at bounding box center [501, 57] width 68 height 20
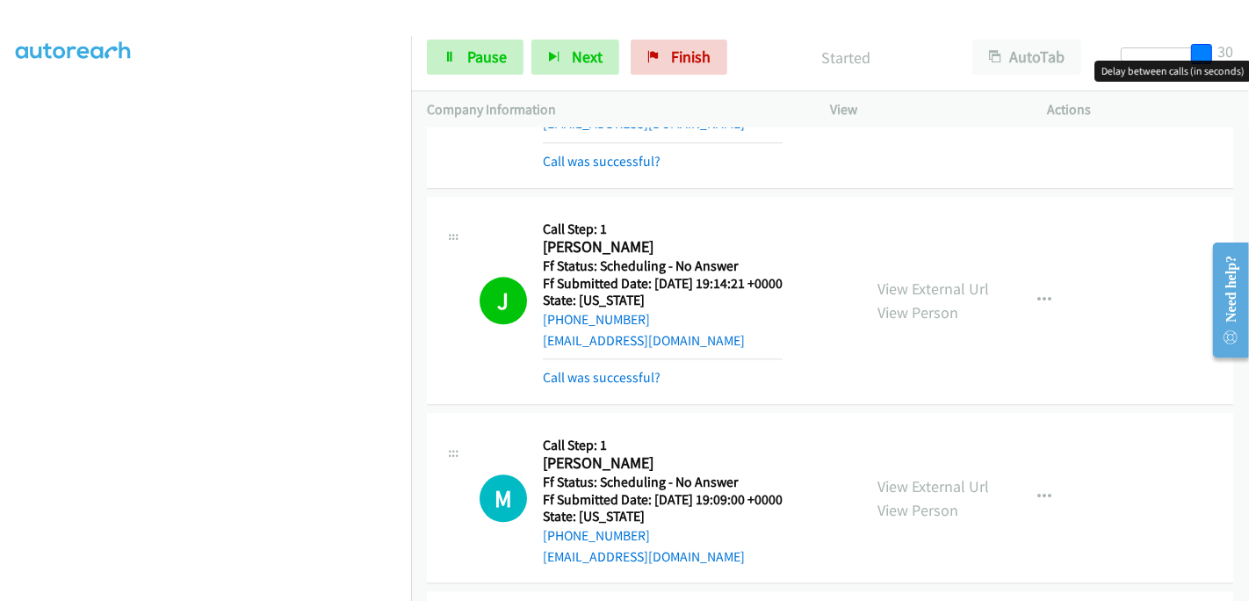
drag, startPoint x: 1124, startPoint y: 49, endPoint x: 1248, endPoint y: 46, distance: 123.9
click at [1248, 46] on div "Start Calls Pause Next Finish Started AutoTab AutoTab 30" at bounding box center [830, 58] width 838 height 68
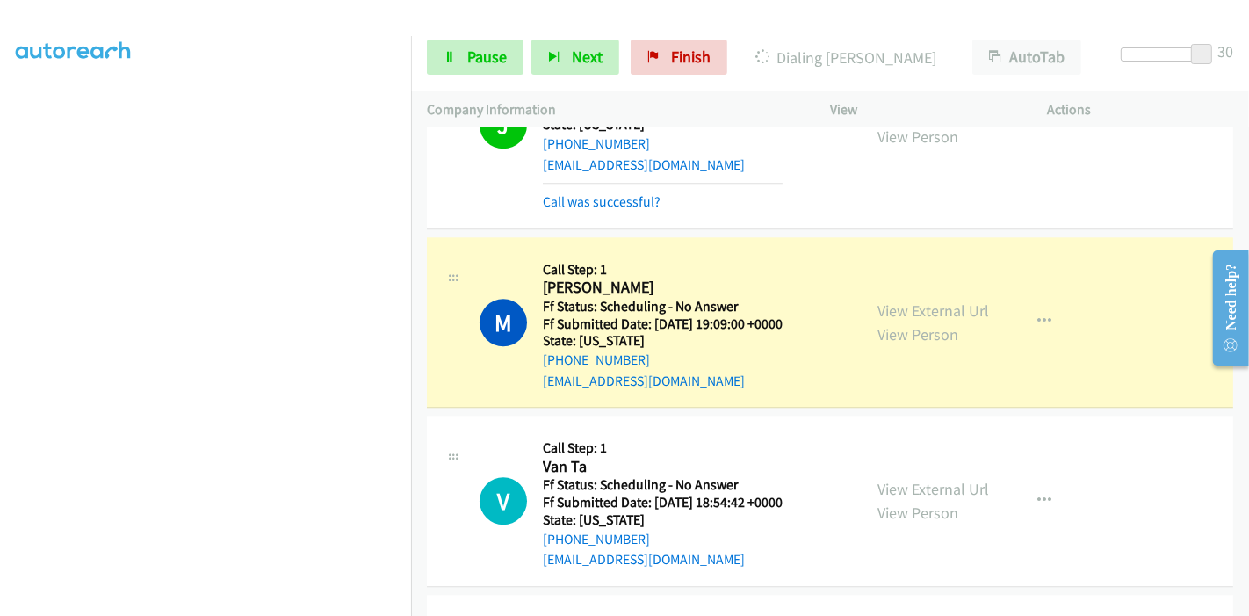
scroll to position [3805, 0]
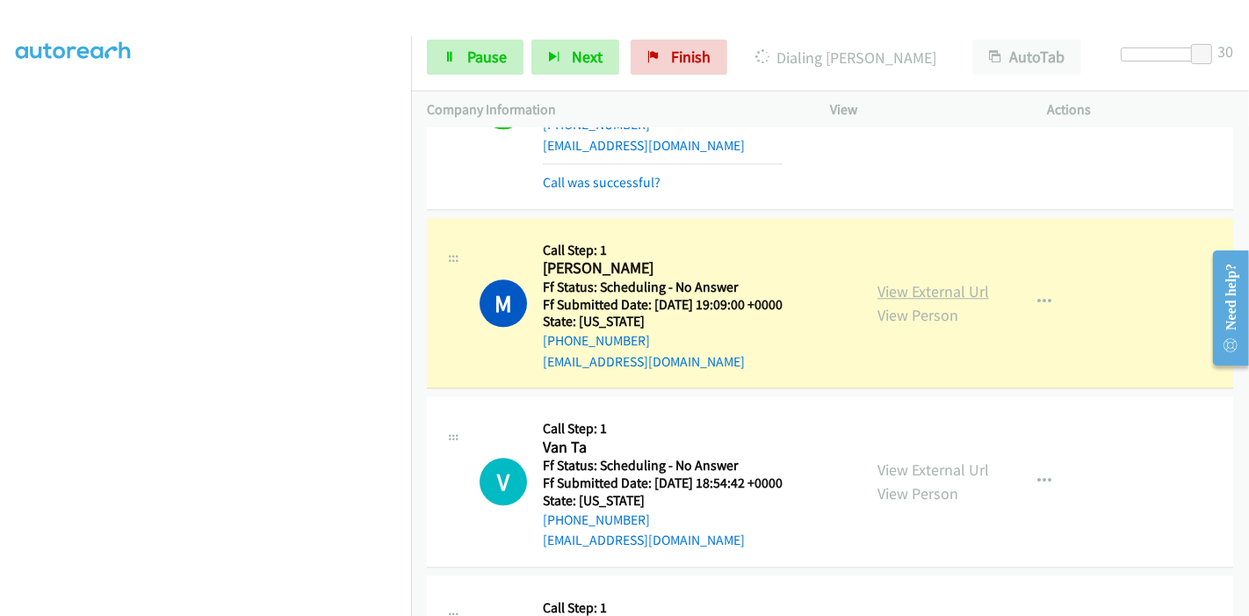
click at [963, 288] on link "View External Url" at bounding box center [933, 291] width 112 height 20
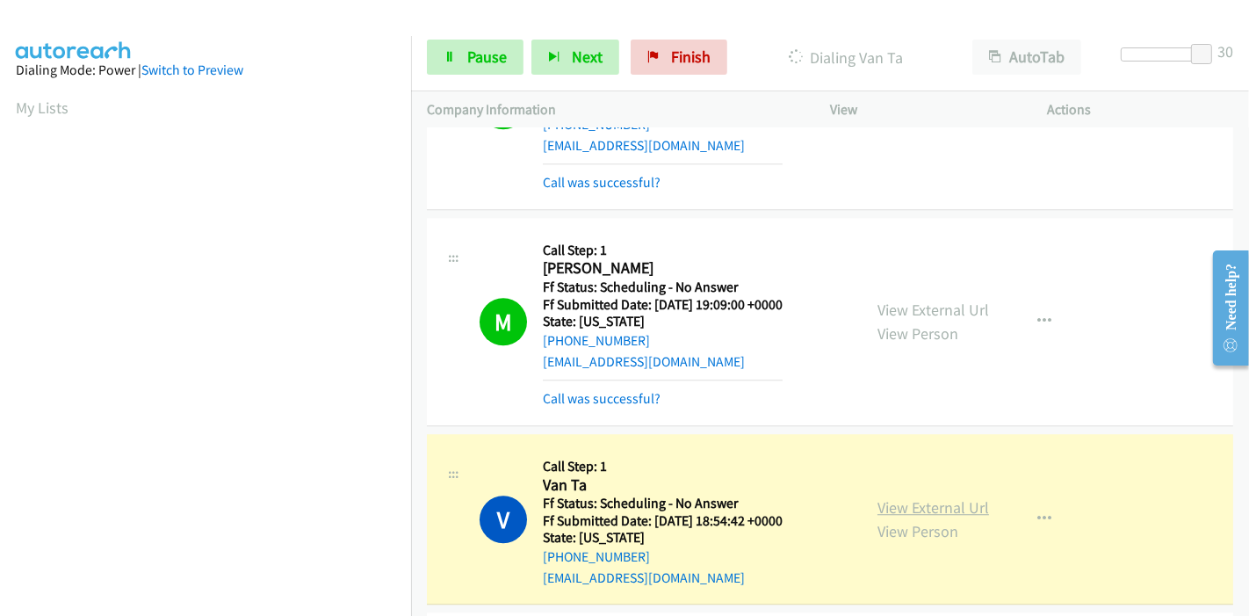
scroll to position [371, 0]
click at [888, 497] on link "View External Url" at bounding box center [933, 507] width 112 height 20
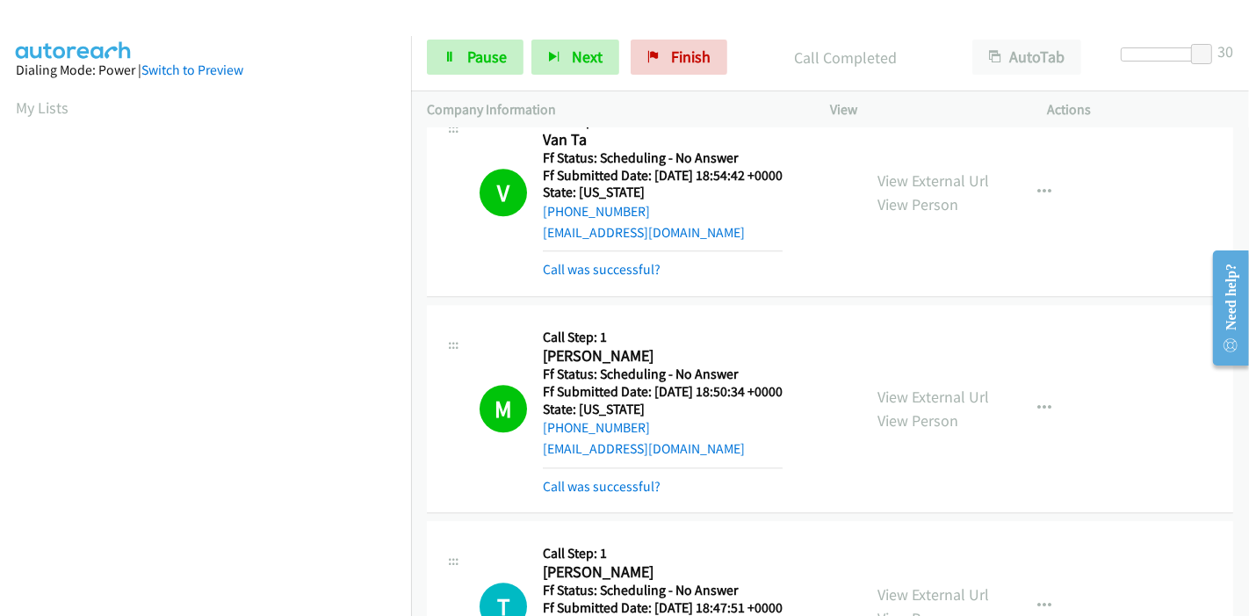
scroll to position [4195, 0]
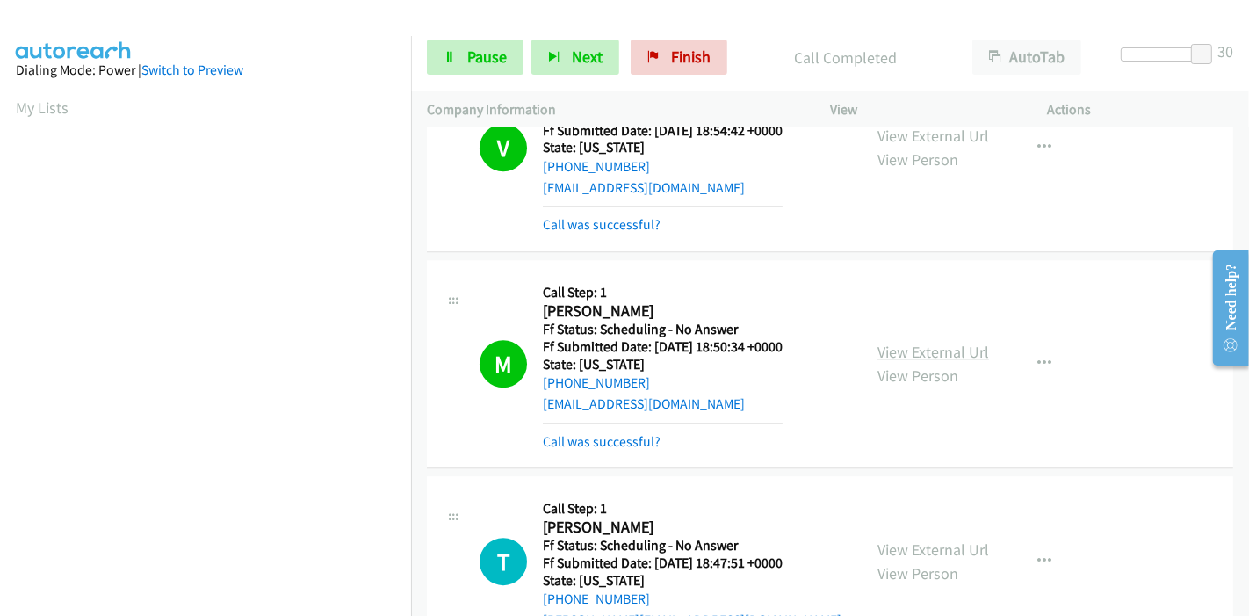
click at [933, 342] on link "View External Url" at bounding box center [933, 352] width 112 height 20
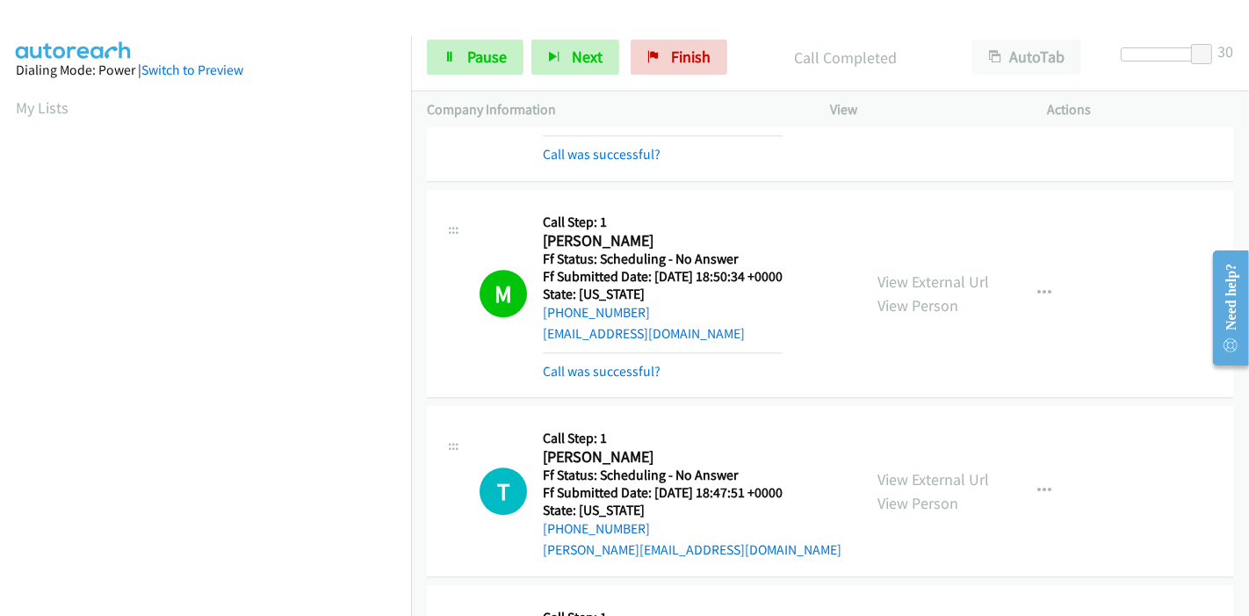
scroll to position [4391, 0]
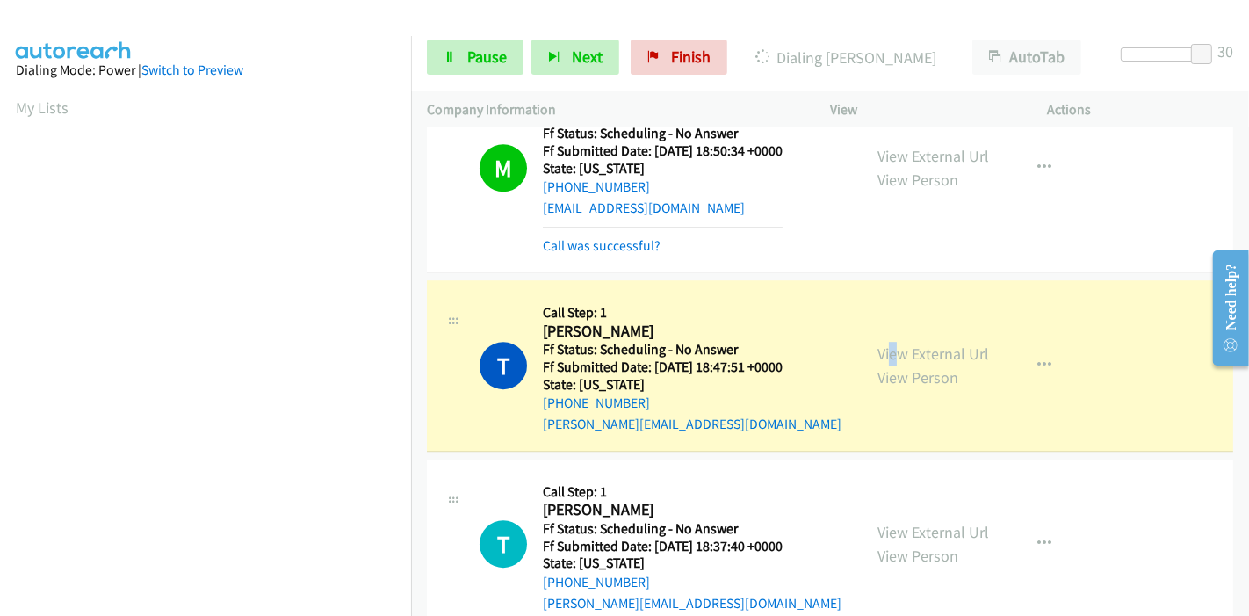
click at [885, 311] on div "View External Url View Person View External Url Email Schedule/Manage Callback …" at bounding box center [978, 365] width 234 height 139
click at [920, 343] on link "View External Url" at bounding box center [933, 353] width 112 height 20
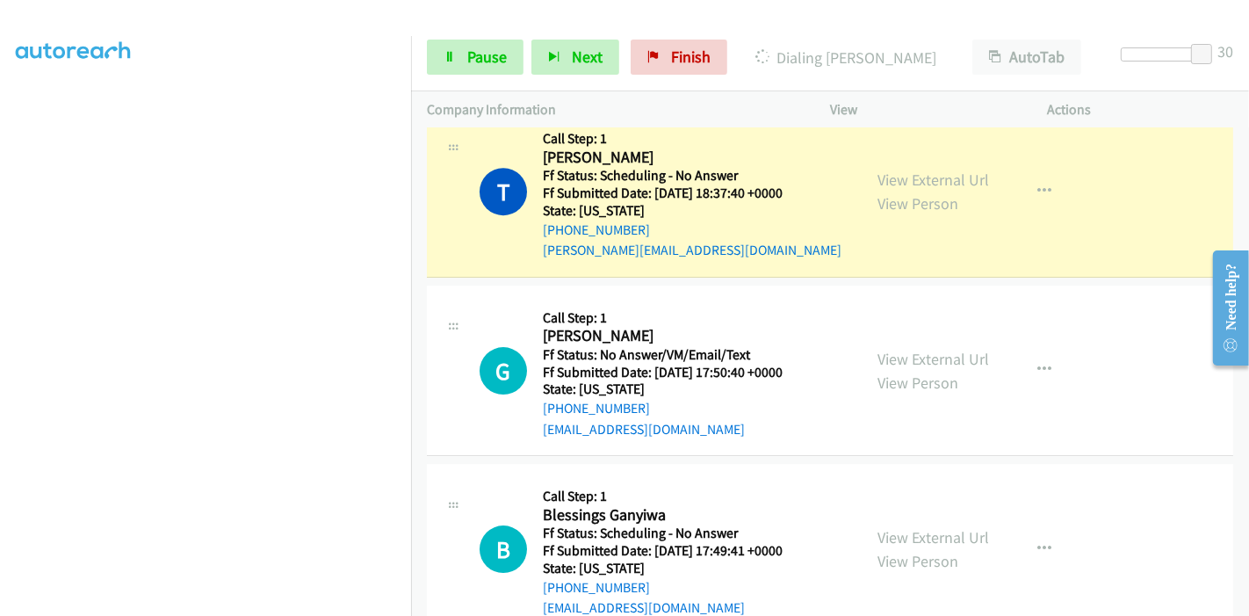
scroll to position [0, 0]
click at [890, 171] on link "View External Url" at bounding box center [933, 179] width 112 height 20
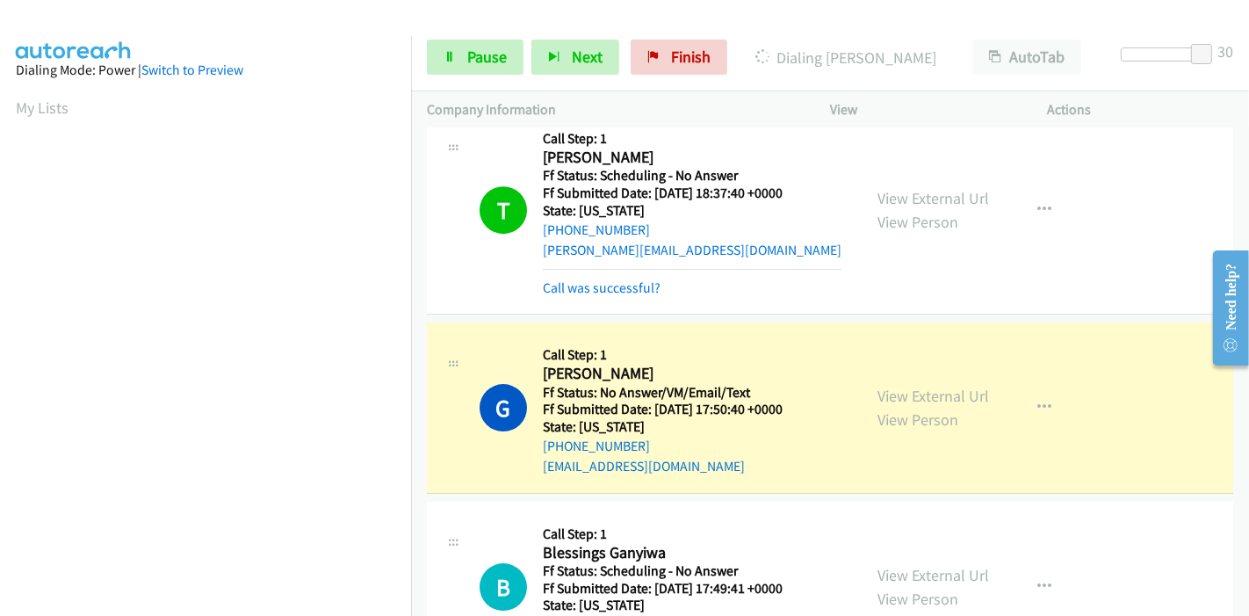
scroll to position [371, 0]
click at [899, 385] on link "View External Url" at bounding box center [933, 395] width 112 height 20
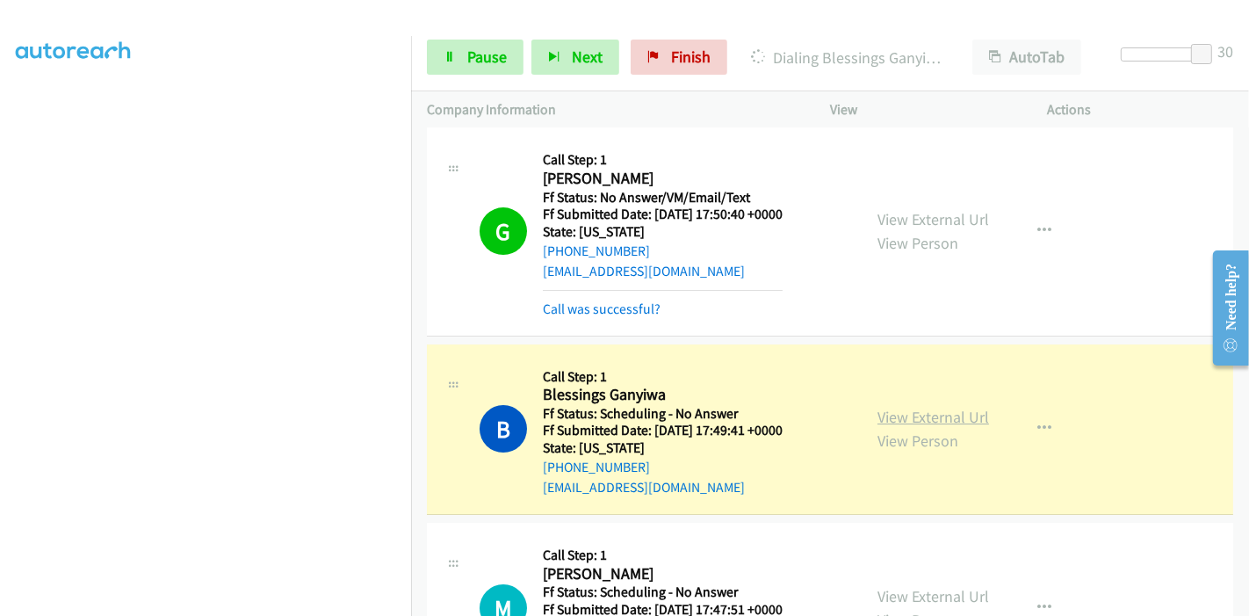
click at [883, 407] on link "View External Url" at bounding box center [933, 417] width 112 height 20
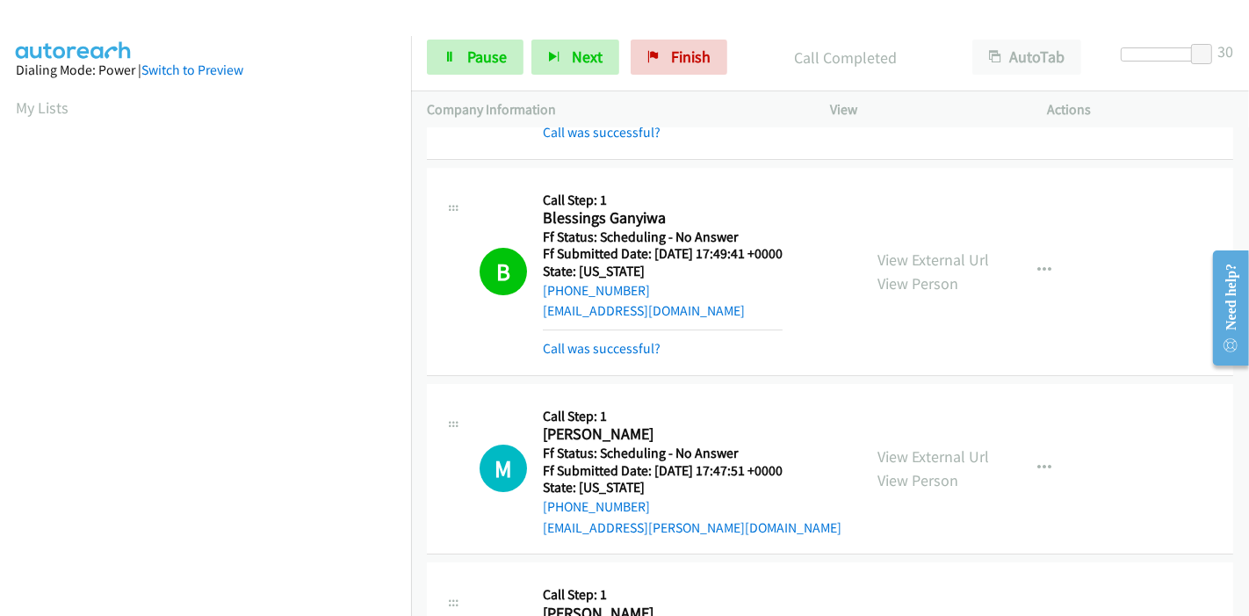
scroll to position [5269, 0]
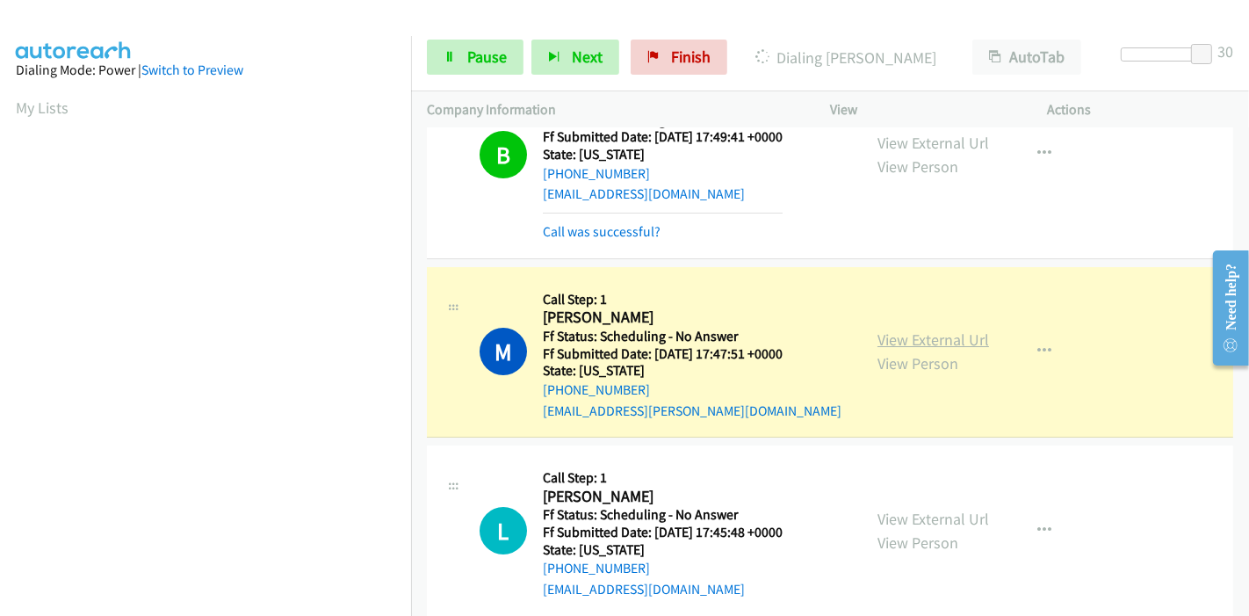
click at [958, 329] on link "View External Url" at bounding box center [933, 339] width 112 height 20
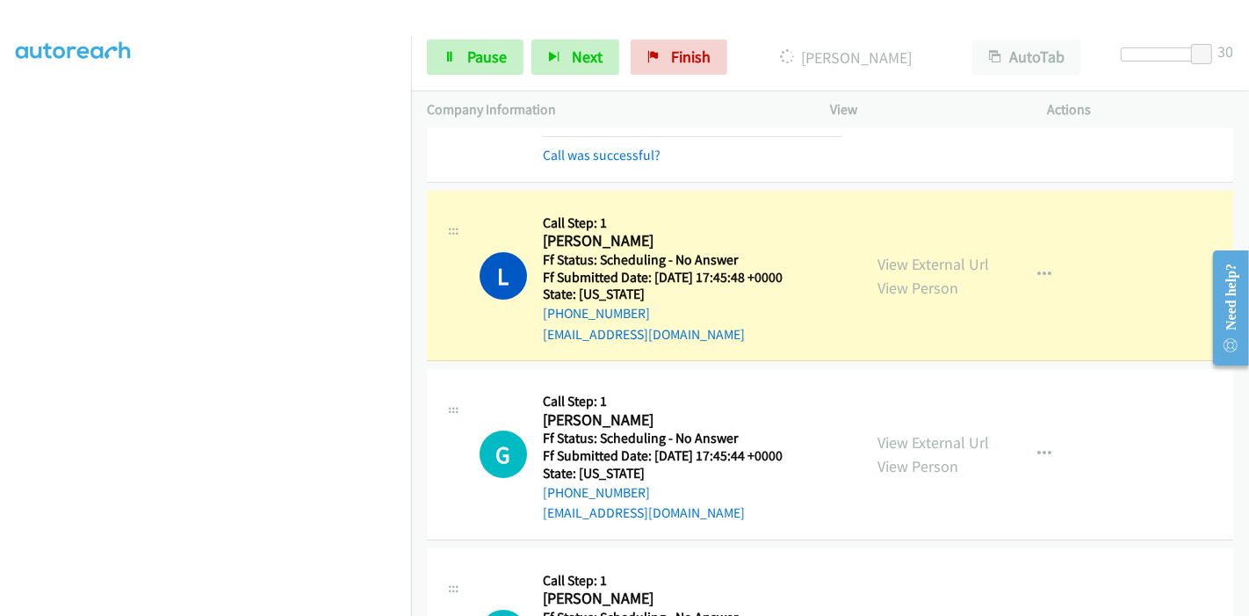
scroll to position [371, 0]
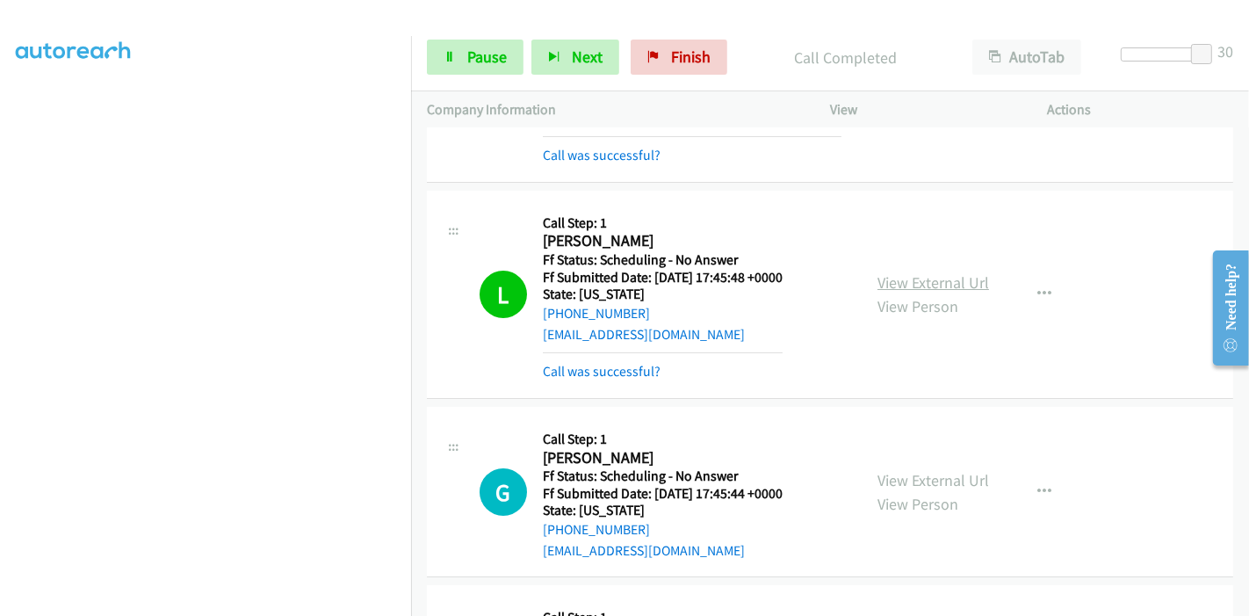
click at [958, 272] on link "View External Url" at bounding box center [933, 282] width 112 height 20
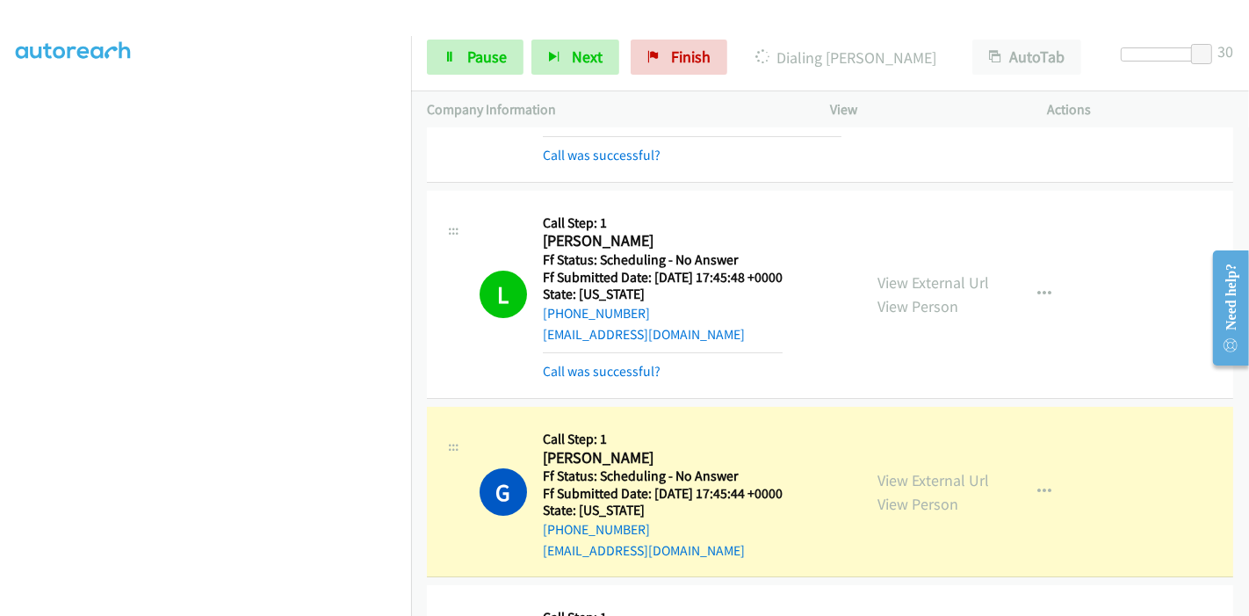
scroll to position [0, 0]
click at [896, 470] on link "View External Url" at bounding box center [933, 480] width 112 height 20
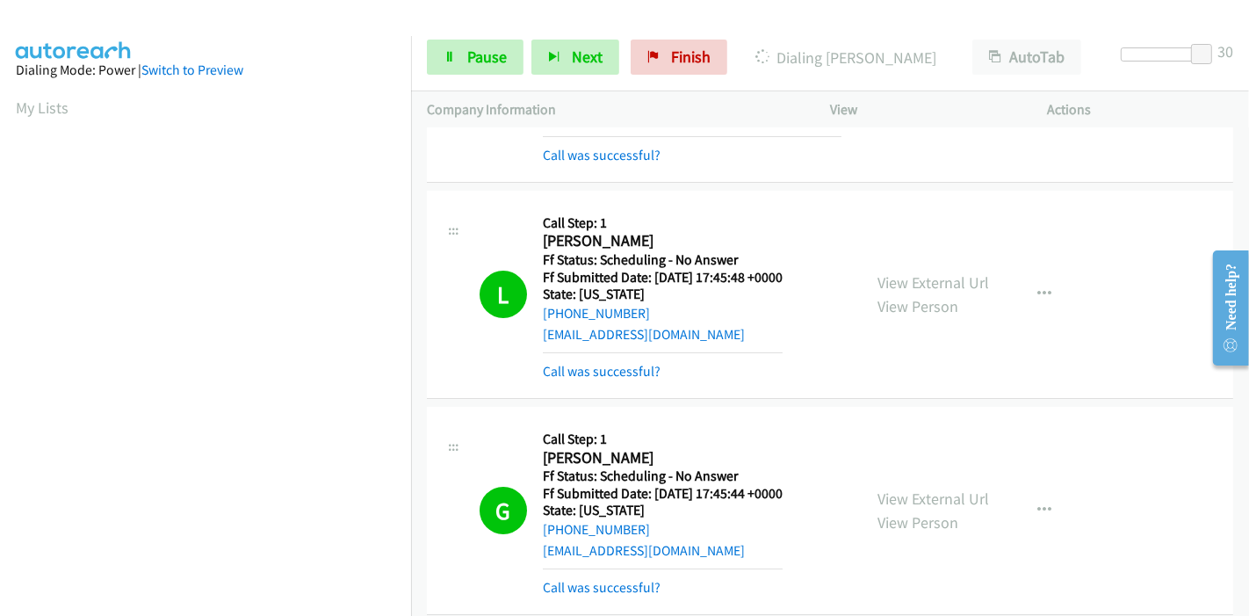
scroll to position [5951, 0]
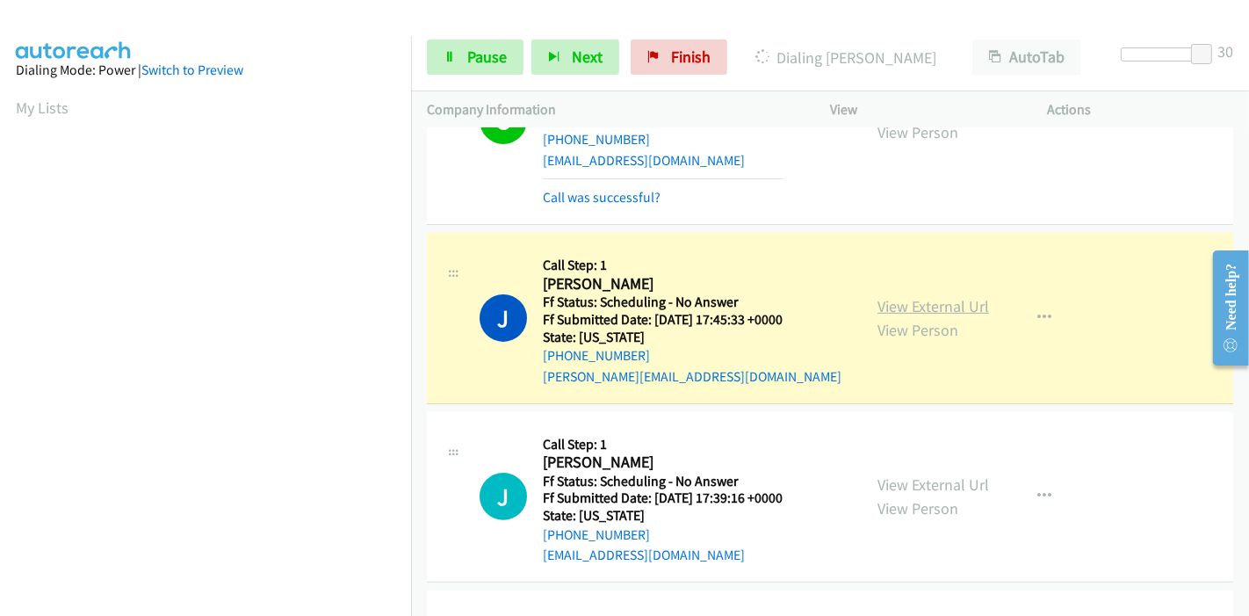
click at [884, 296] on link "View External Url" at bounding box center [933, 306] width 112 height 20
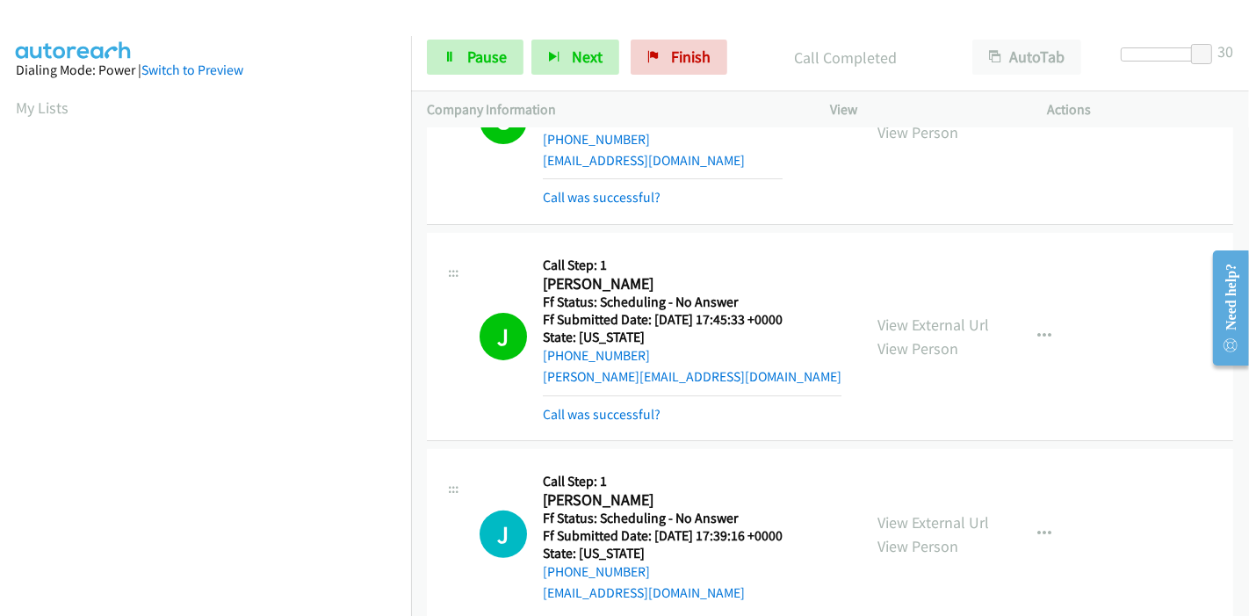
scroll to position [6147, 0]
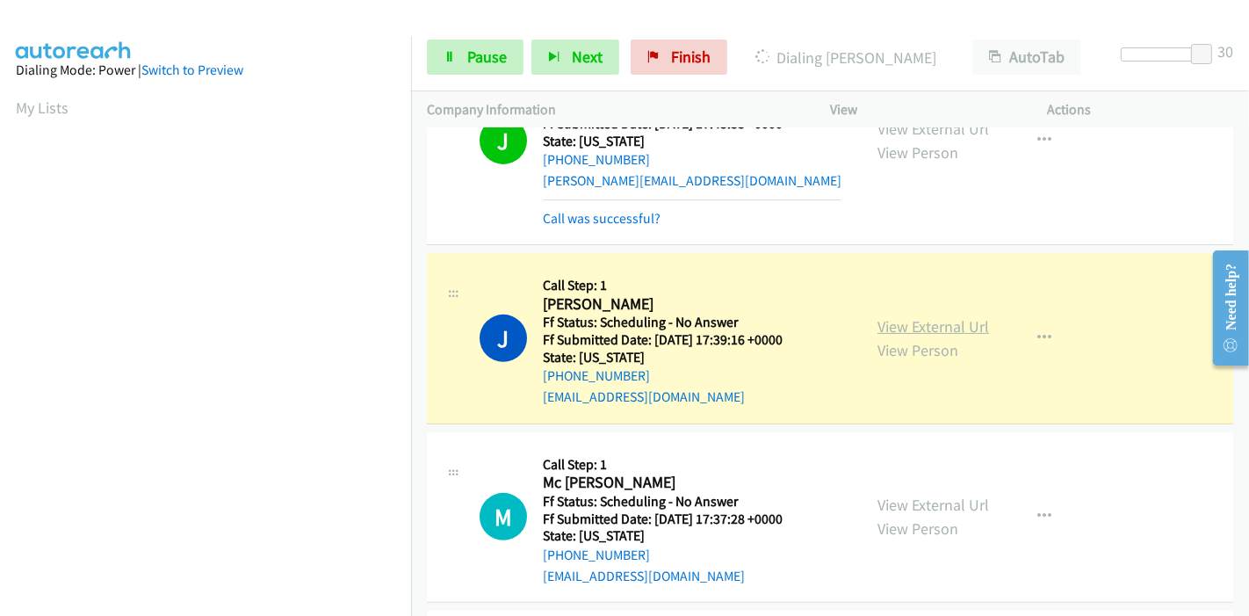
click at [930, 316] on link "View External Url" at bounding box center [933, 326] width 112 height 20
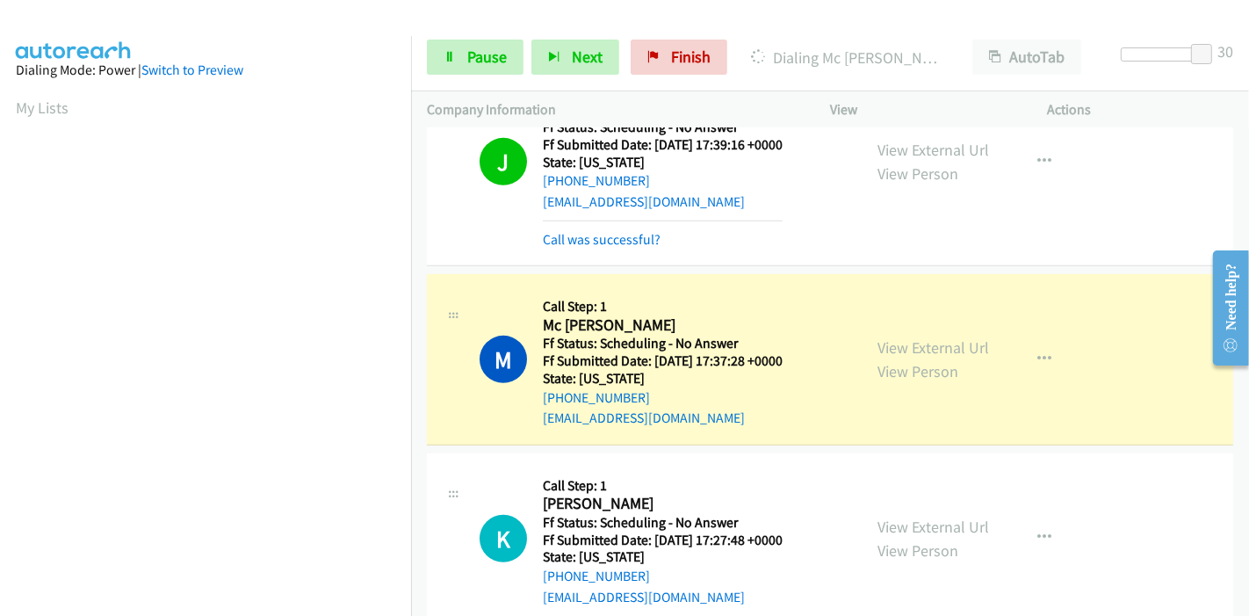
scroll to position [371, 0]
click at [925, 337] on link "View External Url" at bounding box center [933, 347] width 112 height 20
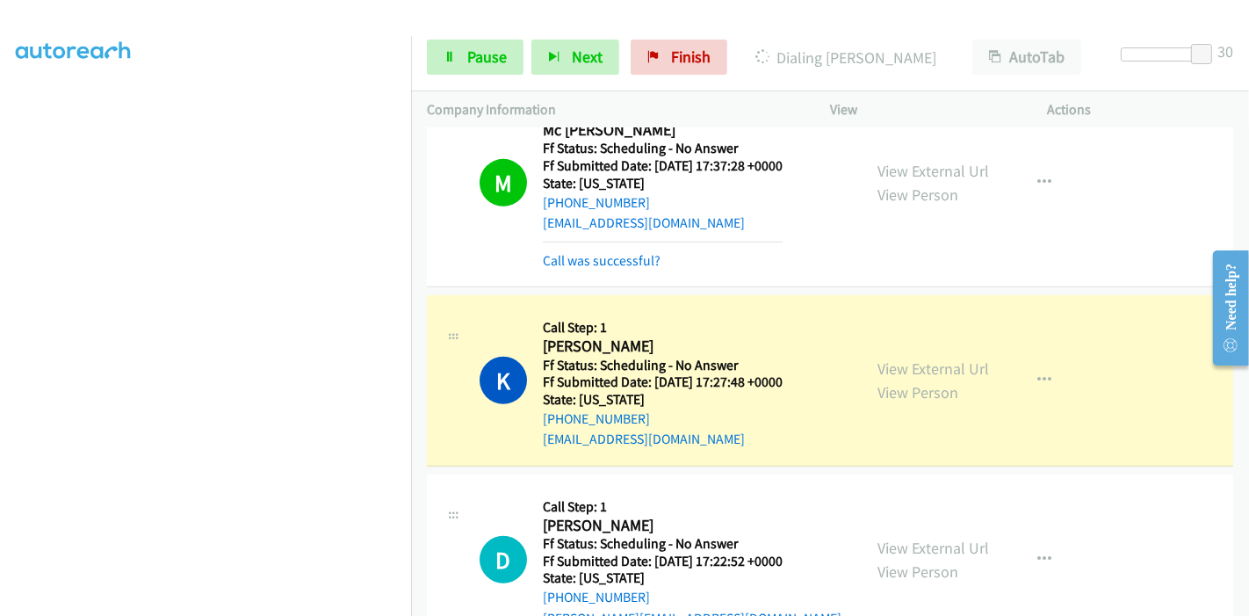
scroll to position [0, 0]
click at [900, 358] on link "View External Url" at bounding box center [933, 368] width 112 height 20
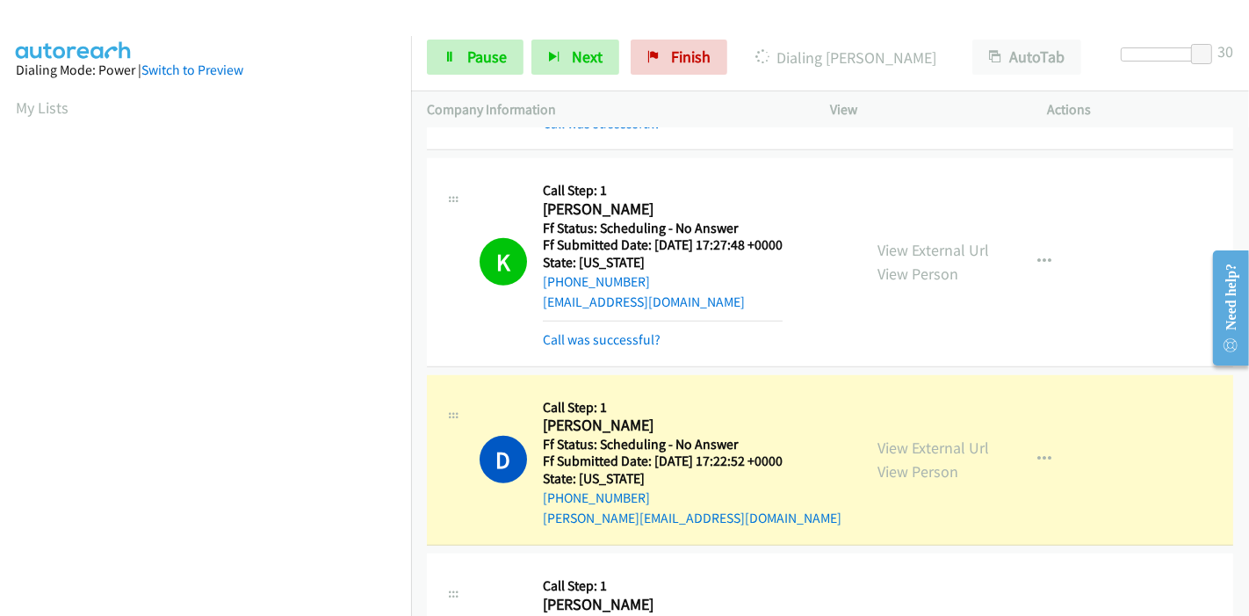
scroll to position [6829, 0]
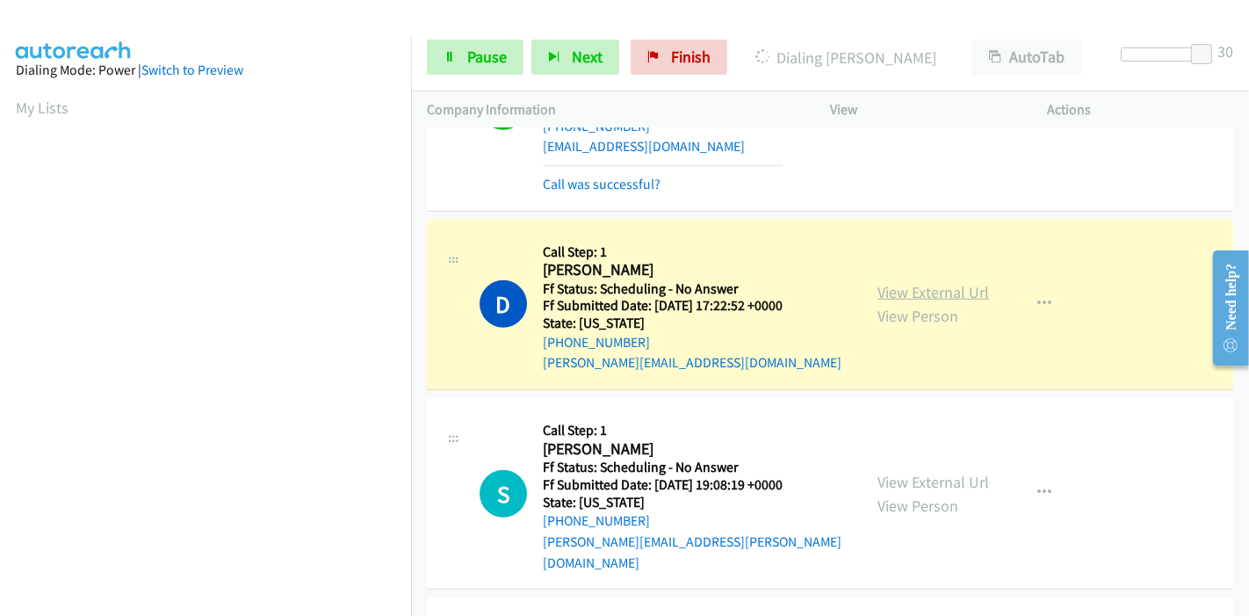
click at [953, 282] on link "View External Url" at bounding box center [933, 292] width 112 height 20
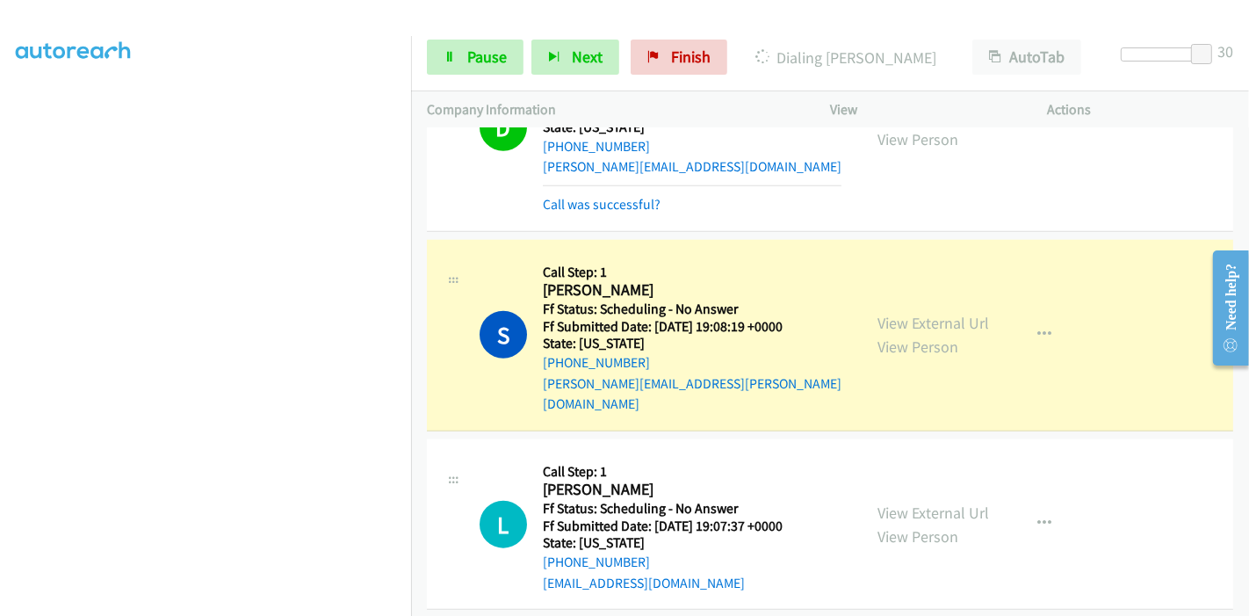
scroll to position [0, 0]
click at [933, 313] on link "View External Url" at bounding box center [933, 323] width 112 height 20
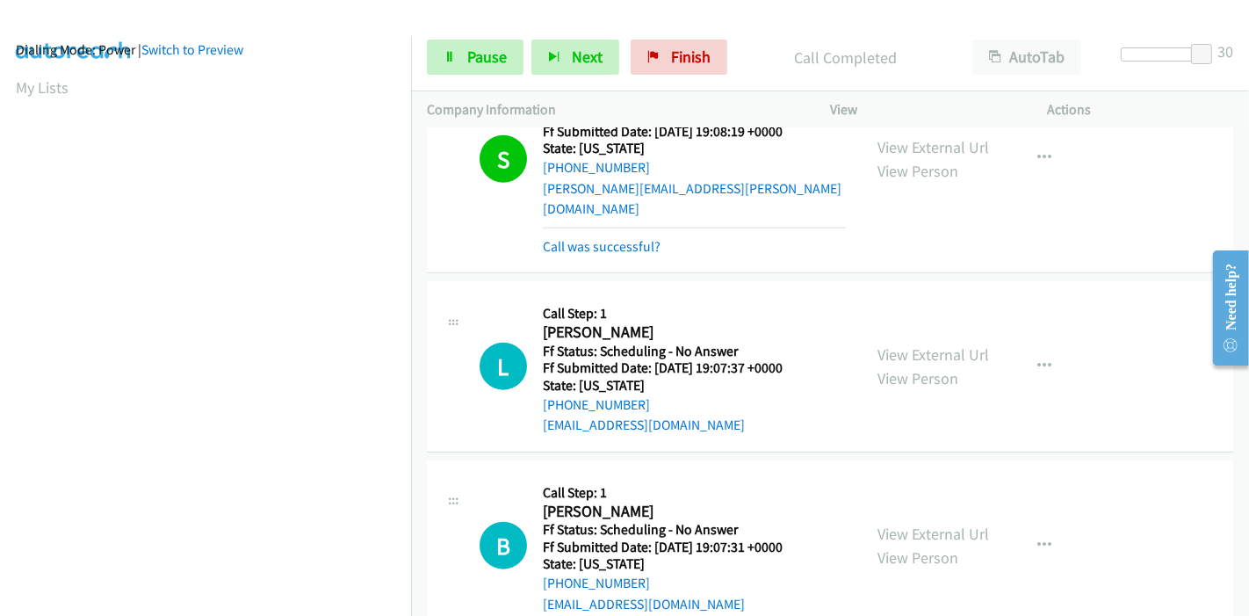
scroll to position [371, 0]
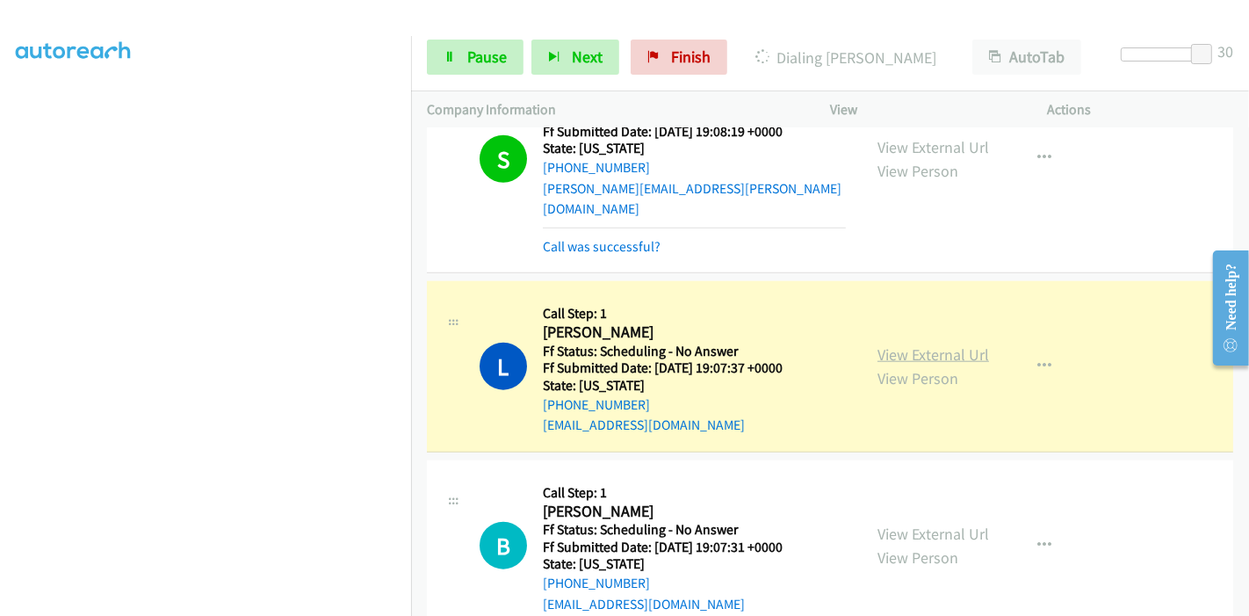
click at [883, 344] on link "View External Url" at bounding box center [933, 354] width 112 height 20
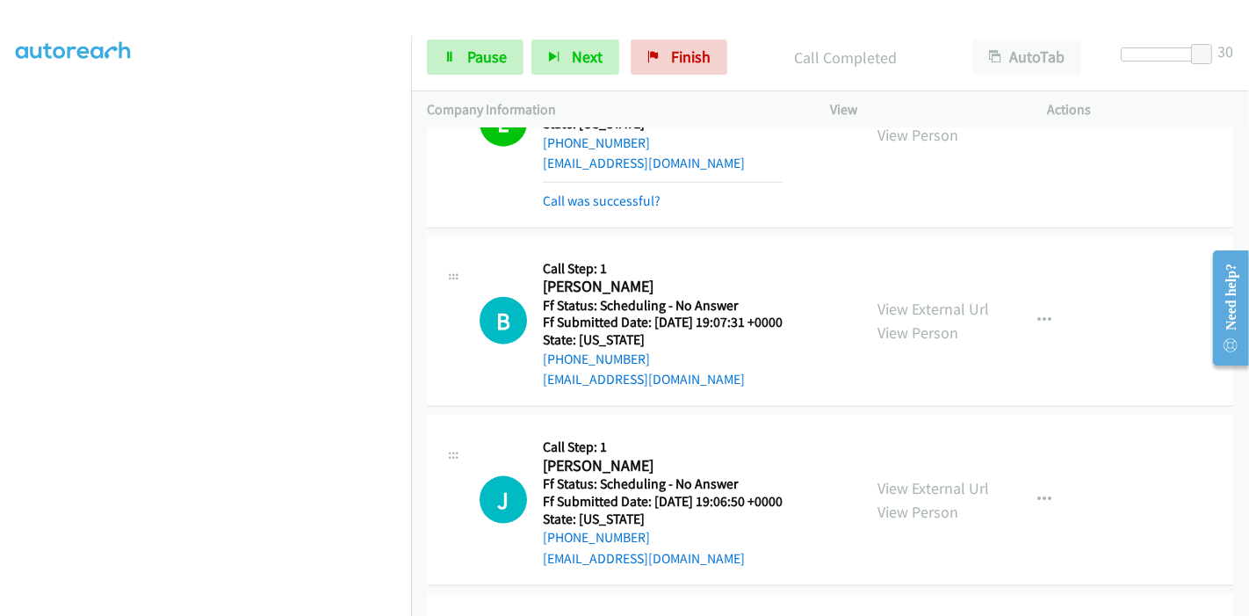
scroll to position [7512, 0]
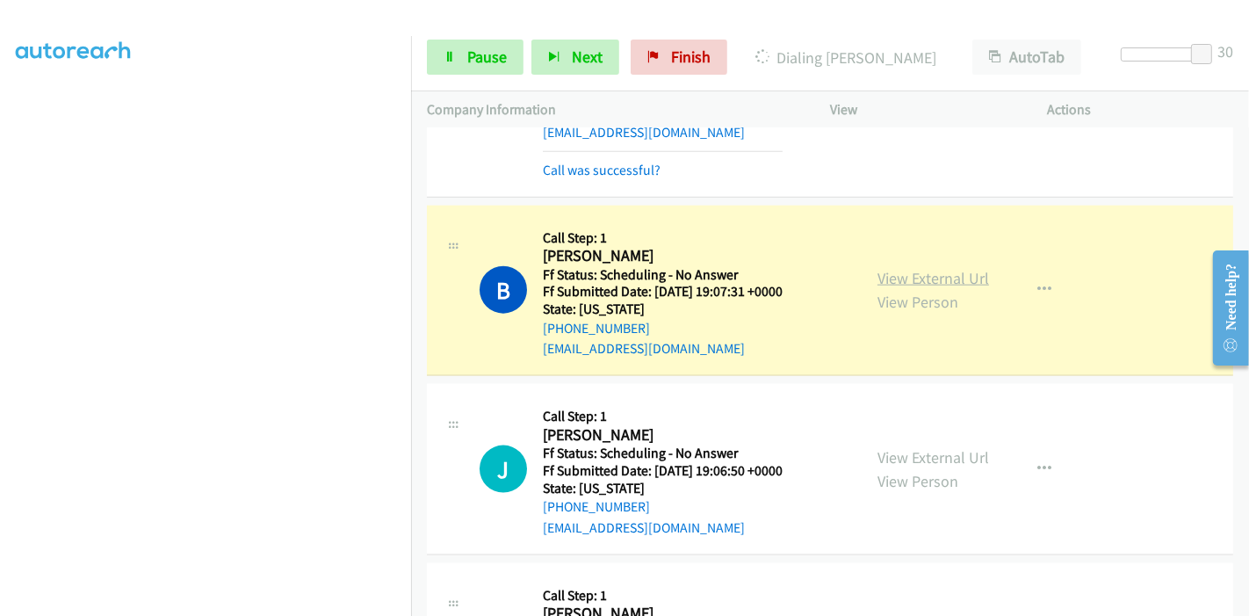
click at [964, 268] on link "View External Url" at bounding box center [933, 278] width 112 height 20
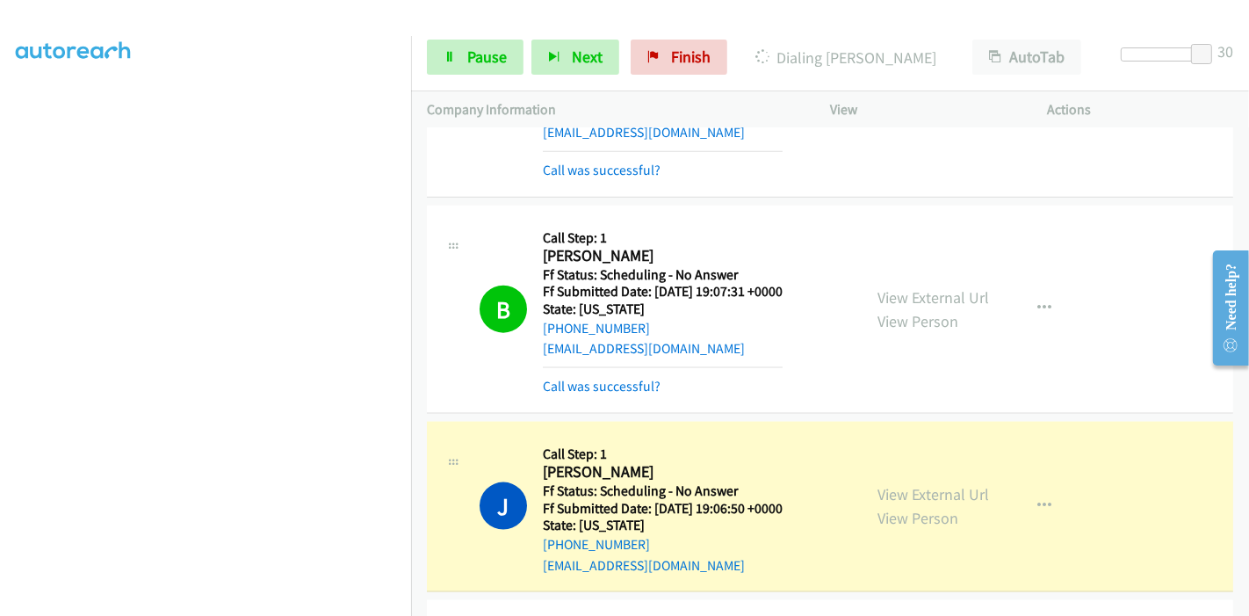
scroll to position [0, 0]
click at [915, 484] on link "View External Url" at bounding box center [933, 494] width 112 height 20
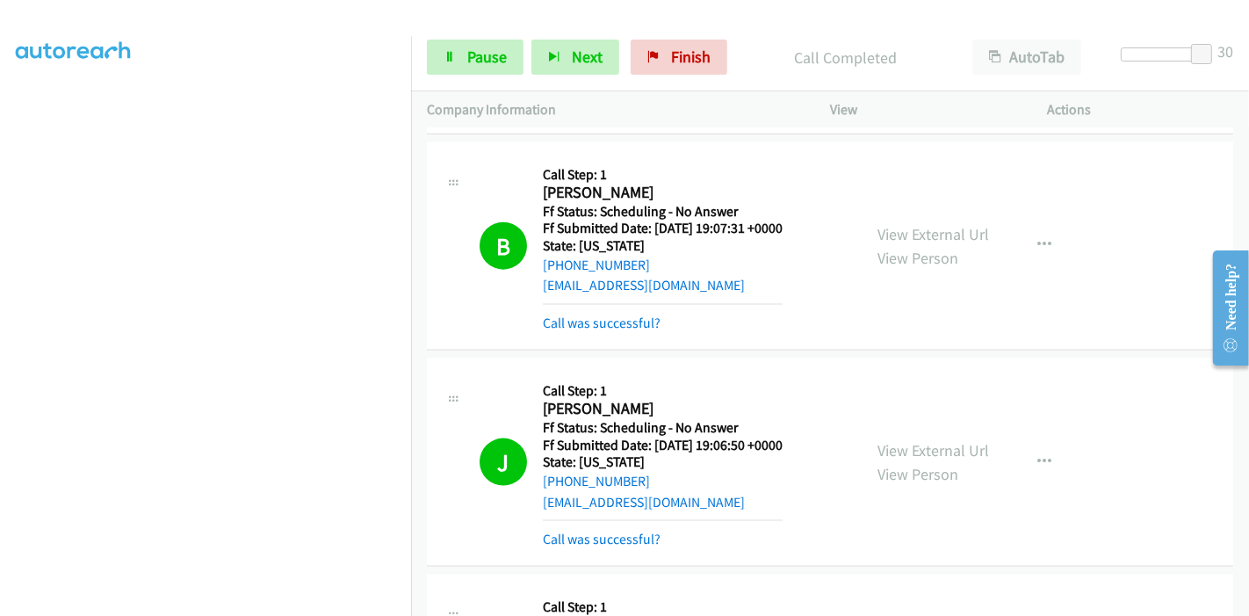
scroll to position [7805, 0]
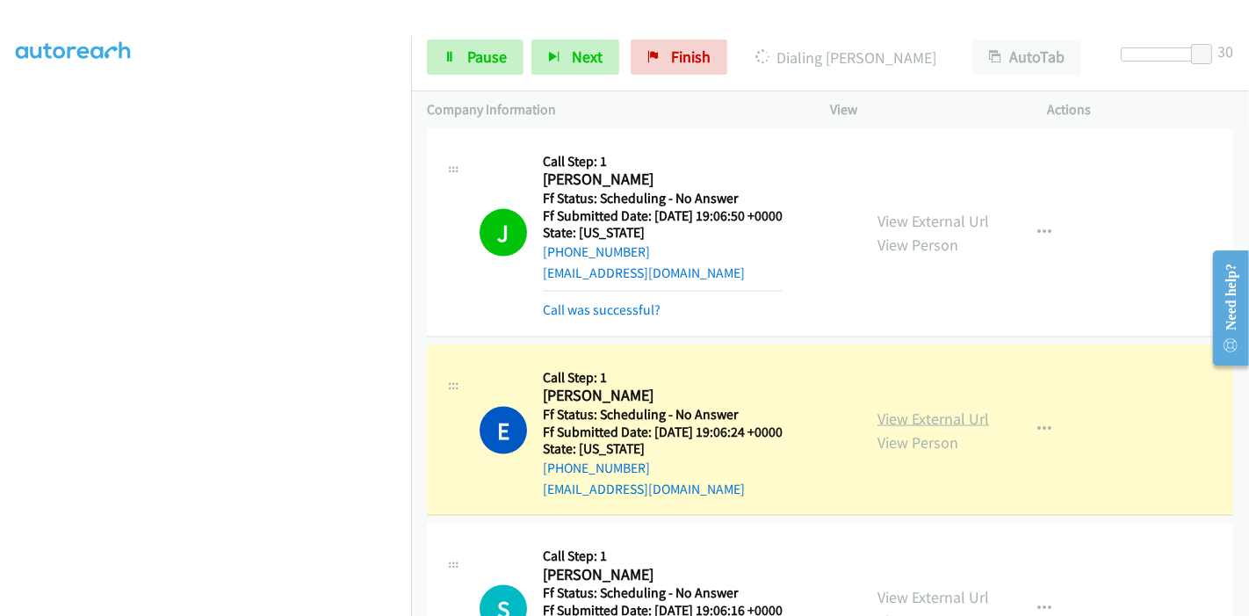
click at [918, 408] on link "View External Url" at bounding box center [933, 418] width 112 height 20
click at [452, 58] on icon at bounding box center [449, 58] width 12 height 12
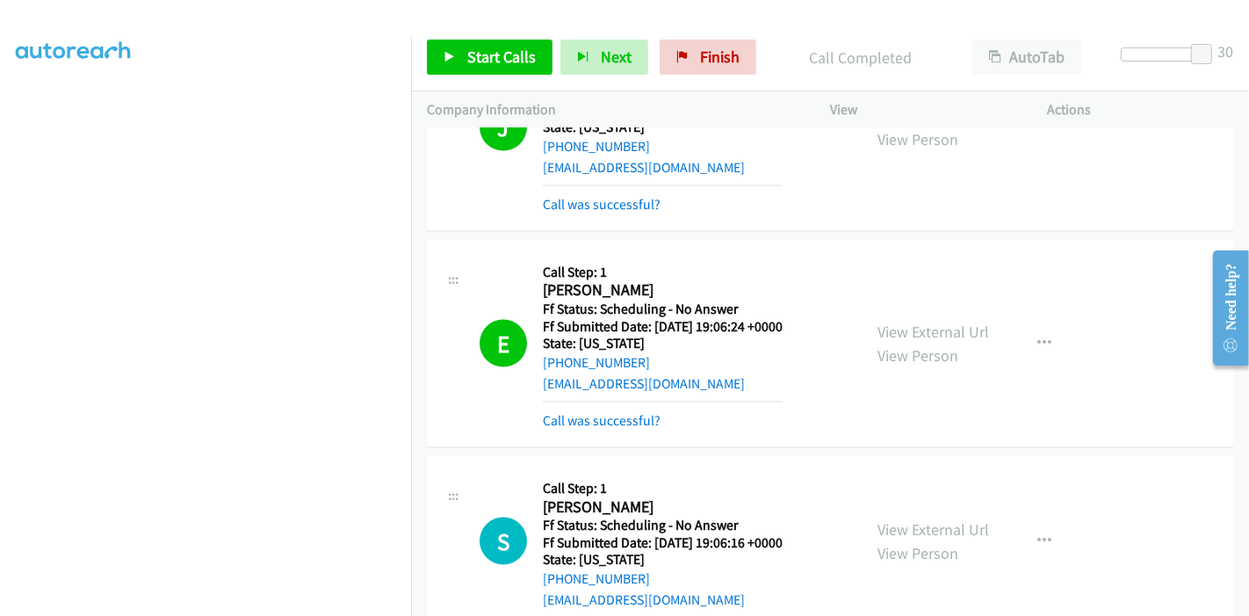
scroll to position [8098, 0]
